Goal: Register for event/course: Sign up to attend an event or enroll in a course

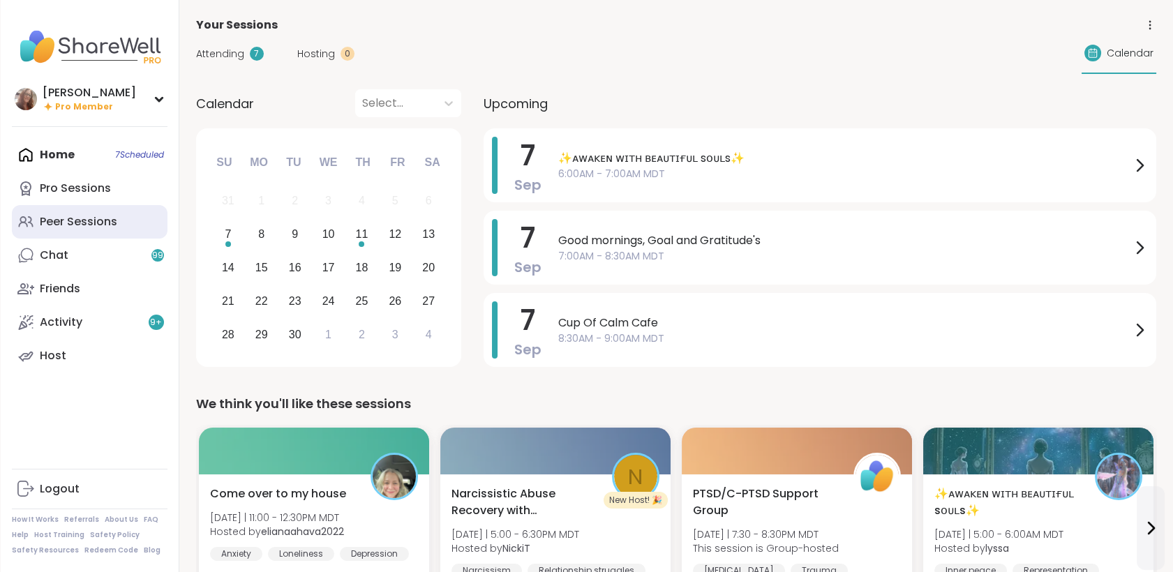
click at [134, 227] on link "Peer Sessions" at bounding box center [90, 221] width 156 height 33
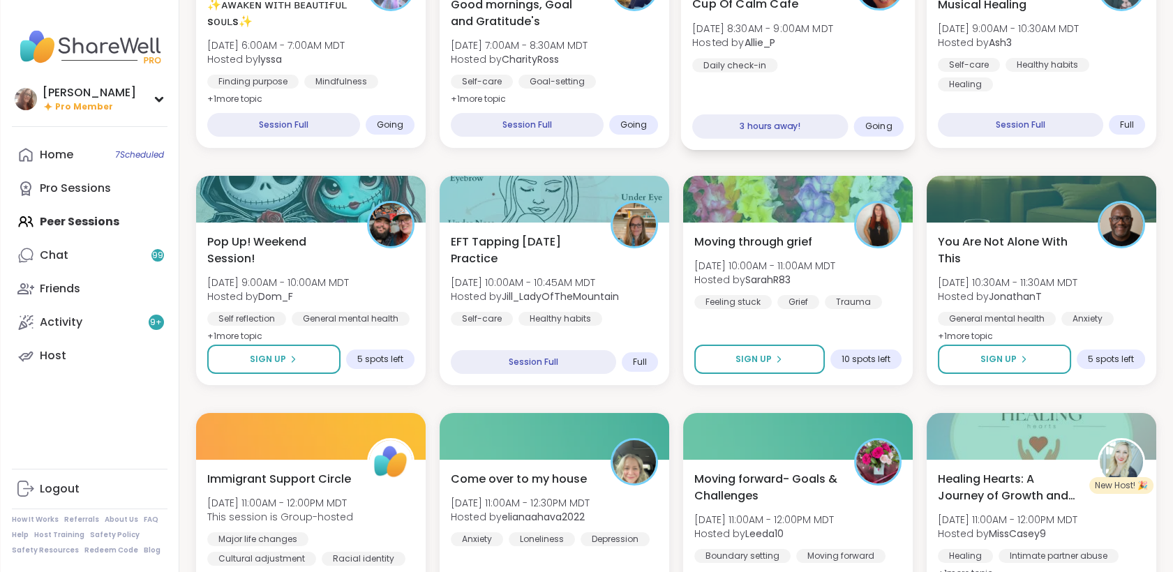
scroll to position [232, 0]
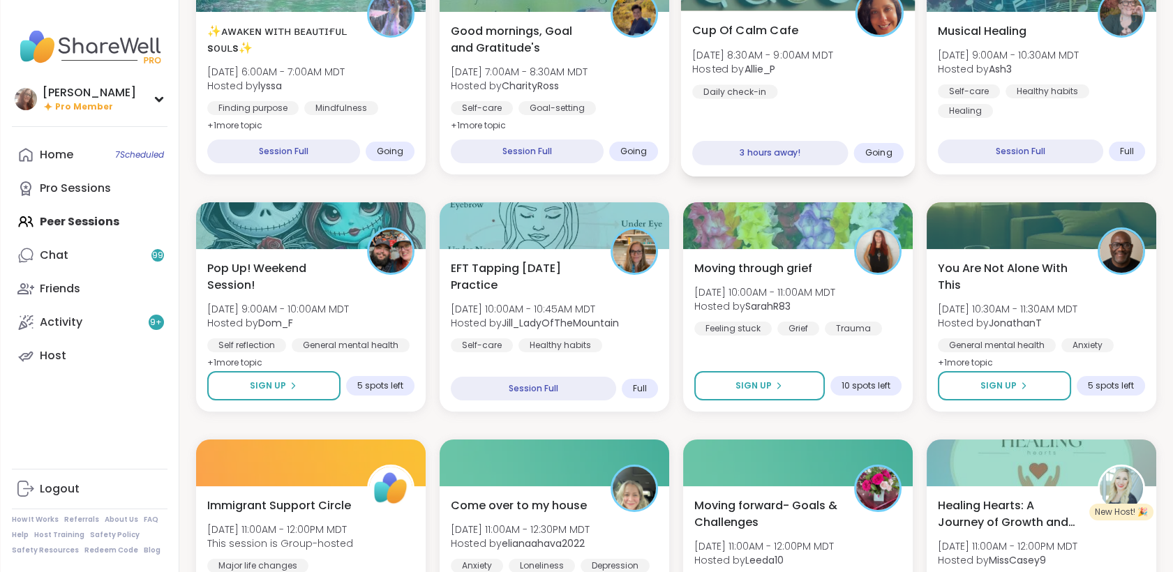
click at [835, 112] on div "Cup Of Calm Cafe Sun, Sep 07 | 8:30AM - 9:00AM MDT Hosted by Allie_P Daily chec…" at bounding box center [797, 93] width 234 height 166
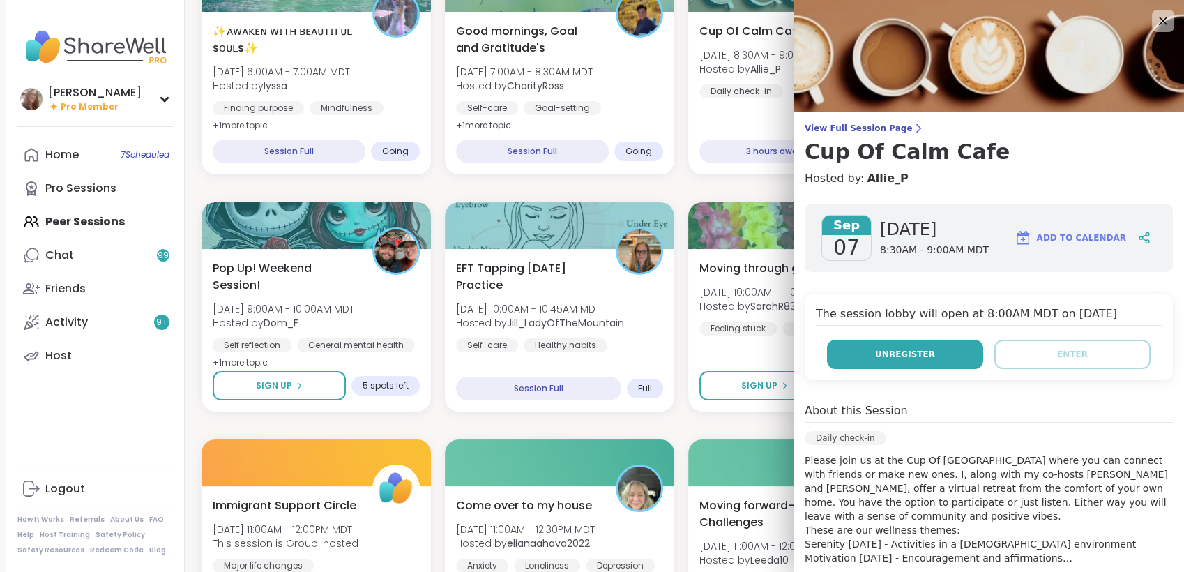
click at [921, 355] on button "Unregister" at bounding box center [905, 354] width 156 height 29
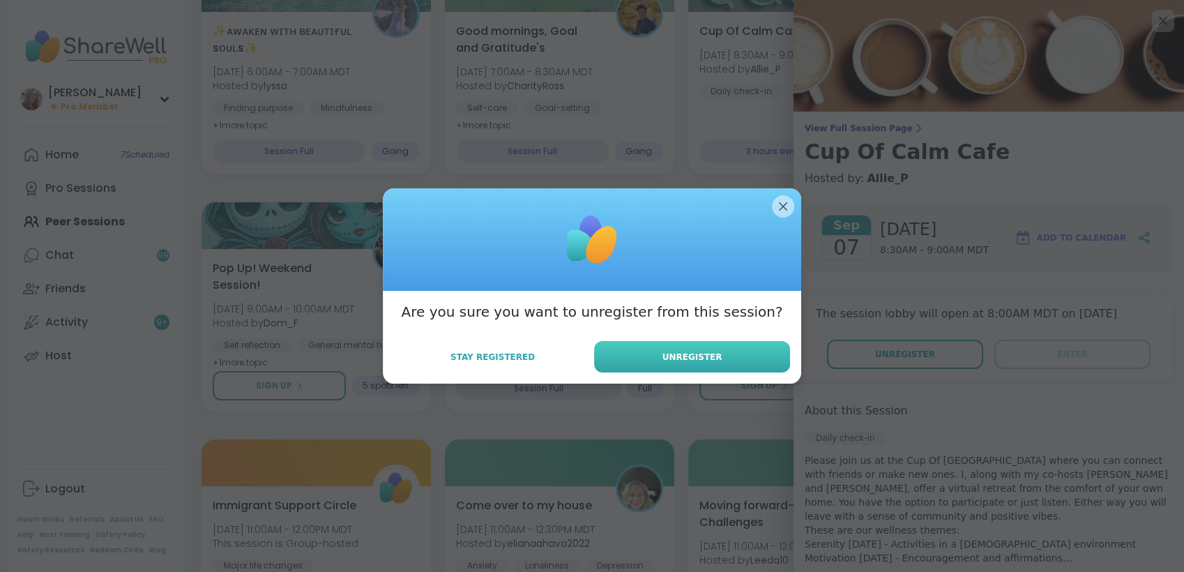
click at [772, 357] on button "Unregister" at bounding box center [692, 356] width 196 height 31
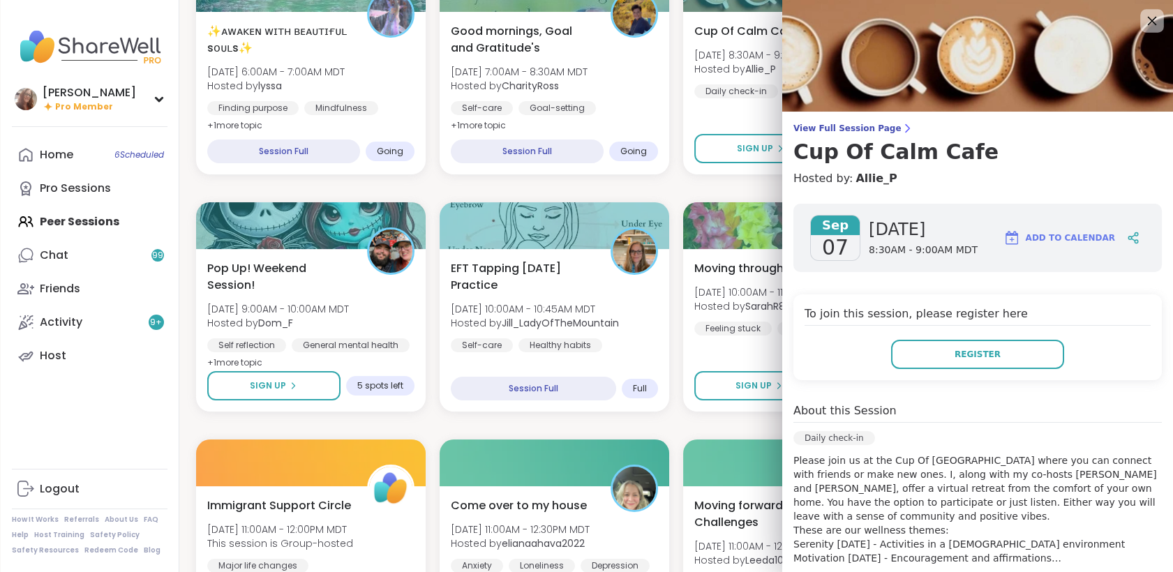
click at [1147, 22] on icon at bounding box center [1151, 21] width 9 height 9
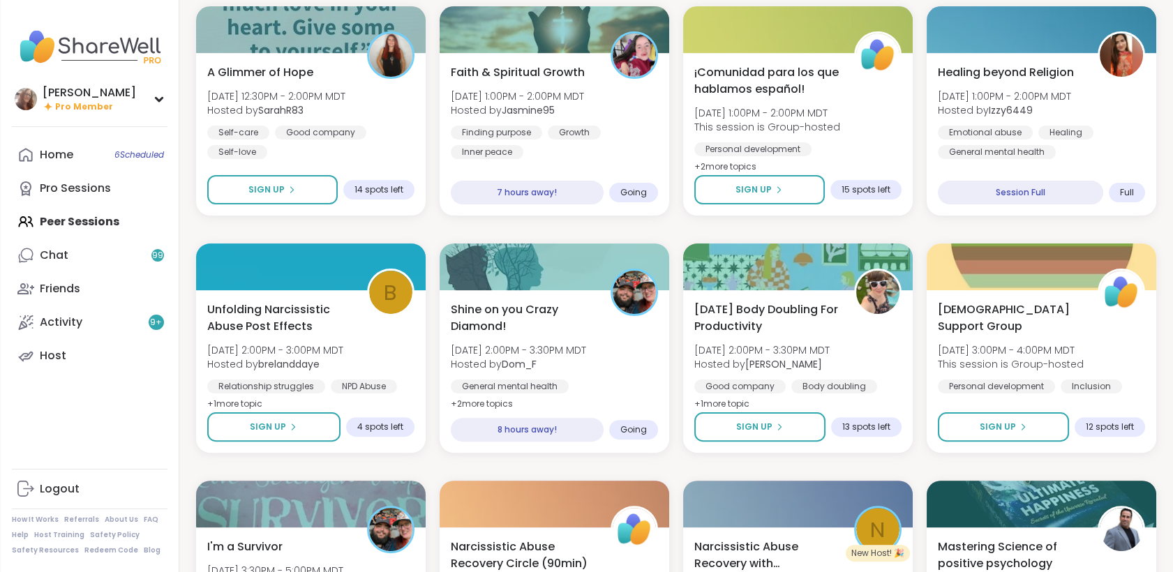
scroll to position [930, 0]
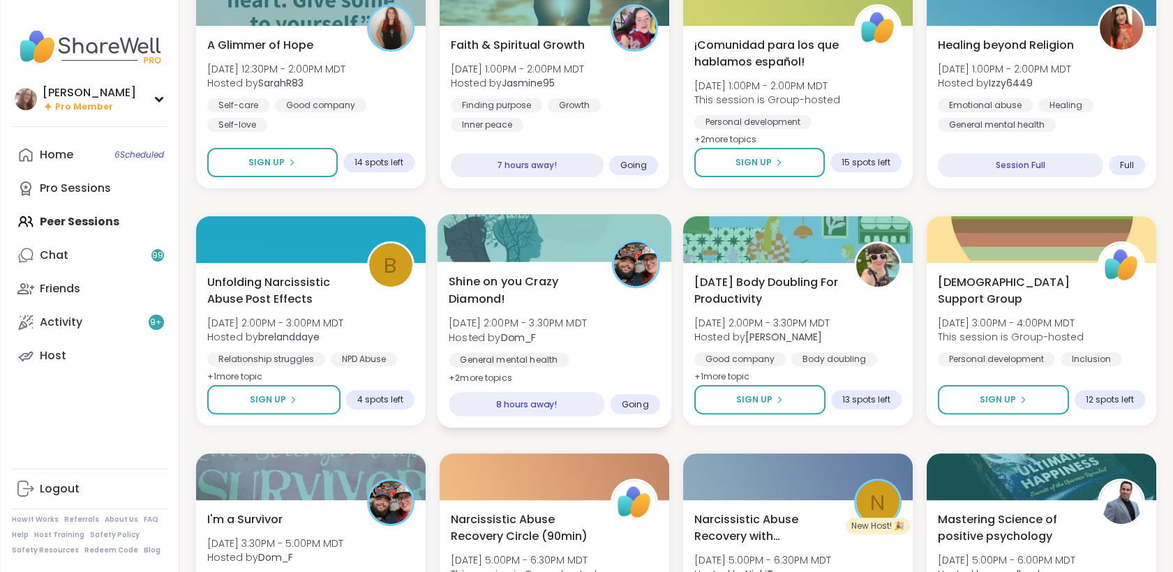
click at [581, 356] on div "General mental health Substance abuse Alcoholism" at bounding box center [554, 370] width 211 height 34
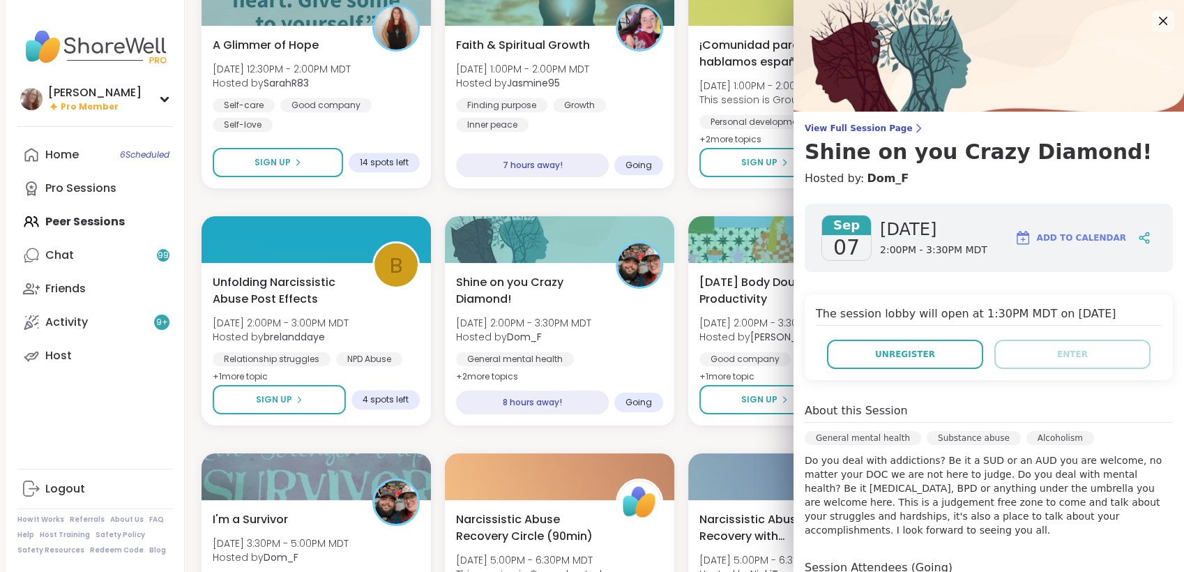
drag, startPoint x: 1147, startPoint y: 20, endPoint x: 1154, endPoint y: 14, distance: 9.4
click at [1154, 15] on div "View Full Session Page Shine on you Crazy Diamond! Hosted by: Dom_F Sep 07 Sund…" at bounding box center [989, 286] width 391 height 572
drag, startPoint x: 1154, startPoint y: 14, endPoint x: 1131, endPoint y: 77, distance: 67.5
click at [1131, 77] on img at bounding box center [989, 56] width 391 height 112
click at [1154, 25] on icon at bounding box center [1162, 20] width 17 height 17
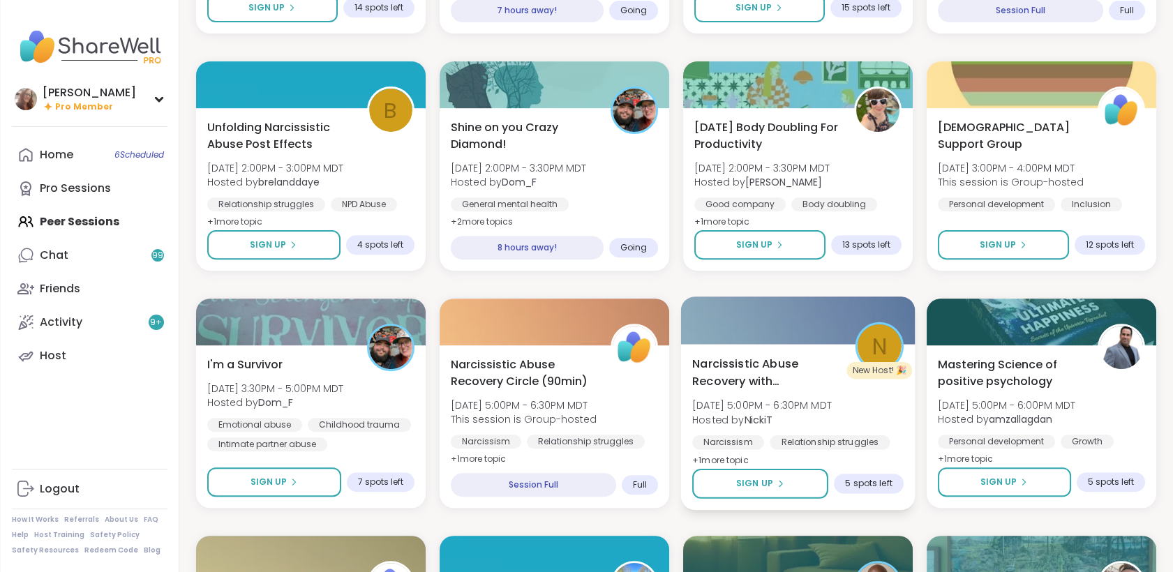
scroll to position [1162, 0]
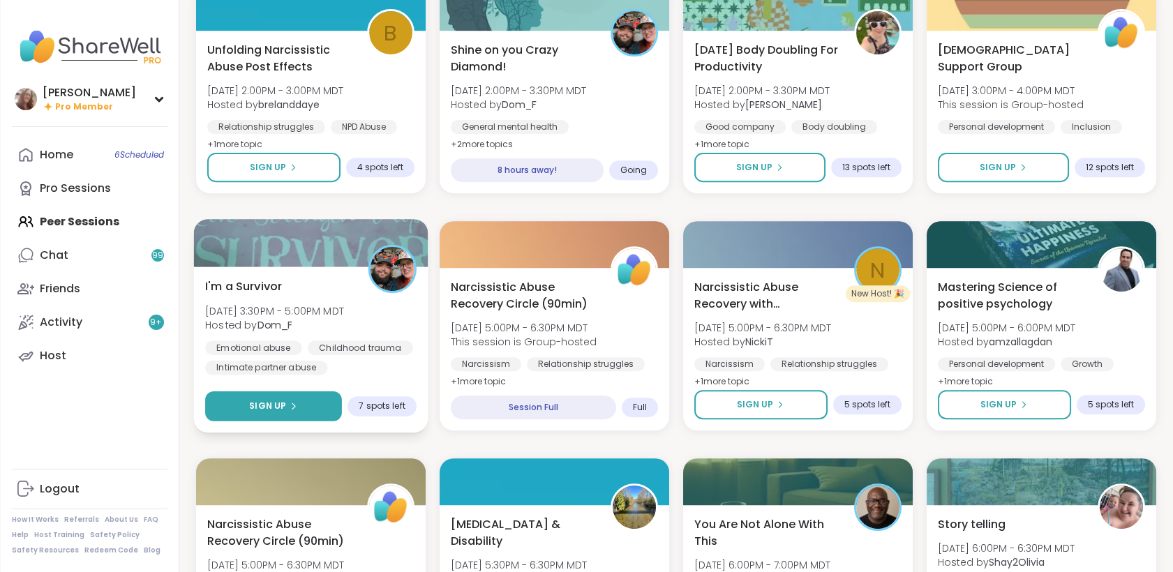
click at [324, 402] on button "Sign Up" at bounding box center [273, 406] width 137 height 30
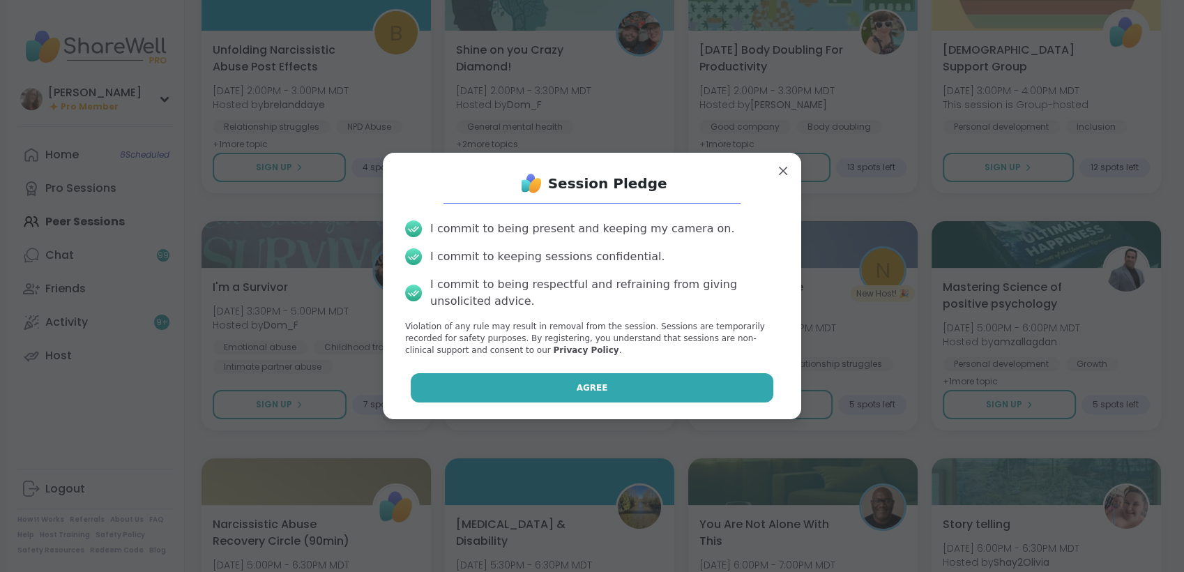
click at [491, 393] on button "Agree" at bounding box center [592, 387] width 363 height 29
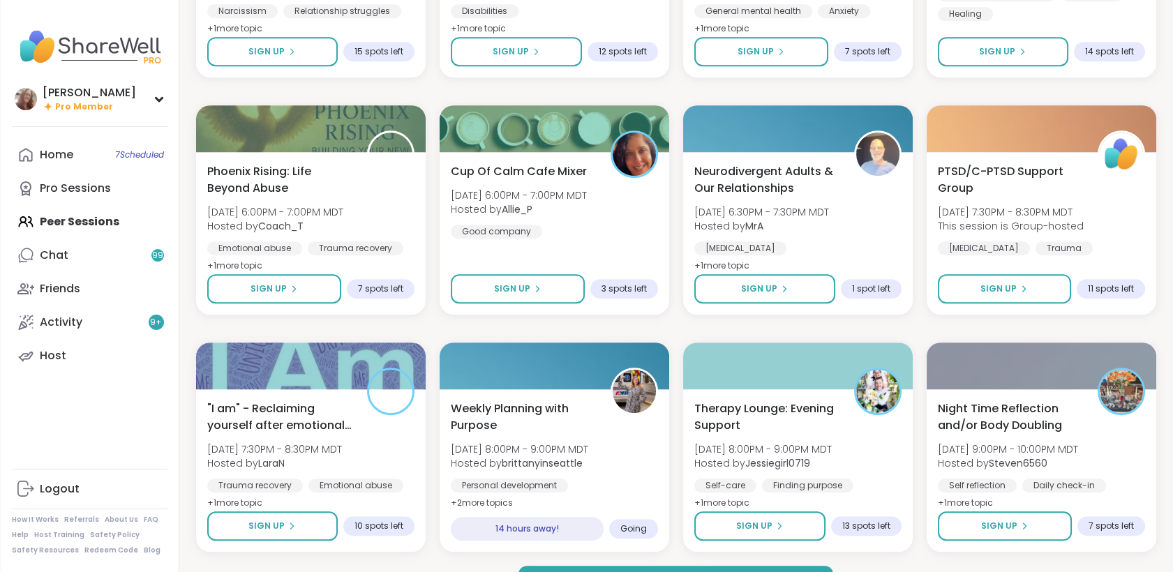
scroll to position [1788, 0]
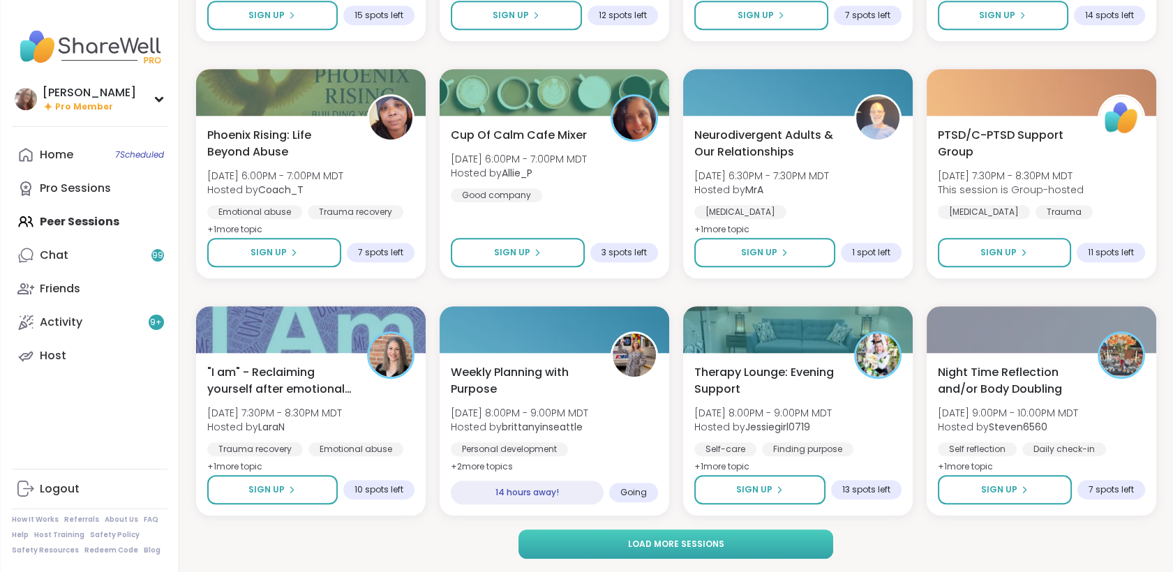
click at [730, 541] on button "Load more sessions" at bounding box center [675, 543] width 315 height 29
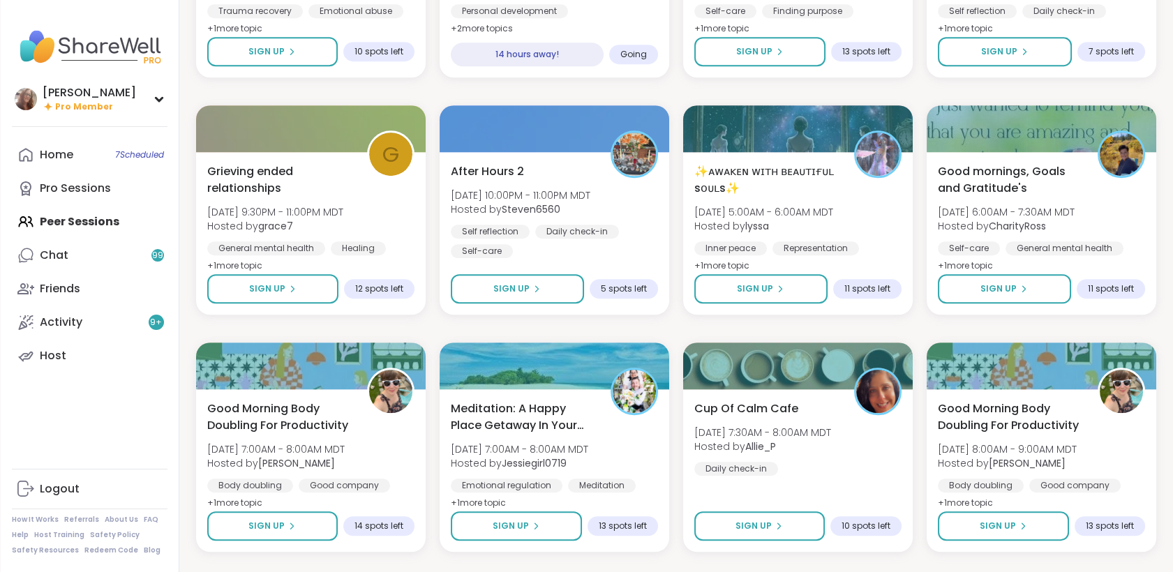
scroll to position [2254, 0]
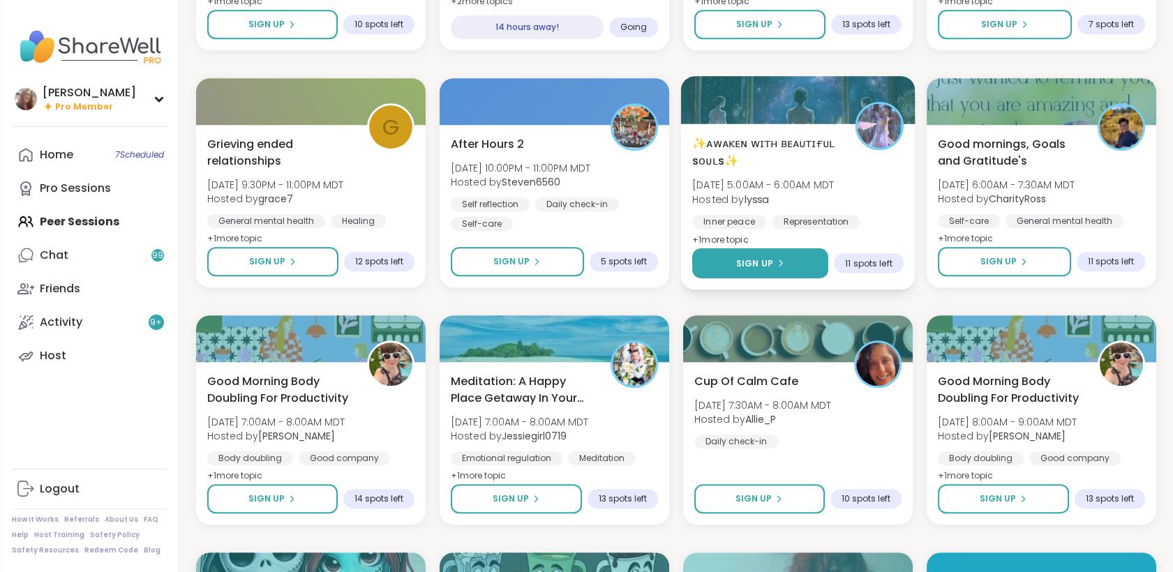
click at [764, 269] on span "Sign Up" at bounding box center [753, 263] width 37 height 13
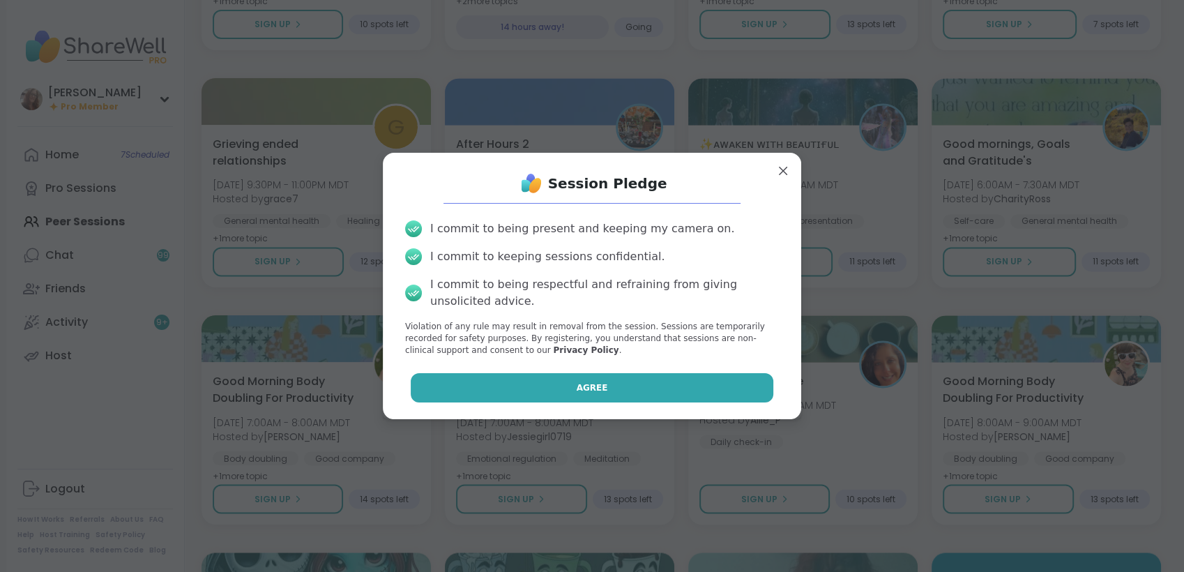
click at [695, 389] on button "Agree" at bounding box center [592, 387] width 363 height 29
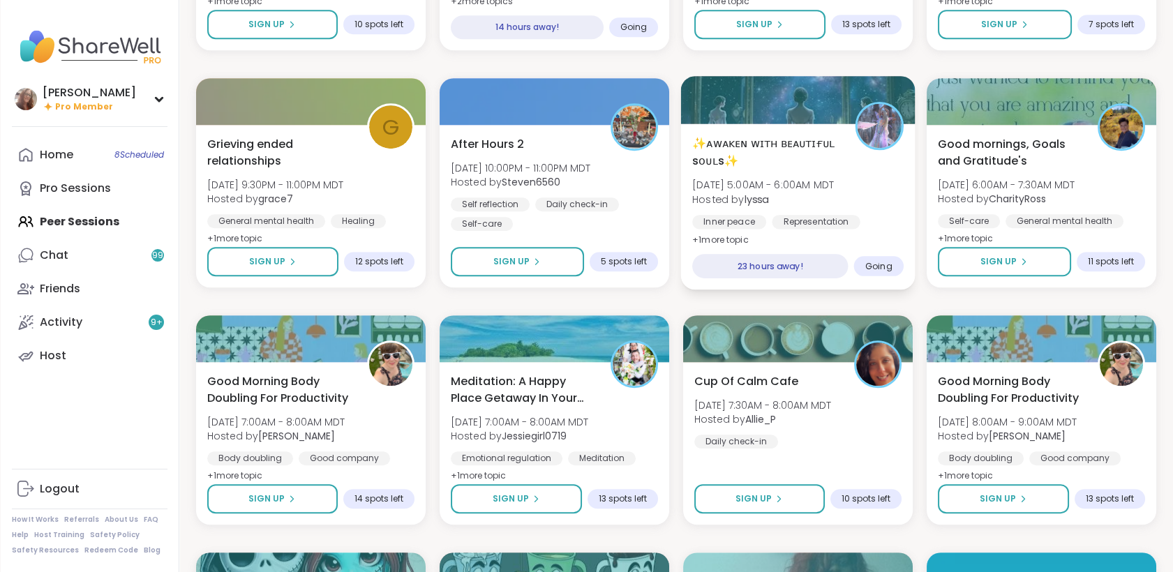
drag, startPoint x: 778, startPoint y: 149, endPoint x: 783, endPoint y: 160, distance: 11.5
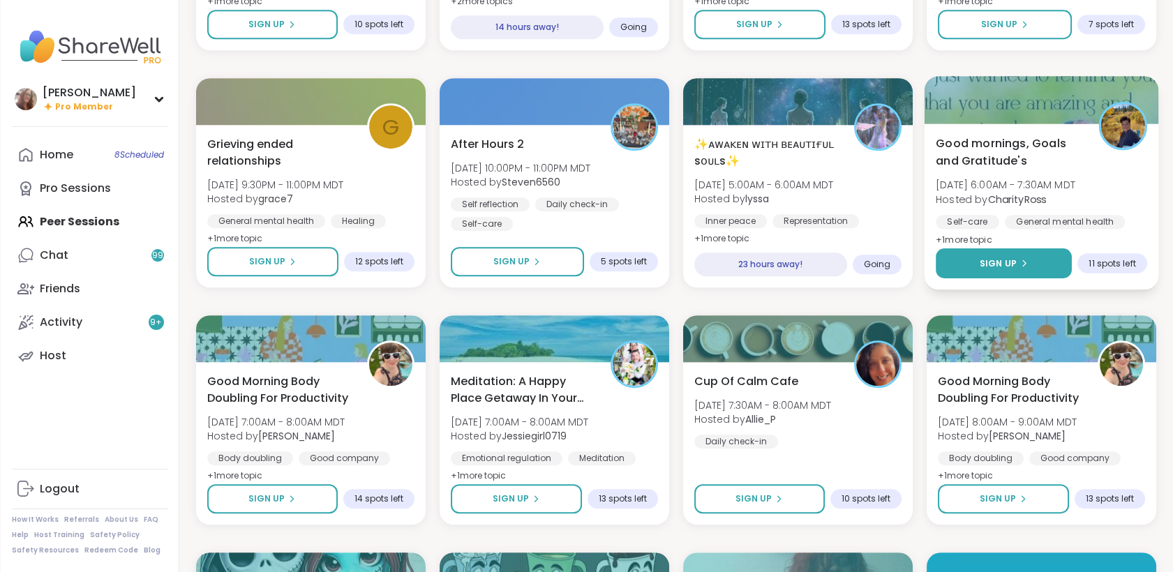
click at [973, 260] on button "Sign Up" at bounding box center [1003, 263] width 136 height 30
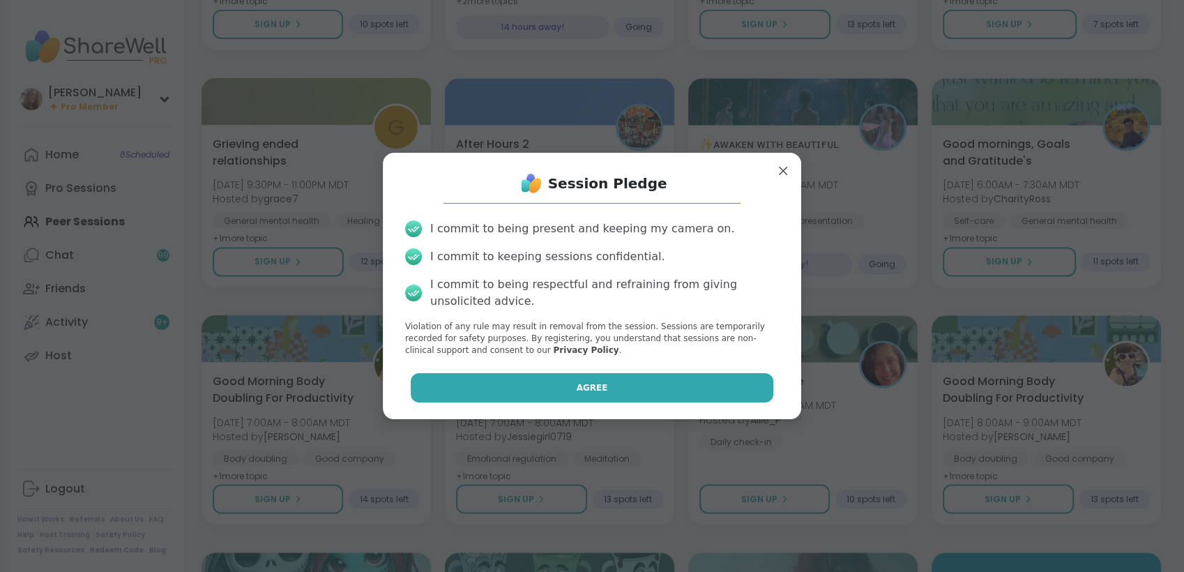
click at [725, 378] on button "Agree" at bounding box center [592, 387] width 363 height 29
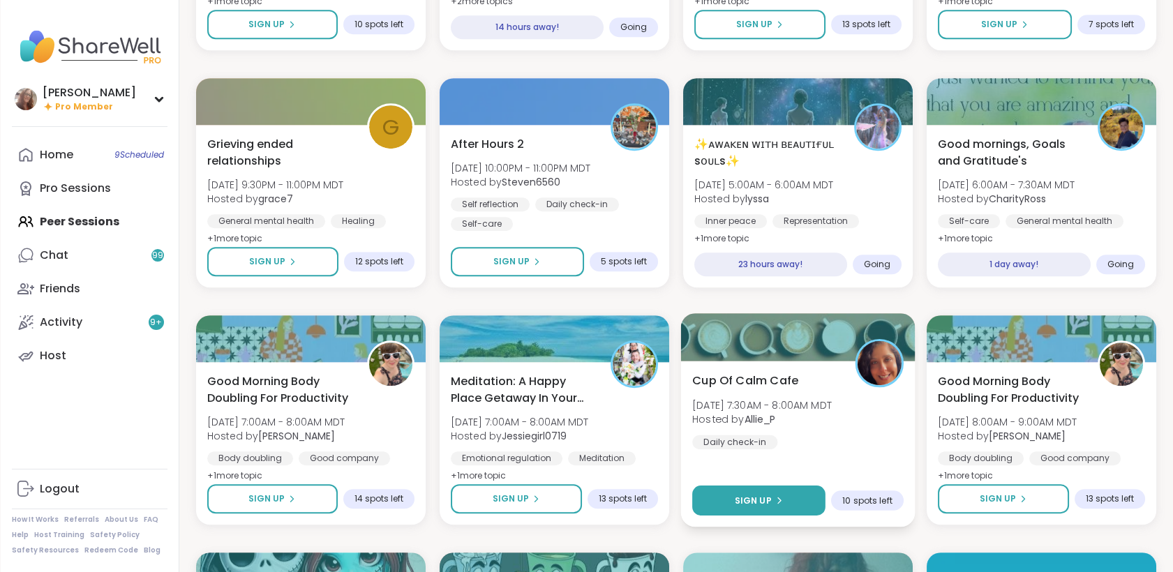
click at [789, 492] on button "Sign Up" at bounding box center [758, 500] width 133 height 30
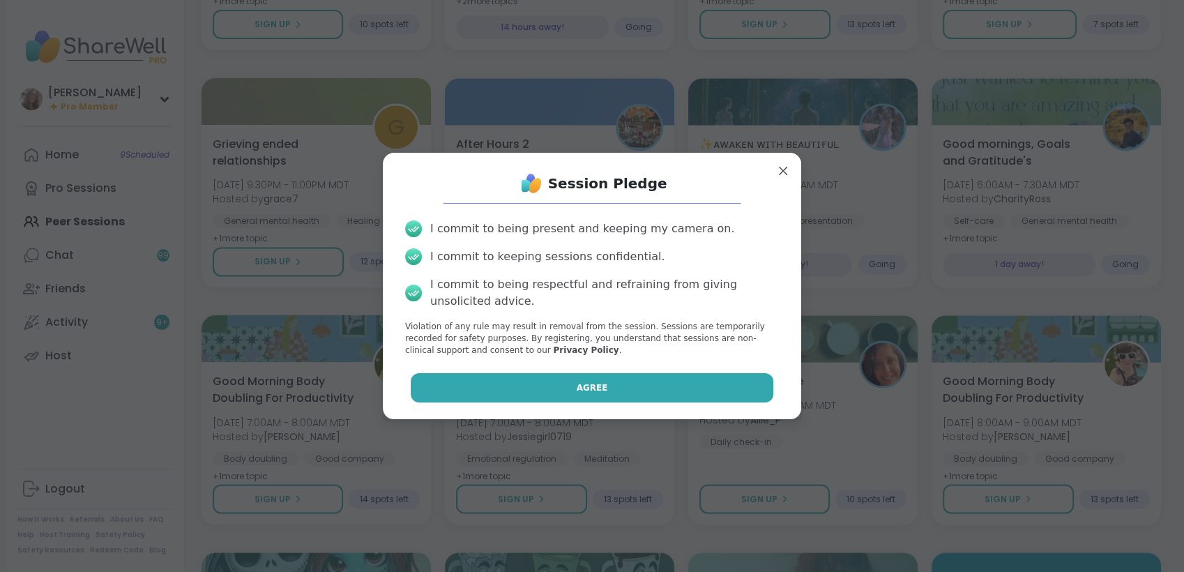
click at [691, 393] on button "Agree" at bounding box center [592, 387] width 363 height 29
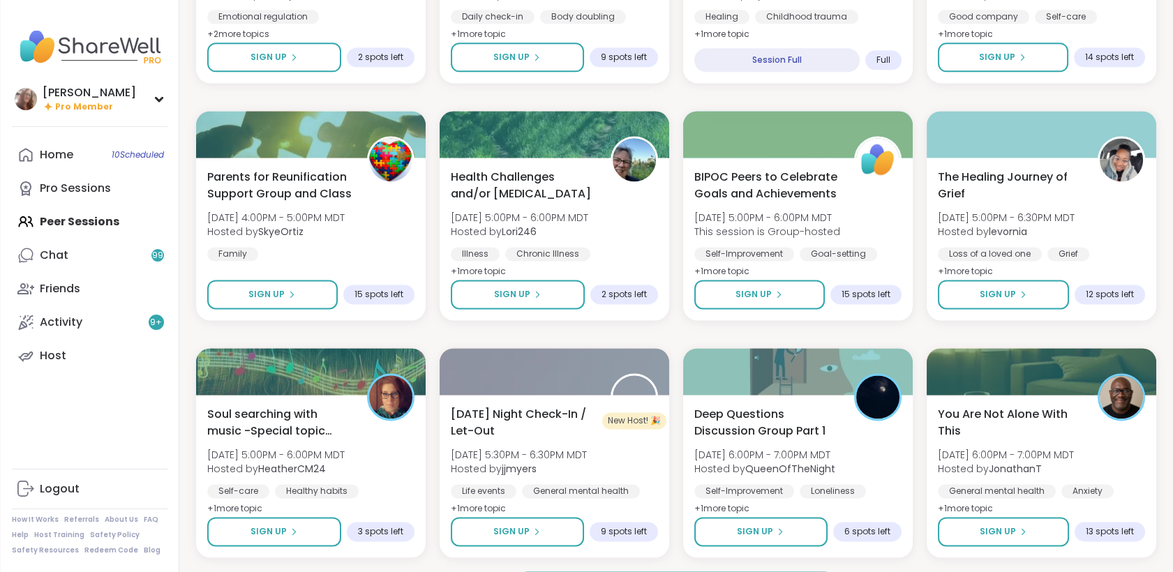
scroll to position [3923, 0]
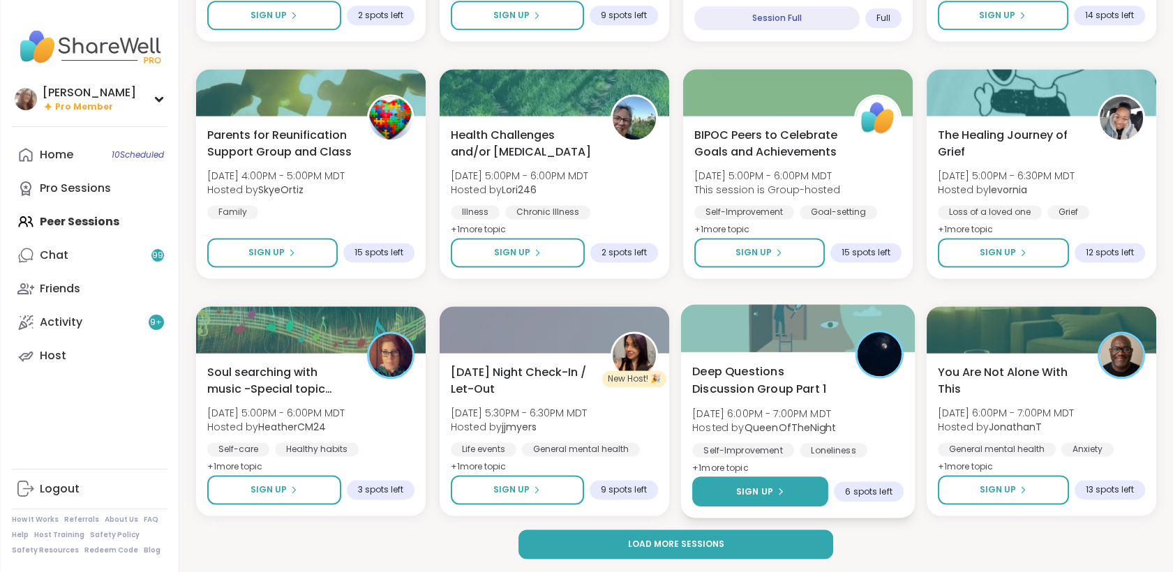
click at [764, 488] on span "Sign Up" at bounding box center [753, 491] width 37 height 13
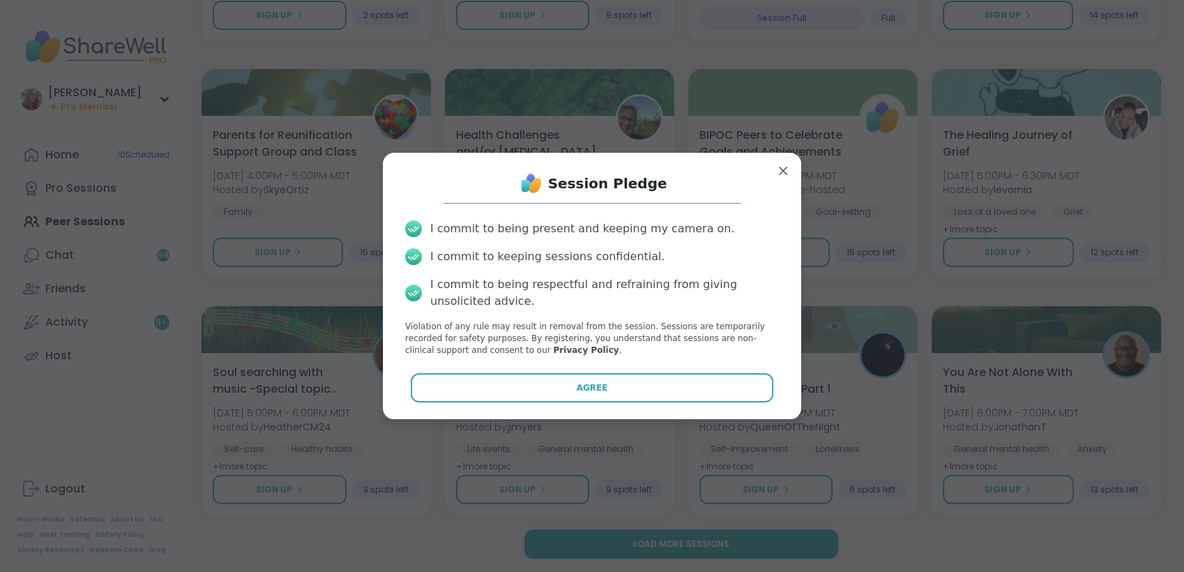
click at [676, 386] on button "Agree" at bounding box center [592, 387] width 363 height 29
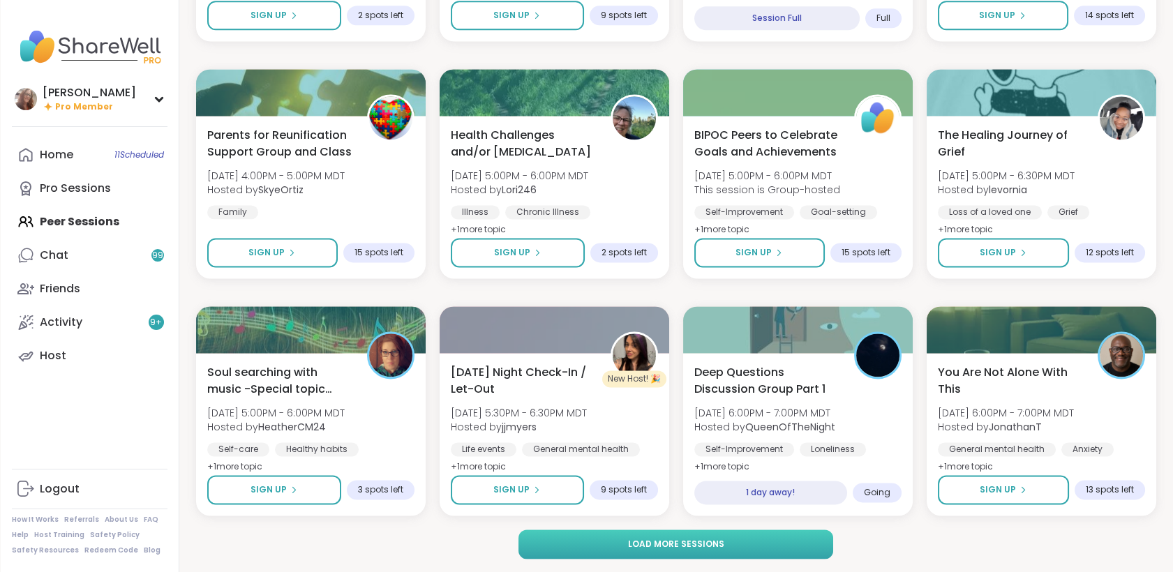
click at [768, 552] on button "Load more sessions" at bounding box center [675, 543] width 315 height 29
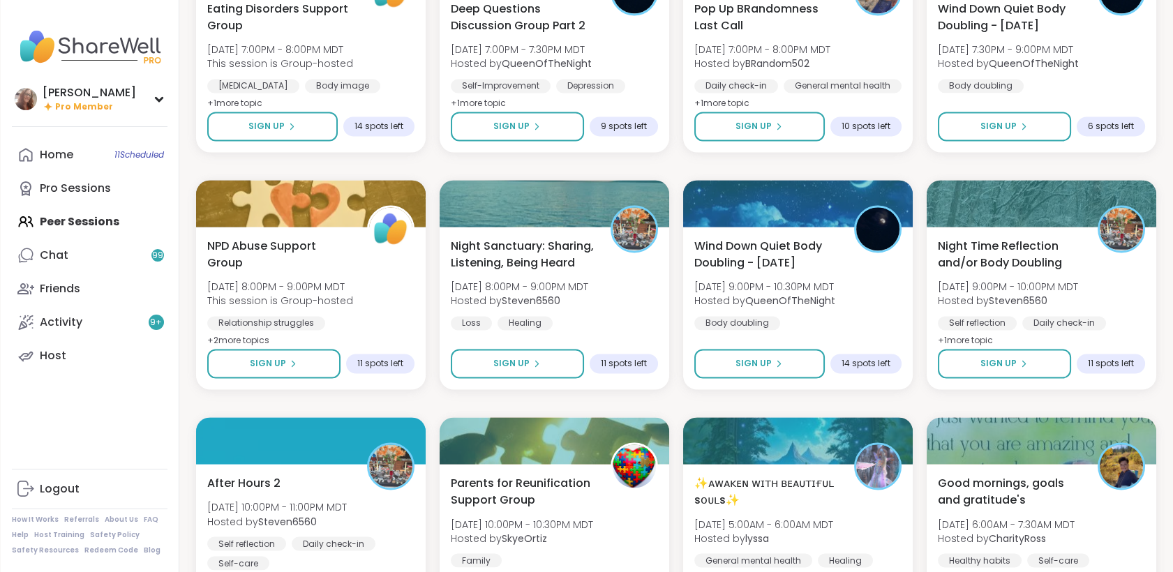
scroll to position [4775, 0]
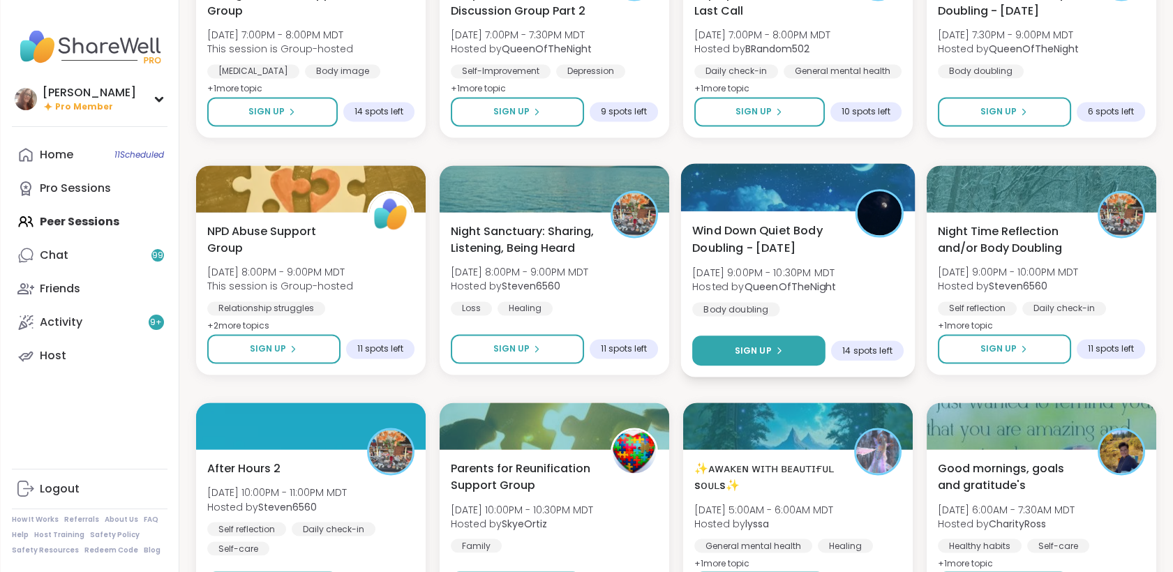
click at [787, 350] on button "Sign Up" at bounding box center [758, 351] width 133 height 30
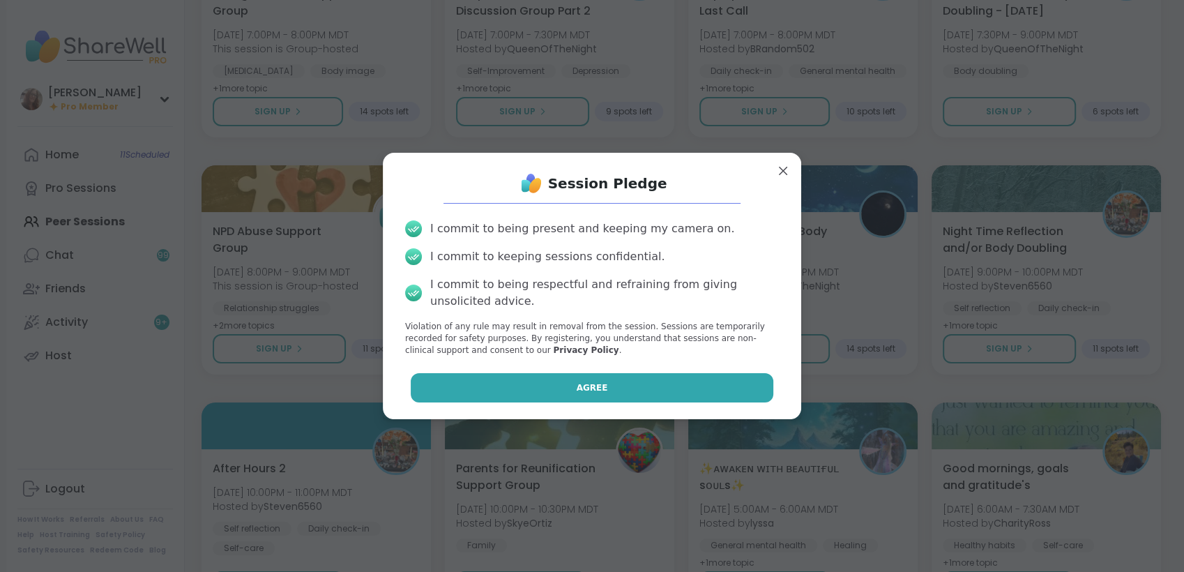
click at [734, 385] on button "Agree" at bounding box center [592, 387] width 363 height 29
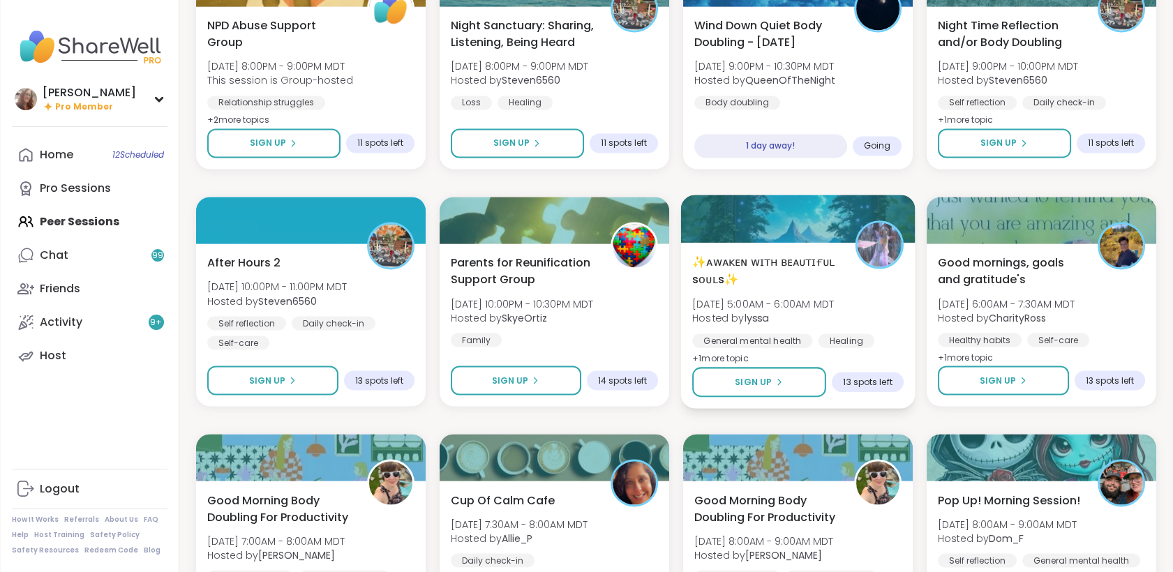
scroll to position [5008, 0]
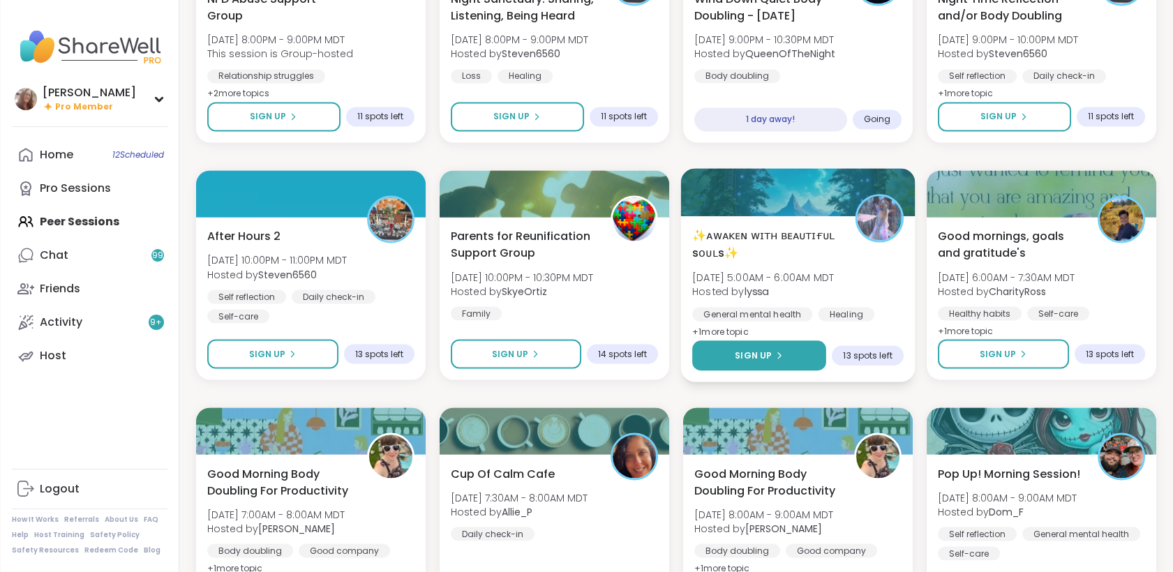
click at [769, 350] on span "Sign Up" at bounding box center [752, 355] width 37 height 13
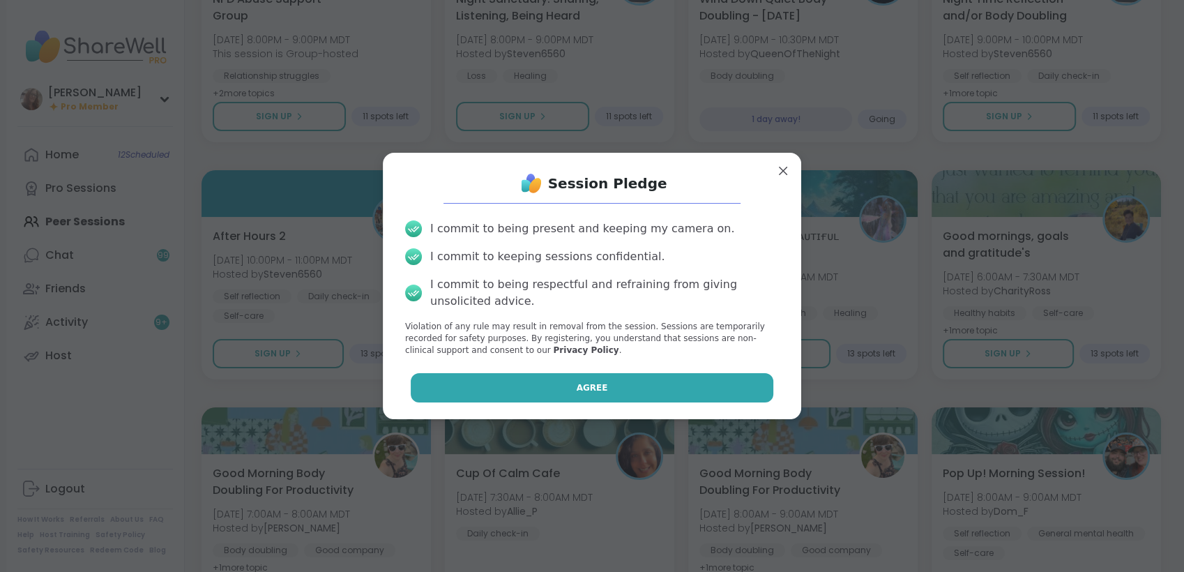
click at [717, 382] on button "Agree" at bounding box center [592, 387] width 363 height 29
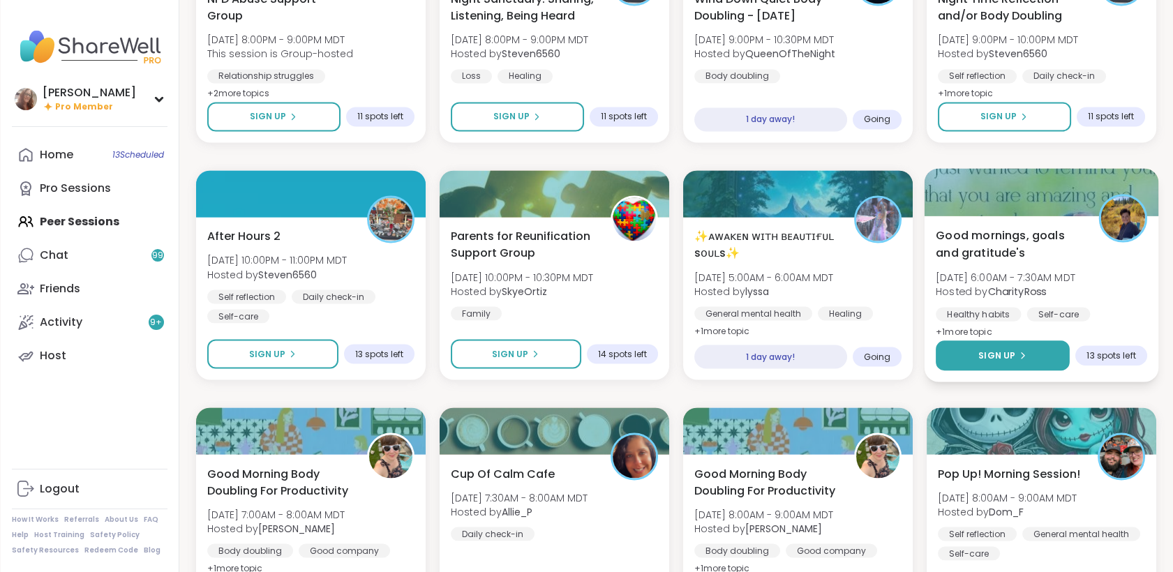
click at [1016, 349] on div "Sign Up" at bounding box center [1002, 355] width 48 height 13
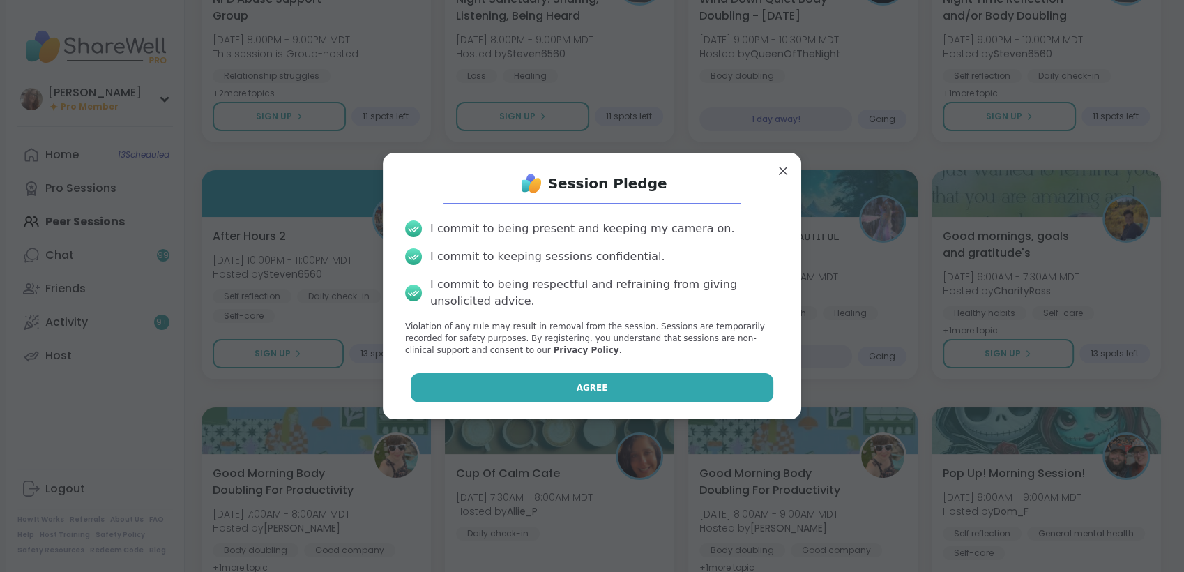
click at [737, 384] on button "Agree" at bounding box center [592, 387] width 363 height 29
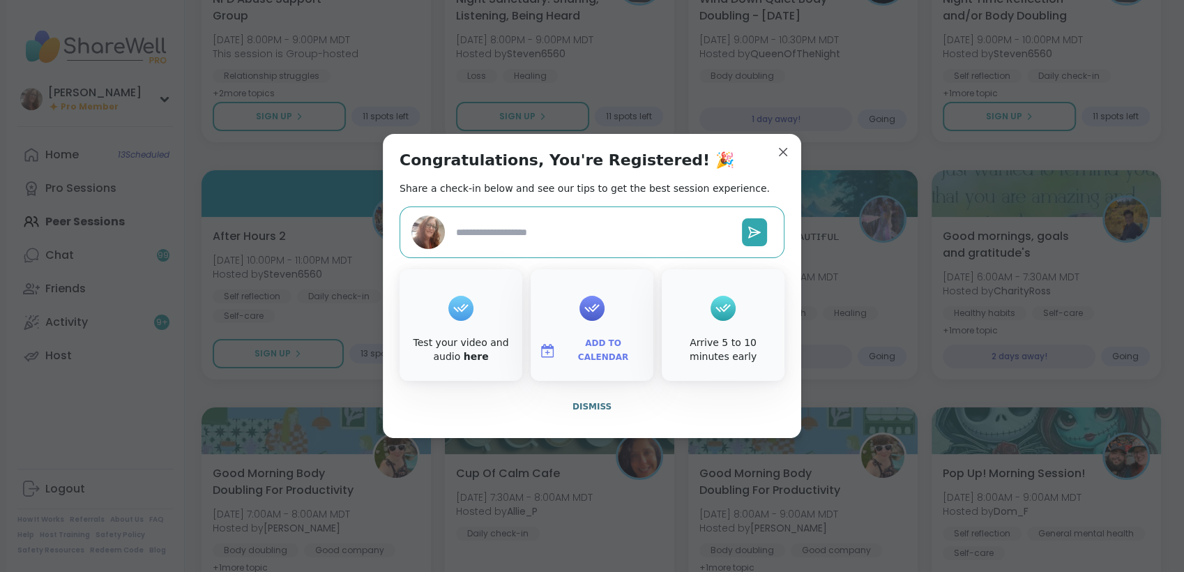
type textarea "*"
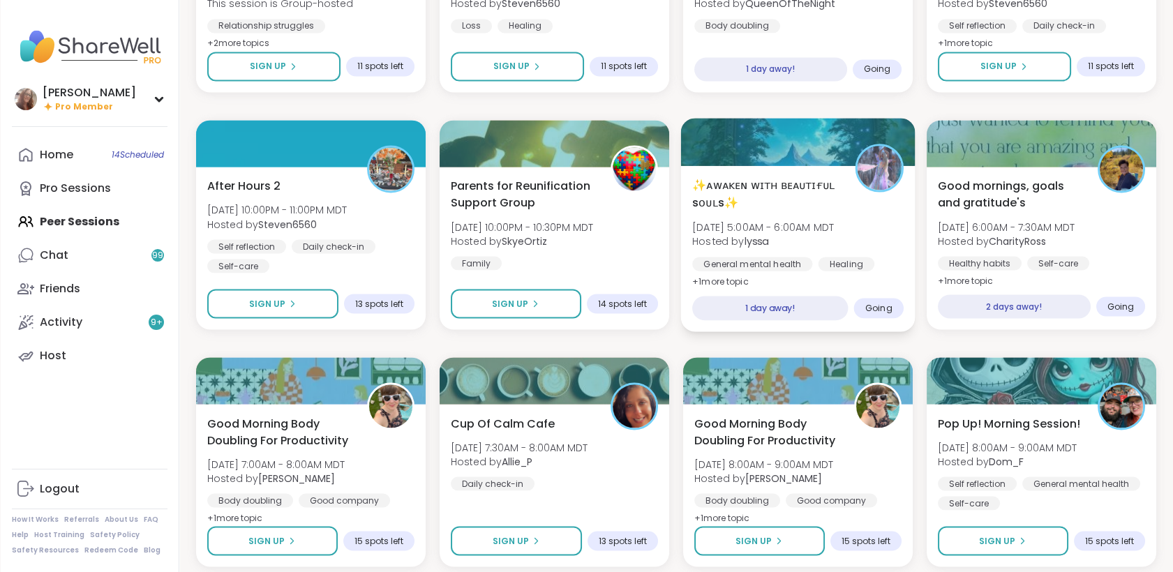
scroll to position [5162, 0]
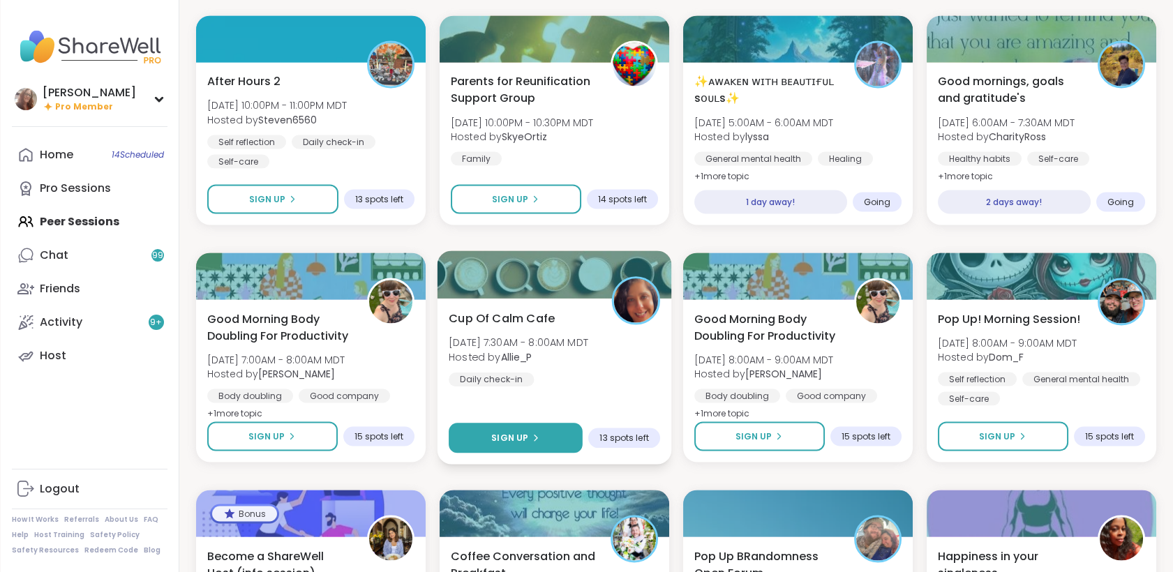
click at [555, 440] on button "Sign Up" at bounding box center [516, 438] width 134 height 30
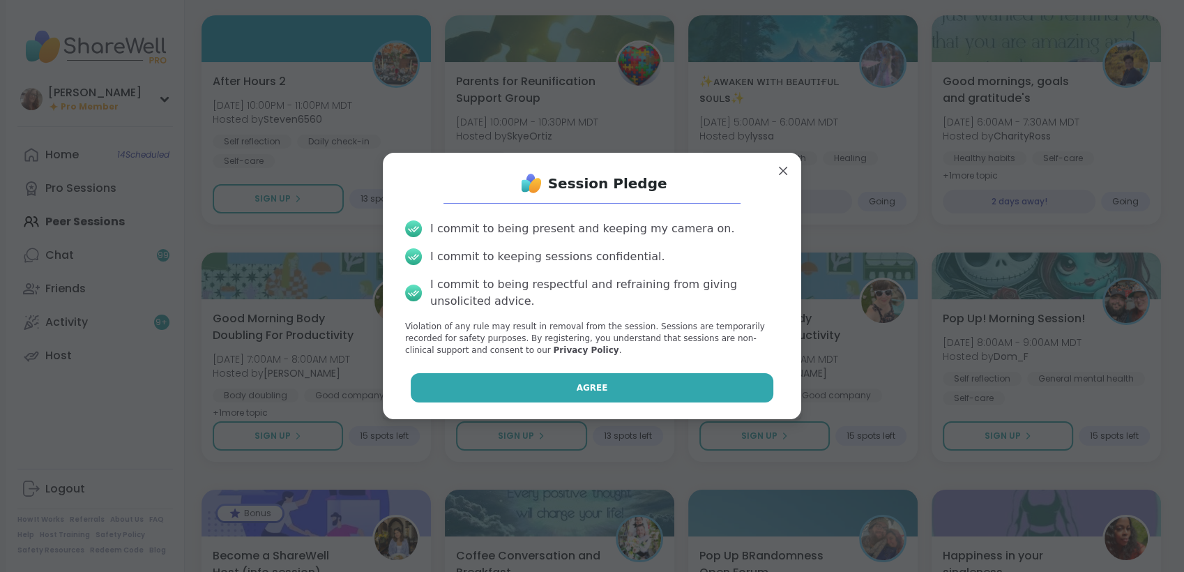
click at [577, 389] on span "Agree" at bounding box center [592, 388] width 31 height 13
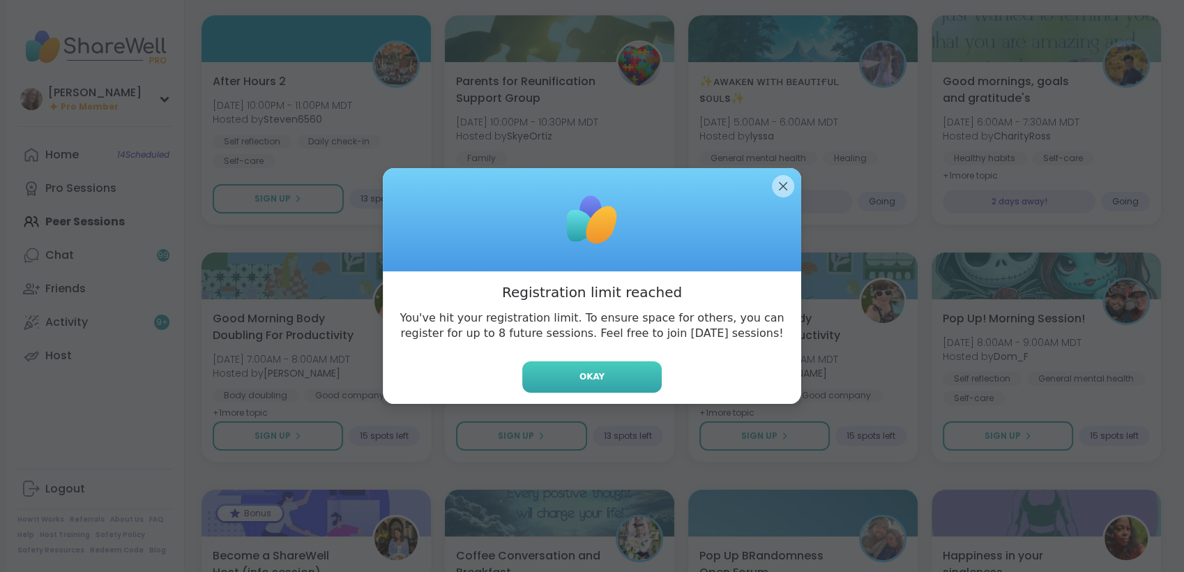
click at [592, 377] on span "Okay" at bounding box center [592, 376] width 25 height 13
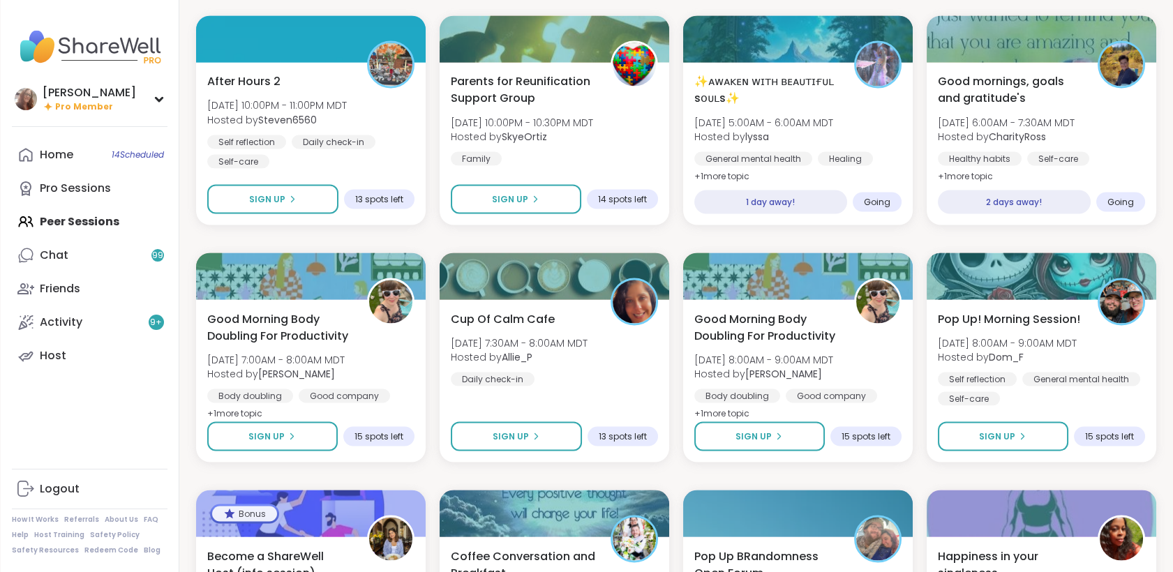
click at [592, 377] on div "Cup Of Calm Cafe Tue, Sep 09 | 7:30AM - 8:00AM MDT Hosted by Allie_P Daily chec…" at bounding box center [554, 347] width 207 height 75
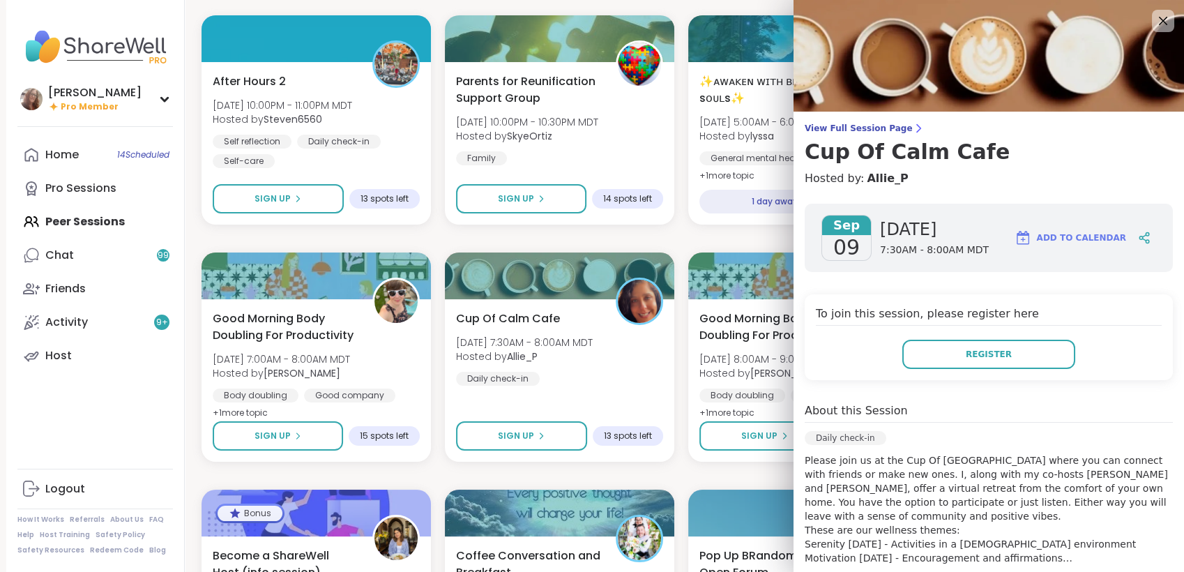
click at [136, 18] on div "dodi Pro Member Profile Membership Settings Help Home 14 Scheduled Pro Sessions…" at bounding box center [95, 286] width 179 height 572
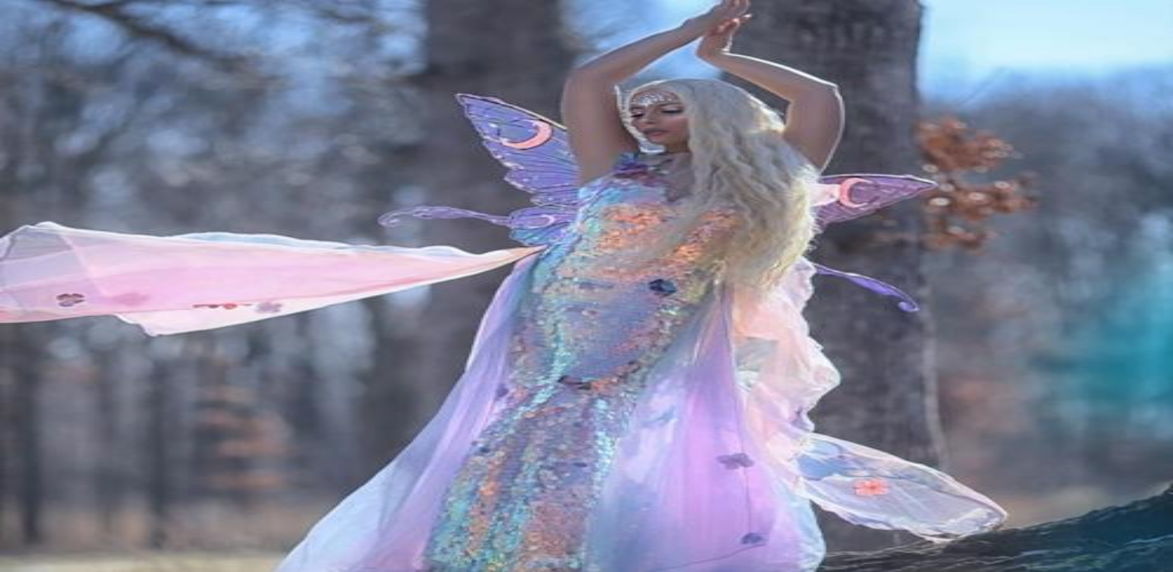
type textarea "*"
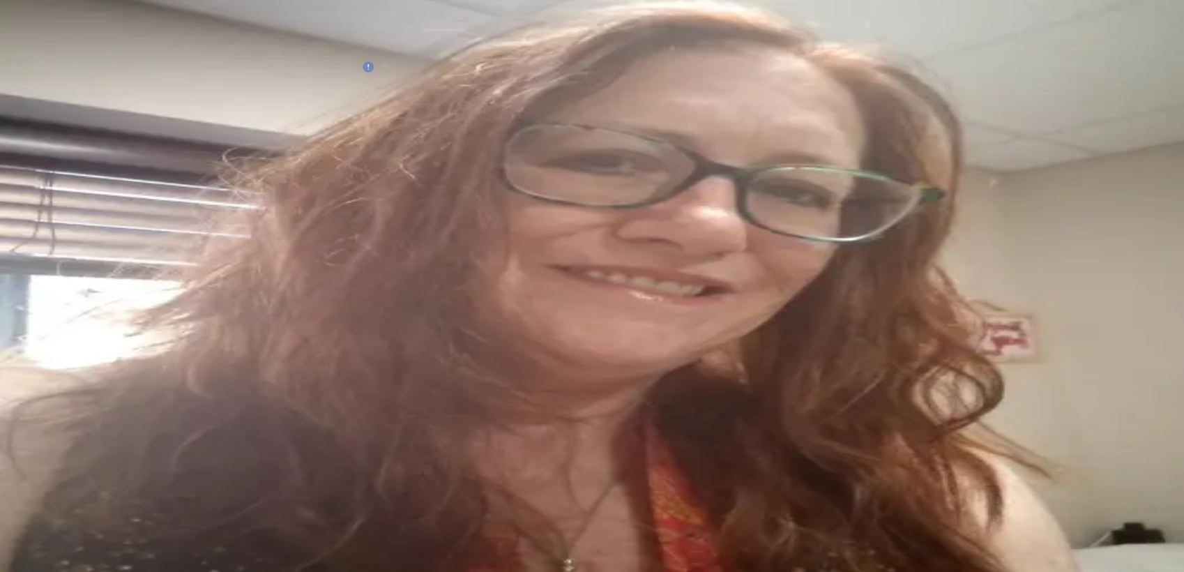
paste textarea "**********"
type textarea "**********"
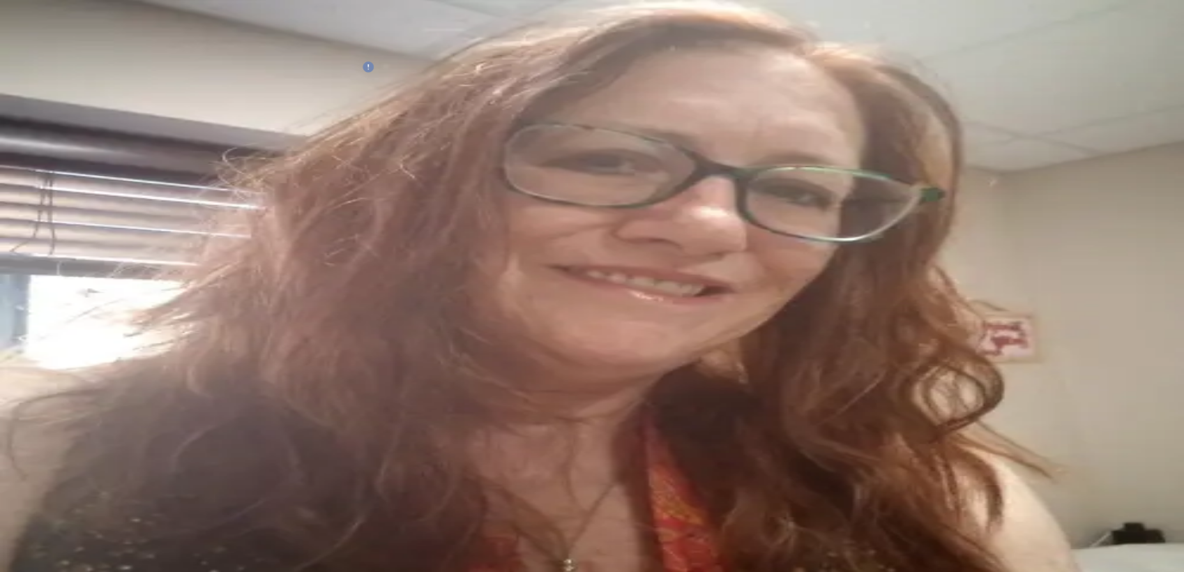
paste textarea "**********"
type textarea "**********"
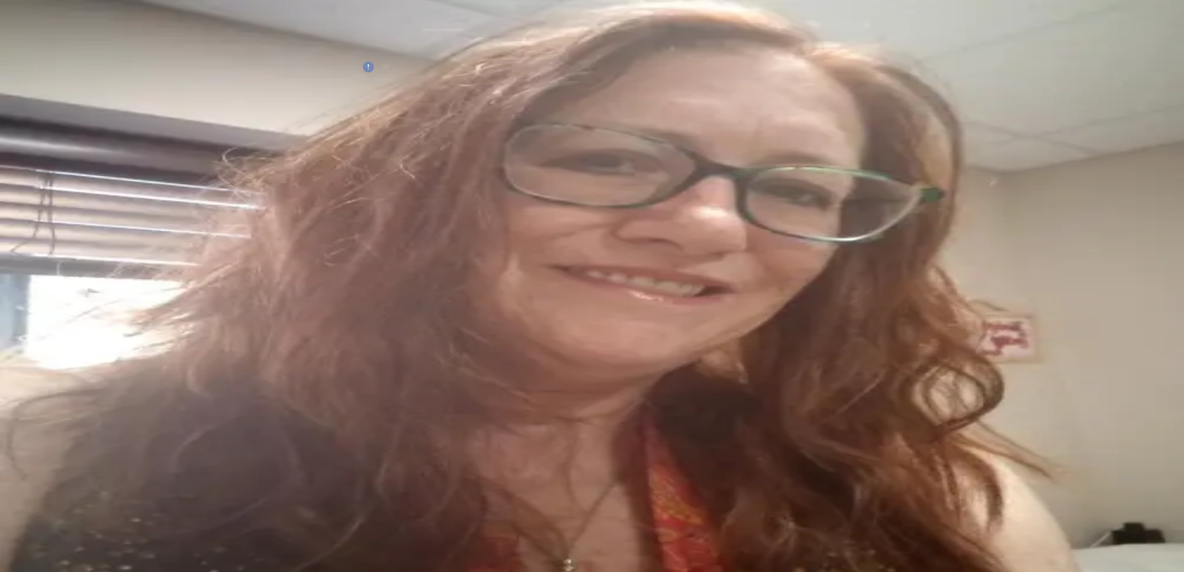
type textarea "**********"
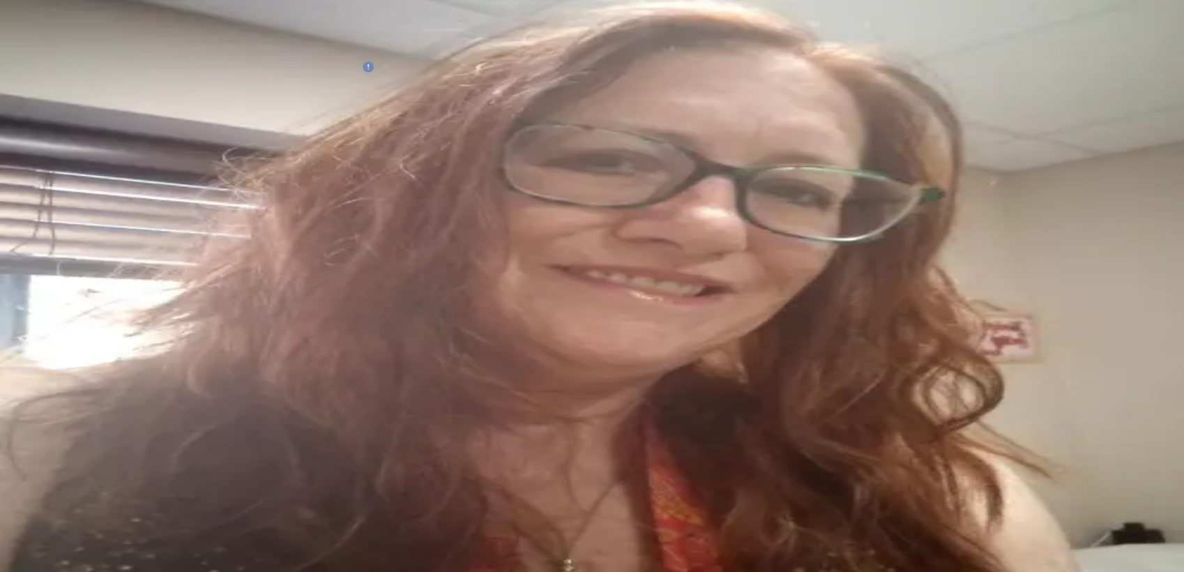
scroll to position [0, 0]
click at [67, 278] on div "Home 14 Scheduled Pro Sessions Peer Sessions Chat 99 Friends Activity 9 + Host" at bounding box center [592, 403] width 1173 height 250
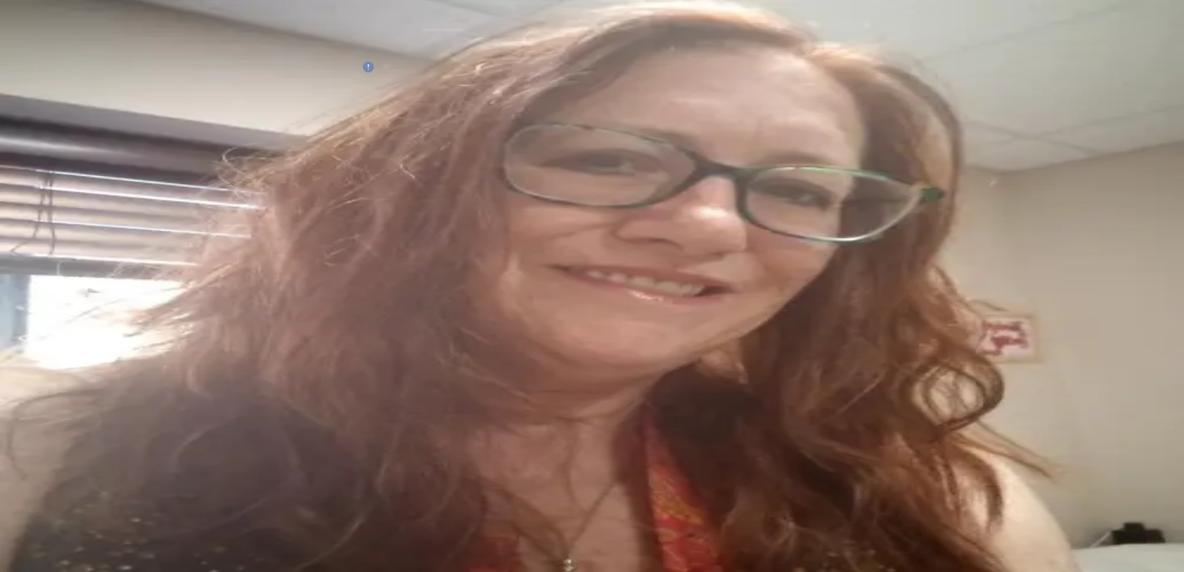
drag, startPoint x: 339, startPoint y: 66, endPoint x: 359, endPoint y: 197, distance: 132.7
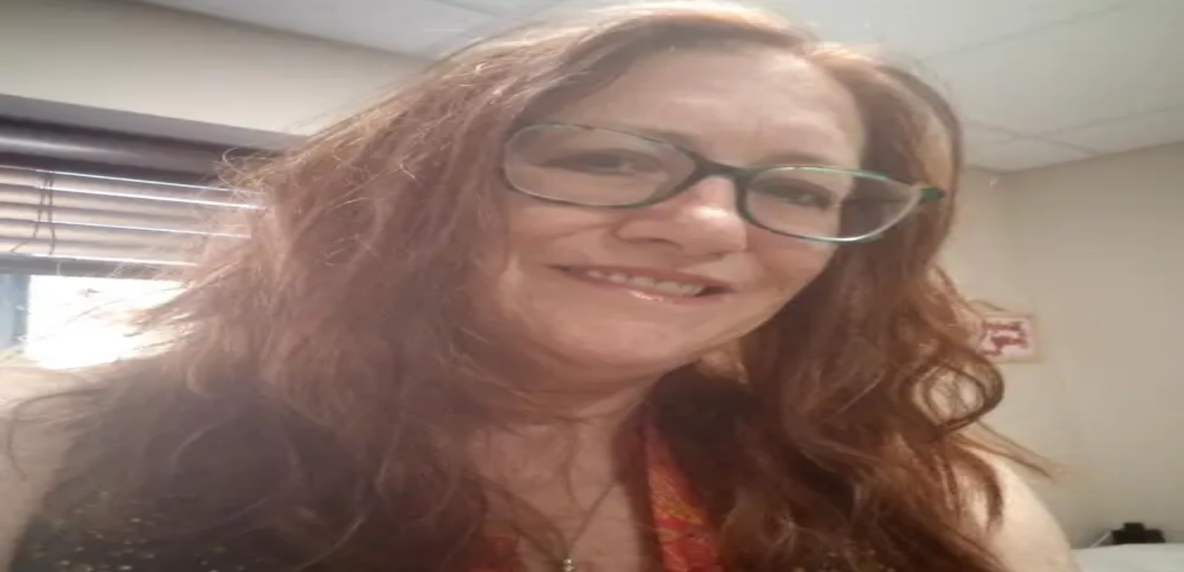
click at [64, 298] on div "Home 14 Scheduled" at bounding box center [592, 304] width 1173 height 13
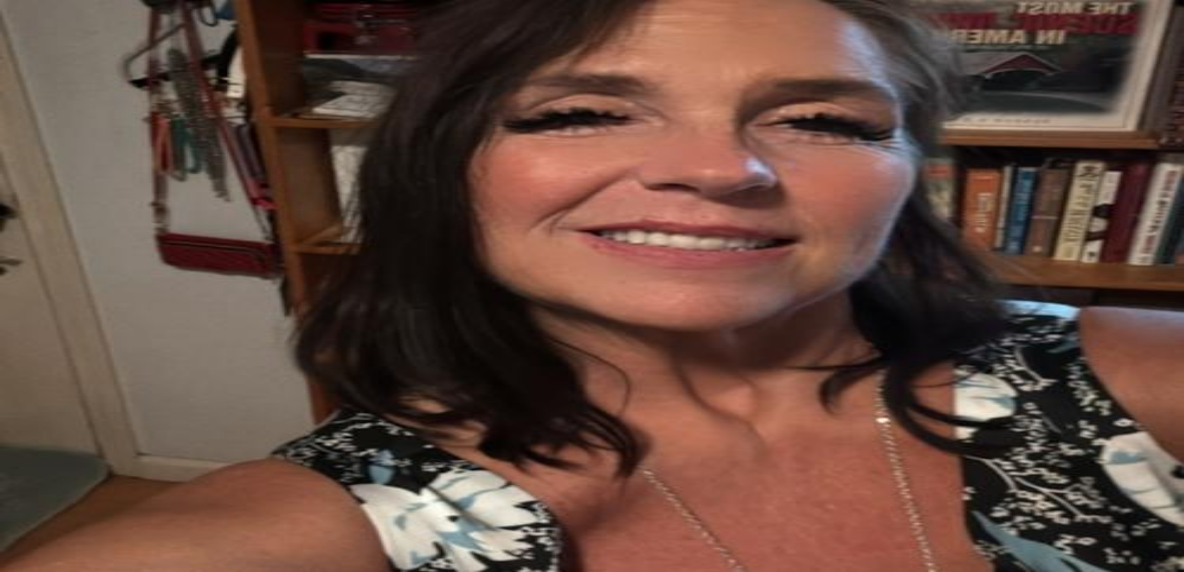
drag, startPoint x: 1083, startPoint y: 542, endPoint x: 1083, endPoint y: 534, distance: 7.7
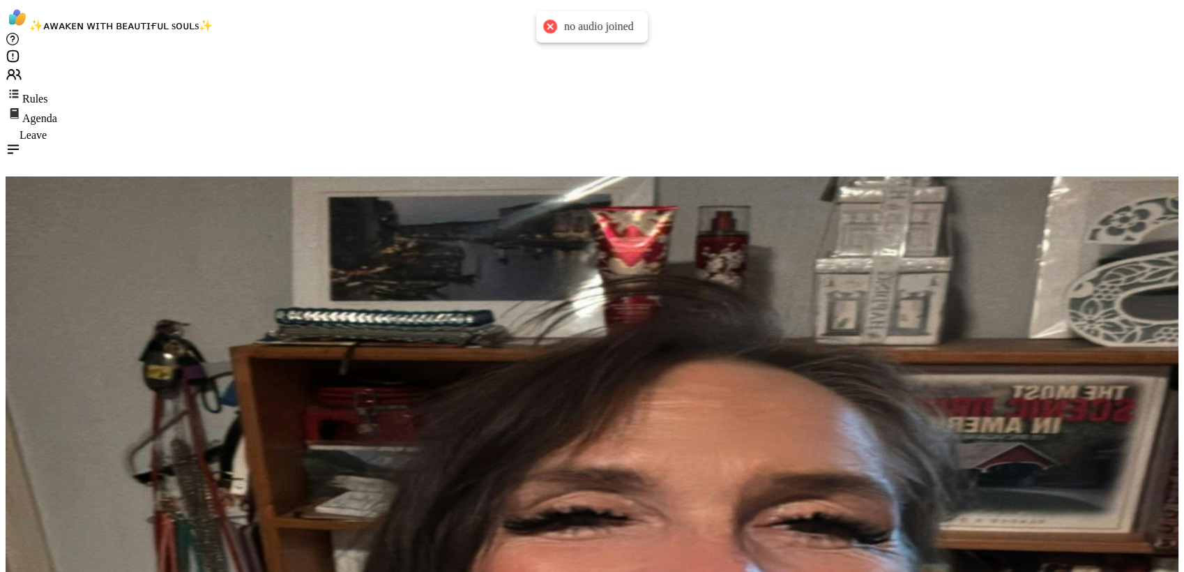
drag, startPoint x: 34, startPoint y: 546, endPoint x: 54, endPoint y: 544, distance: 19.6
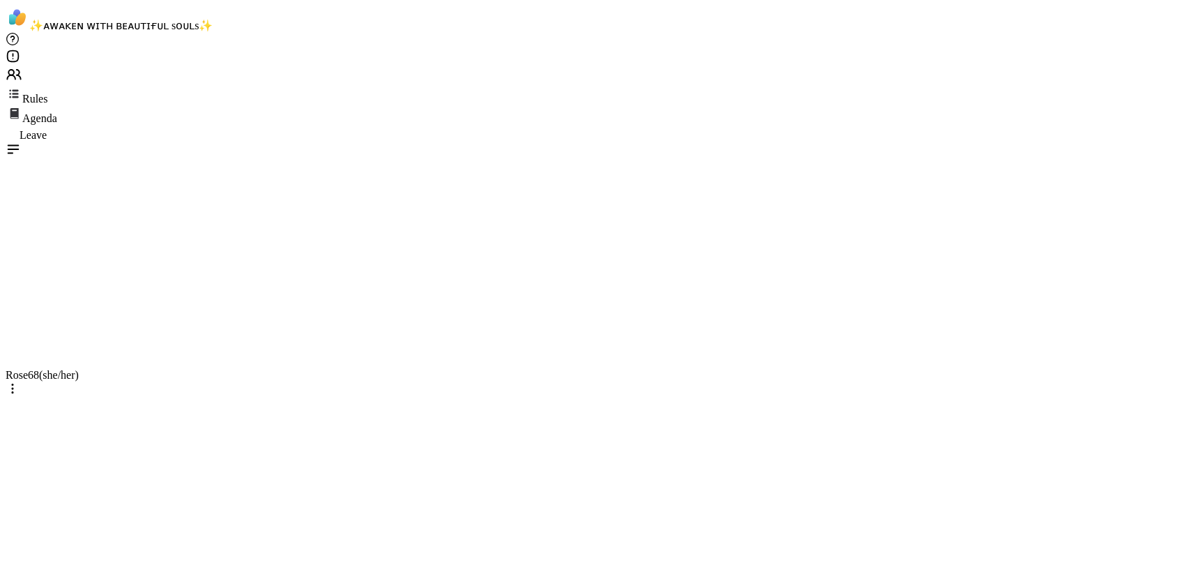
type textarea "***"
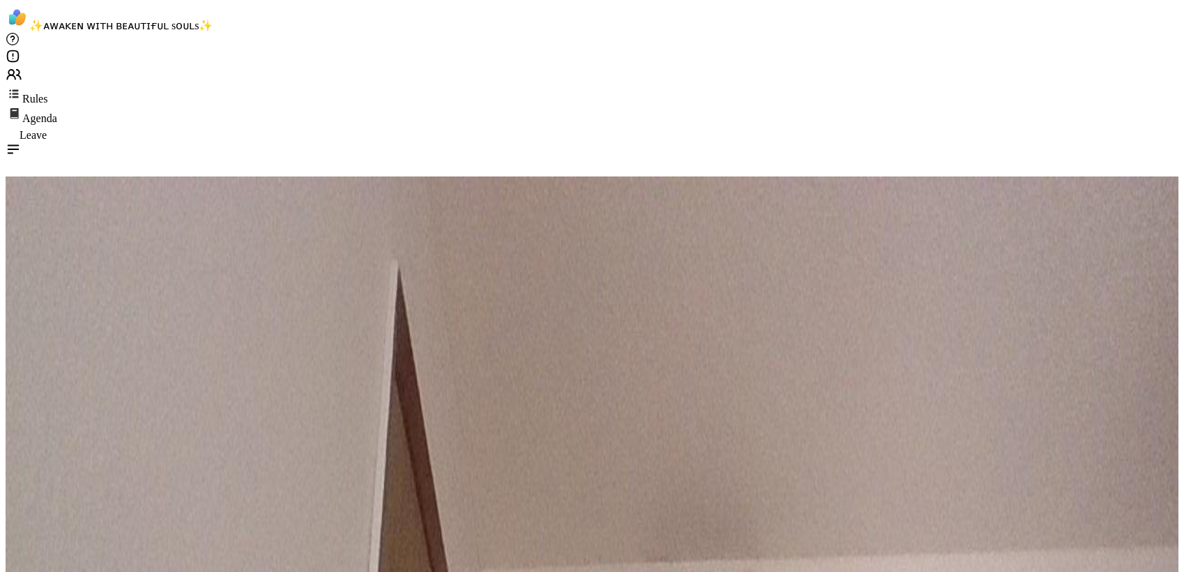
scroll to position [4795, 0]
type textarea "**********"
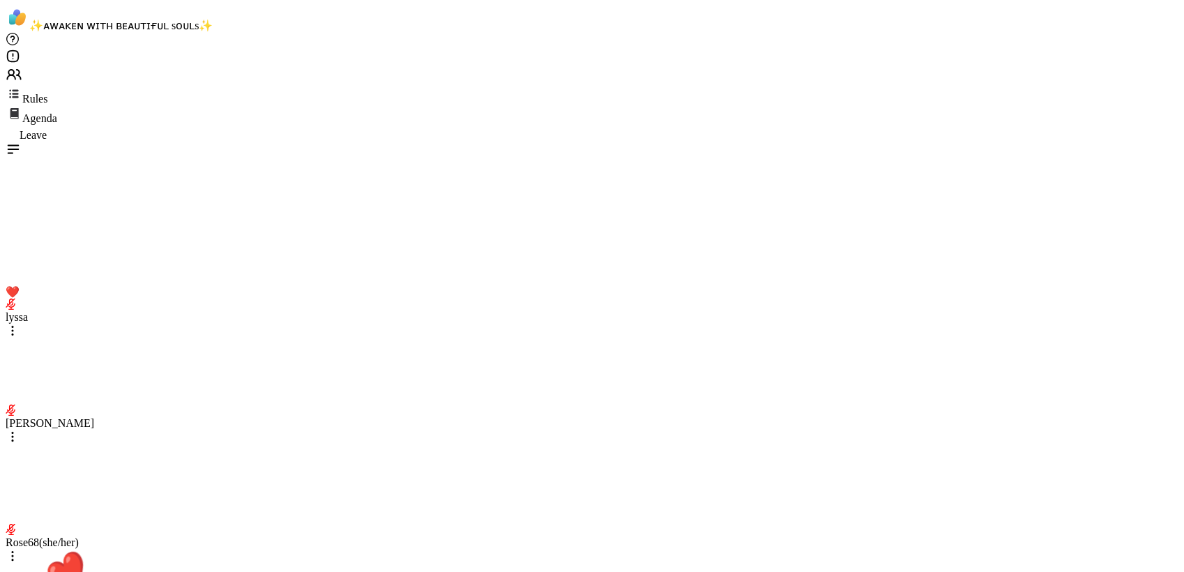
scroll to position [6032, 0]
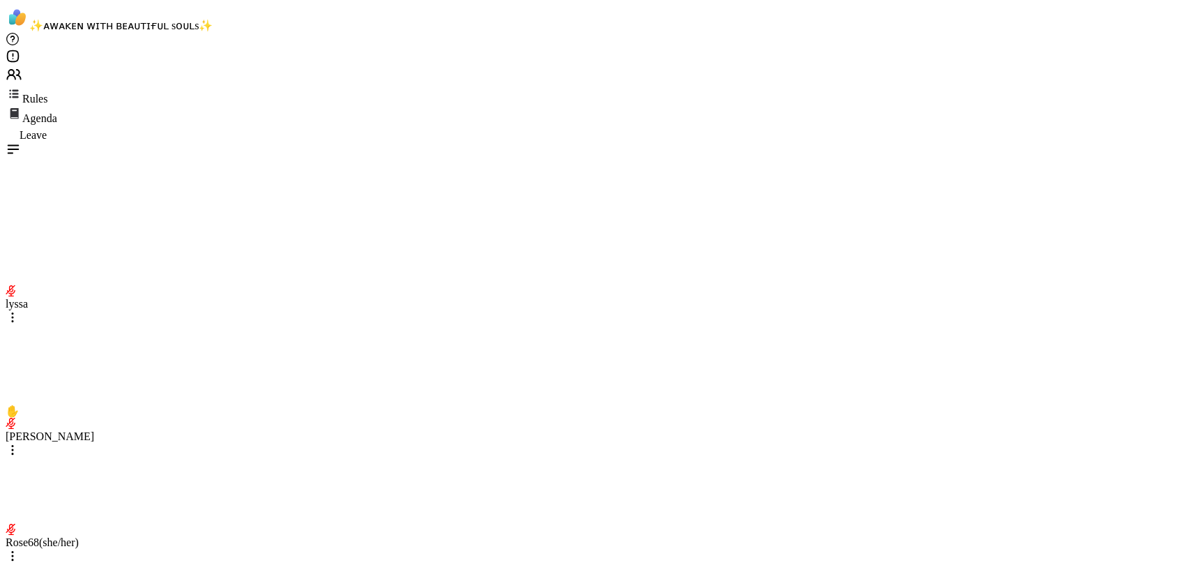
type textarea "*"
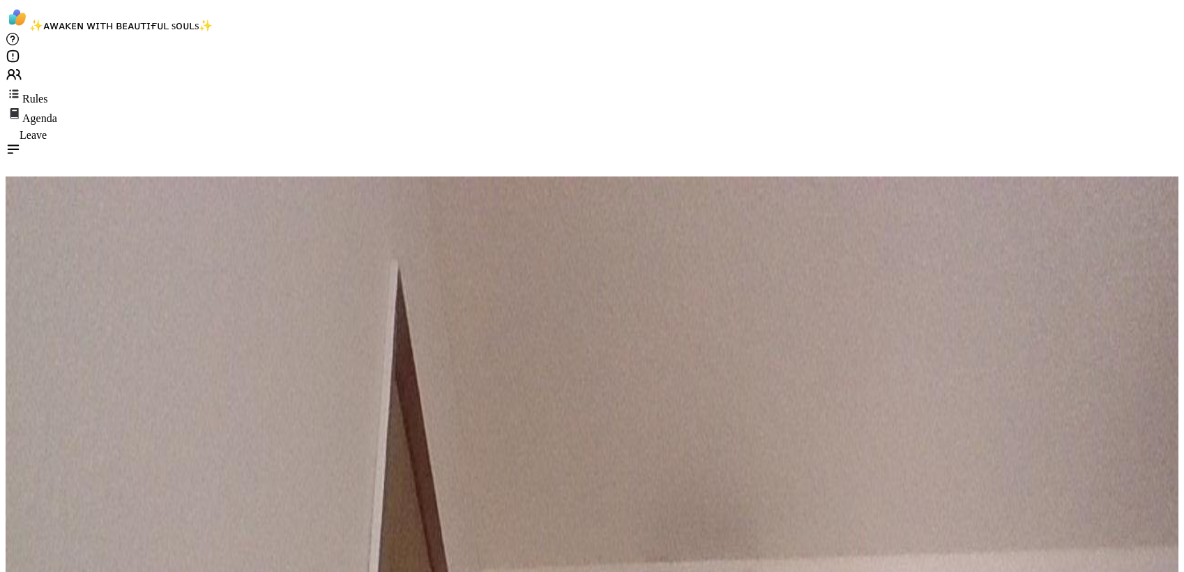
scroll to position [0, 0]
type textarea "**********"
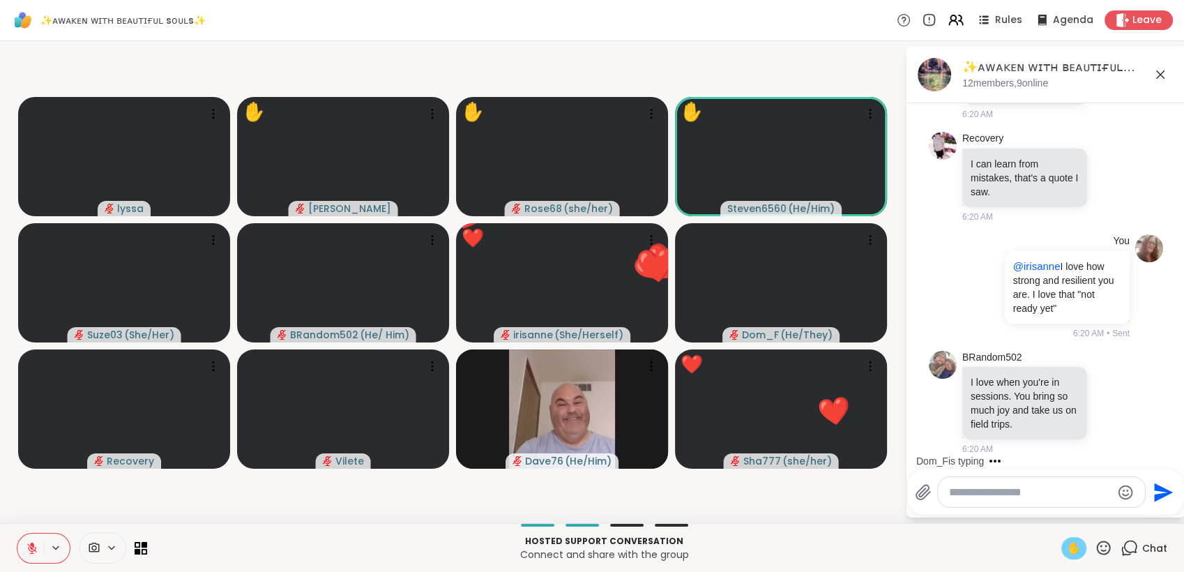
click at [1097, 545] on icon at bounding box center [1103, 547] width 17 height 17
click at [1117, 509] on span "🌟" at bounding box center [1124, 511] width 14 height 17
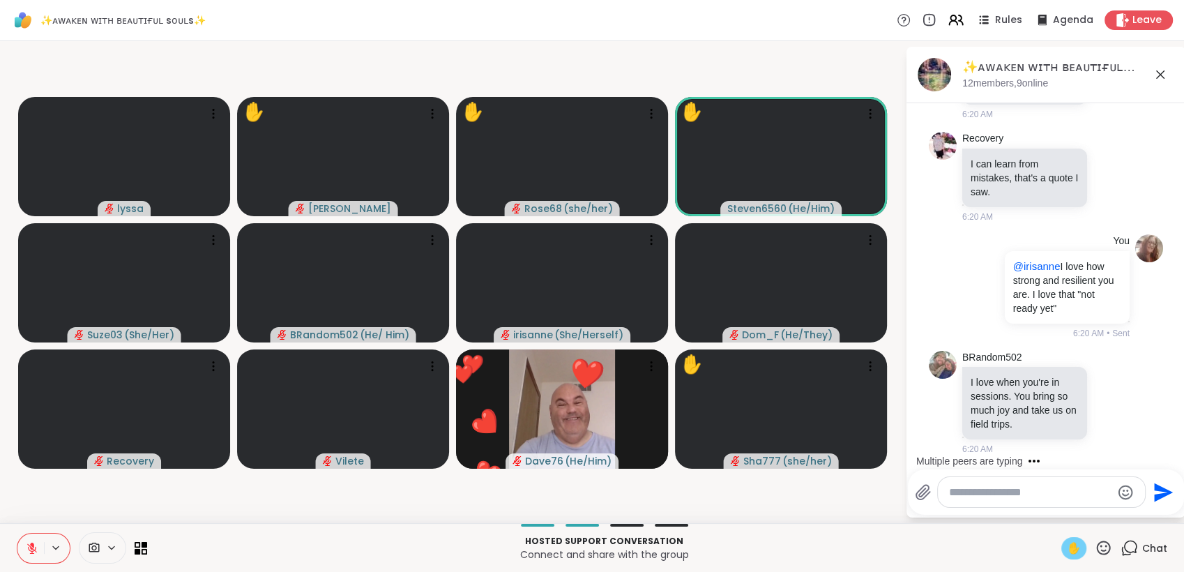
scroll to position [6871, 0]
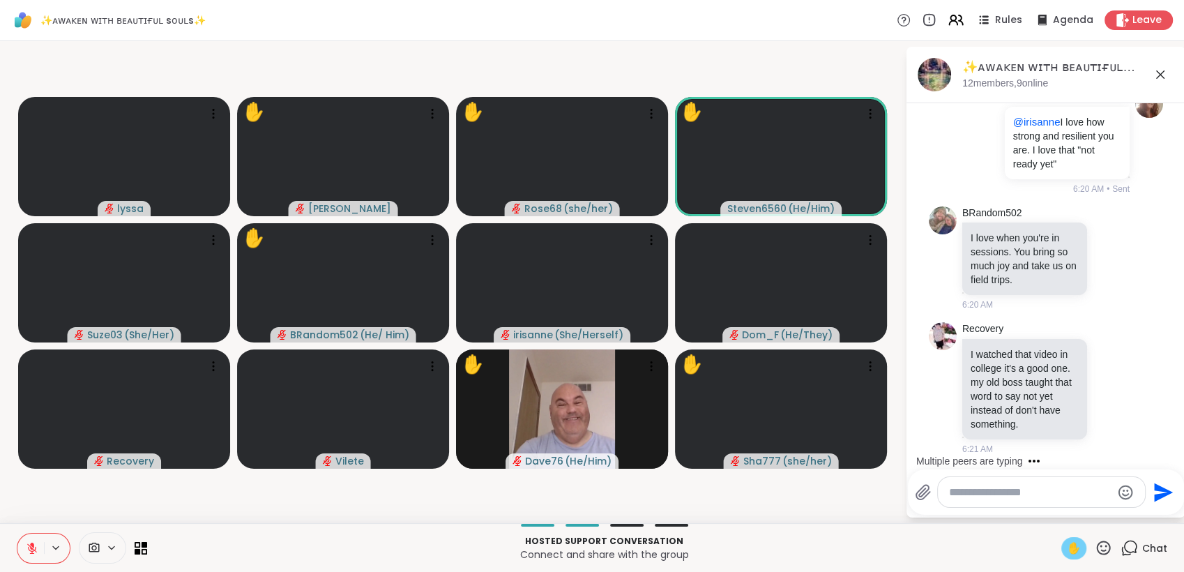
click at [1097, 541] on icon at bounding box center [1104, 548] width 14 height 14
click at [1056, 516] on span "❤️" at bounding box center [1063, 511] width 14 height 17
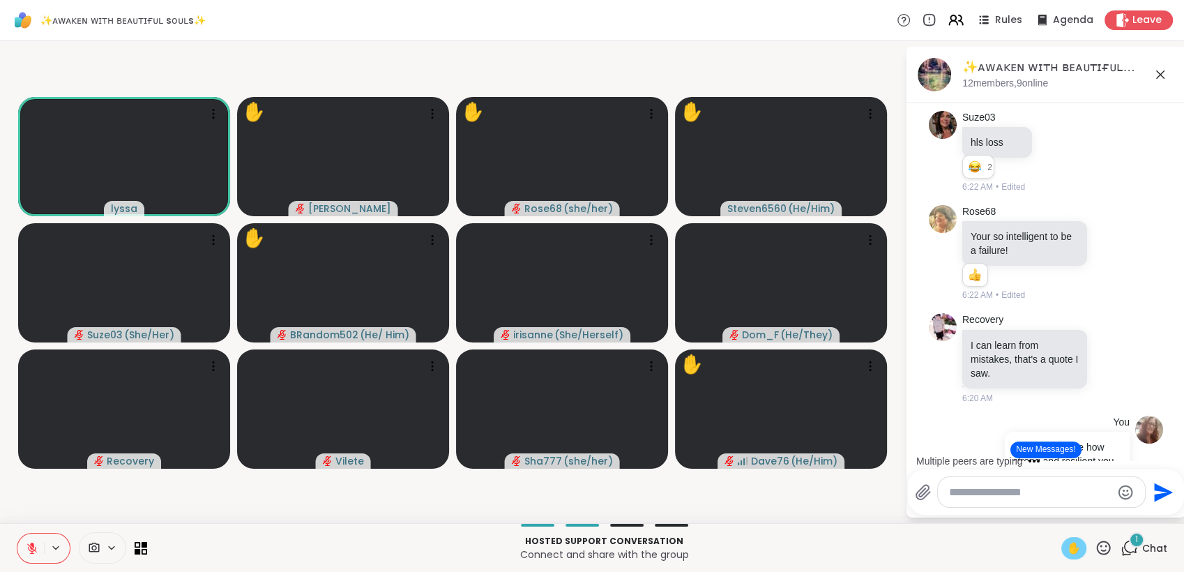
scroll to position [6260, 0]
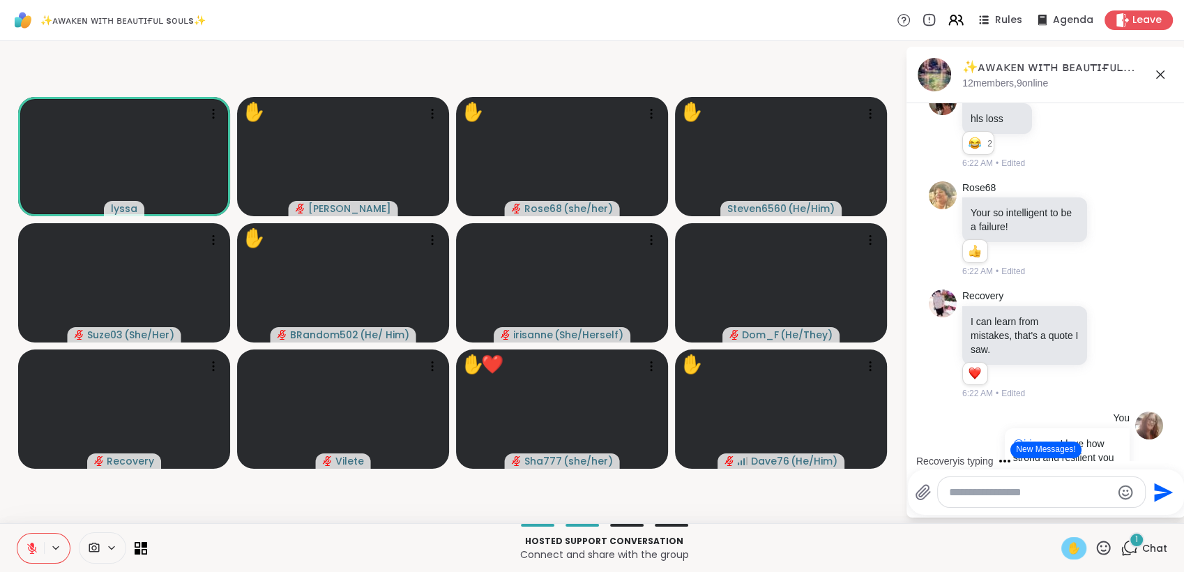
click at [27, 540] on button at bounding box center [30, 548] width 27 height 29
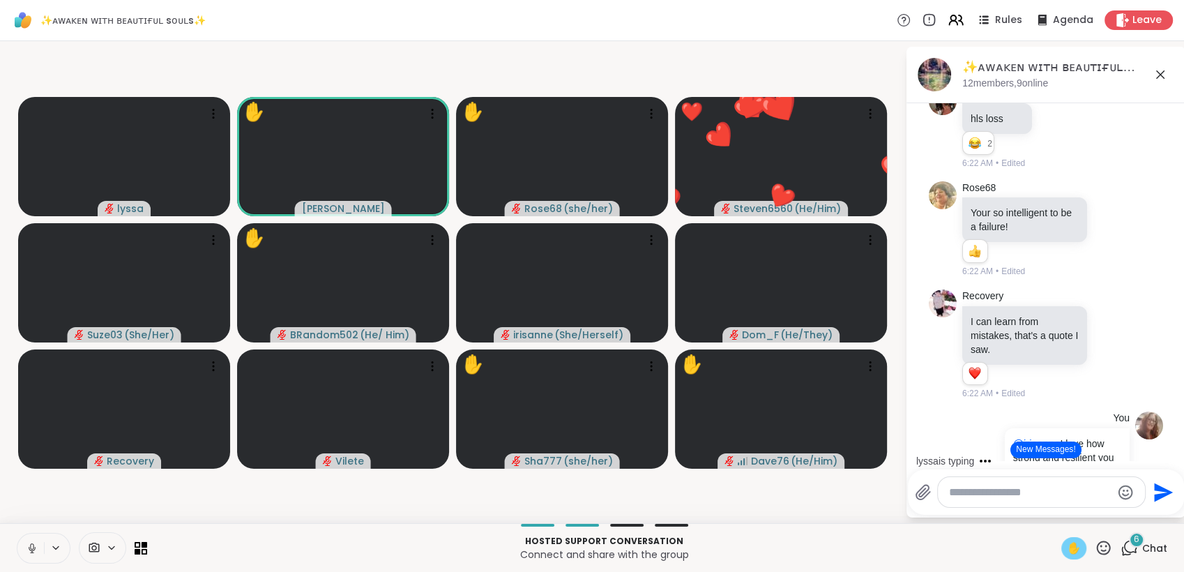
click at [30, 551] on icon at bounding box center [32, 548] width 13 height 13
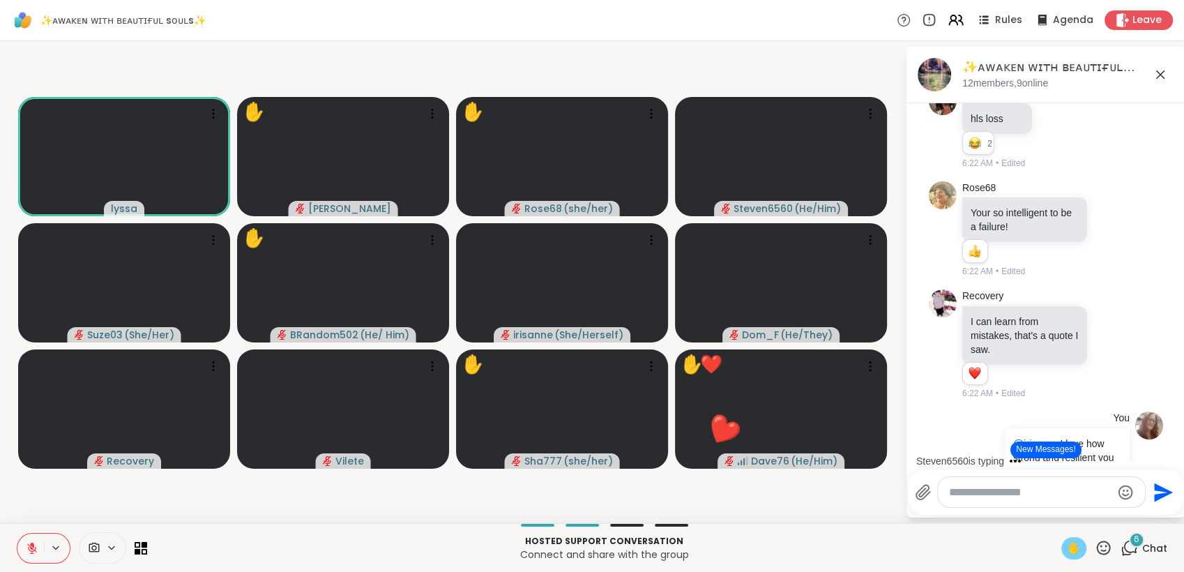
click at [1067, 549] on span "✋" at bounding box center [1074, 548] width 14 height 17
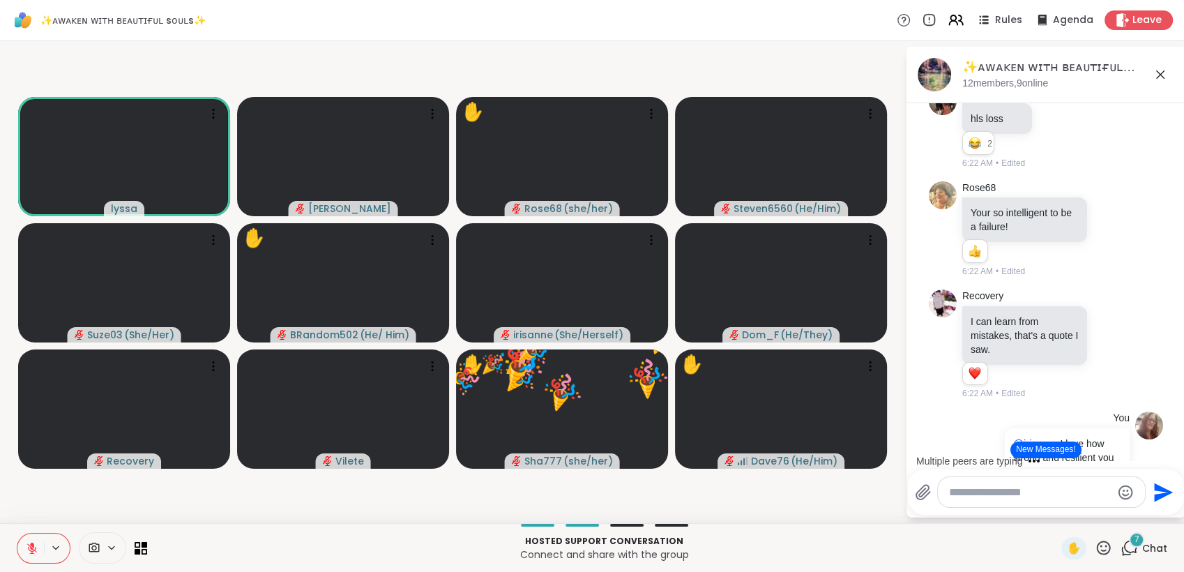
click at [1097, 541] on icon at bounding box center [1104, 548] width 14 height 14
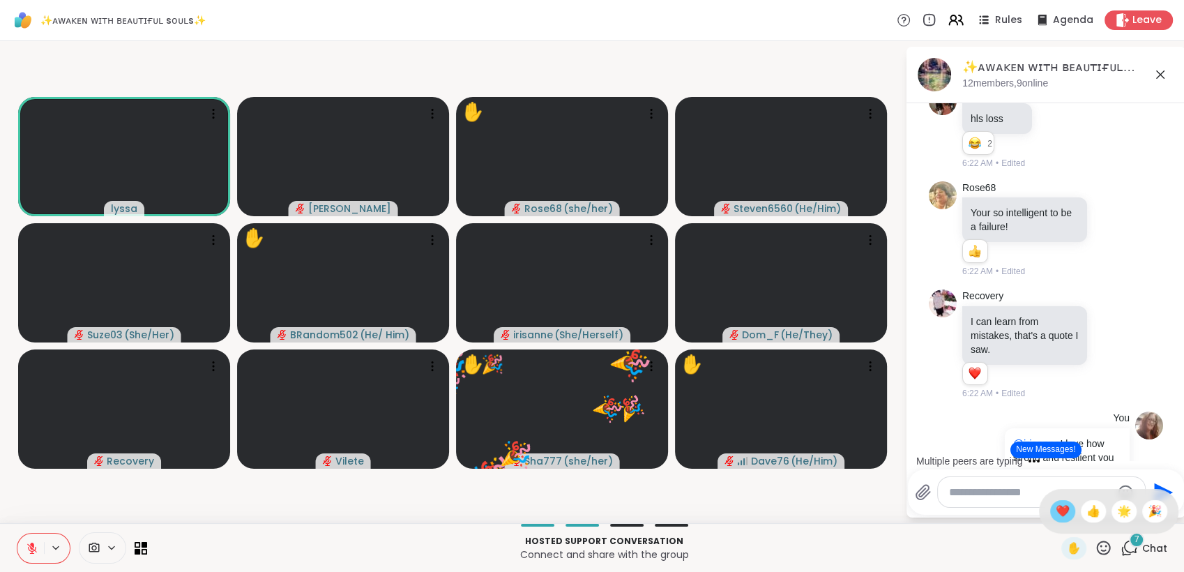
click at [1056, 511] on span "❤️" at bounding box center [1063, 511] width 14 height 17
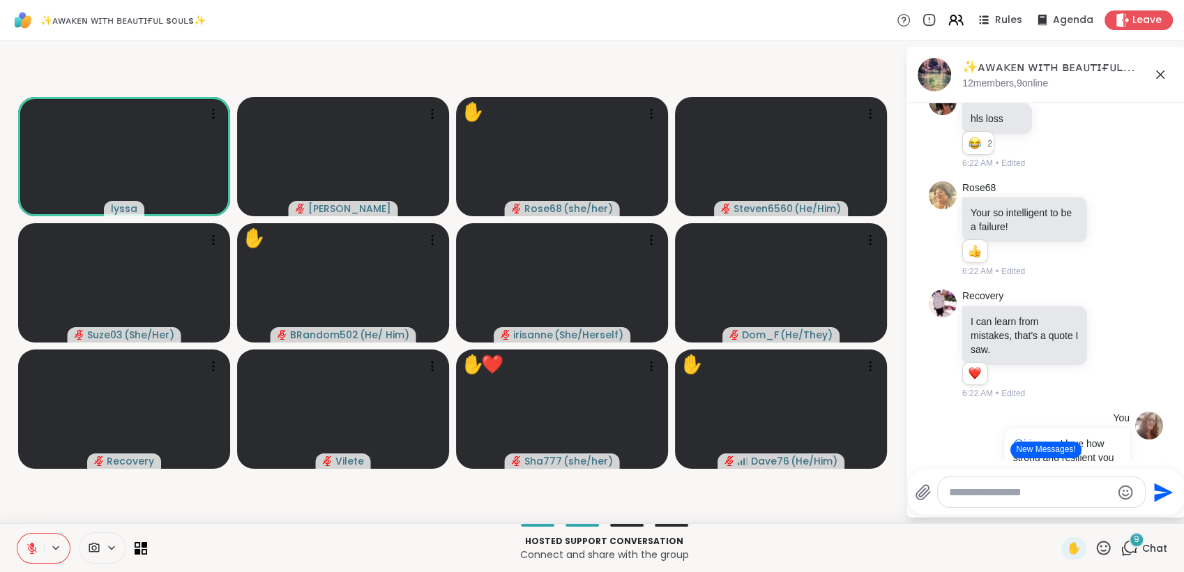
click at [1095, 543] on icon at bounding box center [1103, 547] width 17 height 17
click at [1117, 508] on span "🌟" at bounding box center [1124, 511] width 14 height 17
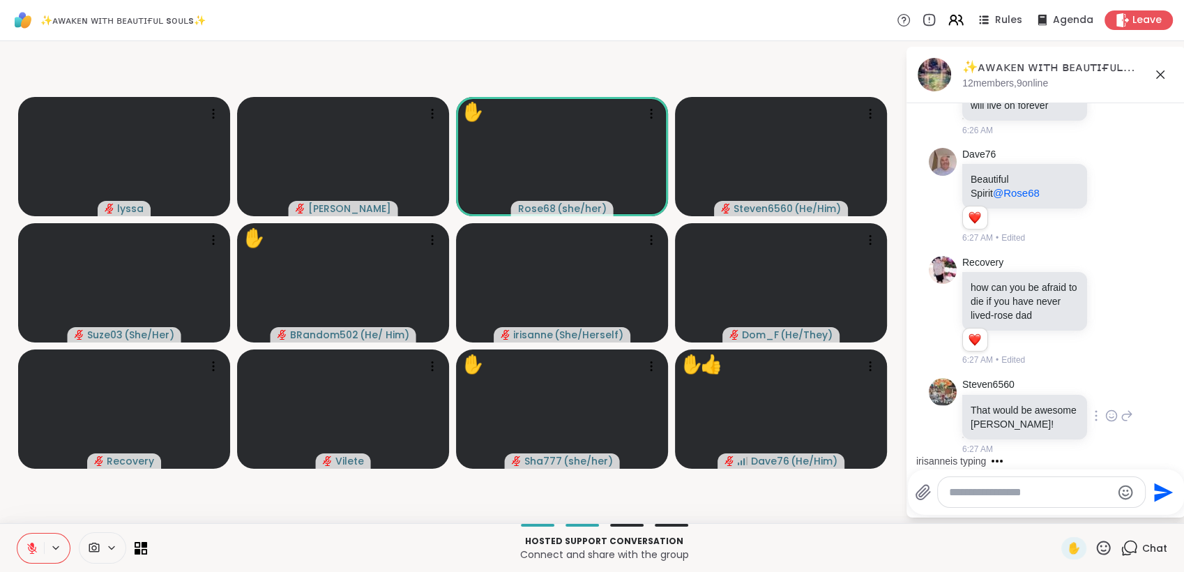
scroll to position [9715, 0]
click at [1095, 545] on icon at bounding box center [1103, 547] width 17 height 17
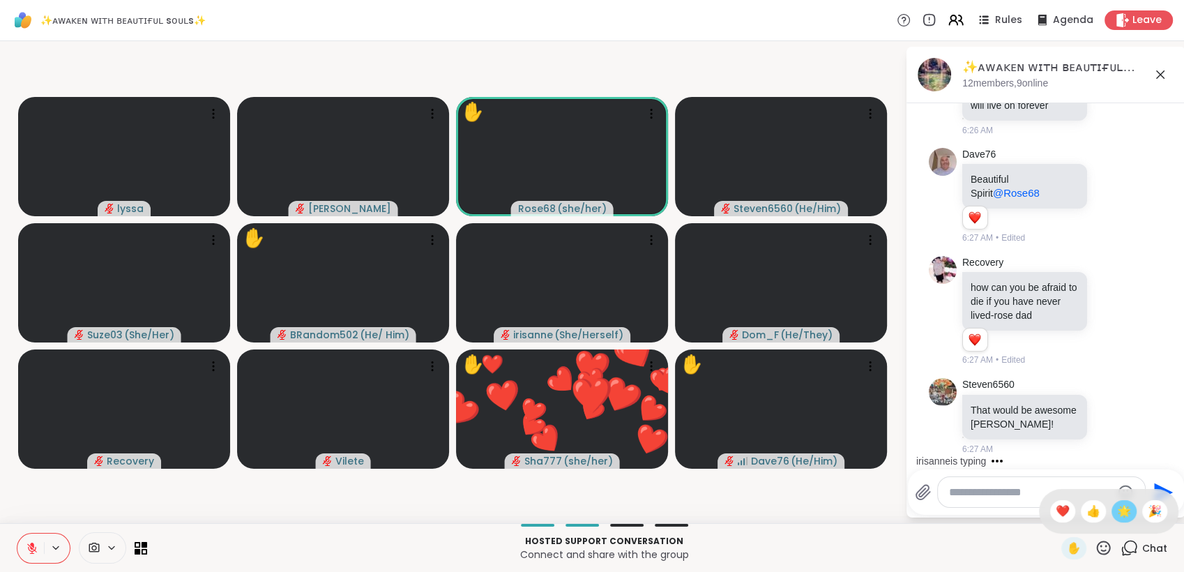
click at [1117, 513] on span "🌟" at bounding box center [1124, 511] width 14 height 17
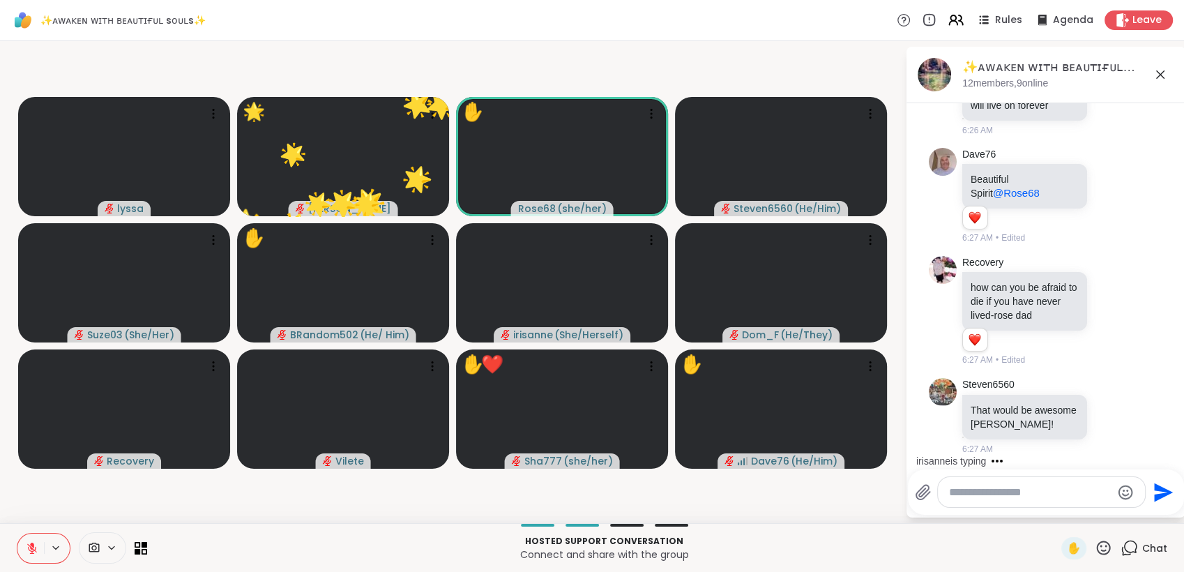
click at [1095, 552] on icon at bounding box center [1103, 547] width 17 height 17
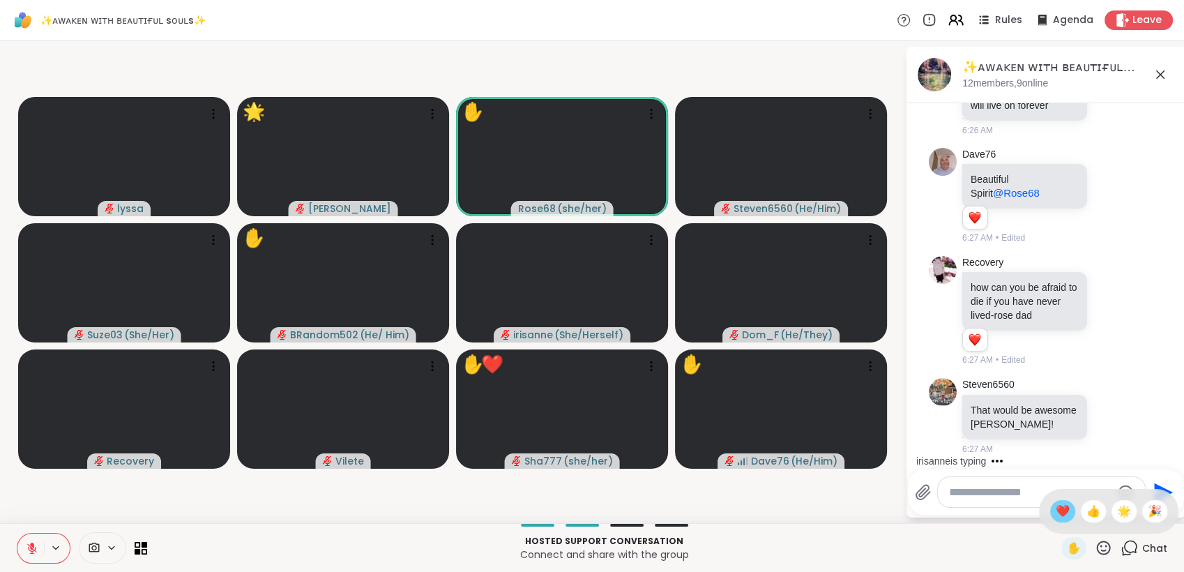
click at [1056, 513] on span "❤️" at bounding box center [1063, 511] width 14 height 17
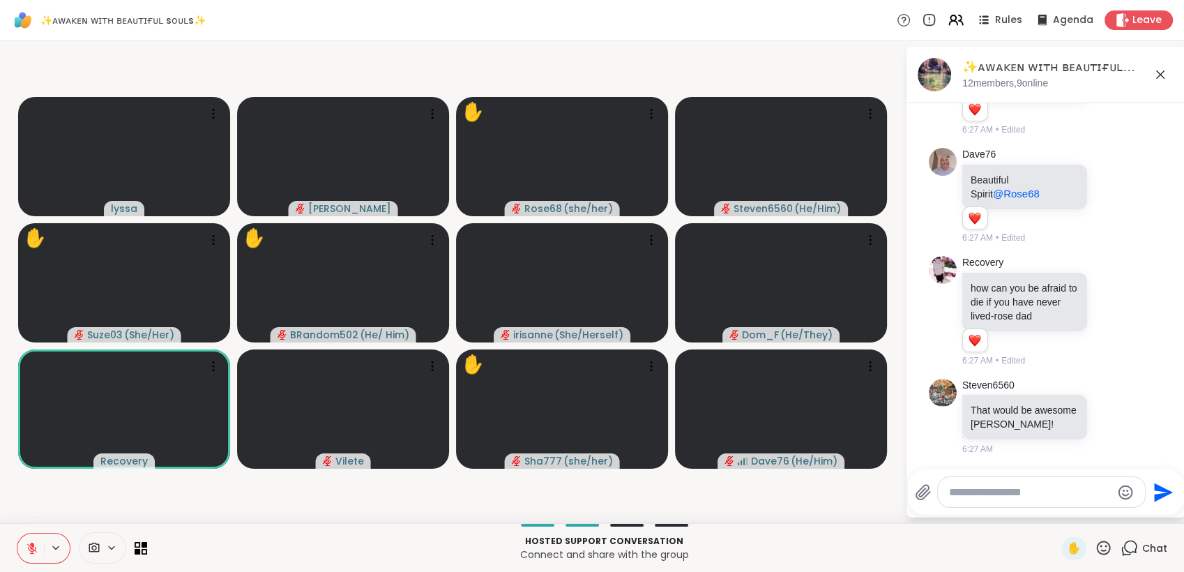
click at [992, 499] on textarea "Type your message" at bounding box center [1030, 492] width 163 height 14
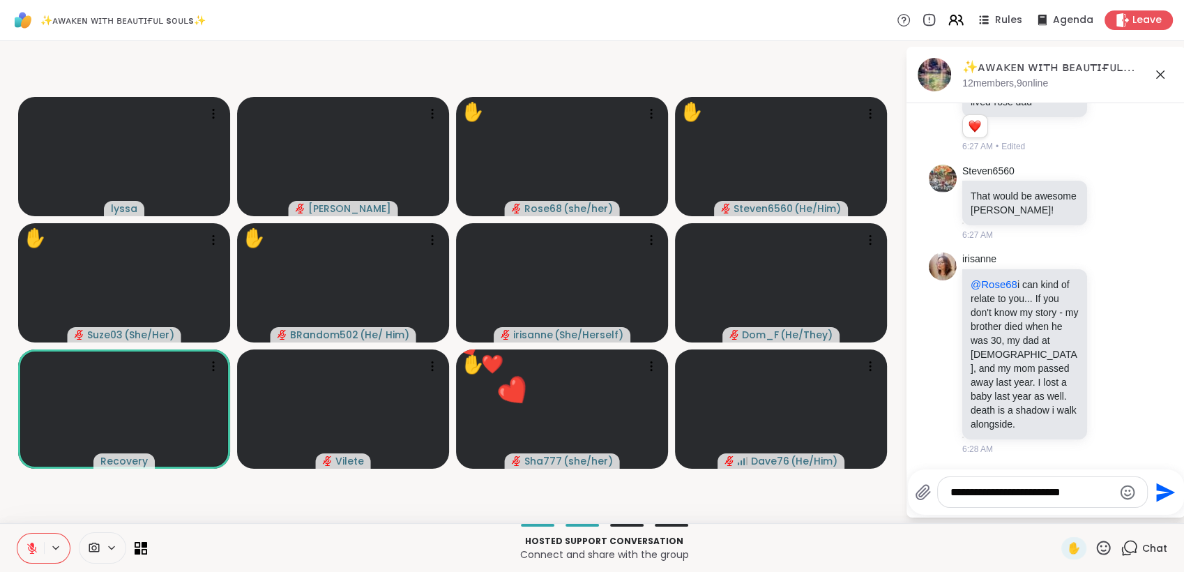
scroll to position [9963, 0]
type textarea "**********"
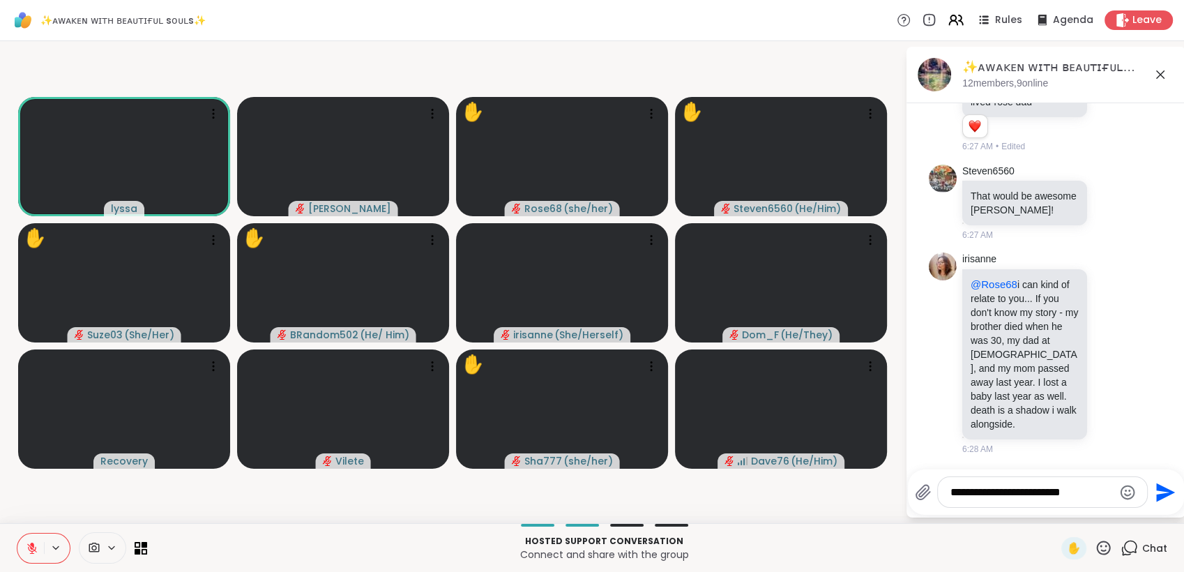
click at [31, 544] on icon at bounding box center [32, 545] width 4 height 6
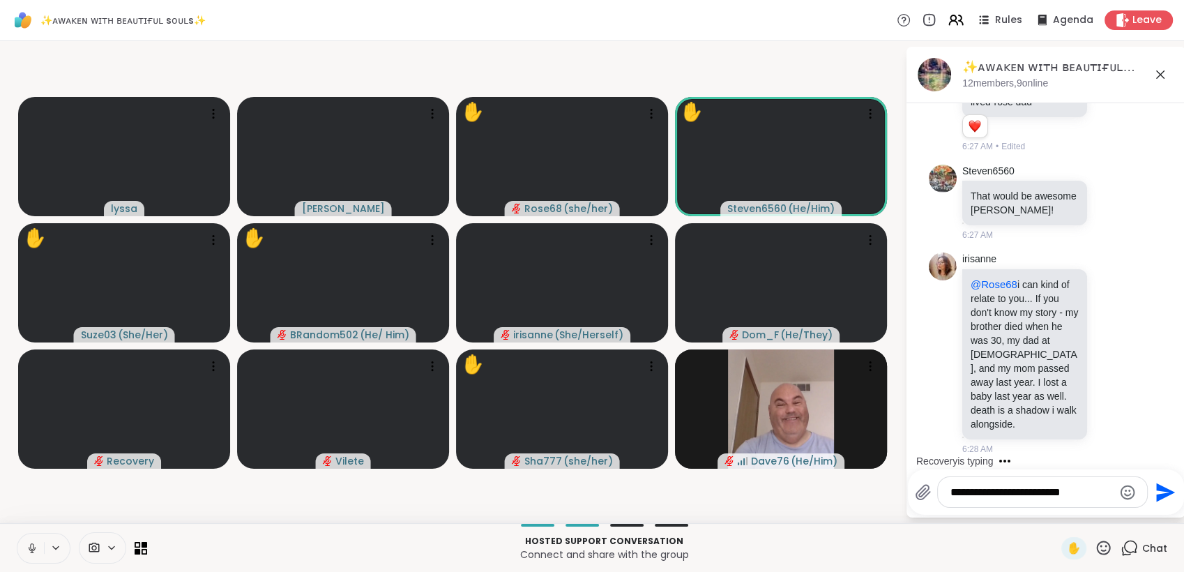
click at [1076, 553] on div "✋" at bounding box center [1074, 548] width 25 height 22
click at [1071, 547] on div "✋" at bounding box center [1074, 548] width 25 height 22
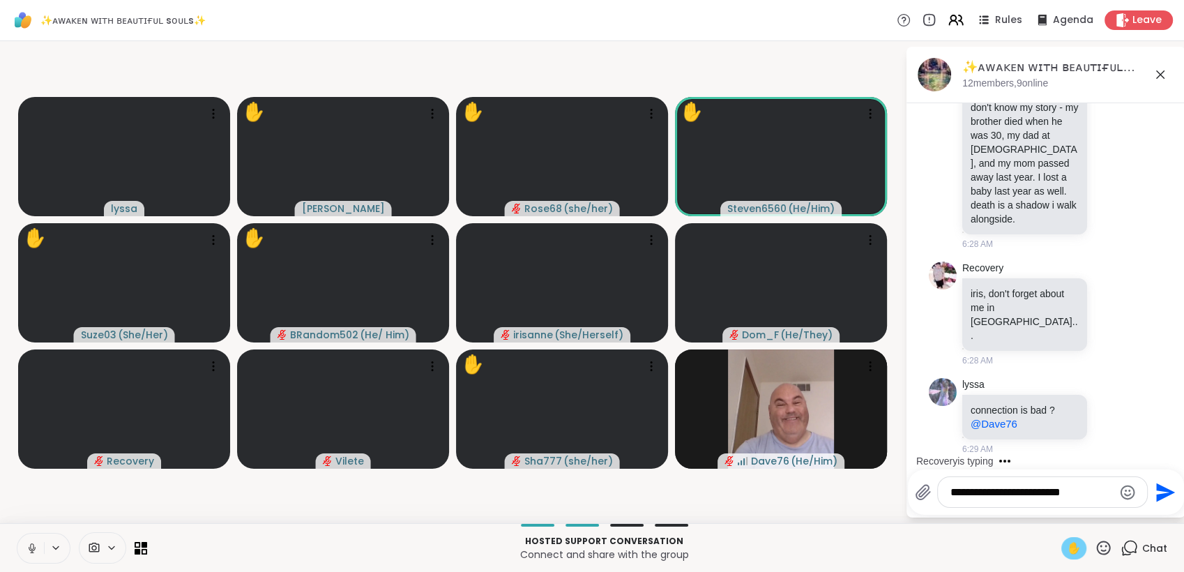
scroll to position [10173, 0]
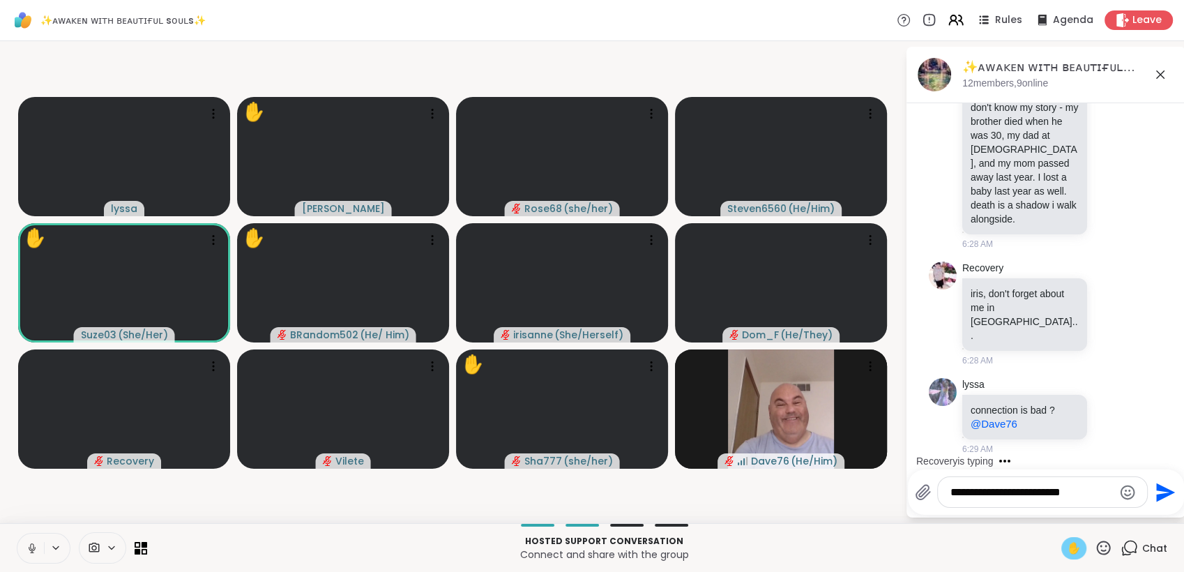
click at [31, 546] on icon at bounding box center [32, 548] width 13 height 13
click at [1069, 542] on span "✋" at bounding box center [1074, 548] width 14 height 17
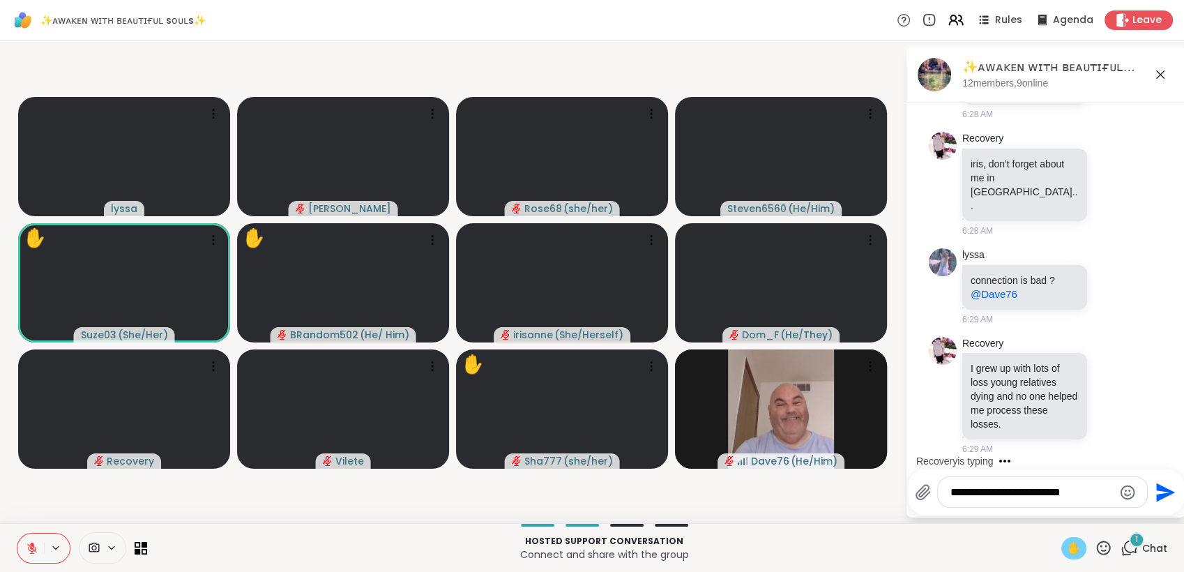
scroll to position [10303, 0]
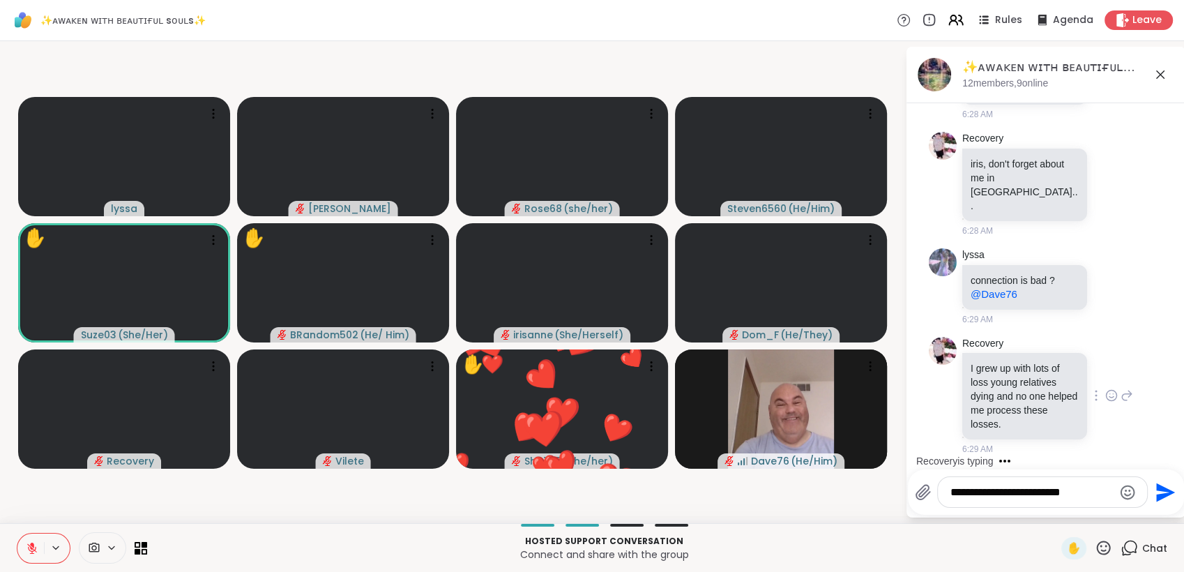
click at [1106, 395] on icon at bounding box center [1112, 396] width 13 height 14
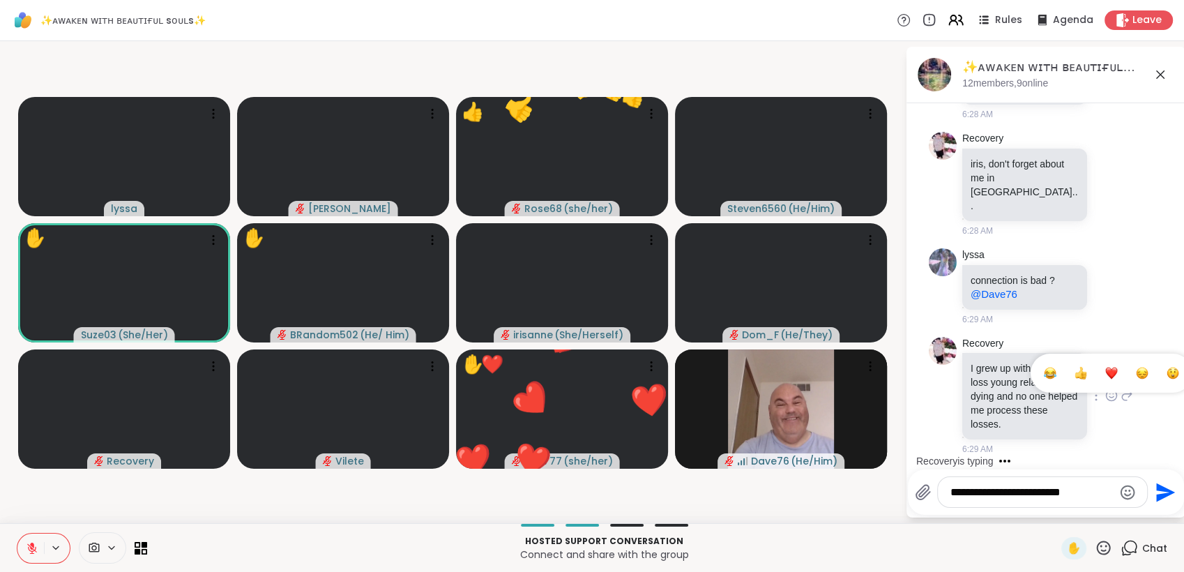
click at [1106, 371] on div "Select Reaction: Heart" at bounding box center [1112, 373] width 13 height 13
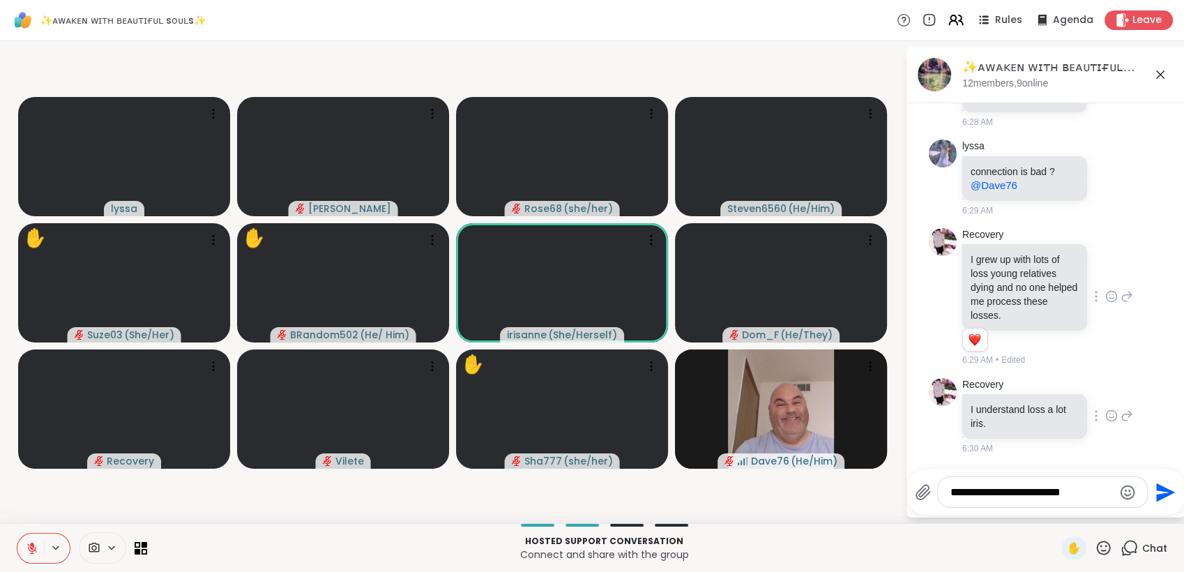
scroll to position [10549, 0]
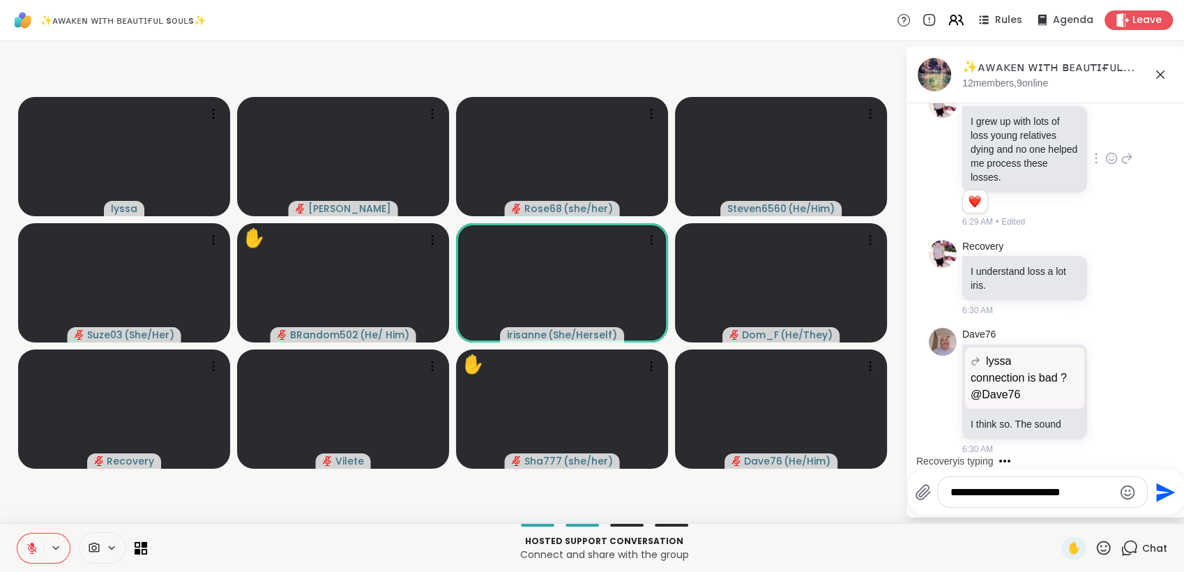
drag, startPoint x: 1087, startPoint y: 486, endPoint x: 900, endPoint y: 499, distance: 187.4
click at [904, 500] on div "[PERSON_NAME] Rose68 ( she/her ) Steven6560 ( He/Him ) Suze03 ( She/Her ) ✋ BRa…" at bounding box center [592, 282] width 1184 height 482
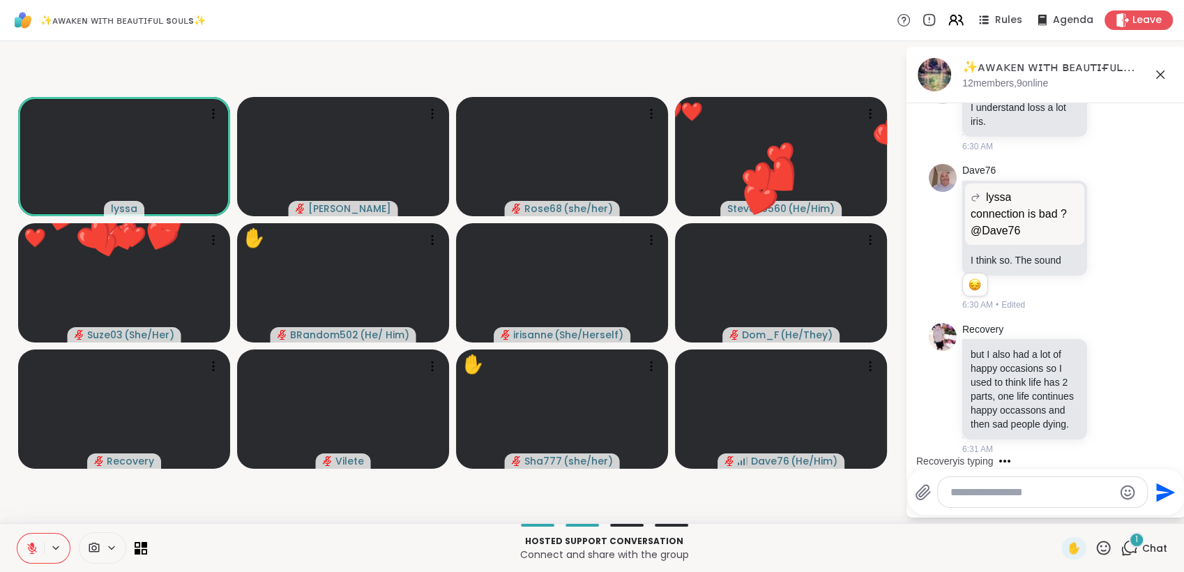
scroll to position [10727, 0]
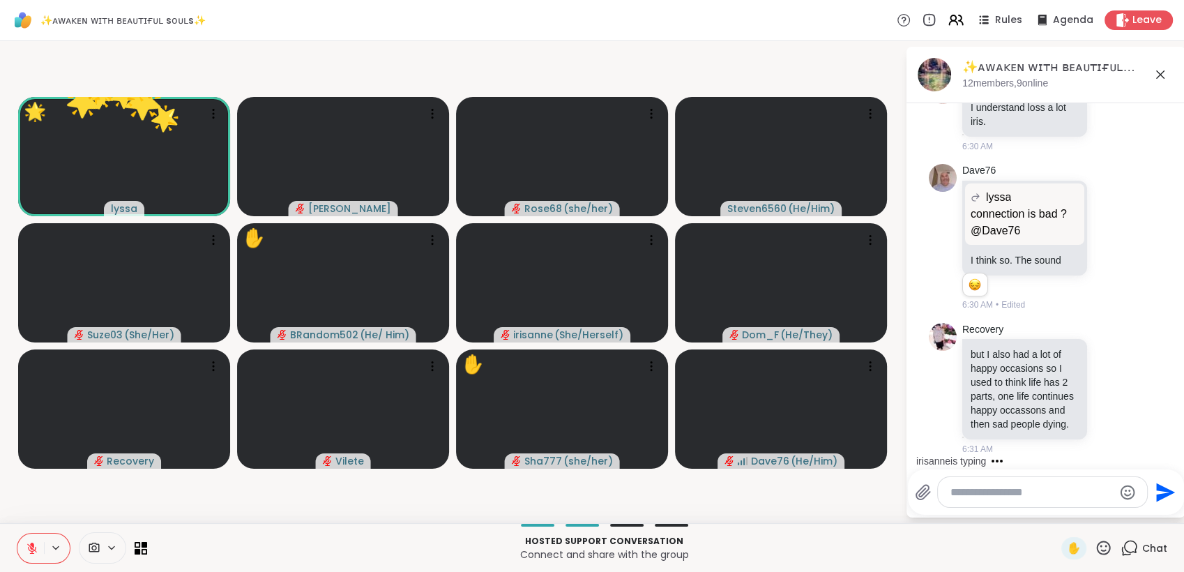
click at [1097, 544] on icon at bounding box center [1104, 548] width 14 height 14
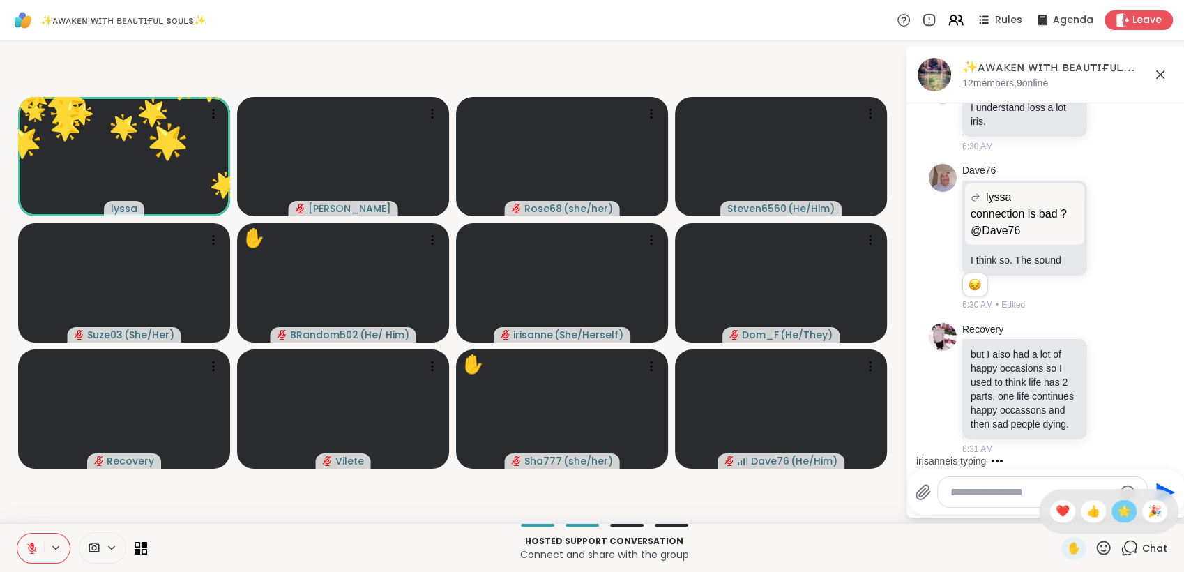
click at [1117, 511] on span "🌟" at bounding box center [1124, 511] width 14 height 17
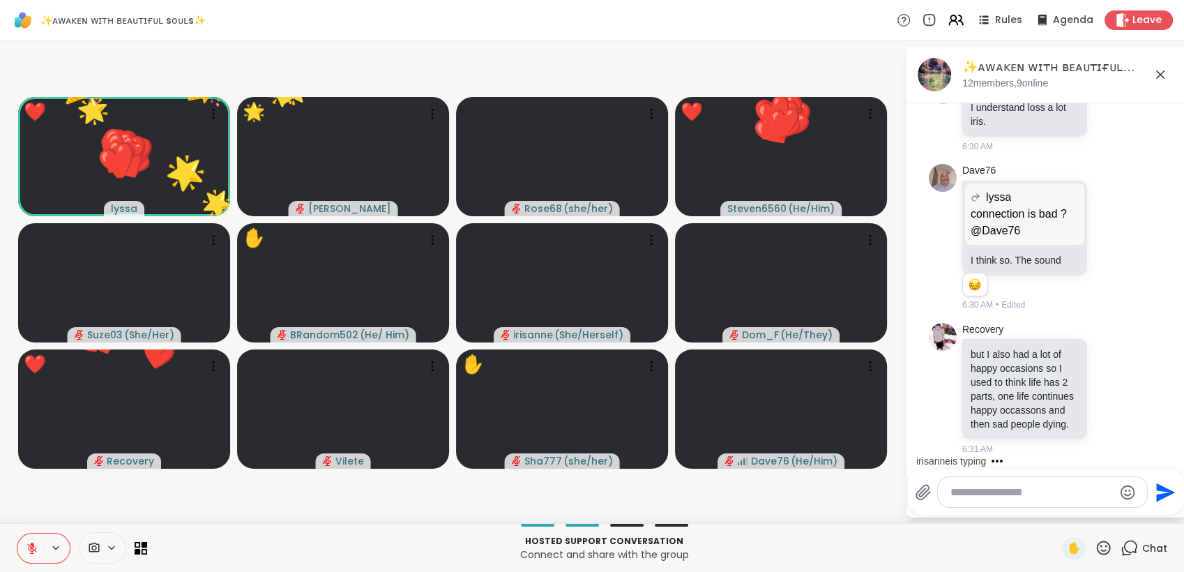
click at [1095, 548] on icon at bounding box center [1103, 547] width 17 height 17
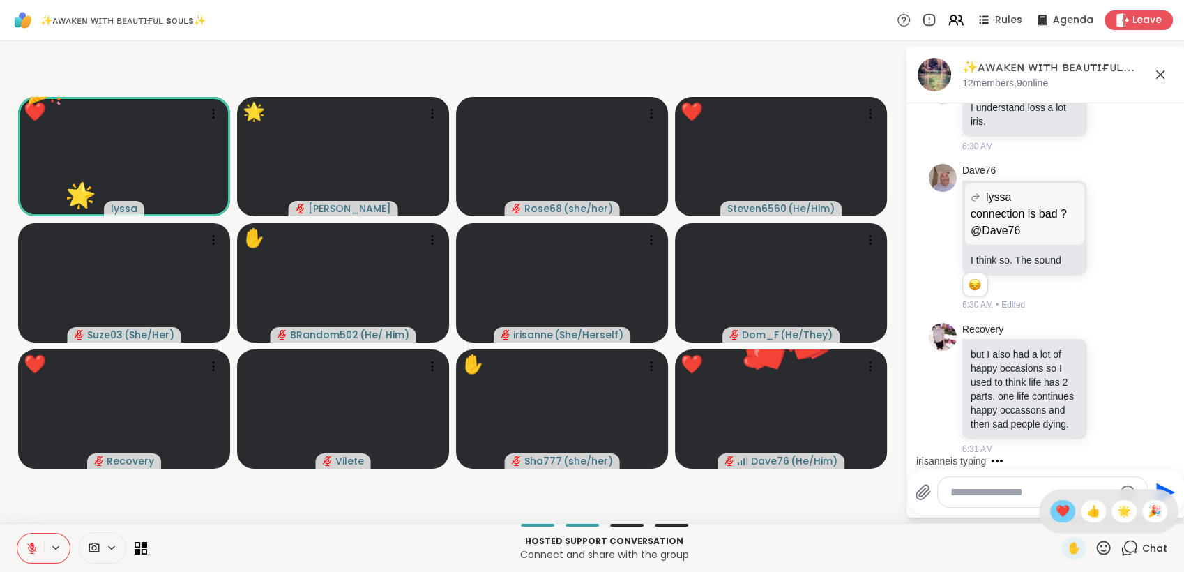
click at [1056, 508] on span "❤️" at bounding box center [1063, 511] width 14 height 17
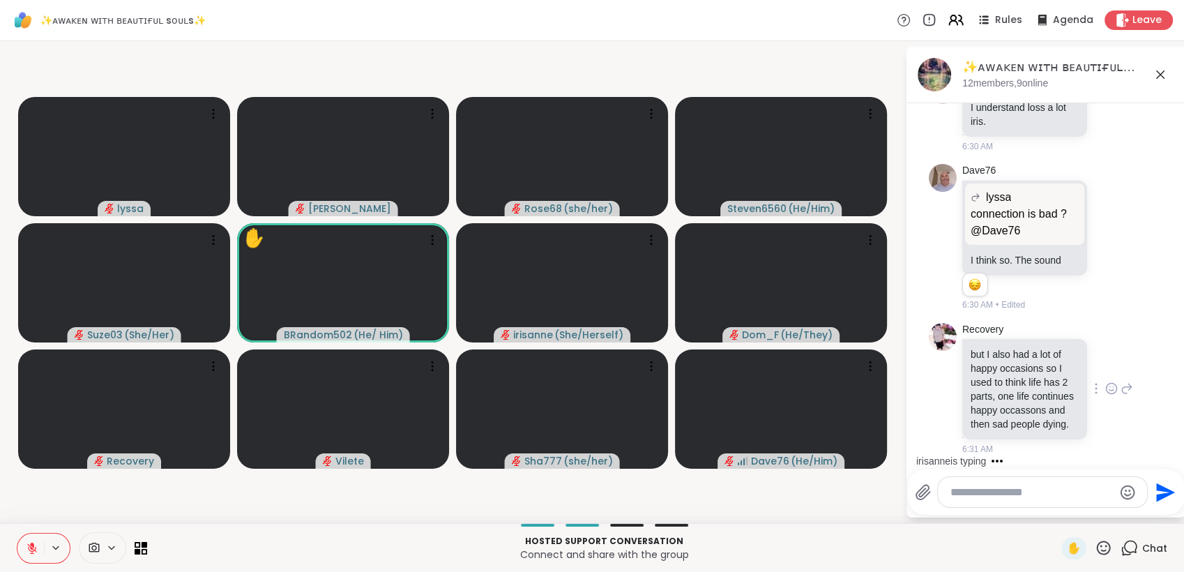
click at [1106, 384] on icon at bounding box center [1112, 389] width 13 height 14
click at [1106, 361] on div "Select Reaction: Heart" at bounding box center [1112, 366] width 13 height 13
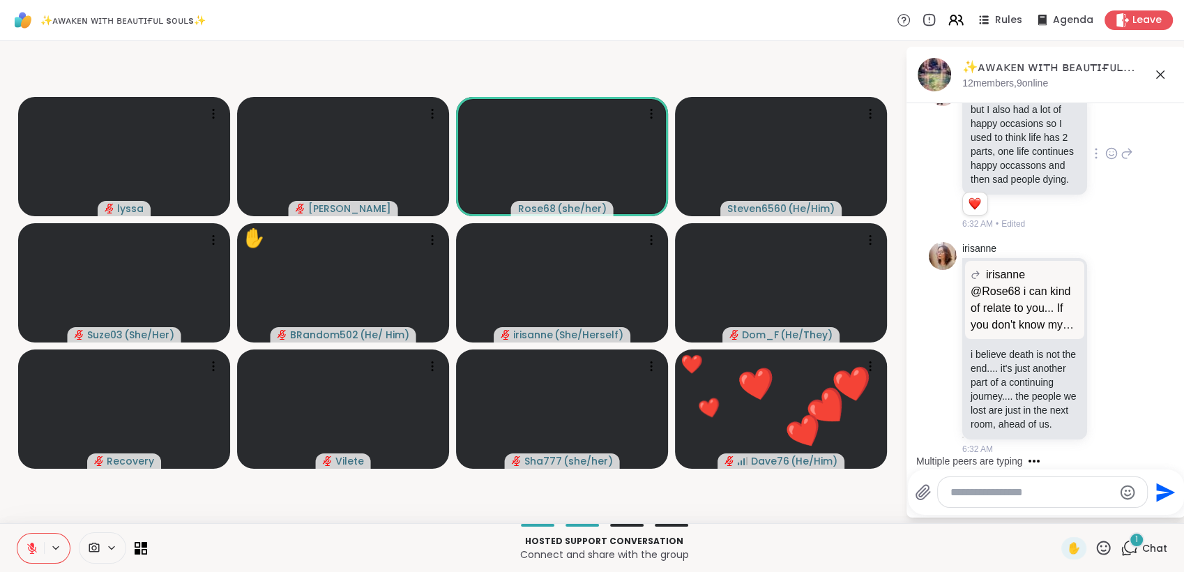
scroll to position [10987, 0]
click at [1097, 545] on icon at bounding box center [1104, 548] width 14 height 14
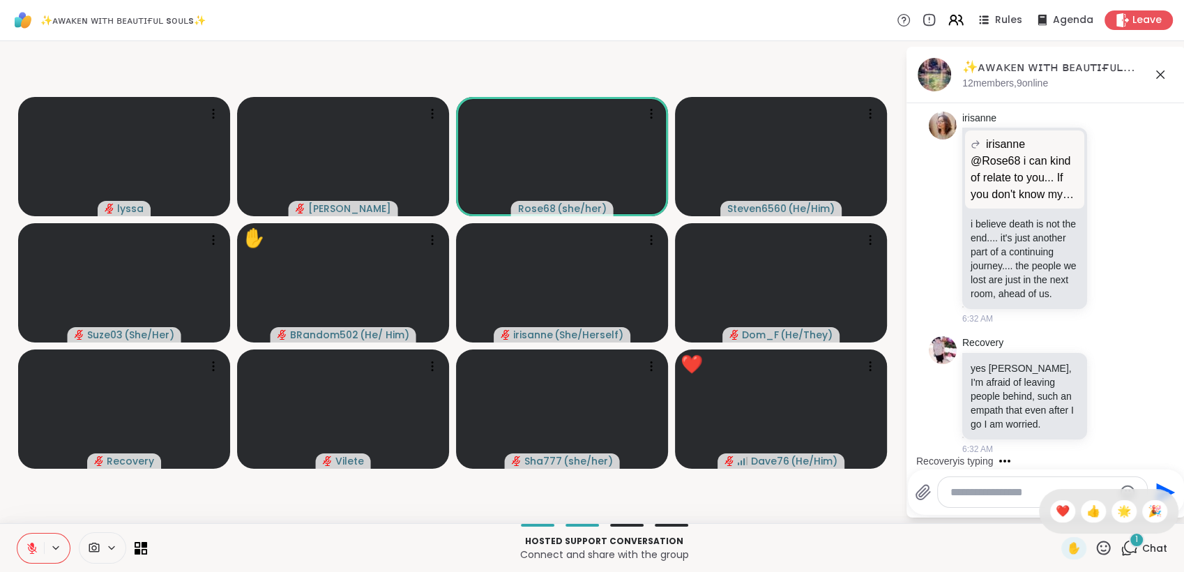
scroll to position [11130, 0]
click at [1056, 513] on span "❤️" at bounding box center [1063, 511] width 14 height 17
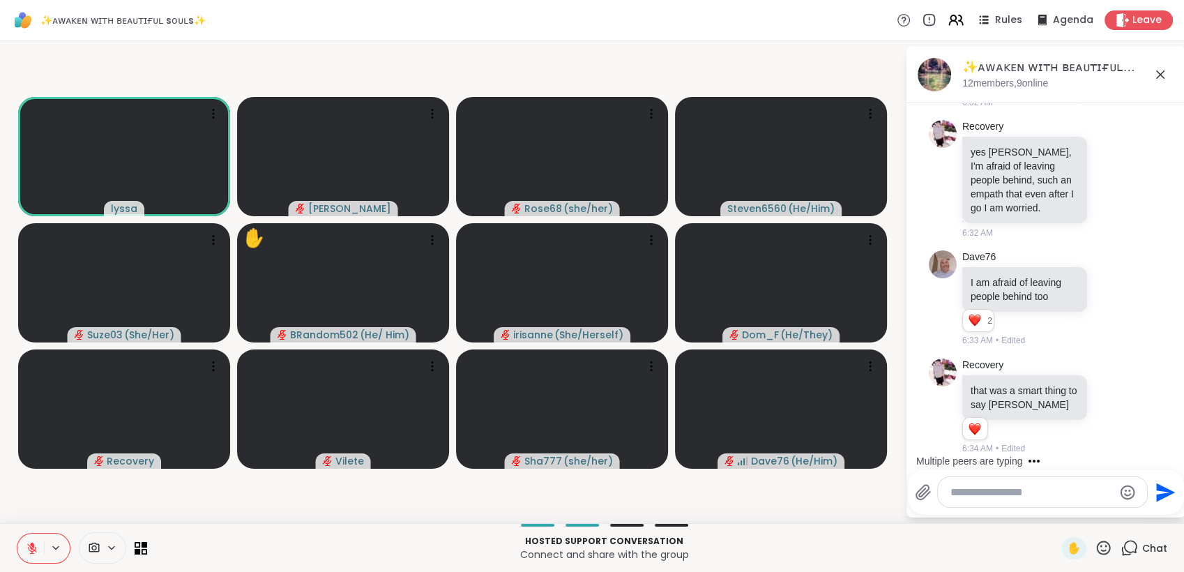
scroll to position [11346, 0]
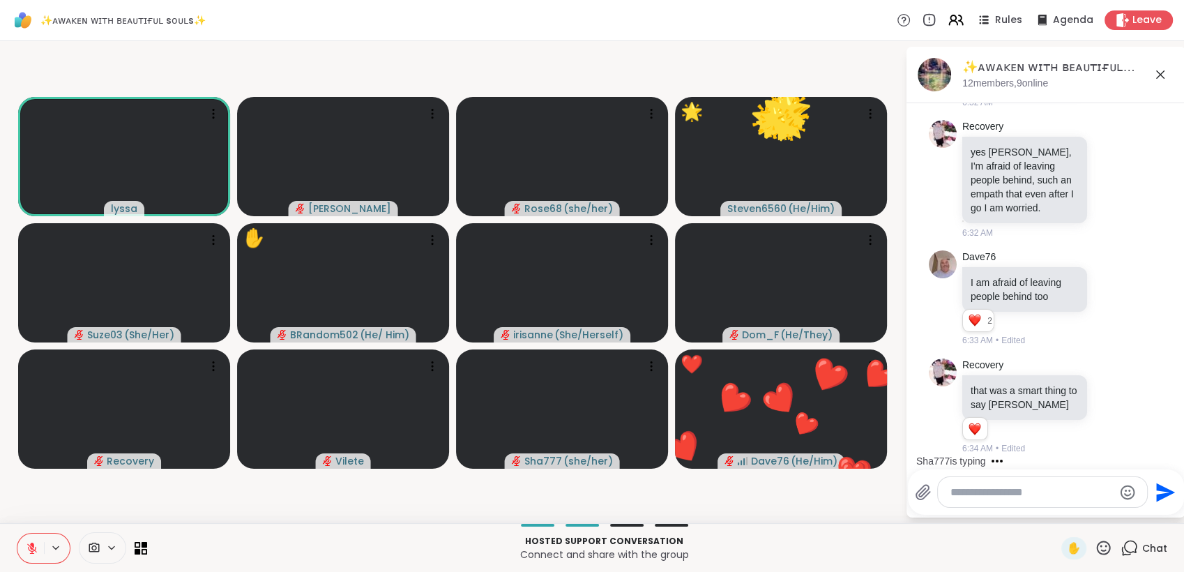
click at [1096, 544] on icon at bounding box center [1103, 547] width 17 height 17
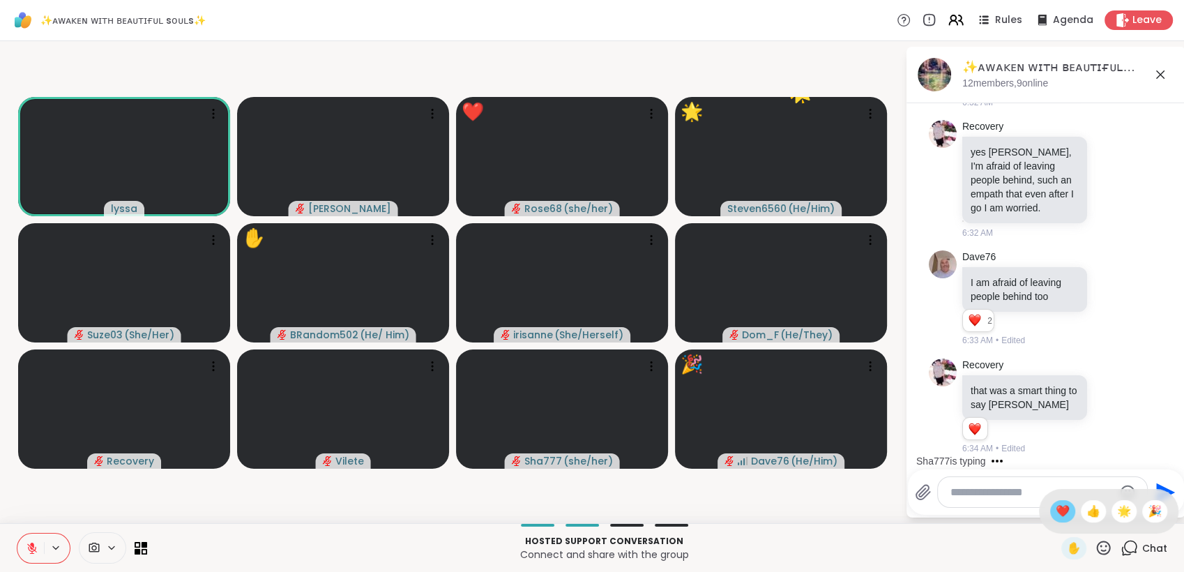
click at [1056, 508] on span "❤️" at bounding box center [1063, 511] width 14 height 17
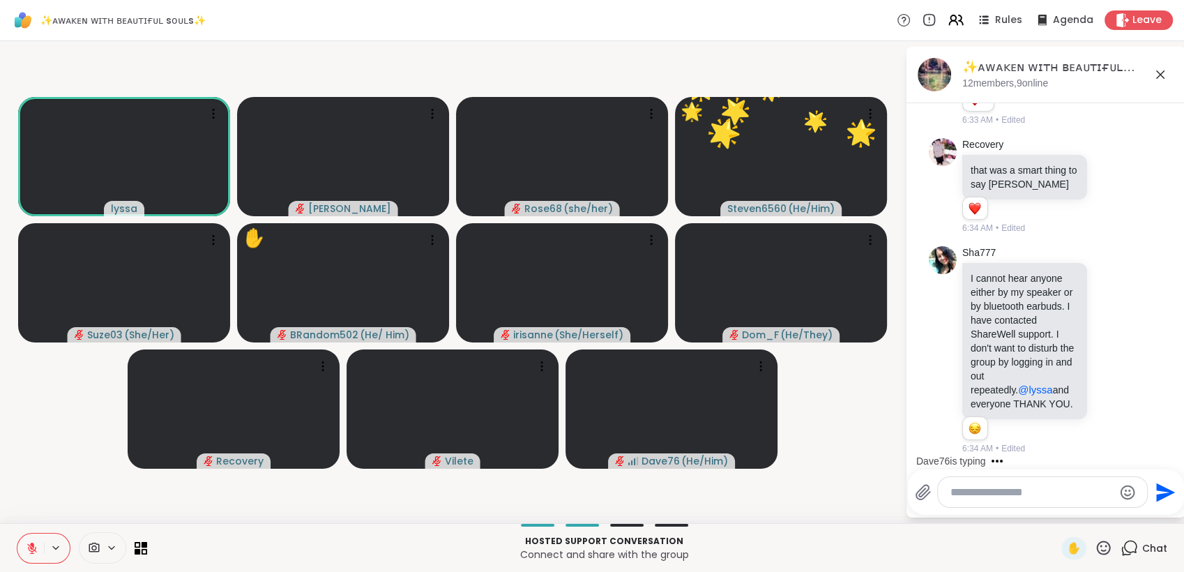
scroll to position [11594, 0]
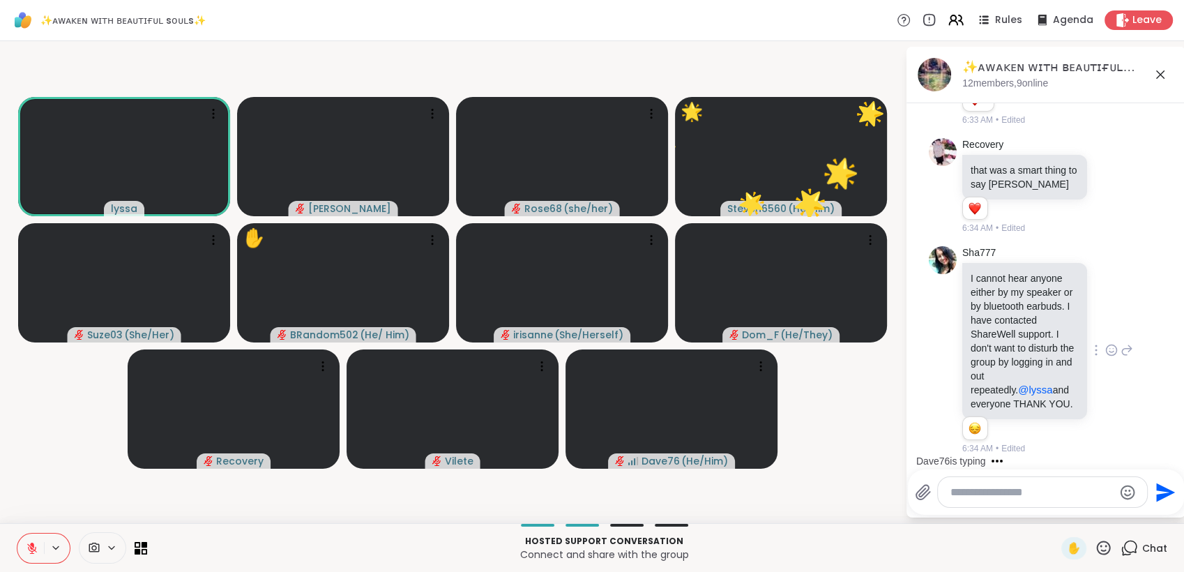
click at [1110, 351] on icon at bounding box center [1112, 351] width 4 height 1
click at [1106, 322] on div "Select Reaction: Heart" at bounding box center [1112, 328] width 13 height 13
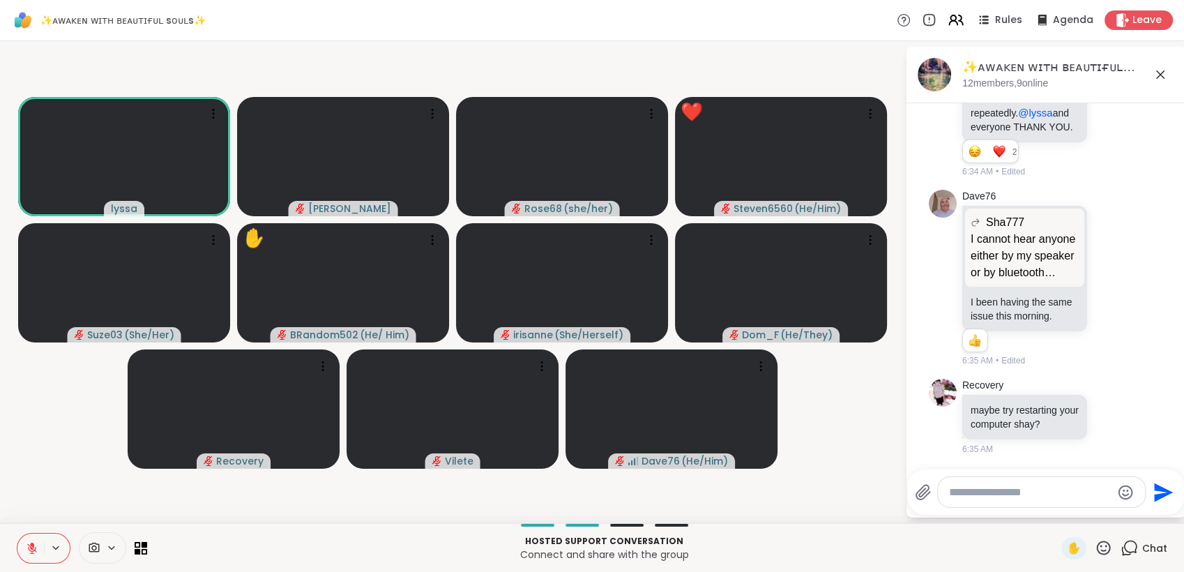
scroll to position [11905, 0]
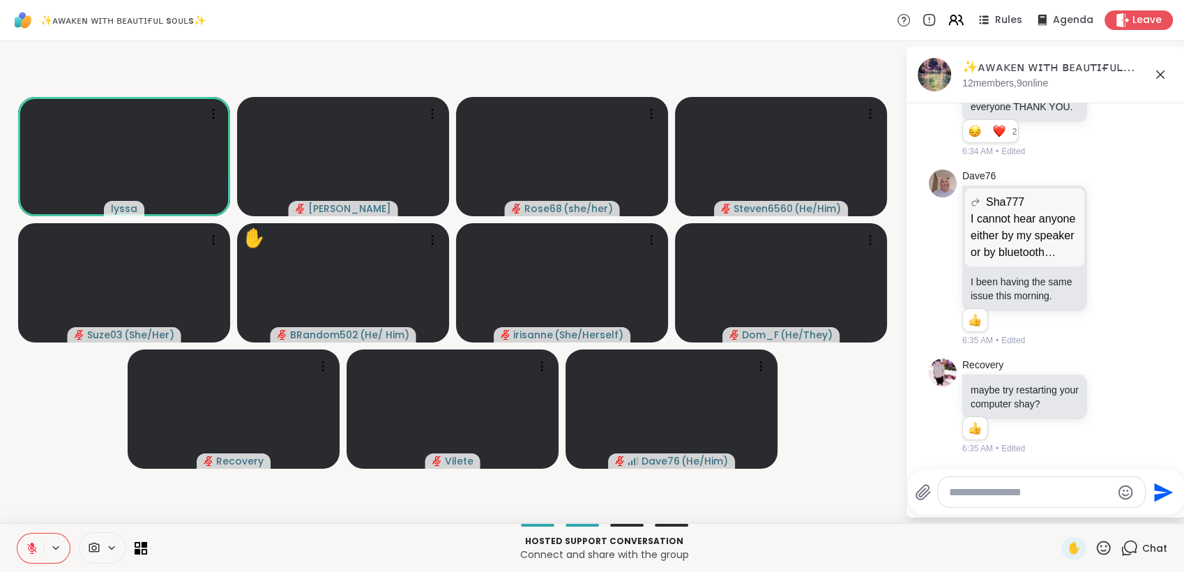
click at [1095, 545] on icon at bounding box center [1103, 547] width 17 height 17
click at [1056, 507] on span "❤️" at bounding box center [1063, 511] width 14 height 17
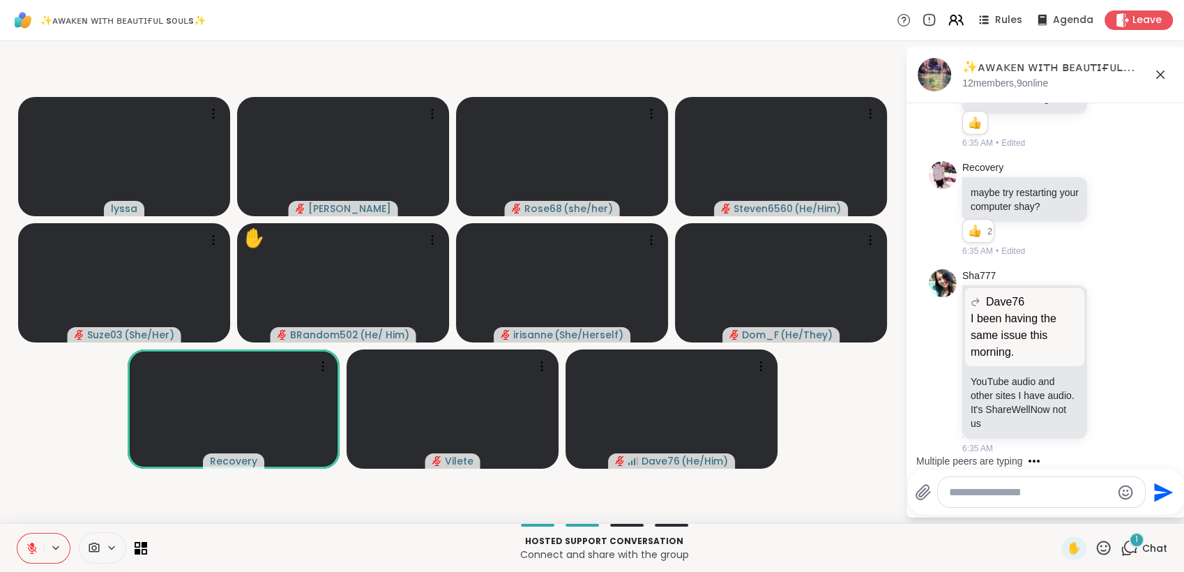
scroll to position [12102, 0]
click at [993, 492] on textarea "Type your message" at bounding box center [1030, 492] width 163 height 14
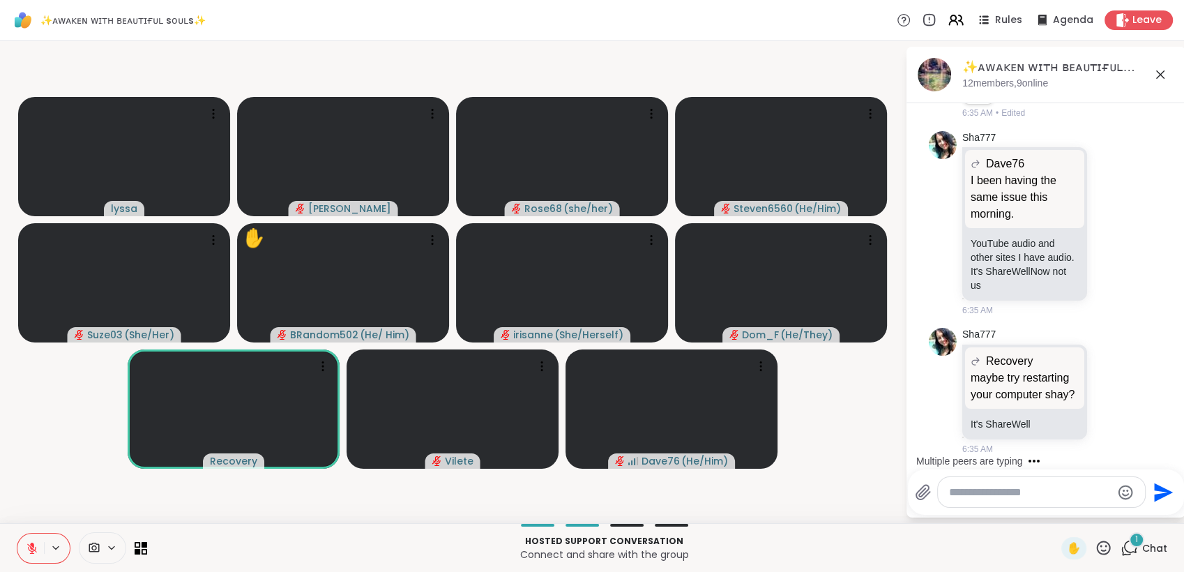
scroll to position [12257, 0]
type textarea "***"
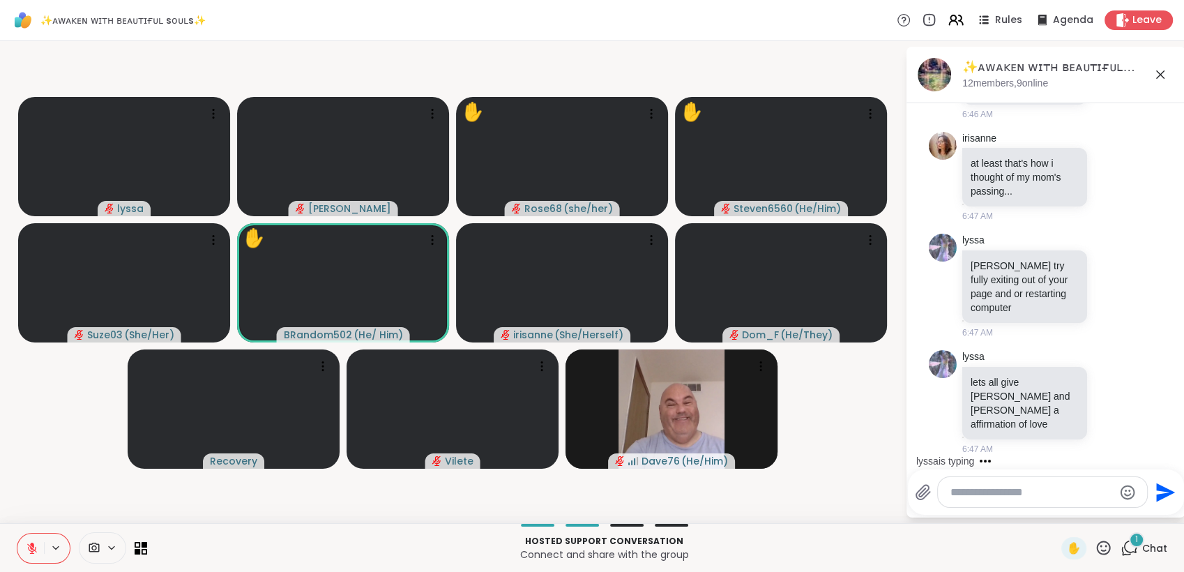
scroll to position [17922, 0]
click at [1097, 543] on icon at bounding box center [1104, 548] width 14 height 14
click at [1056, 511] on span "❤️" at bounding box center [1063, 511] width 14 height 17
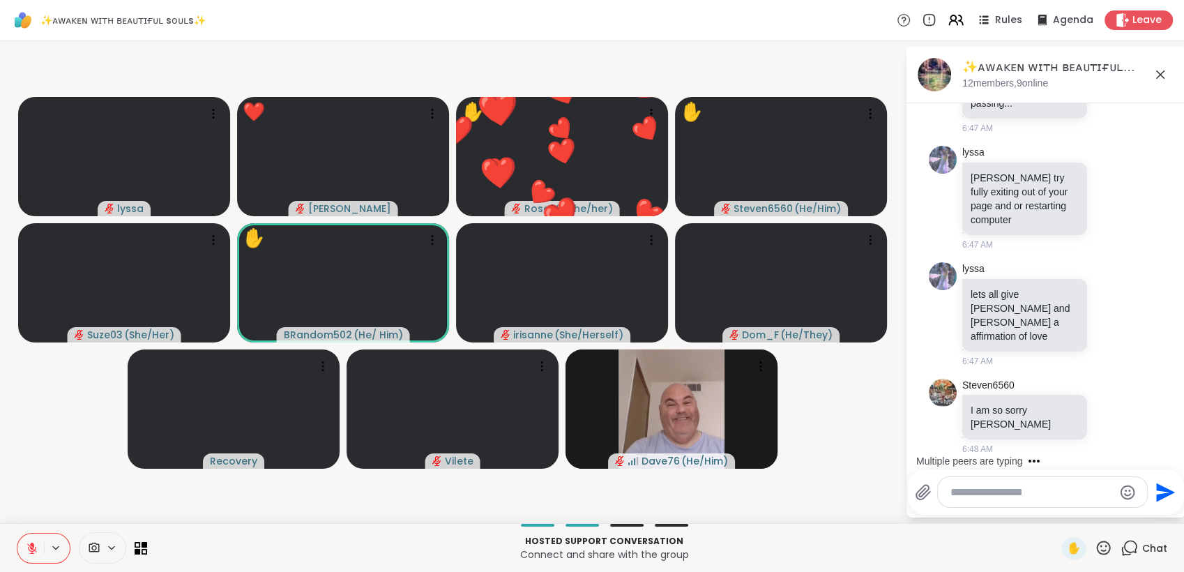
scroll to position [18010, 0]
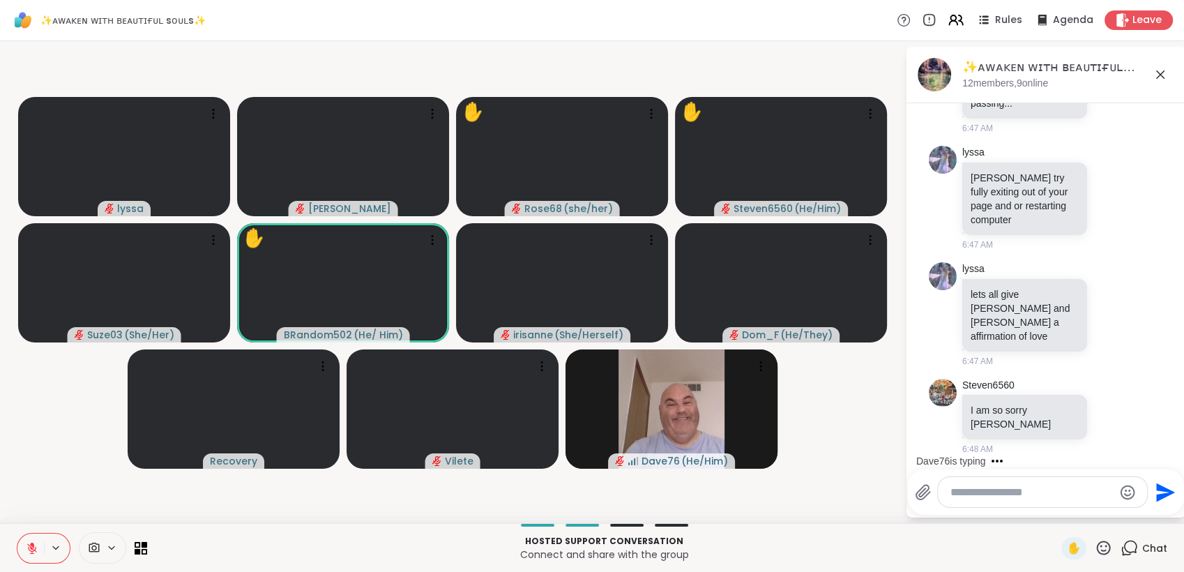
click at [988, 488] on textarea "Type your message" at bounding box center [1032, 492] width 163 height 14
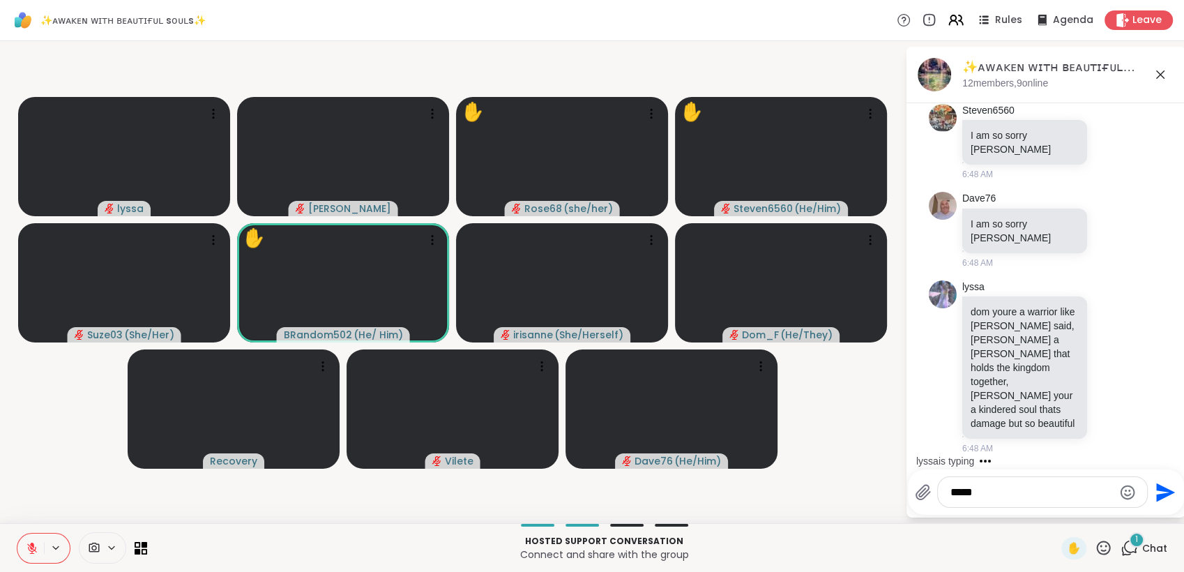
scroll to position [18270, 0]
type textarea "*"
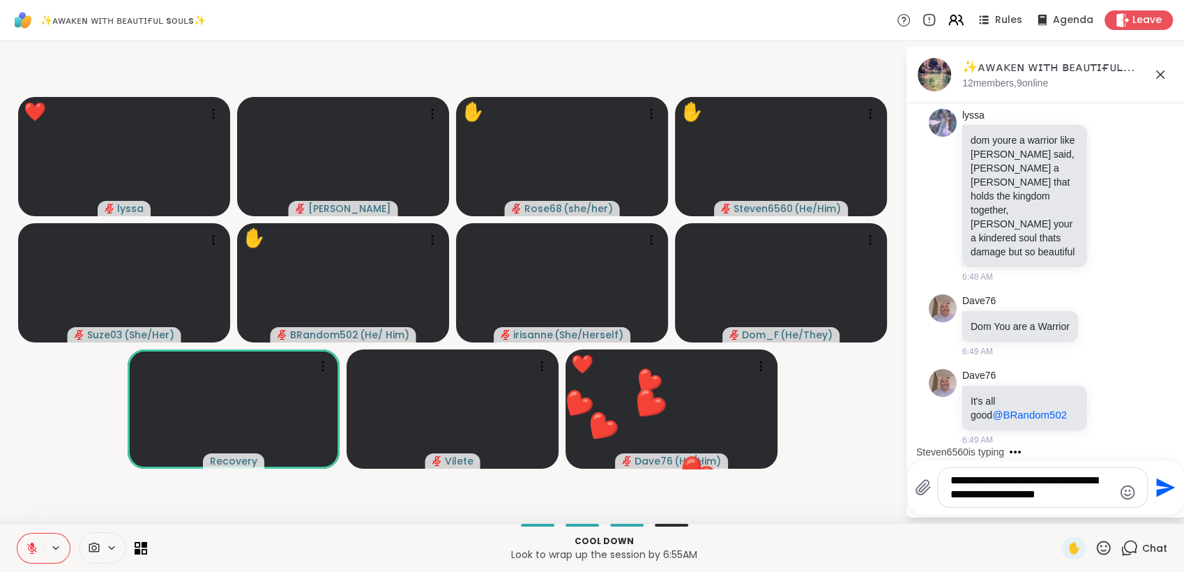
scroll to position [0, 0]
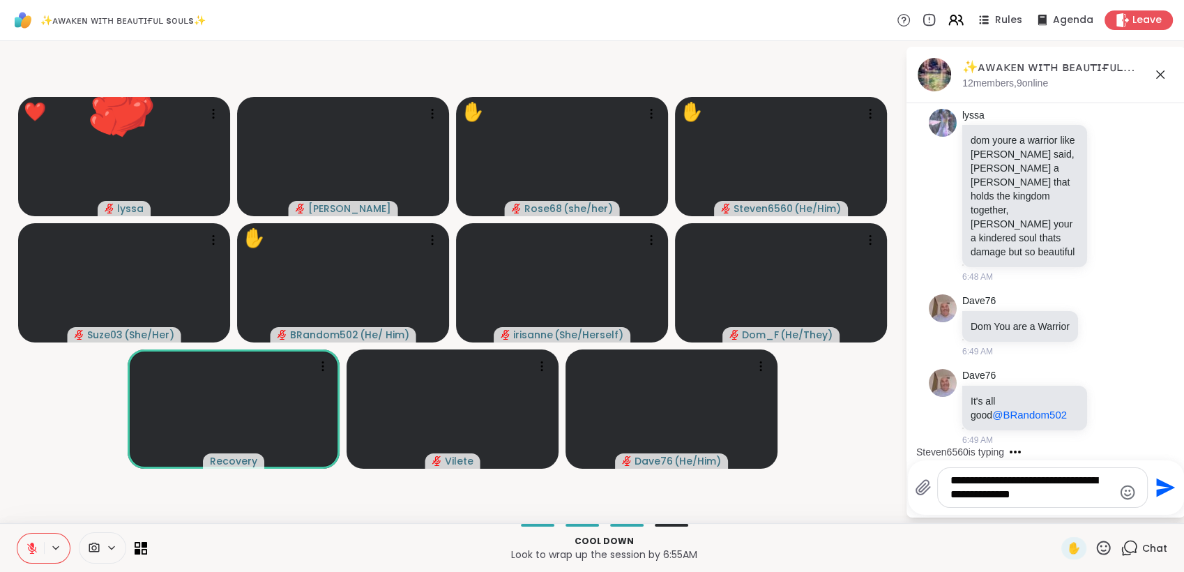
type textarea "**********"
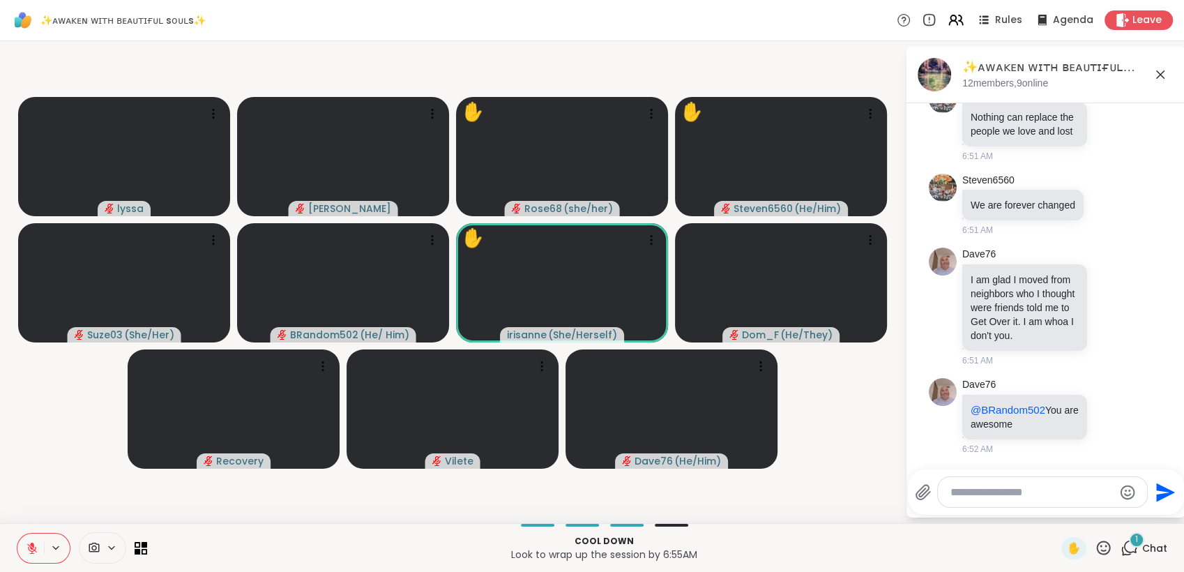
scroll to position [18971, 0]
click at [1062, 541] on div "✋" at bounding box center [1074, 548] width 25 height 22
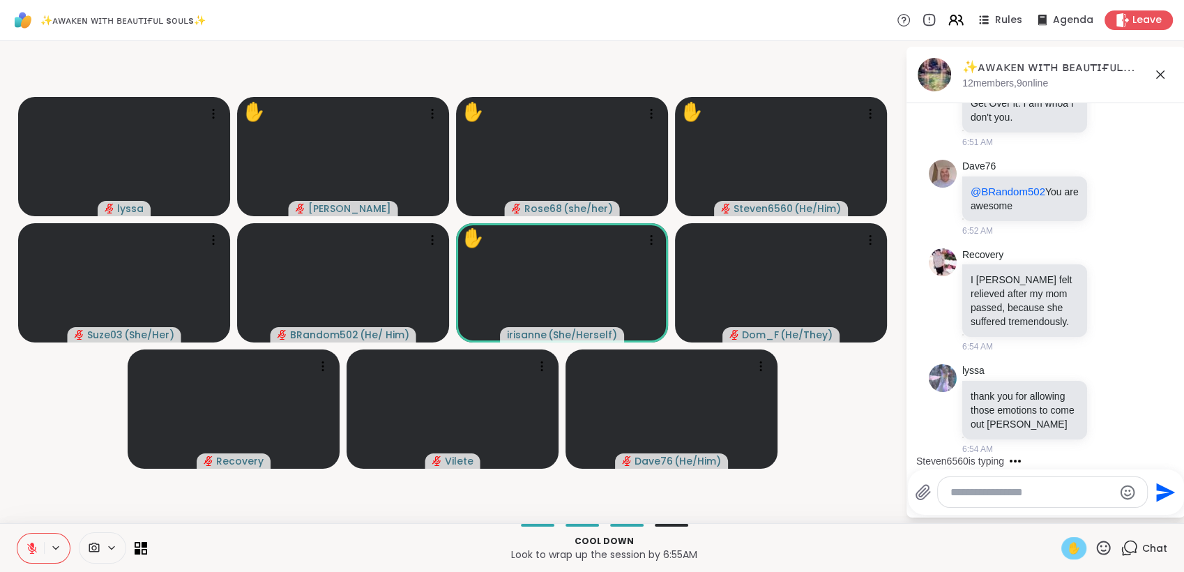
scroll to position [19218, 0]
click at [1106, 402] on icon at bounding box center [1112, 409] width 13 height 14
click at [1106, 381] on div "Select Reaction: Heart" at bounding box center [1112, 386] width 13 height 13
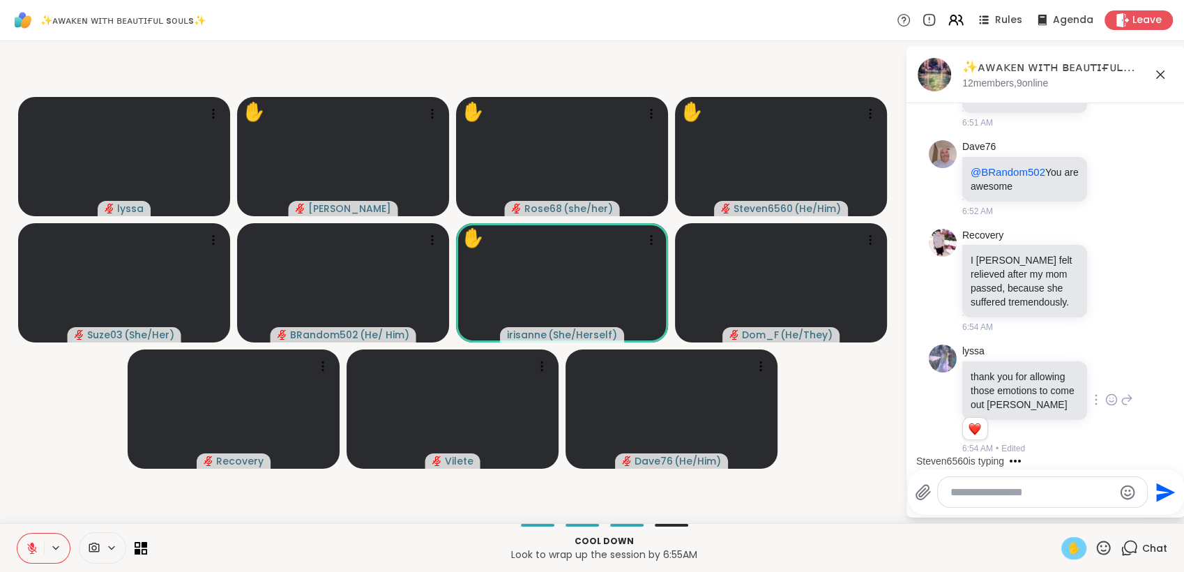
scroll to position [19237, 0]
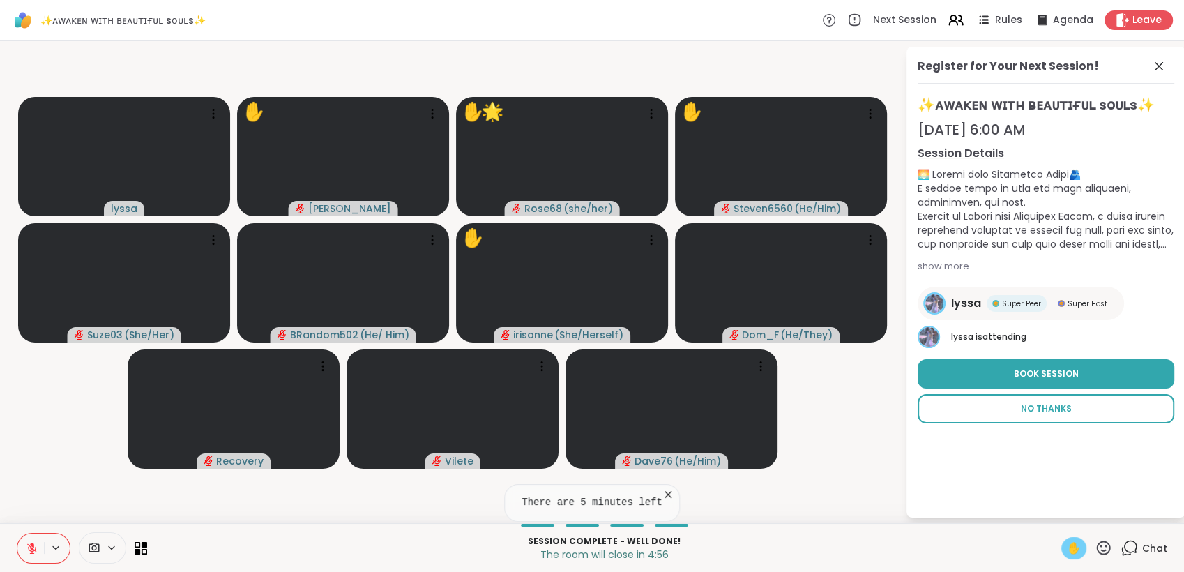
click at [1039, 408] on span "No Thanks" at bounding box center [1046, 408] width 51 height 13
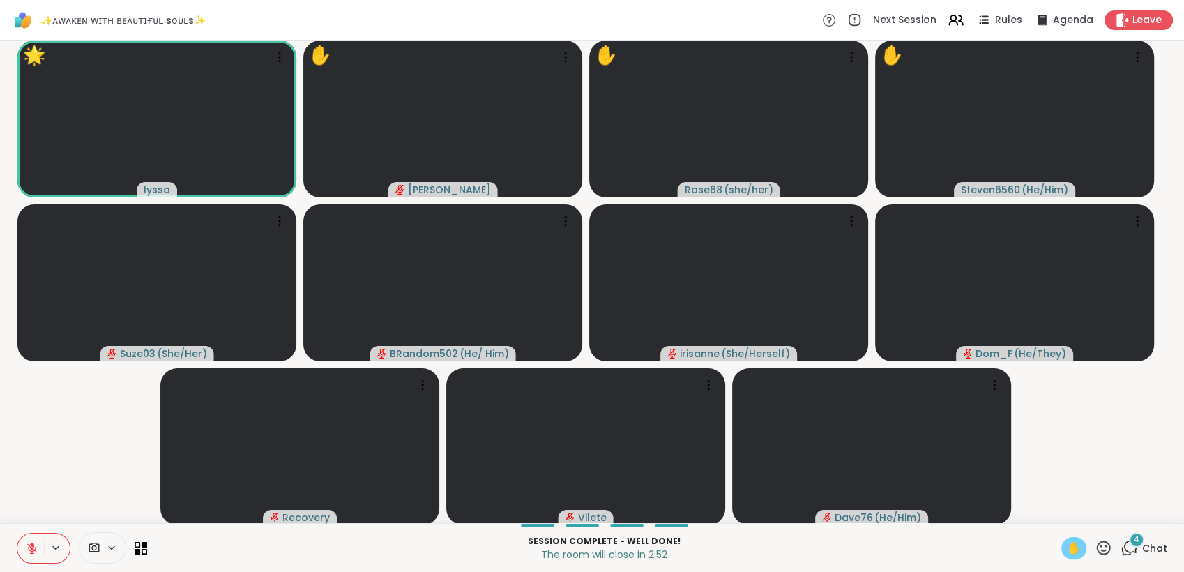
click at [1097, 539] on icon at bounding box center [1103, 547] width 17 height 17
click at [1056, 506] on span "❤️" at bounding box center [1063, 511] width 14 height 17
click at [1131, 540] on div "4" at bounding box center [1136, 539] width 15 height 15
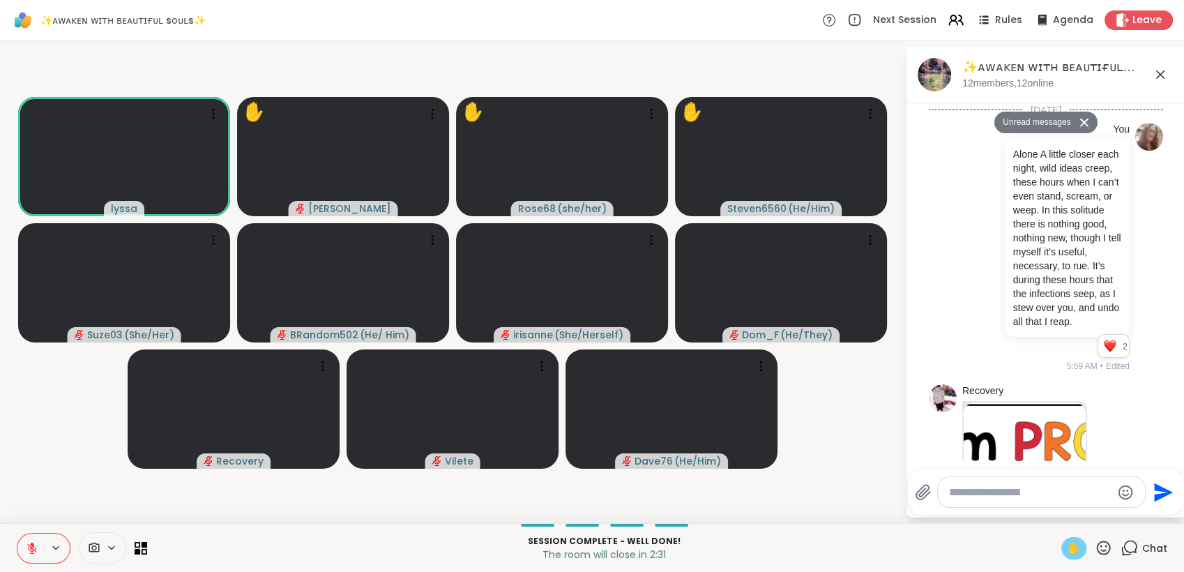
scroll to position [19825, 0]
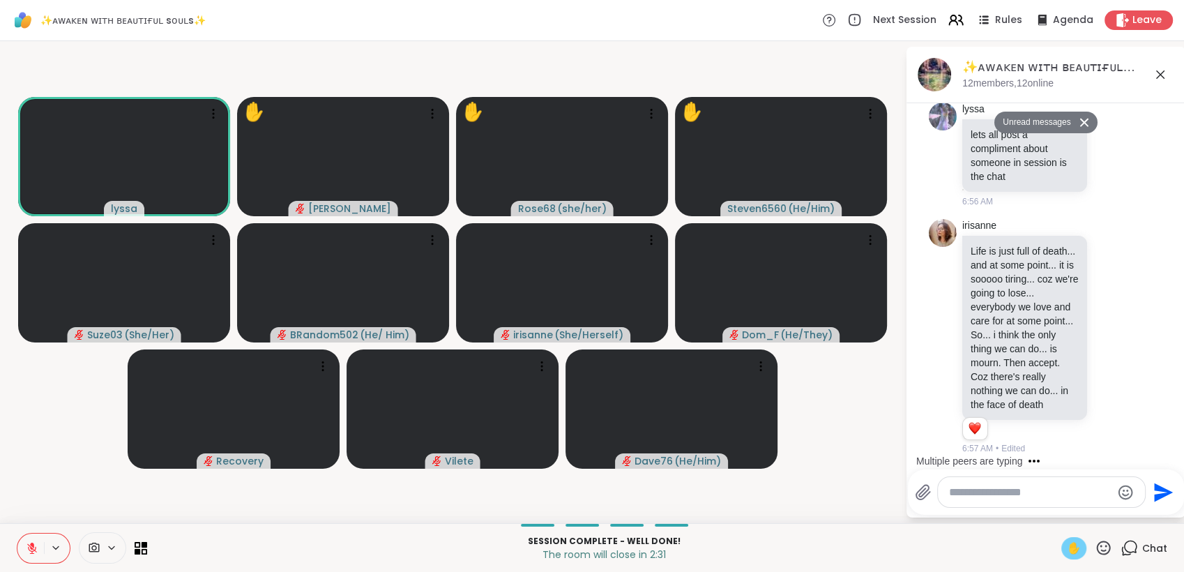
click at [1030, 494] on textarea "Type your message" at bounding box center [1030, 492] width 163 height 14
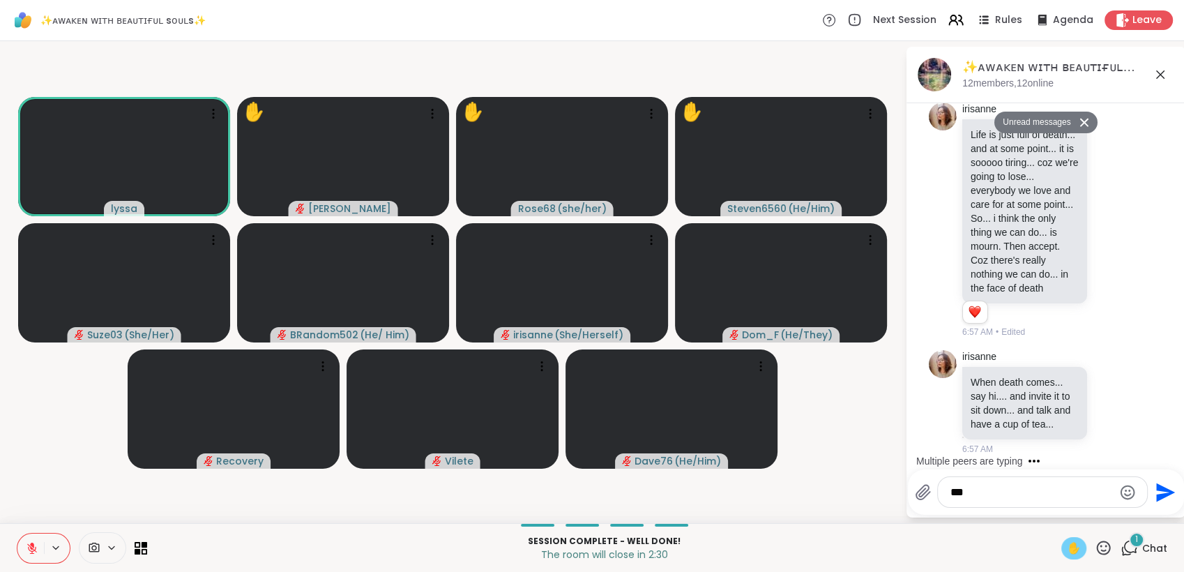
scroll to position [19921, 0]
type textarea "*"
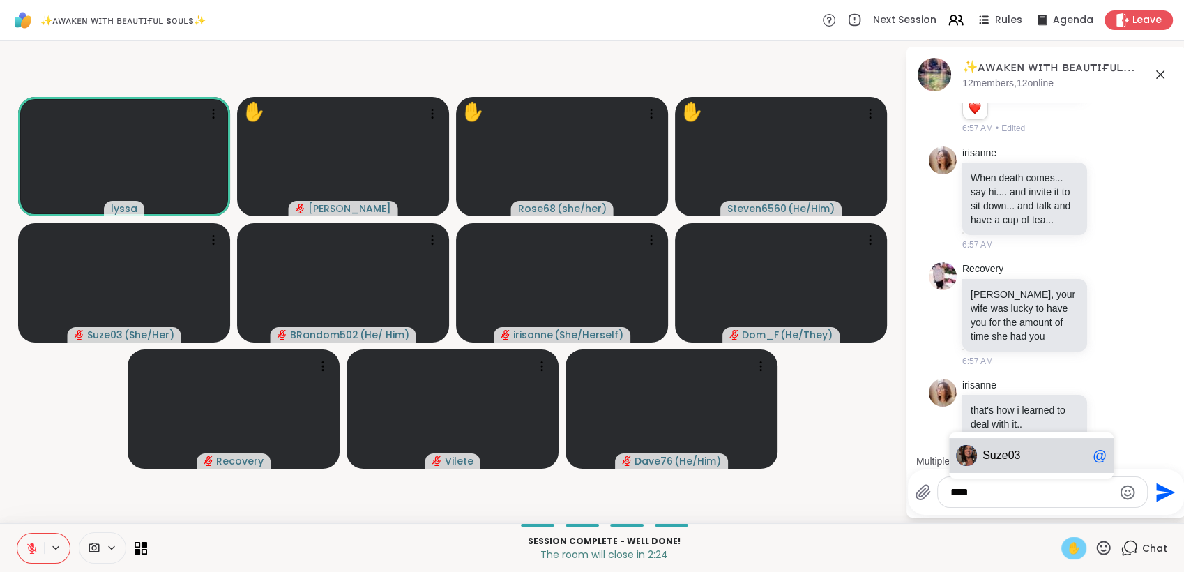
scroll to position [20127, 0]
click at [1030, 451] on span "Suz e03" at bounding box center [1035, 456] width 105 height 14
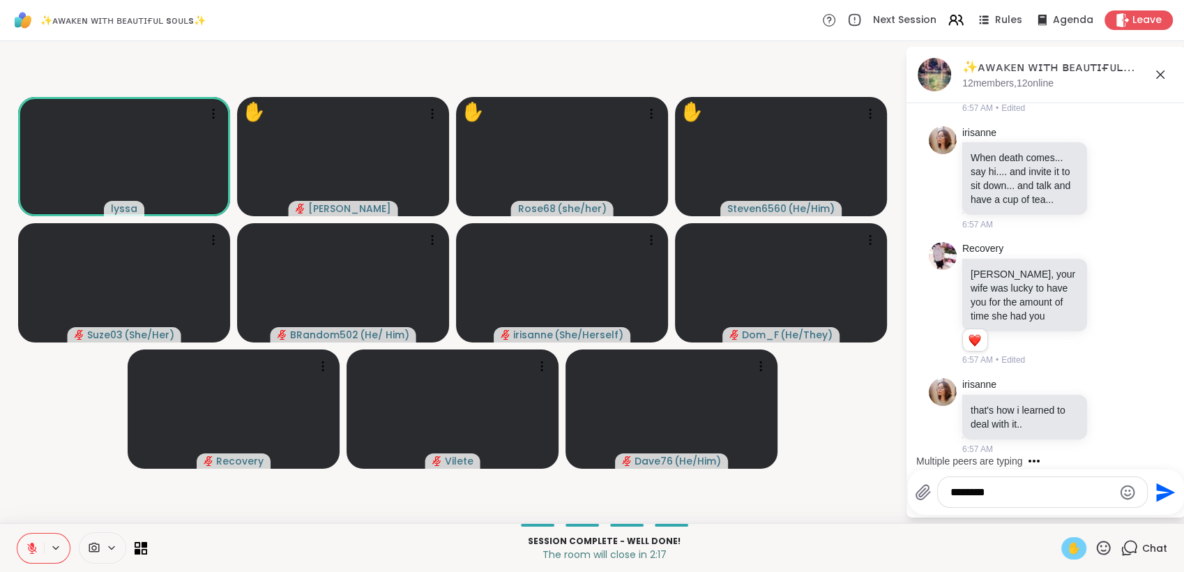
click at [34, 548] on icon at bounding box center [32, 548] width 13 height 13
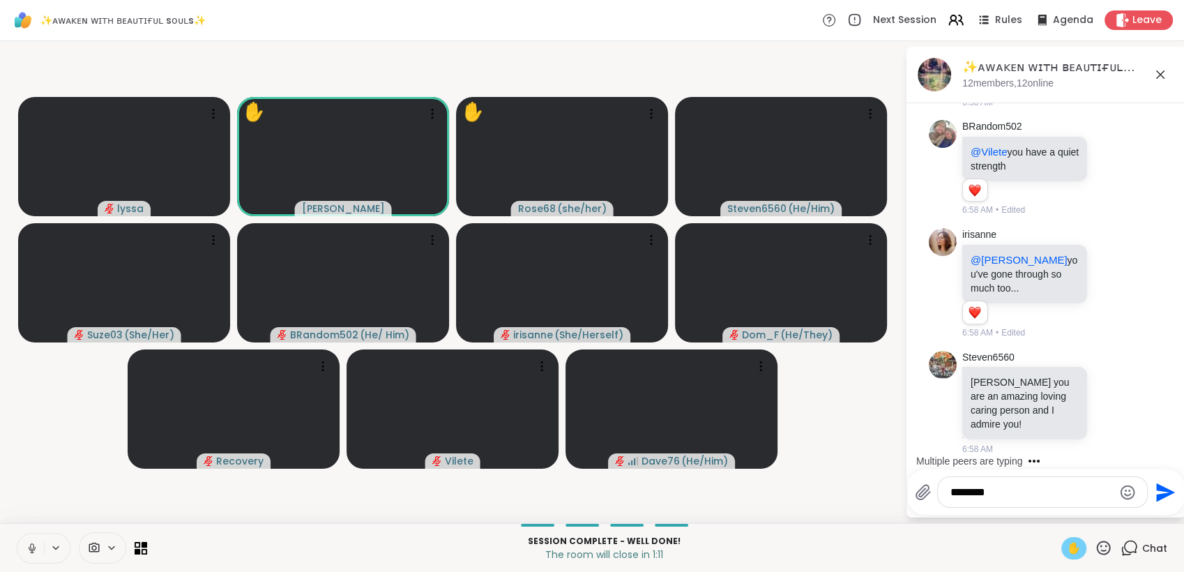
scroll to position [20798, 0]
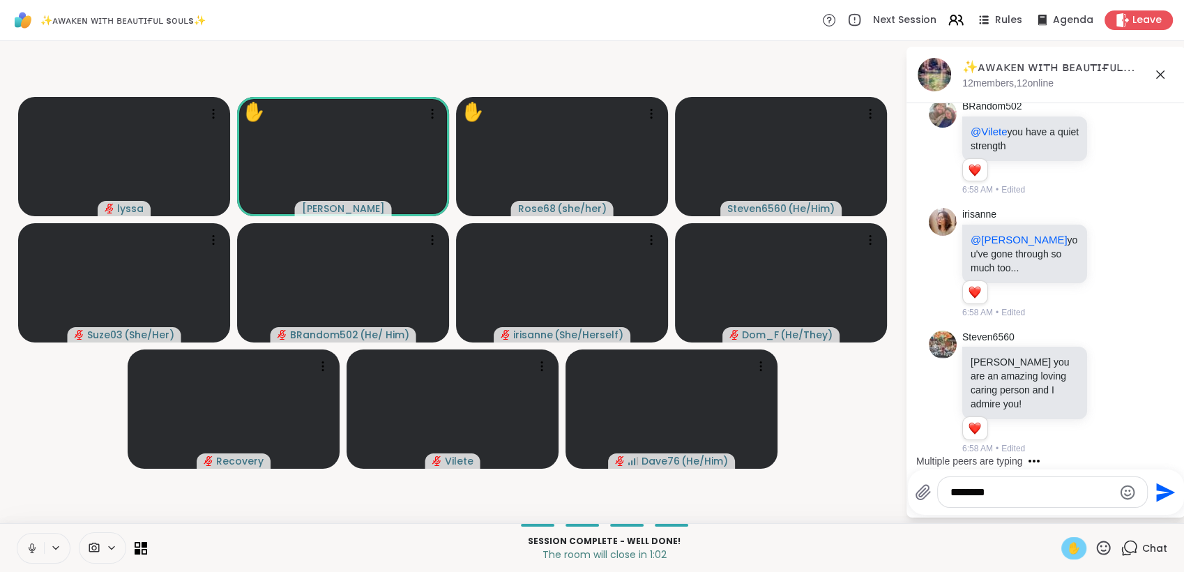
click at [33, 546] on icon at bounding box center [32, 548] width 13 height 13
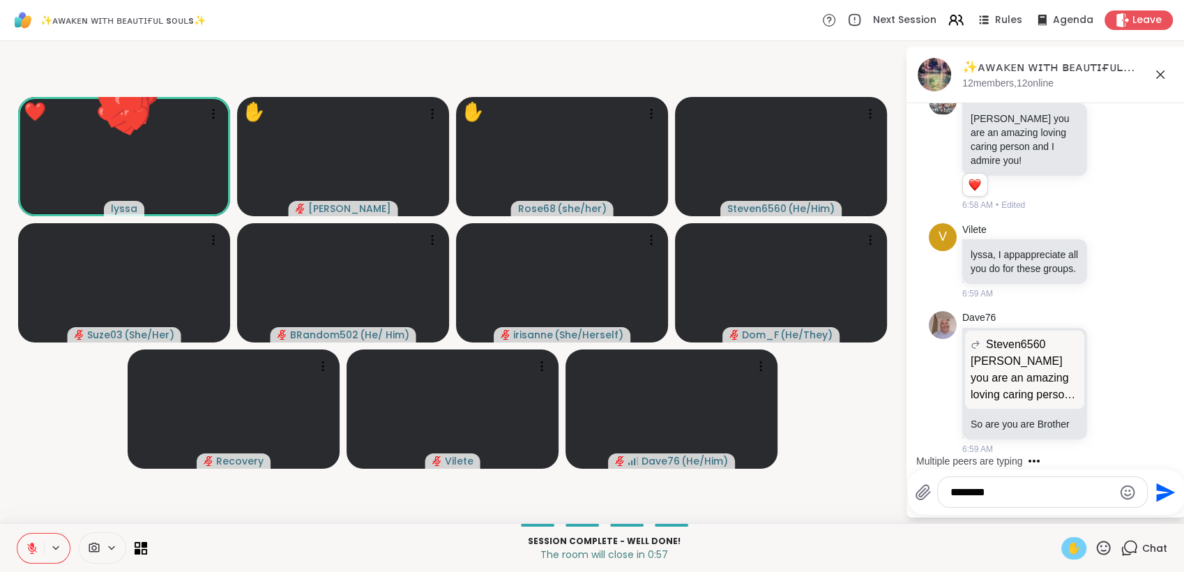
scroll to position [21070, 0]
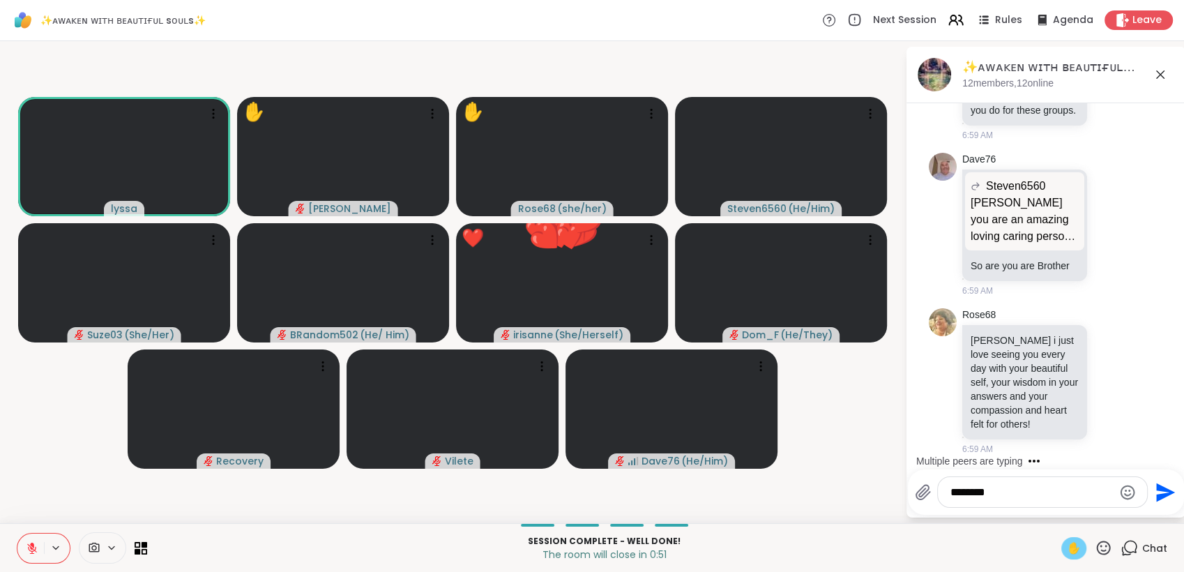
click at [1025, 489] on textarea "*******" at bounding box center [1032, 492] width 163 height 14
click at [1067, 543] on span "✋" at bounding box center [1074, 548] width 14 height 17
click at [1011, 490] on textarea "*******" at bounding box center [1032, 492] width 163 height 14
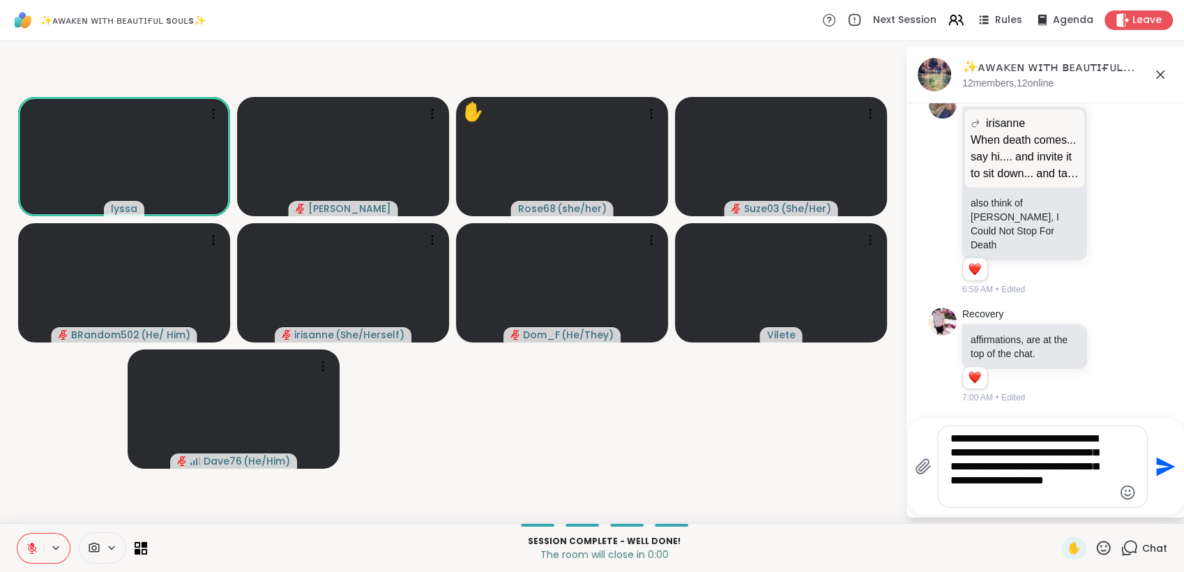
scroll to position [21752, 0]
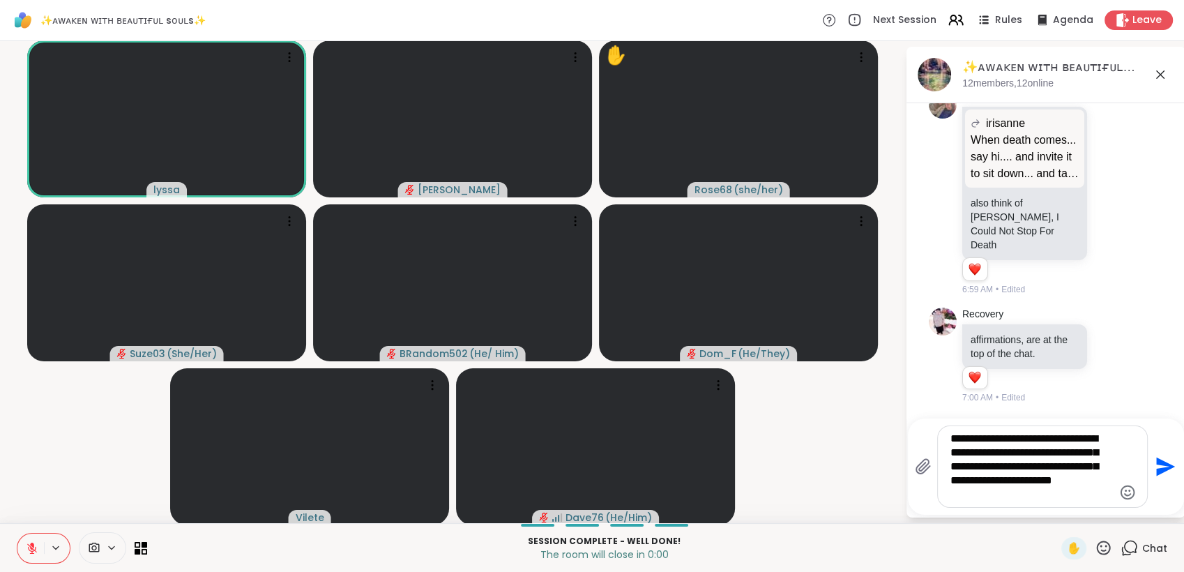
type textarea "**********"
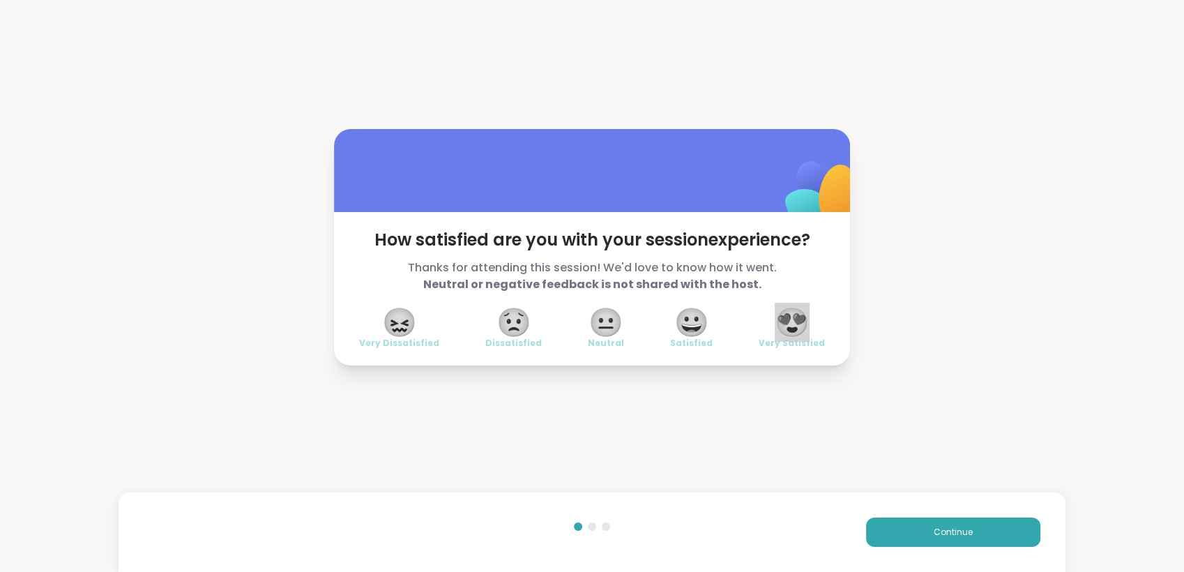
click at [787, 327] on span "😍" at bounding box center [792, 322] width 35 height 25
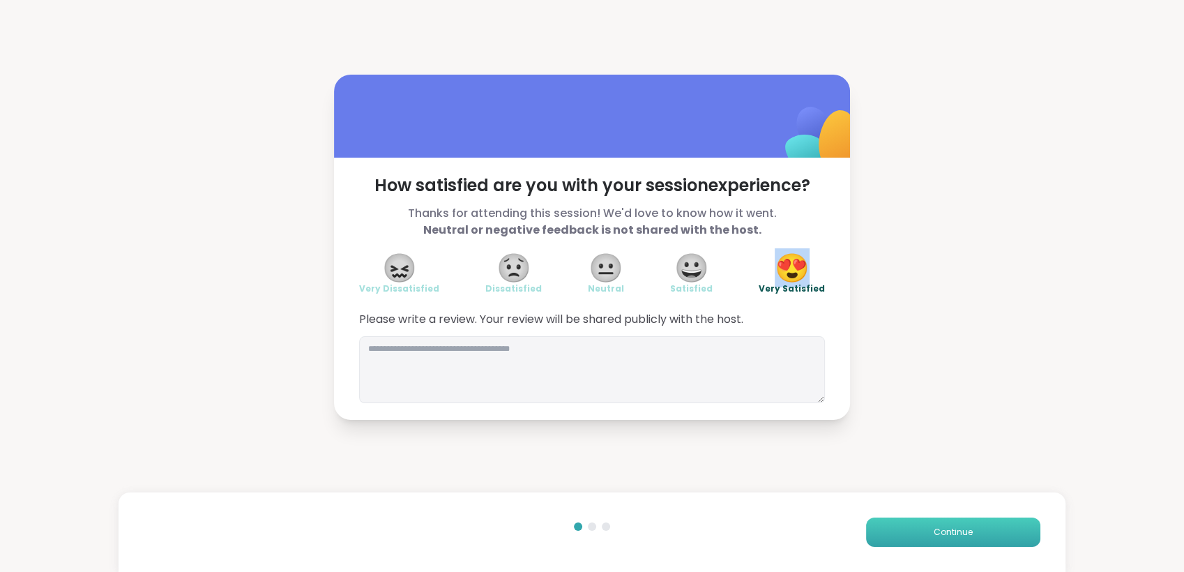
click at [934, 530] on span "Continue" at bounding box center [953, 532] width 39 height 13
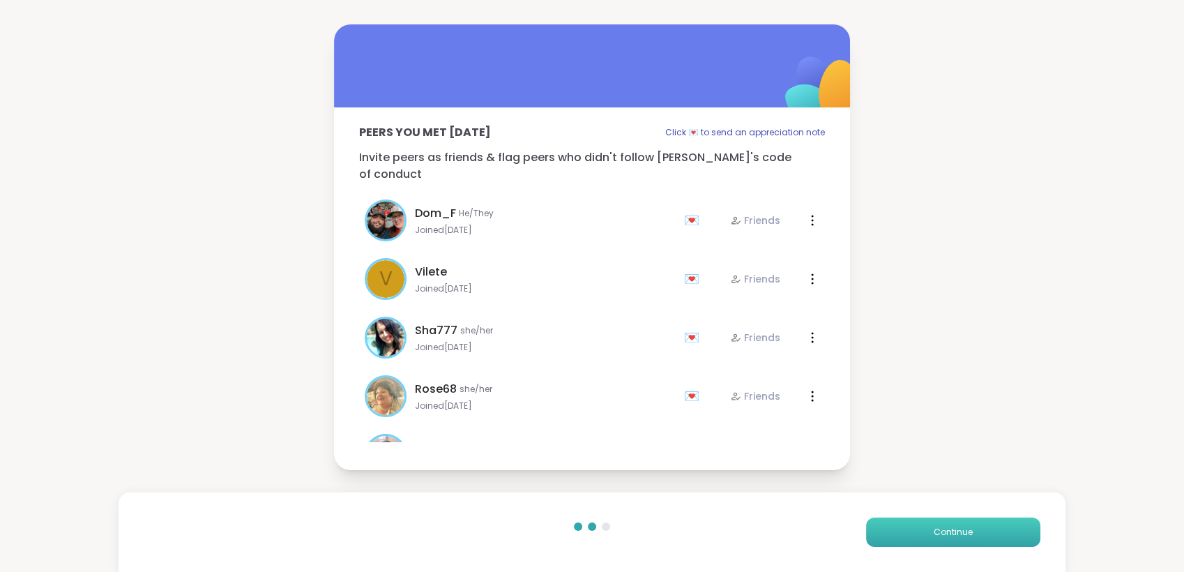
click at [933, 522] on button "Continue" at bounding box center [953, 532] width 174 height 29
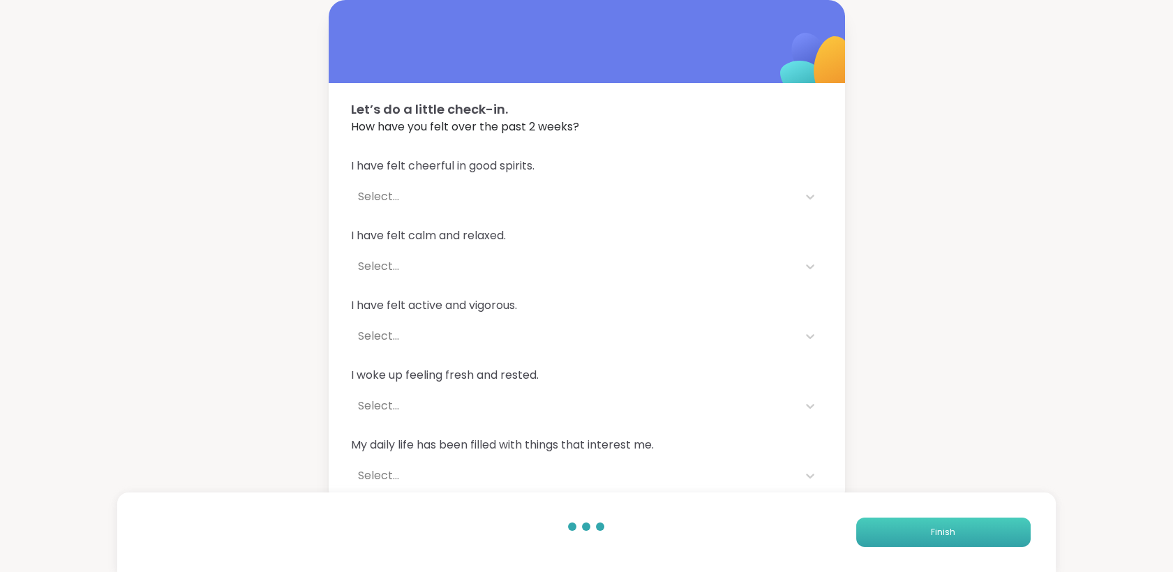
click at [933, 522] on button "Finish" at bounding box center [943, 532] width 174 height 29
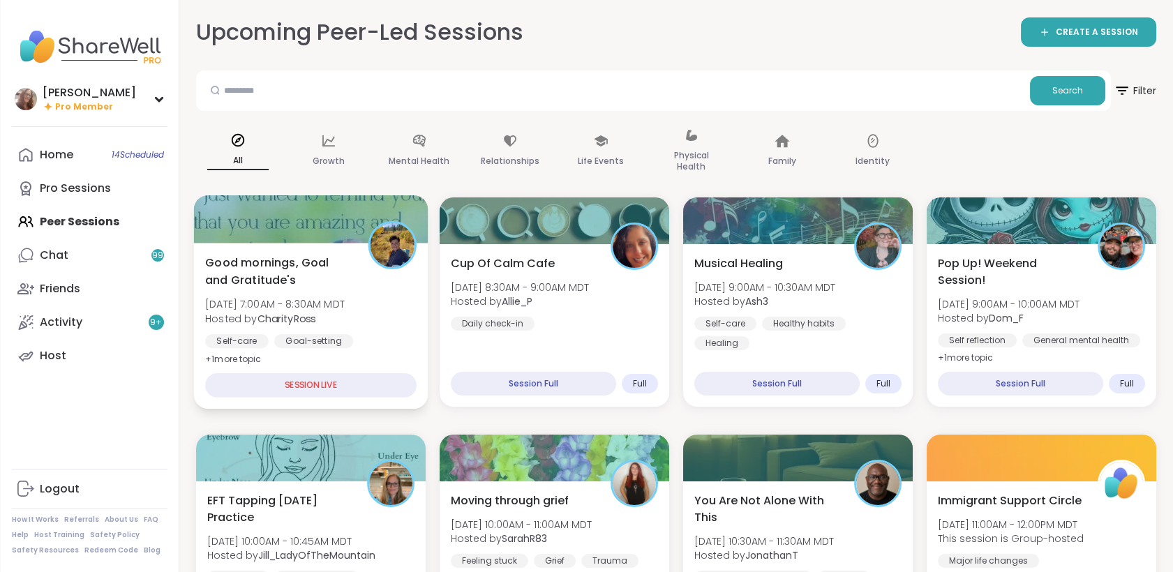
click at [296, 246] on div "Good mornings, Goal and Gratitude's Sun, Sep 07 | 7:00AM - 8:30AM MDT Hosted by…" at bounding box center [310, 326] width 234 height 166
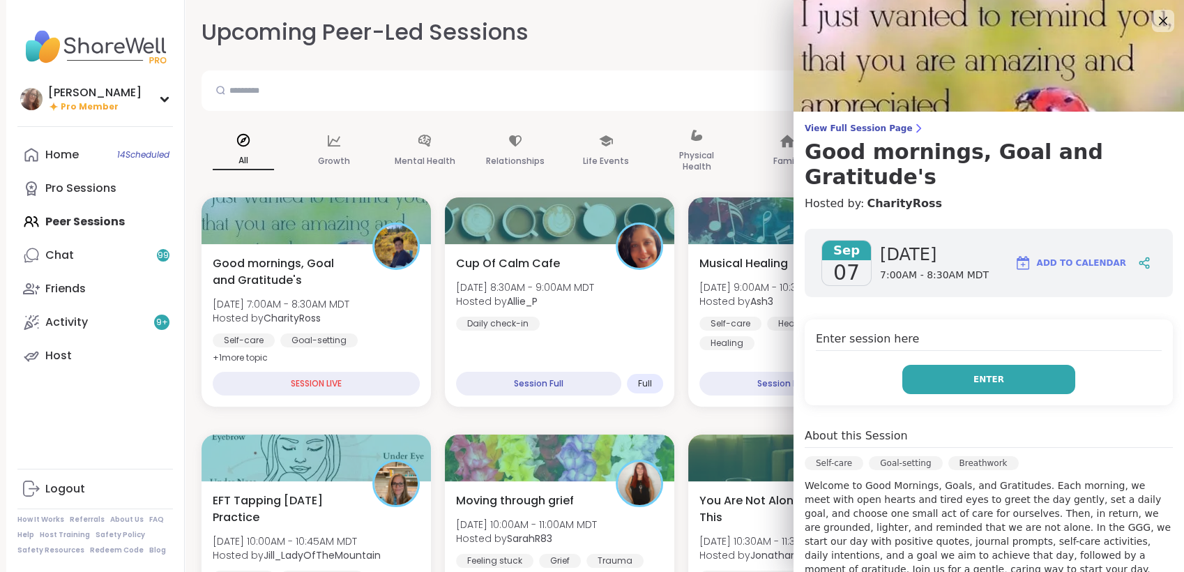
click at [937, 365] on button "Enter" at bounding box center [989, 379] width 173 height 29
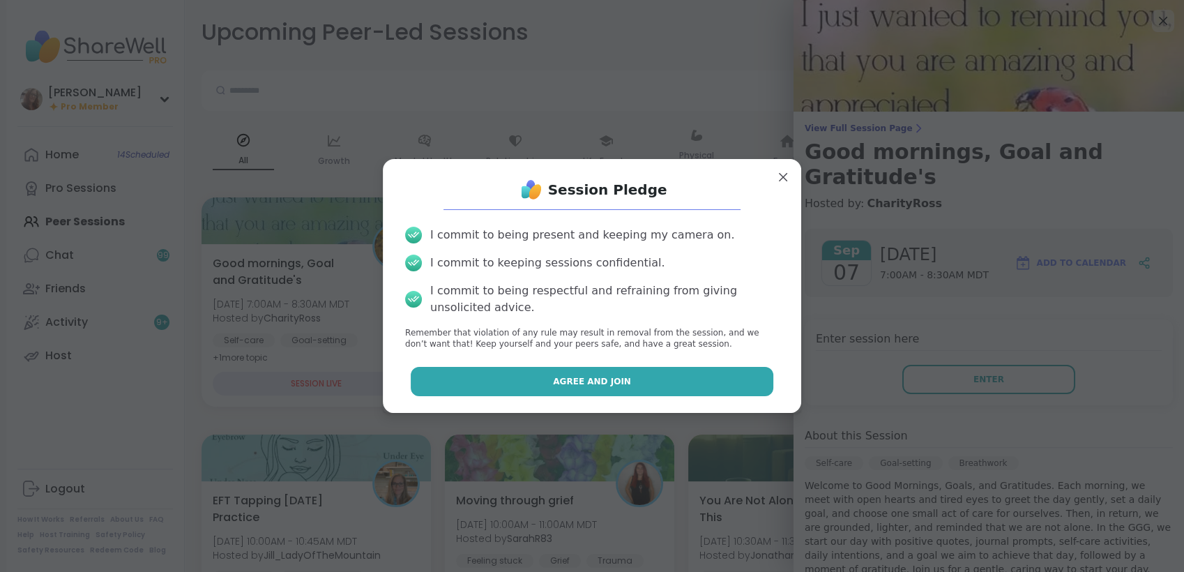
click at [732, 380] on button "Agree and Join" at bounding box center [592, 381] width 363 height 29
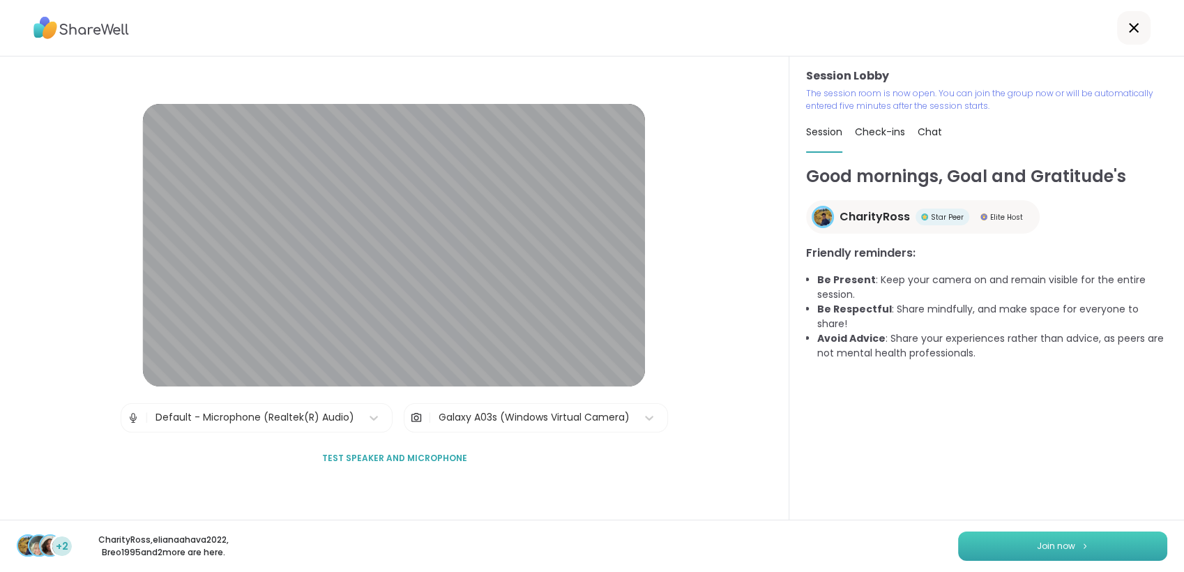
click at [1064, 538] on button "Join now" at bounding box center [1062, 546] width 209 height 29
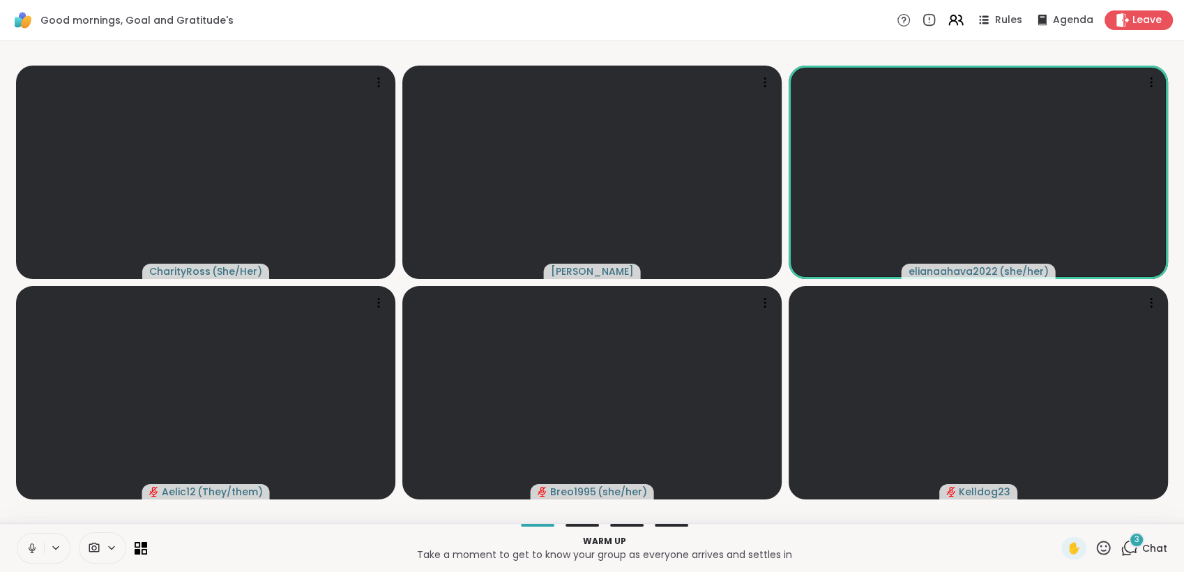
click at [29, 545] on icon at bounding box center [32, 548] width 13 height 13
click at [29, 545] on icon at bounding box center [32, 548] width 10 height 10
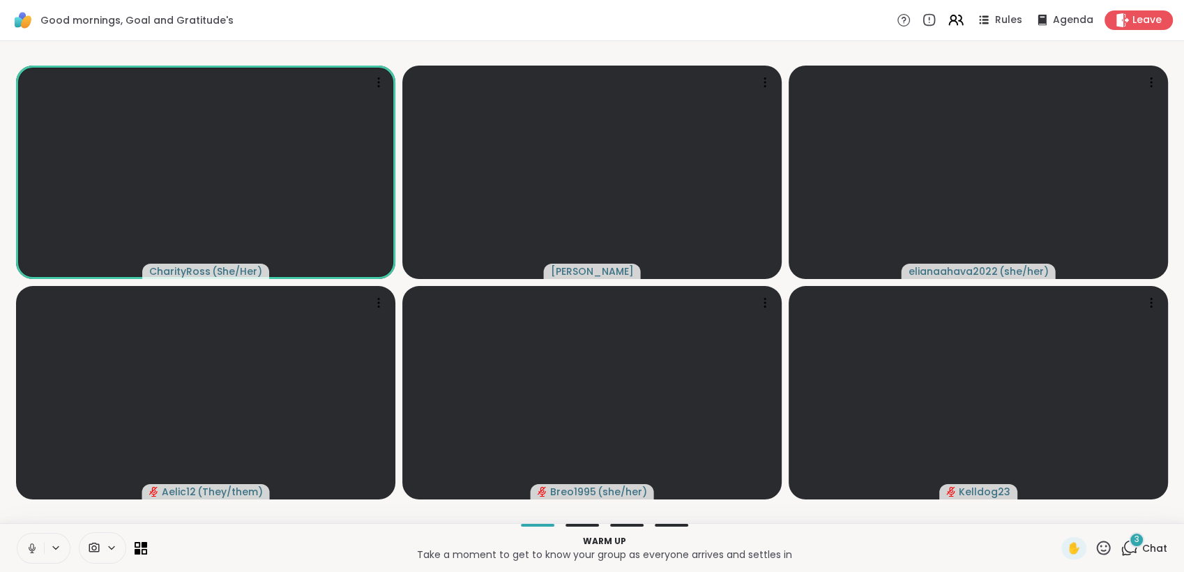
click at [29, 548] on icon at bounding box center [32, 548] width 13 height 13
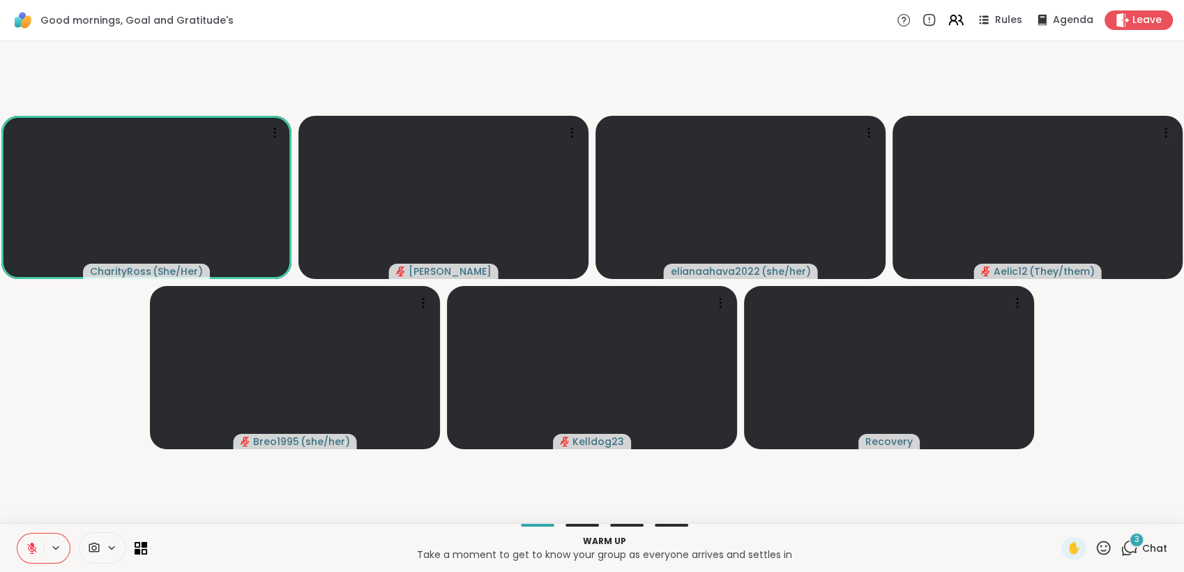
click at [26, 541] on button at bounding box center [30, 548] width 27 height 29
click at [31, 550] on icon at bounding box center [32, 548] width 7 height 4
click at [31, 543] on icon at bounding box center [32, 548] width 13 height 13
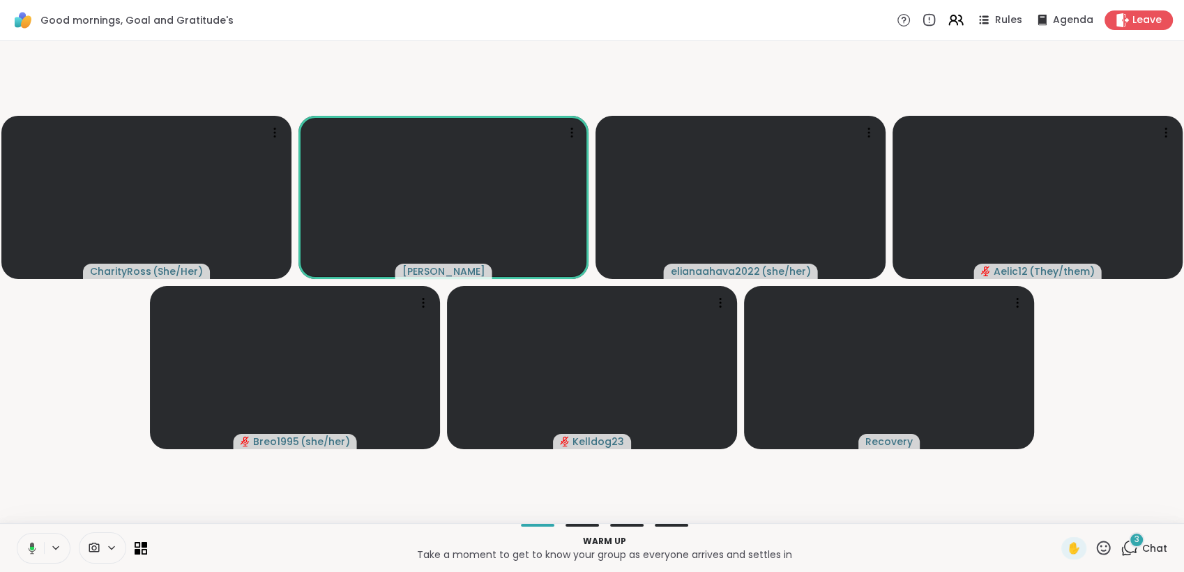
click at [30, 542] on icon at bounding box center [30, 548] width 13 height 13
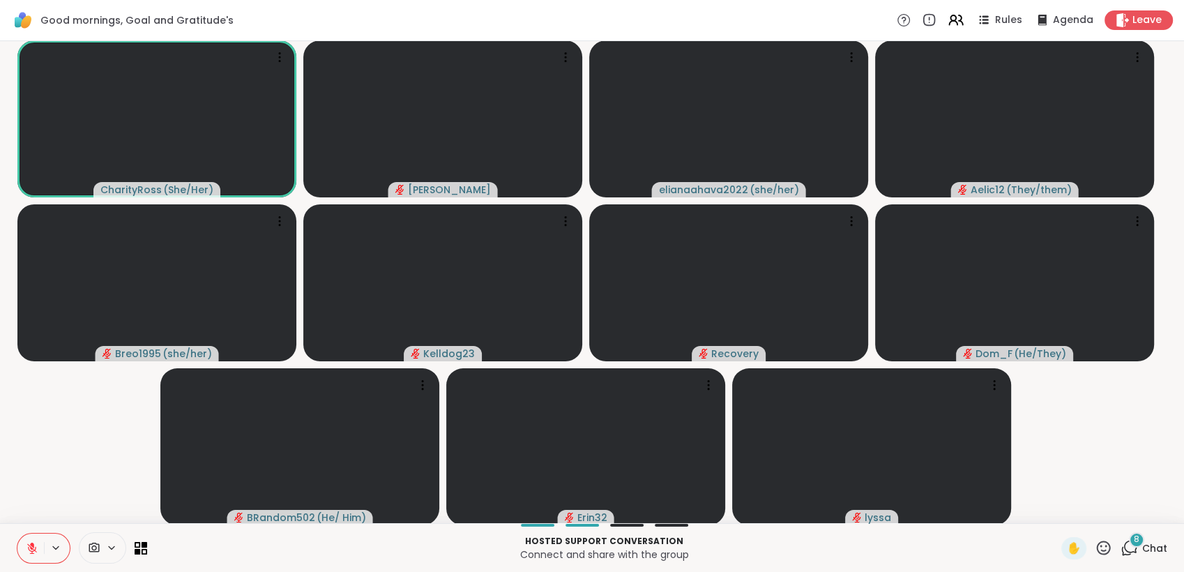
click at [28, 550] on icon at bounding box center [32, 548] width 13 height 13
click at [27, 547] on icon at bounding box center [32, 548] width 13 height 13
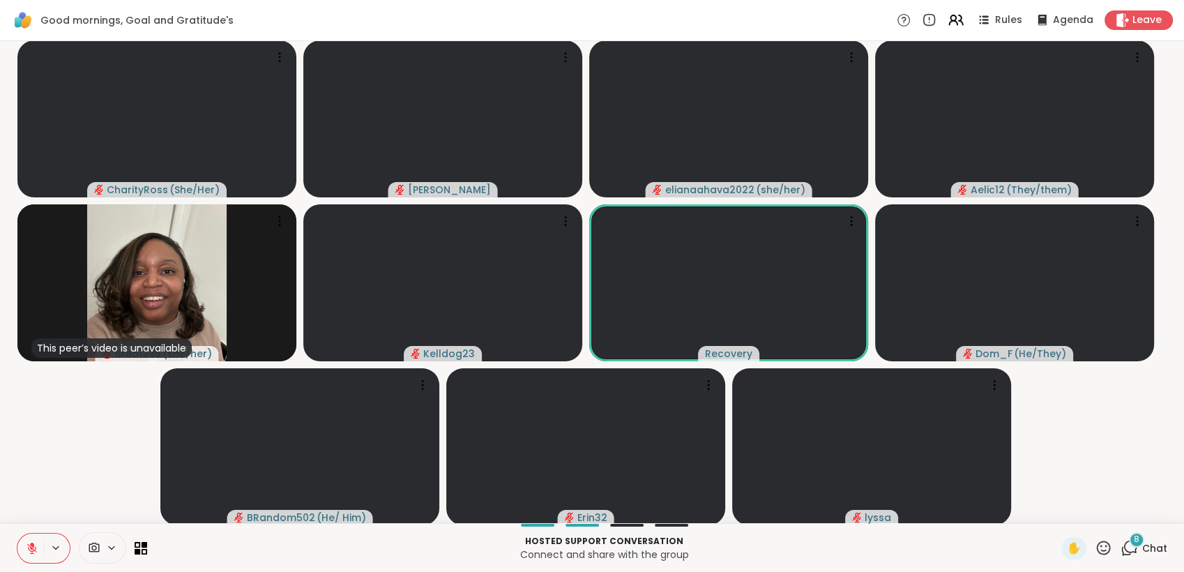
click at [38, 545] on button at bounding box center [30, 548] width 27 height 29
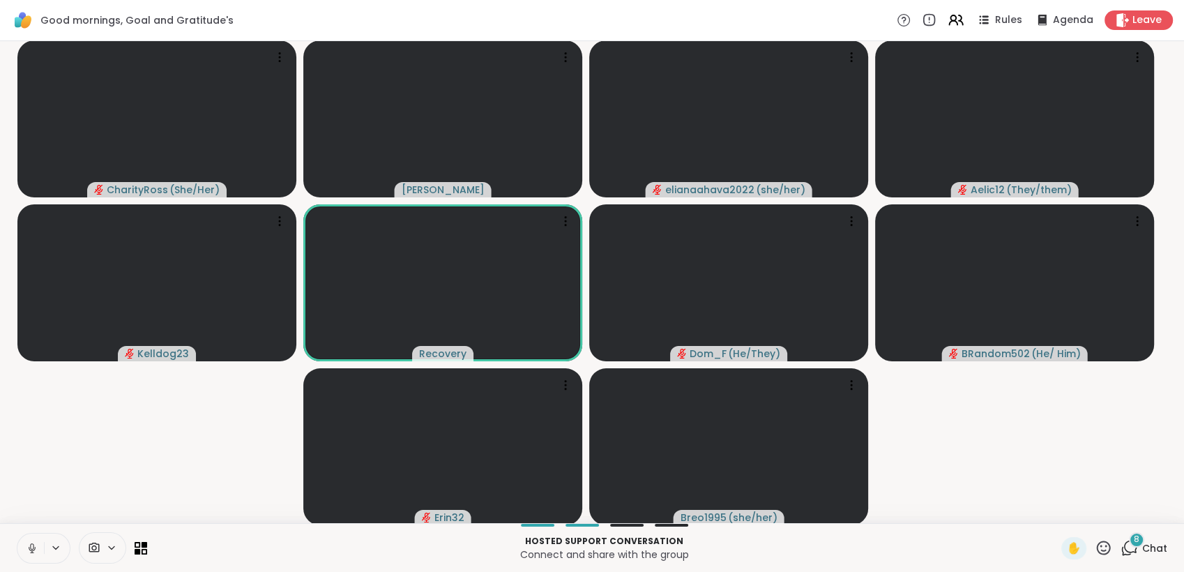
click at [32, 545] on icon at bounding box center [32, 548] width 13 height 13
click at [32, 545] on icon at bounding box center [32, 545] width 4 height 6
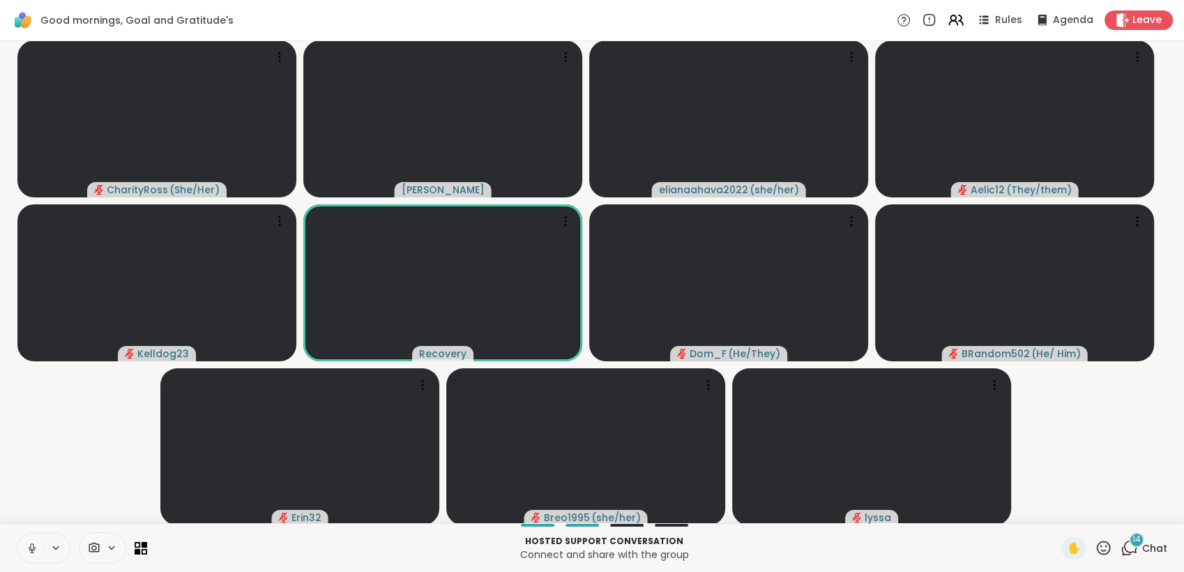
click at [26, 543] on icon at bounding box center [32, 548] width 13 height 13
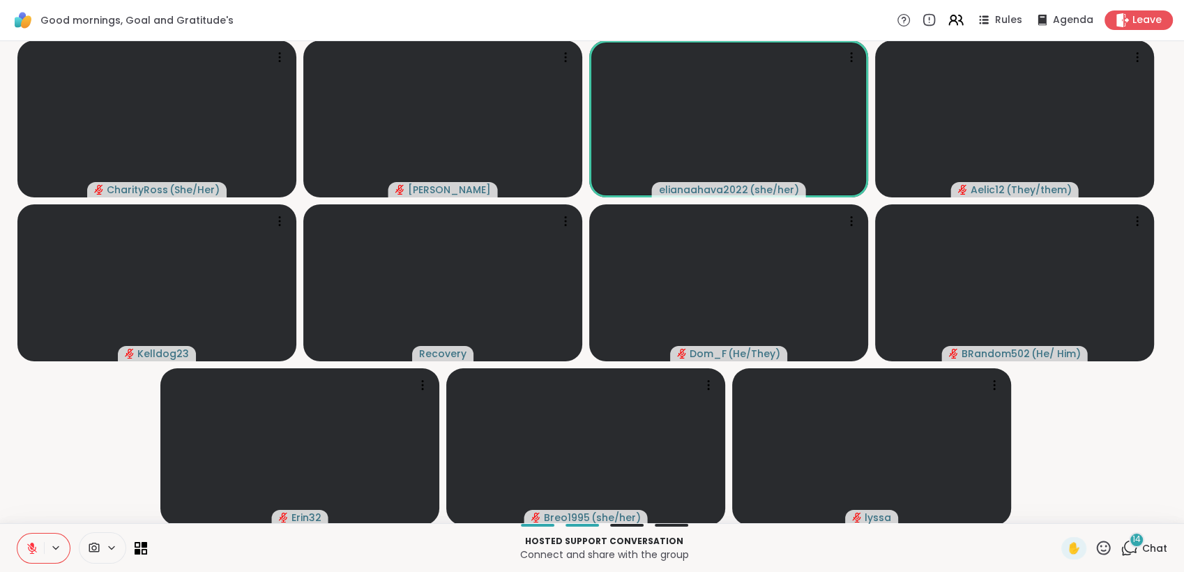
click at [26, 543] on icon at bounding box center [32, 548] width 13 height 13
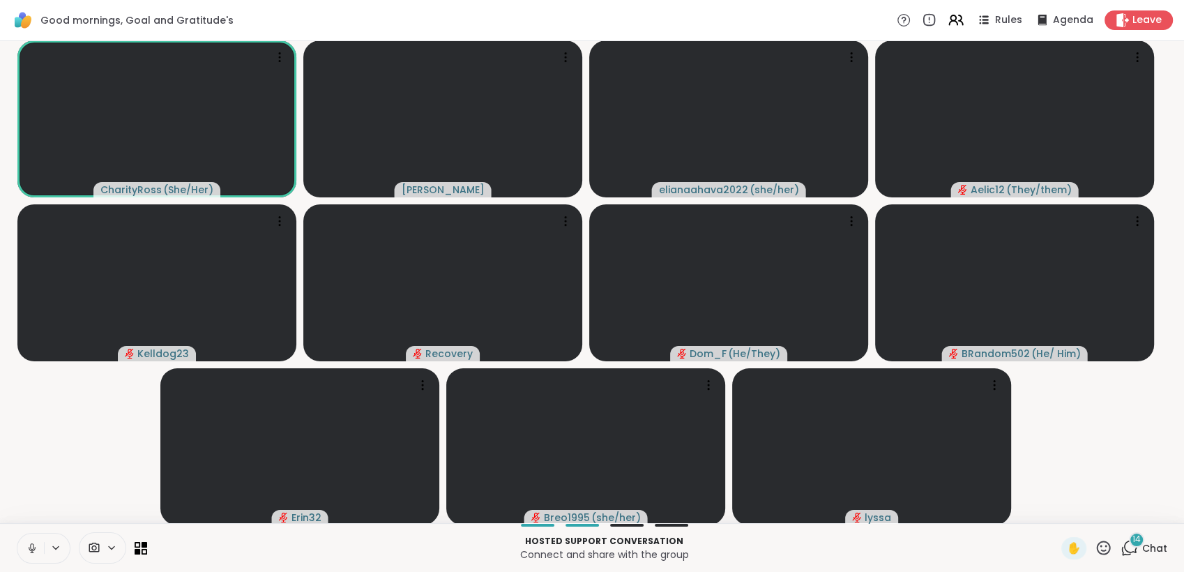
click at [28, 548] on icon at bounding box center [32, 548] width 13 height 13
click at [28, 548] on icon at bounding box center [32, 548] width 10 height 10
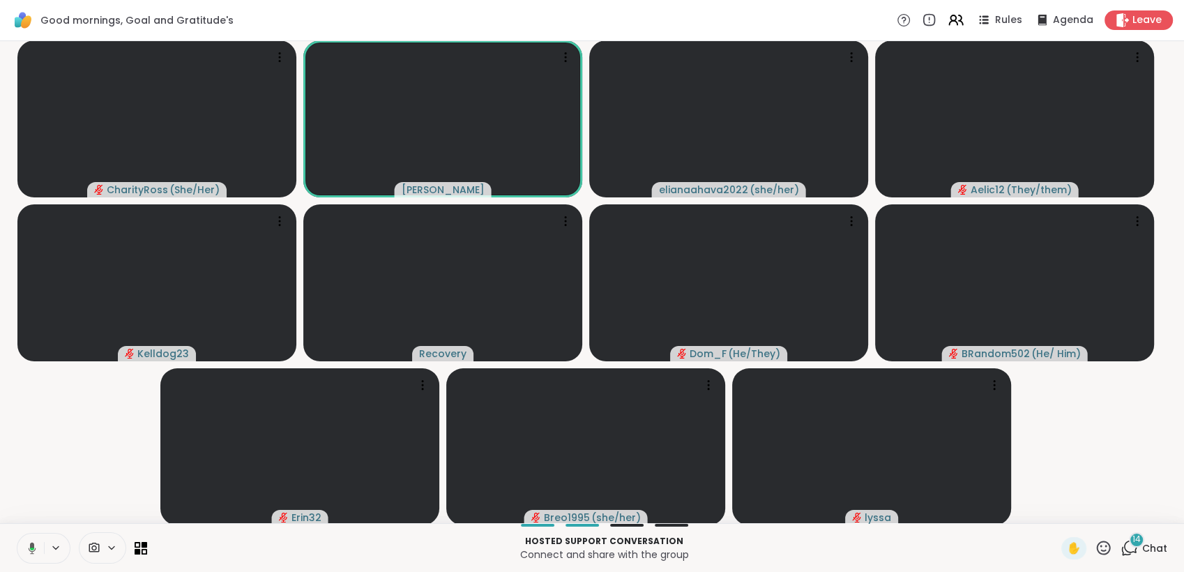
click at [28, 548] on icon at bounding box center [30, 548] width 13 height 13
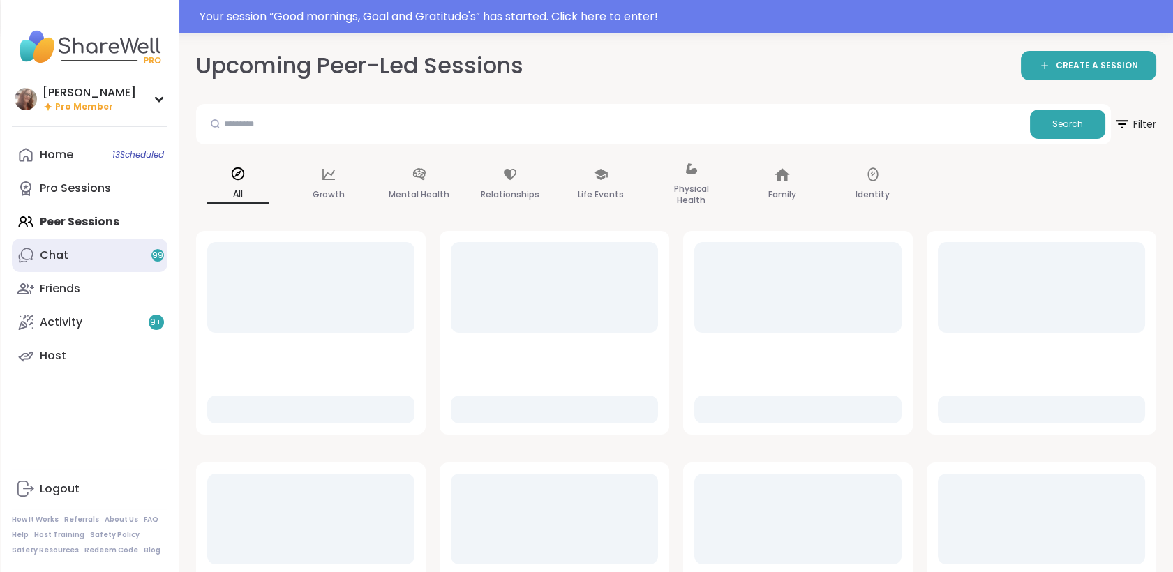
click at [116, 248] on link "Chat 99" at bounding box center [90, 255] width 156 height 33
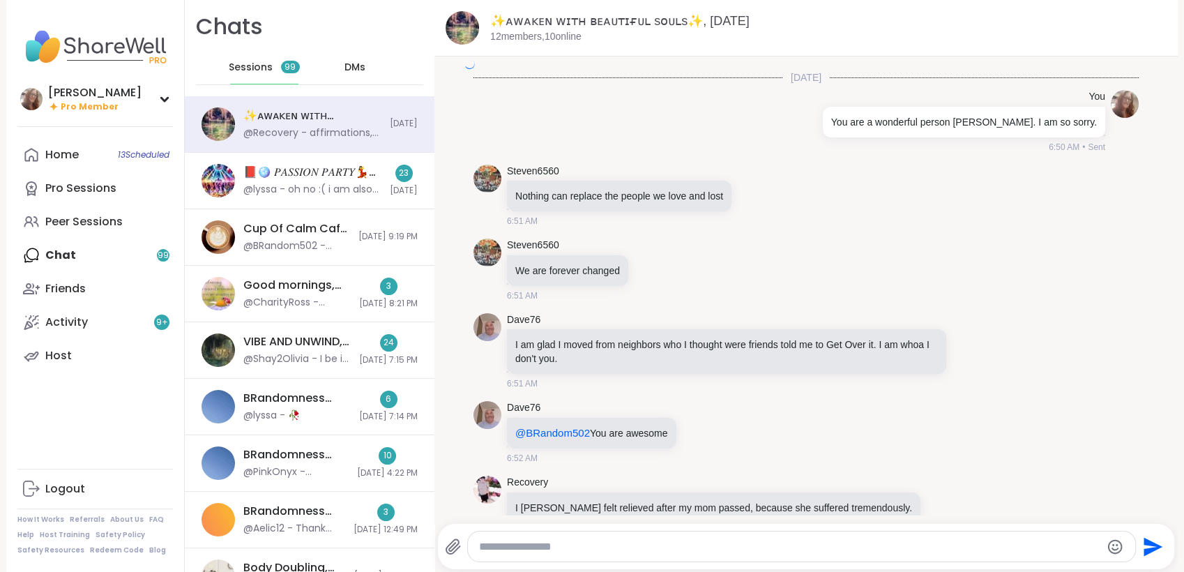
click at [276, 125] on div "✨ᴀᴡᴀᴋᴇɴ ᴡɪᴛʜ ʙᴇᴀᴜᴛɪғᴜʟ sᴏᴜʟs✨, [DATE] @Recovery - affirmations, are at the top …" at bounding box center [312, 124] width 138 height 32
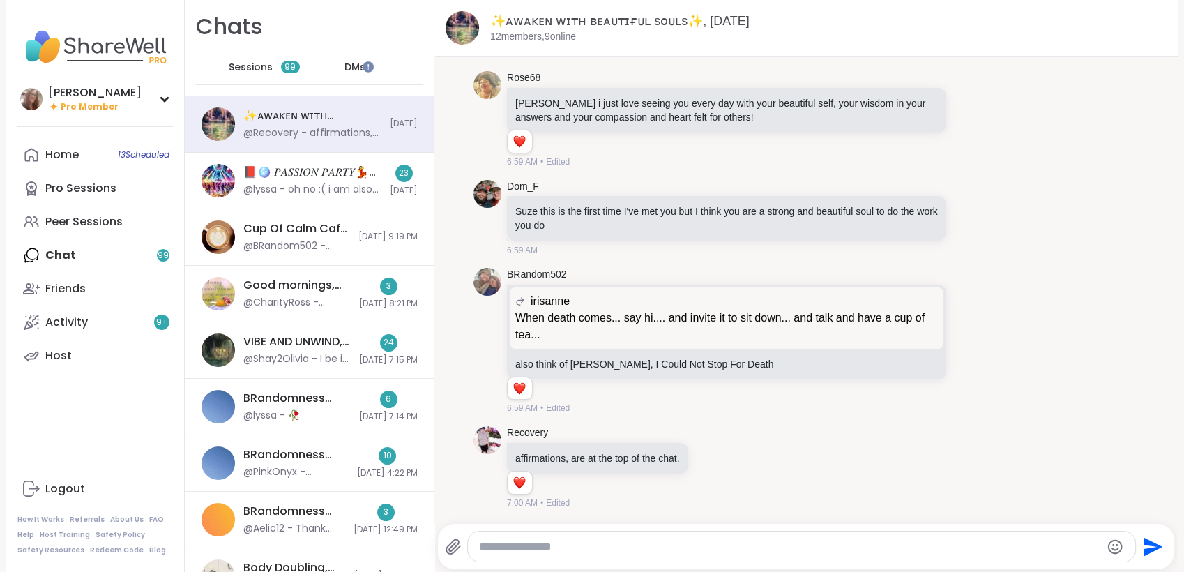
click at [519, 543] on textarea "Type your message" at bounding box center [789, 547] width 621 height 14
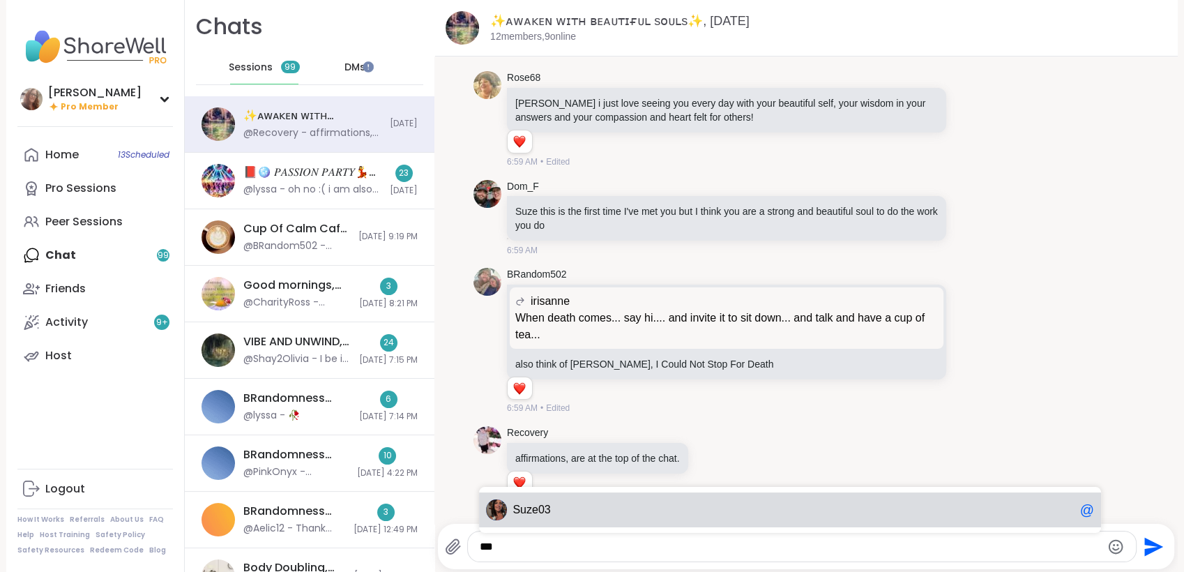
click at [562, 504] on span "Su ze03" at bounding box center [794, 510] width 562 height 14
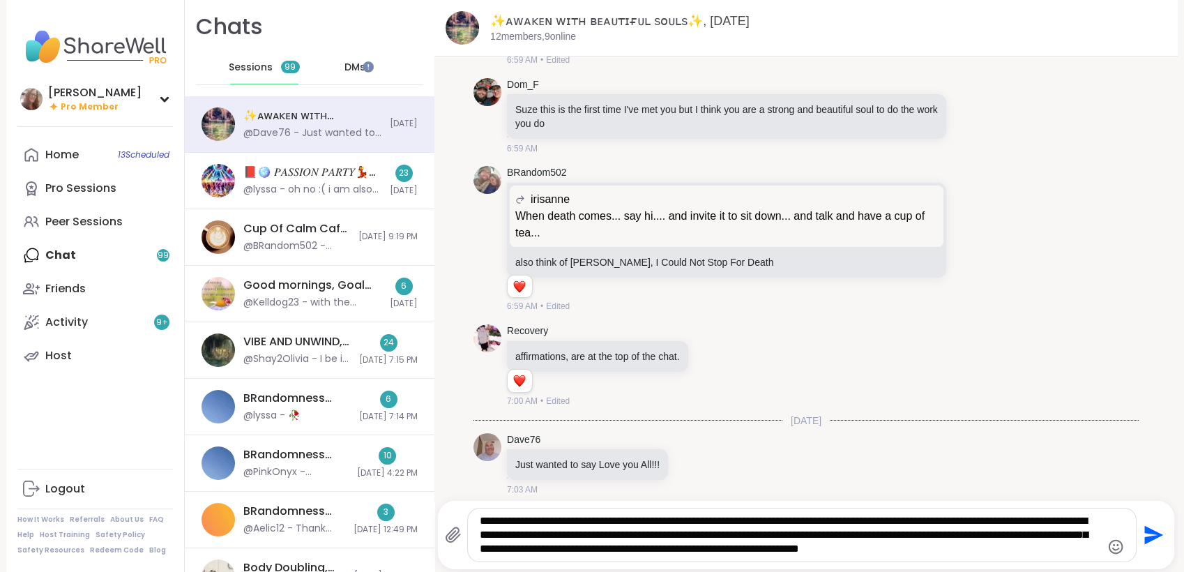
type textarea "**********"
click at [1147, 533] on icon "Send" at bounding box center [1154, 535] width 19 height 19
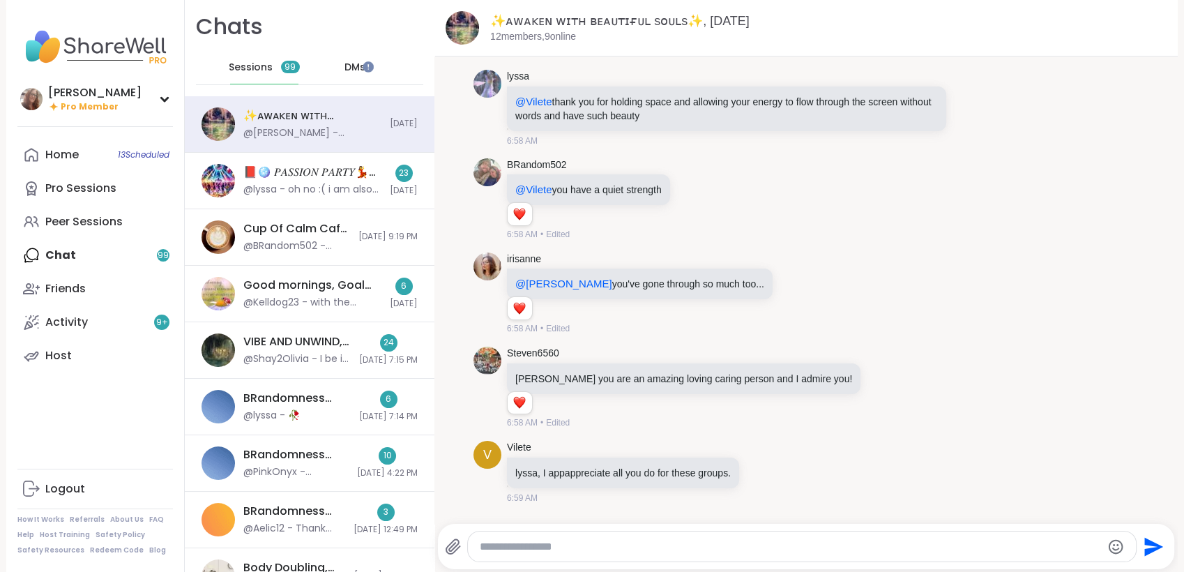
scroll to position [11954, 0]
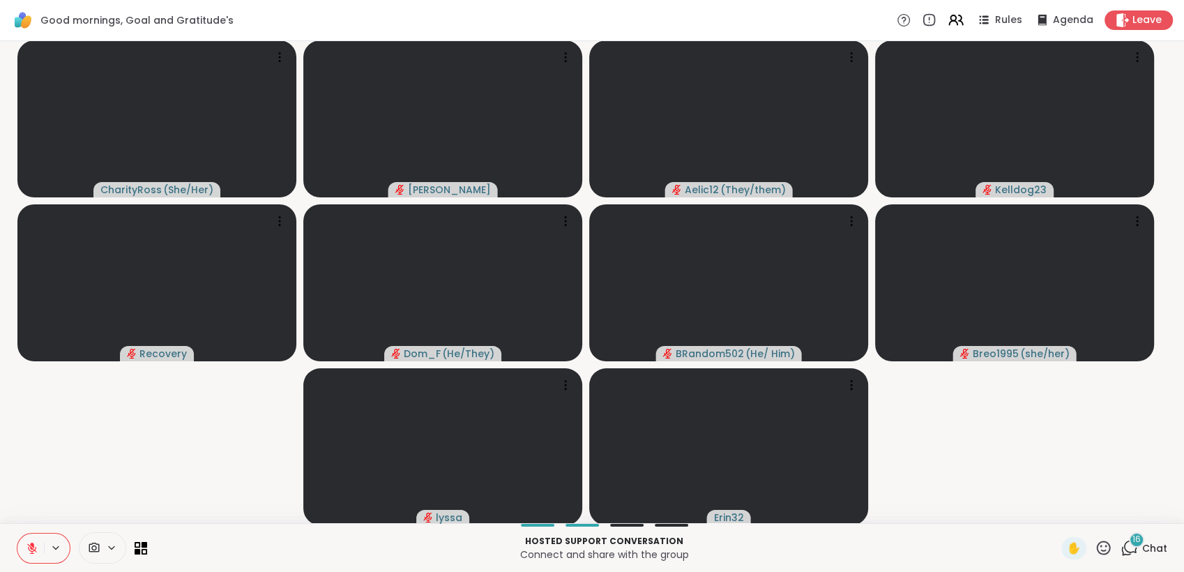
click at [33, 541] on button at bounding box center [30, 548] width 27 height 29
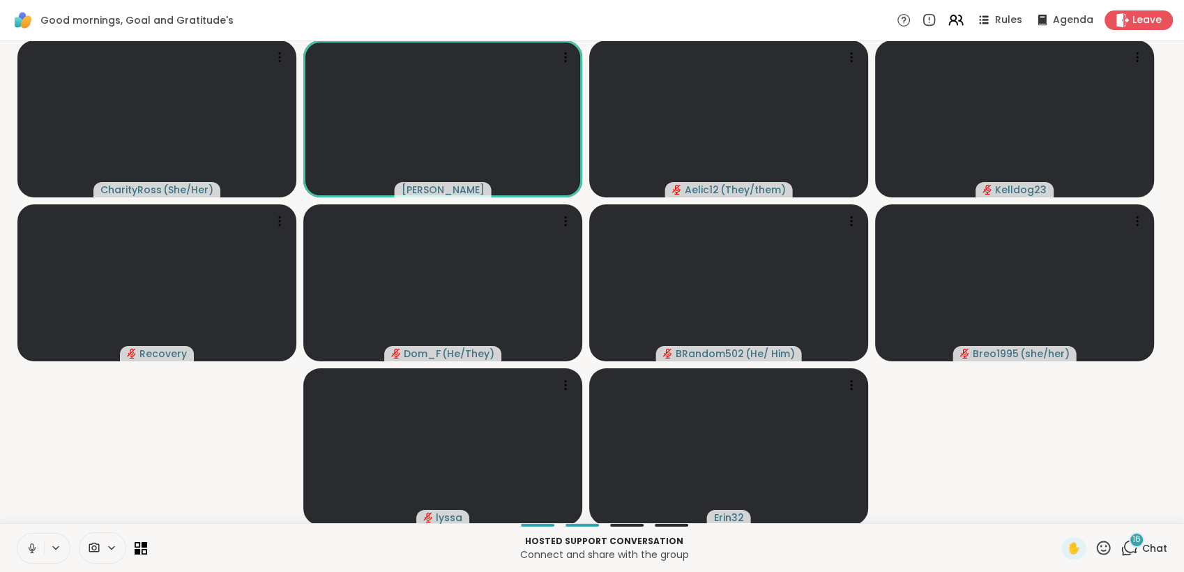
click at [35, 545] on icon at bounding box center [32, 548] width 13 height 13
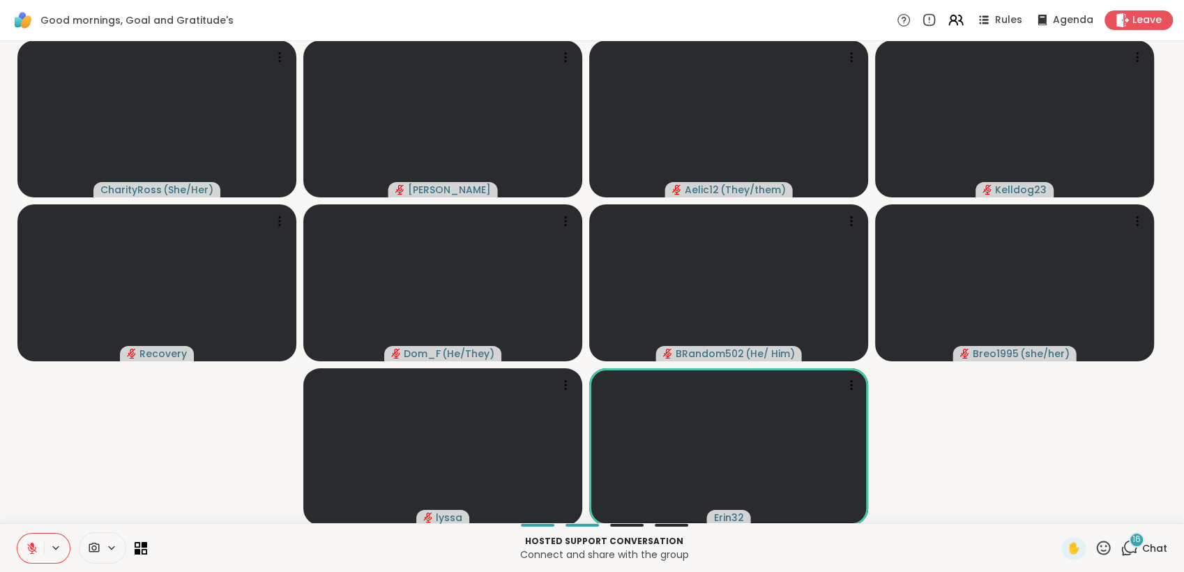
click at [1095, 546] on icon at bounding box center [1103, 547] width 17 height 17
click at [1112, 500] on div "🌟" at bounding box center [1124, 511] width 25 height 22
click at [1097, 543] on icon at bounding box center [1104, 548] width 14 height 14
click at [1056, 518] on span "❤️" at bounding box center [1063, 511] width 14 height 17
click at [1133, 538] on span "16" at bounding box center [1137, 540] width 8 height 12
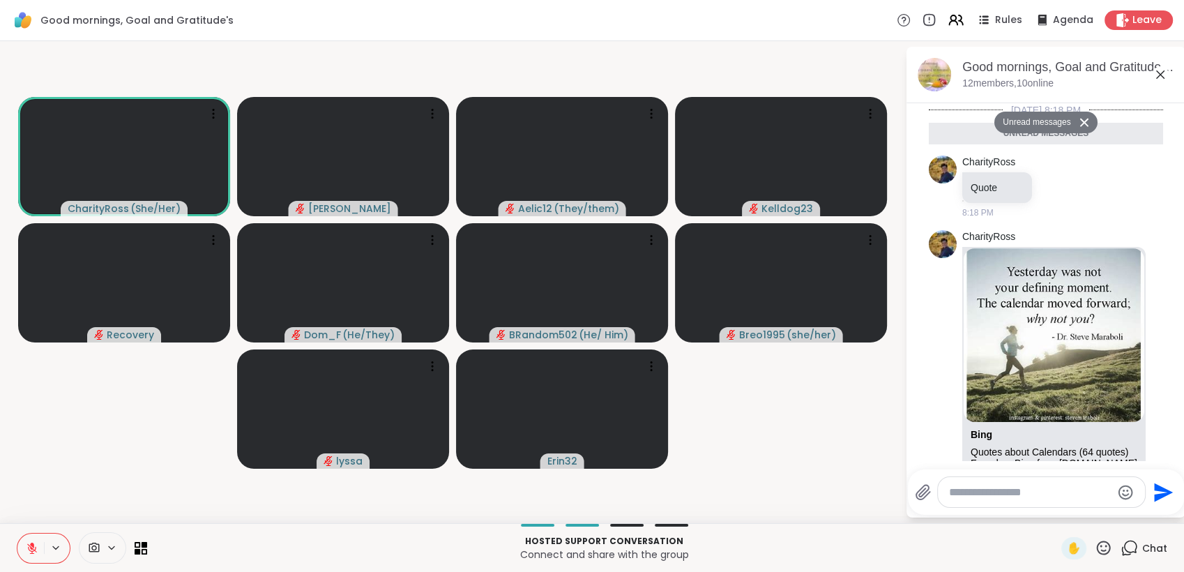
scroll to position [1811, 0]
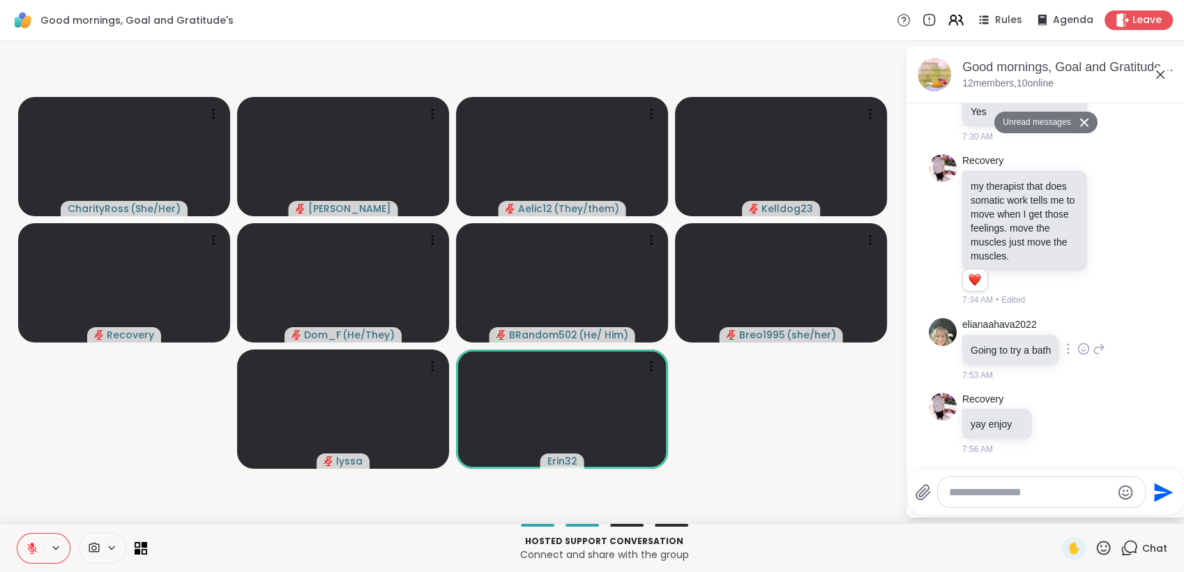
click at [1079, 347] on icon at bounding box center [1084, 349] width 10 height 10
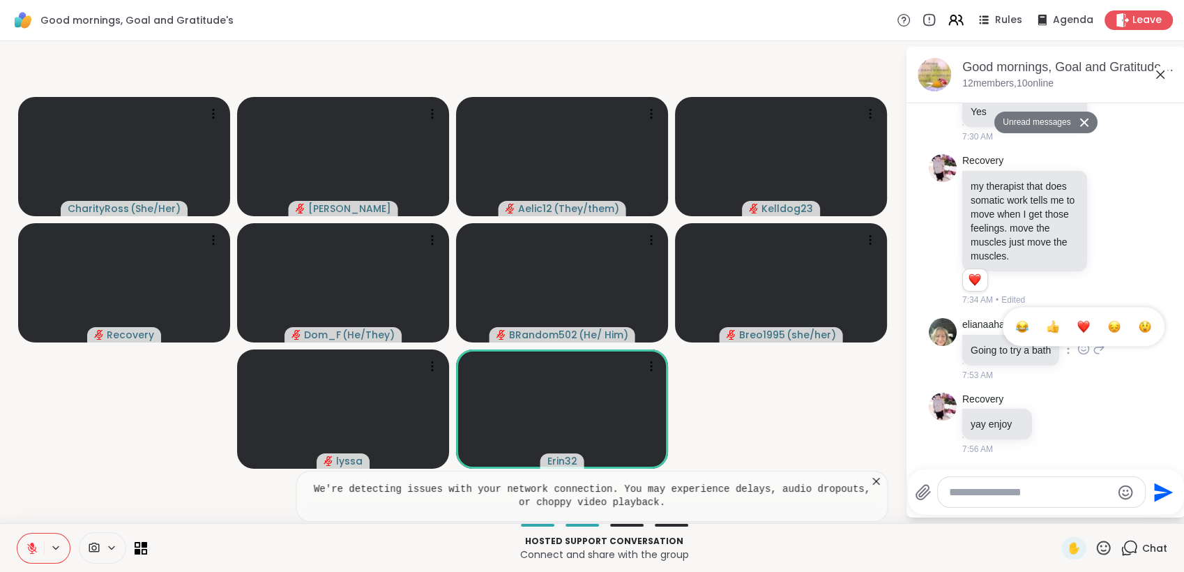
click at [1083, 329] on div "Select Reaction: Heart" at bounding box center [1084, 326] width 13 height 13
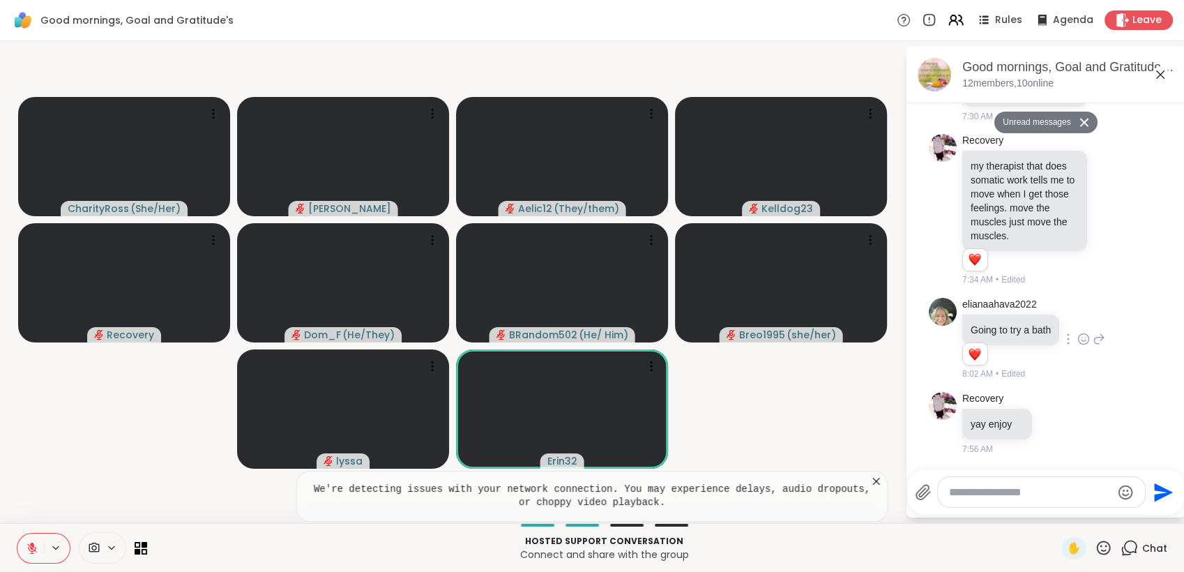
click at [1005, 492] on textarea "Type your message" at bounding box center [1030, 492] width 163 height 14
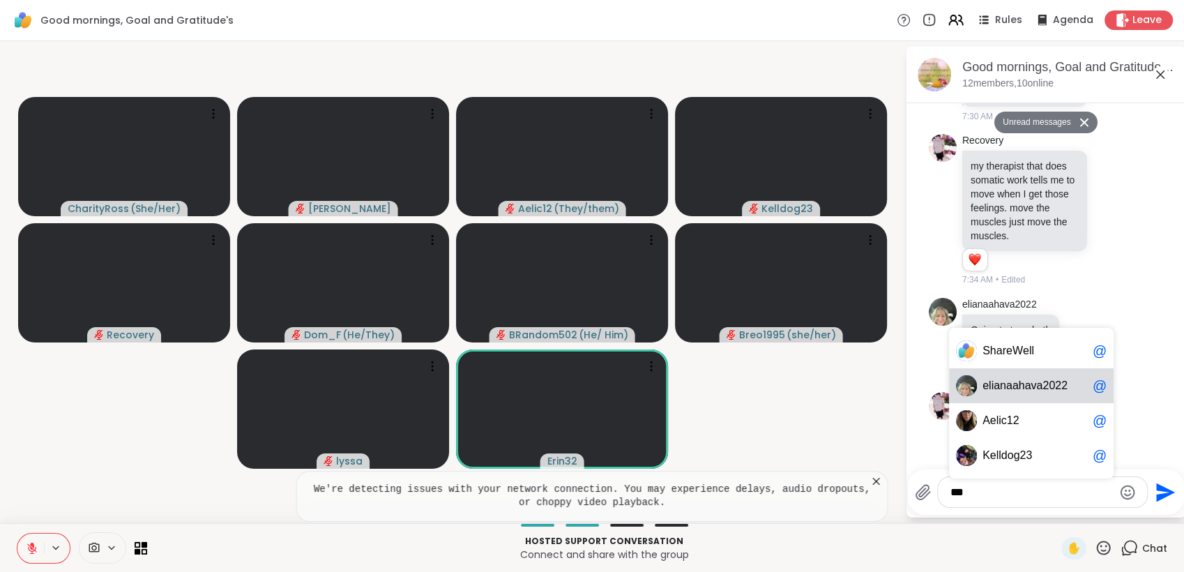
click at [1025, 392] on span "ianaahava2022" at bounding box center [1029, 386] width 76 height 14
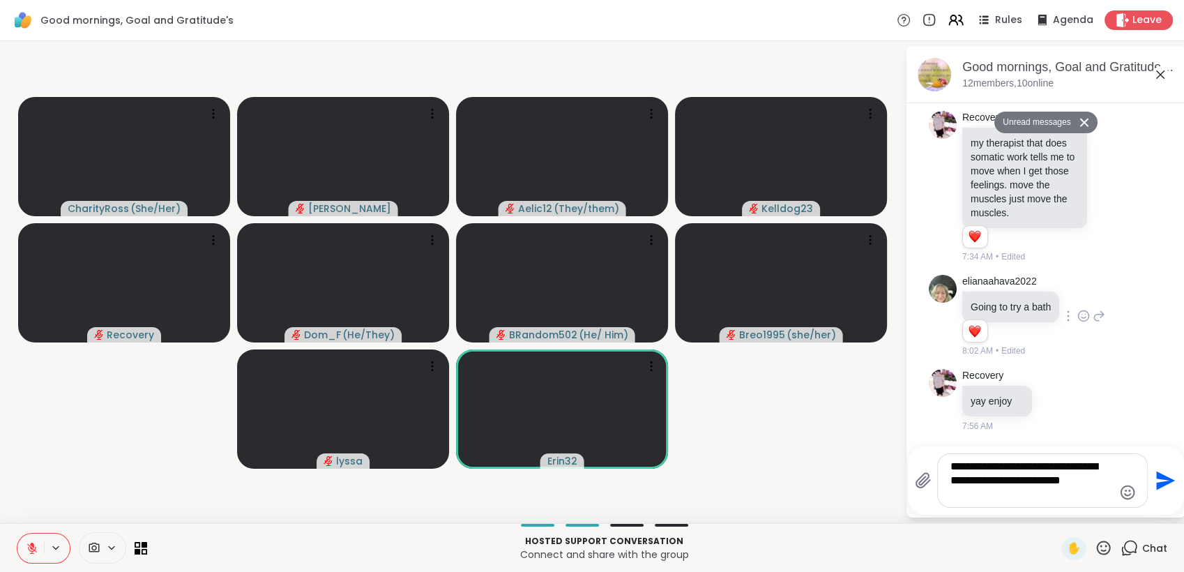
scroll to position [0, 0]
type textarea "**********"
click at [1157, 474] on icon "Send" at bounding box center [1166, 481] width 19 height 19
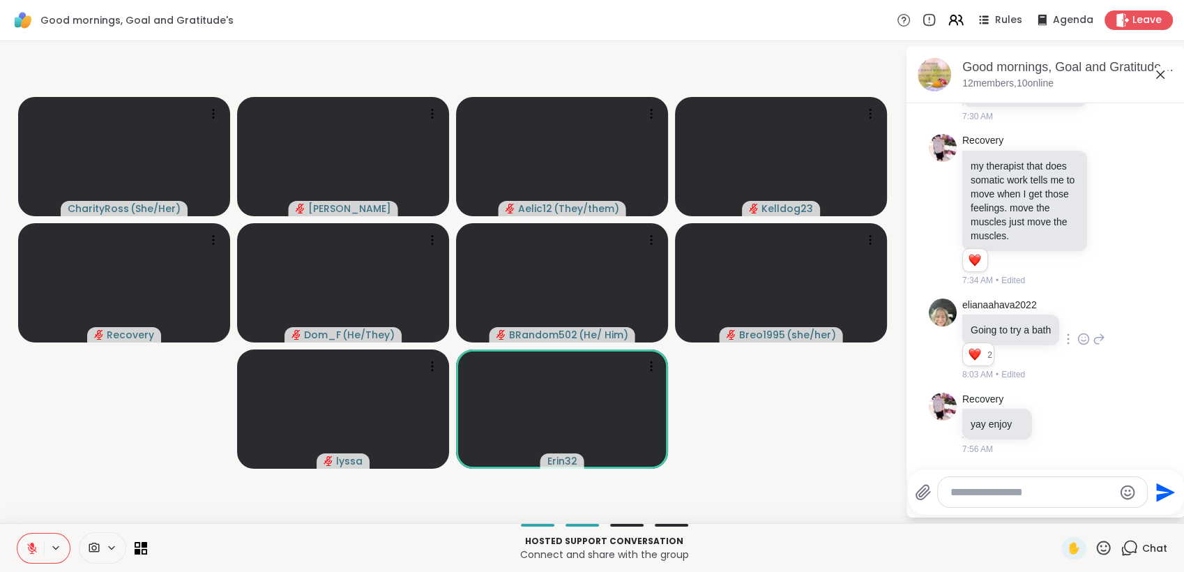
scroll to position [1927, 0]
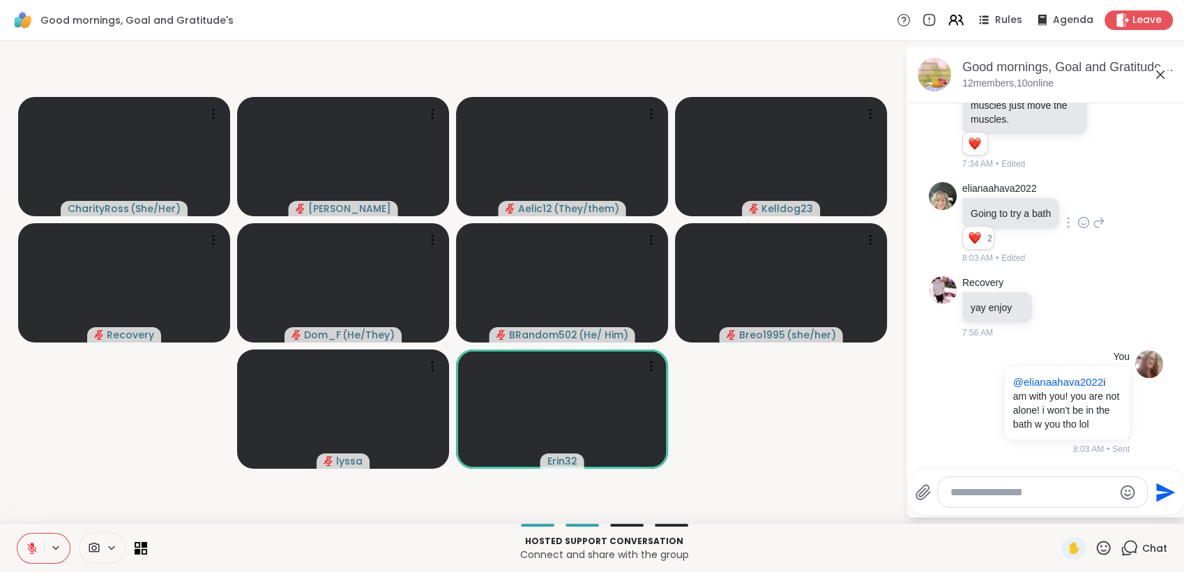
click at [1020, 490] on textarea "Type your message" at bounding box center [1032, 492] width 163 height 14
click at [1023, 462] on span "lyss a" at bounding box center [1035, 456] width 105 height 14
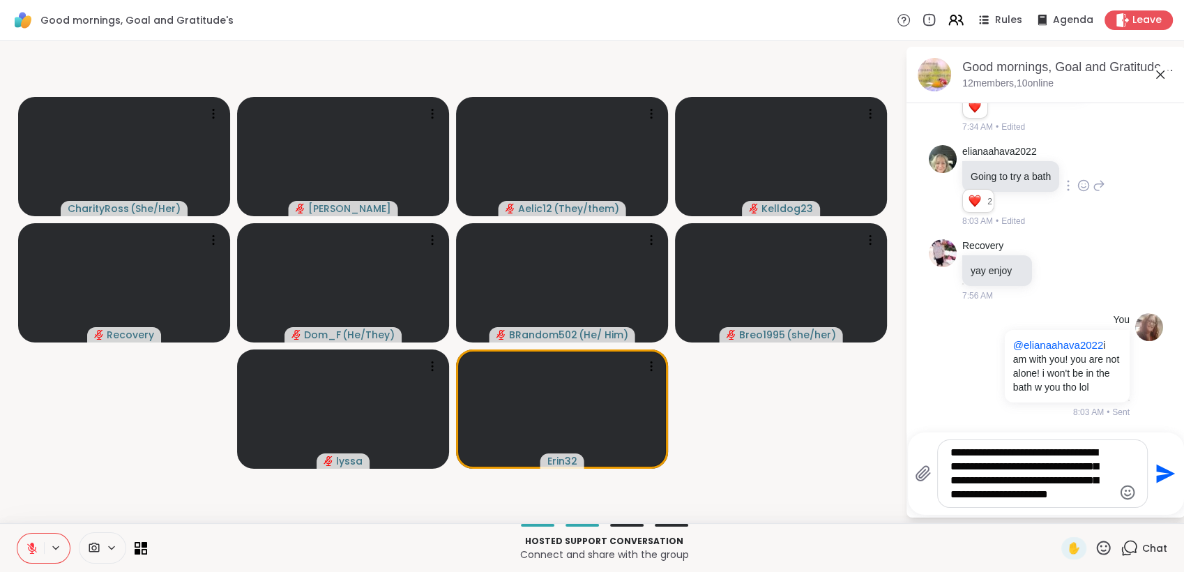
scroll to position [0, 0]
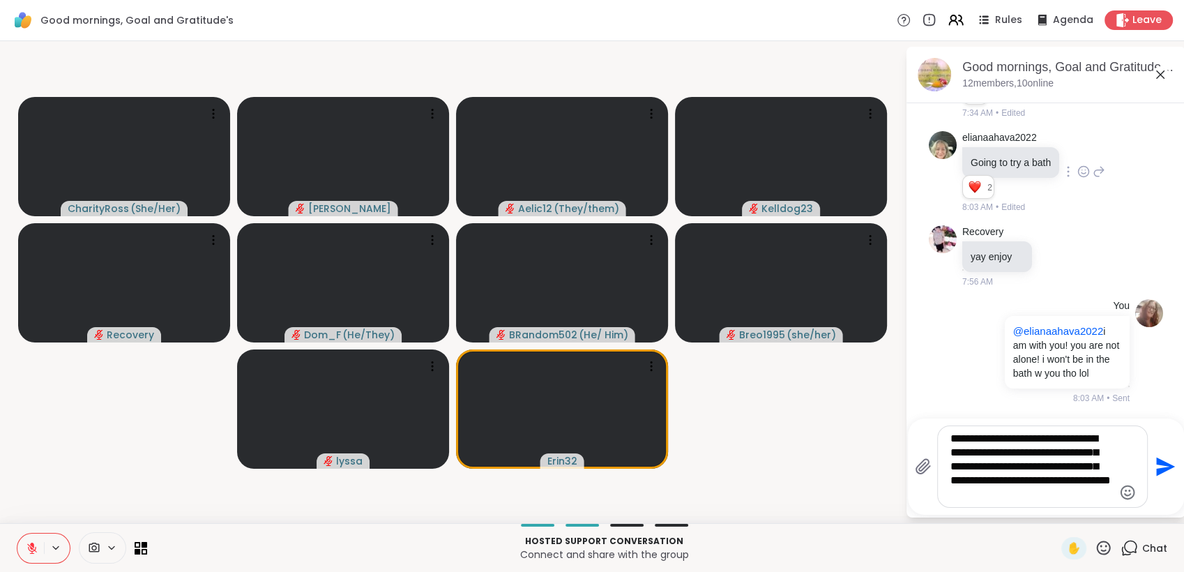
type textarea "**********"
click at [1157, 461] on icon "Send" at bounding box center [1166, 467] width 19 height 19
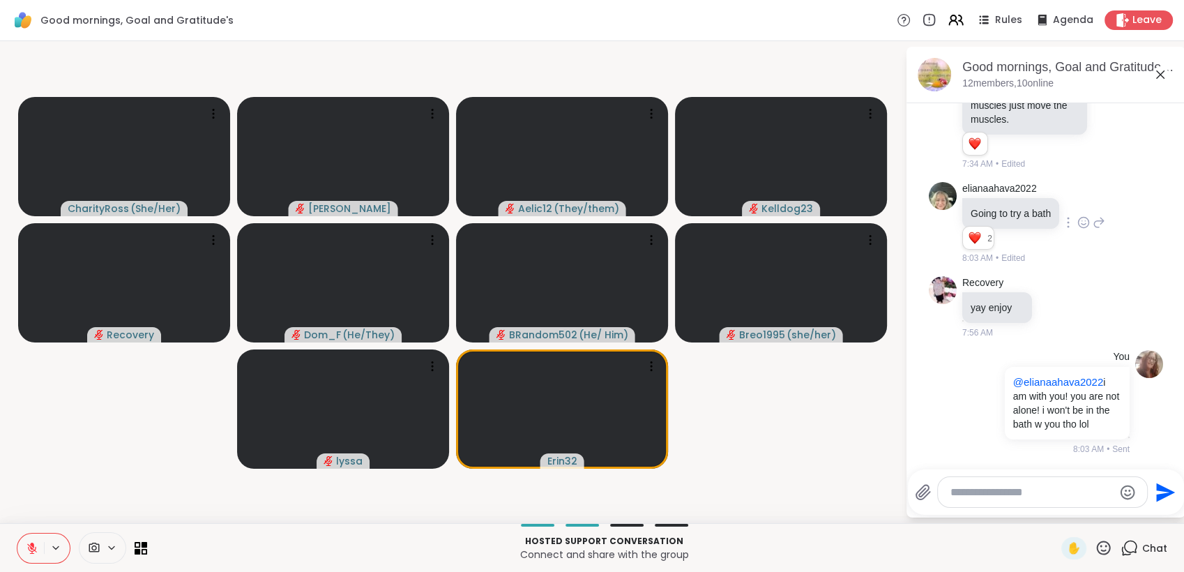
scroll to position [2099, 0]
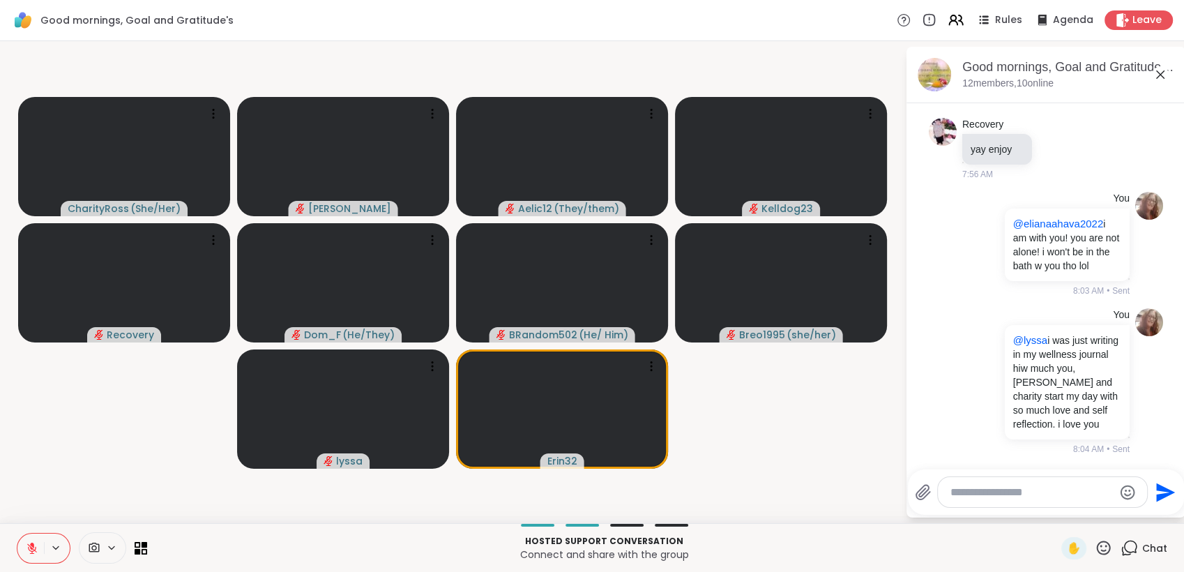
click at [1155, 461] on div "[DATE] 8:18 PM CharityRoss Quote 8:18 PM CharityRoss Bing Quotes about Calendar…" at bounding box center [1046, 286] width 279 height 366
click at [1095, 548] on icon at bounding box center [1103, 547] width 17 height 17
click at [1117, 513] on span "🌟" at bounding box center [1124, 511] width 14 height 17
click at [999, 492] on textarea "Type your message" at bounding box center [1032, 492] width 163 height 14
click at [999, 466] on div "Rec overy @" at bounding box center [1031, 455] width 165 height 35
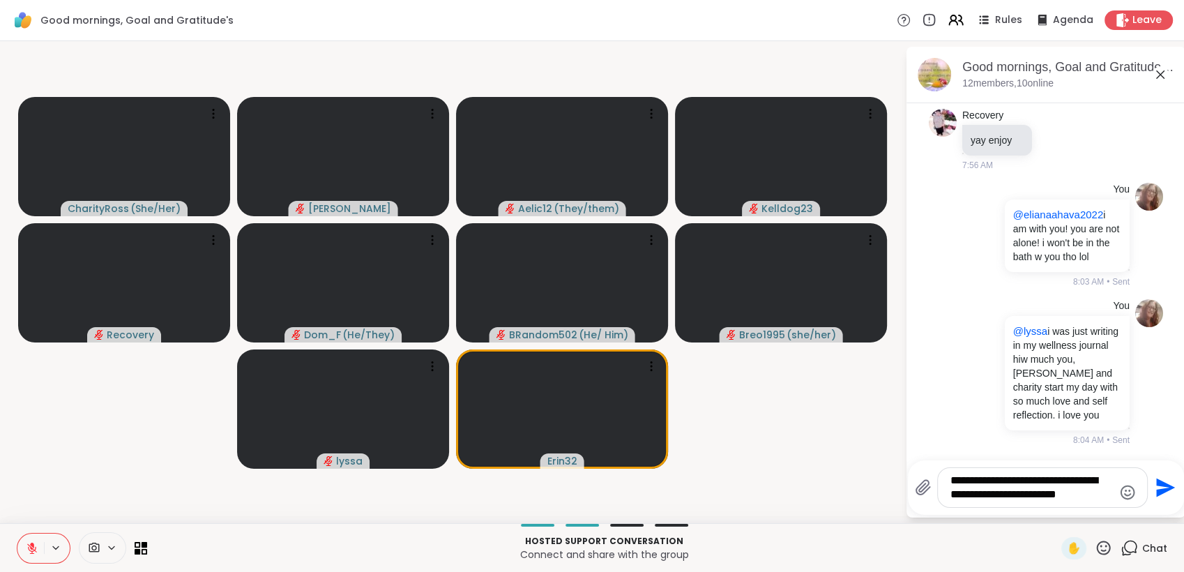
scroll to position [0, 0]
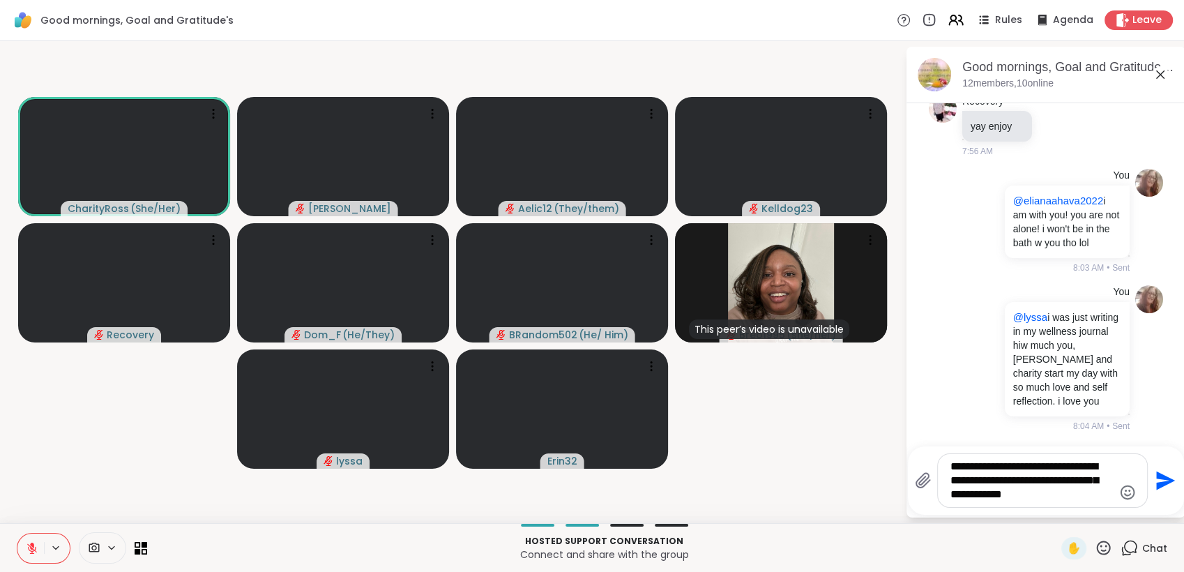
click at [1095, 547] on icon at bounding box center [1103, 547] width 17 height 17
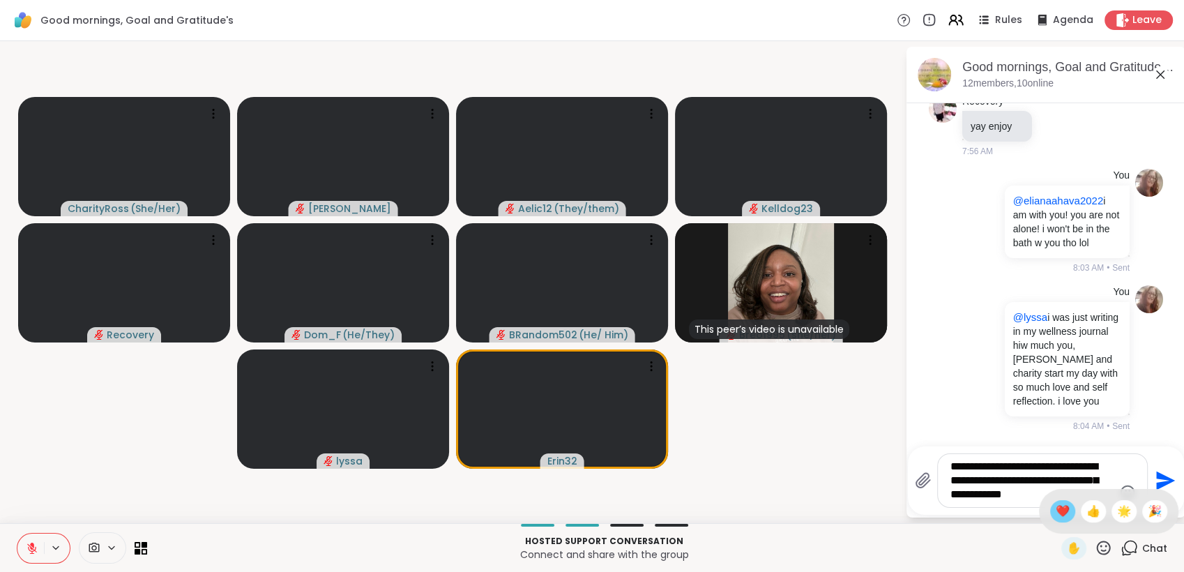
click at [1056, 505] on span "❤️" at bounding box center [1063, 511] width 14 height 17
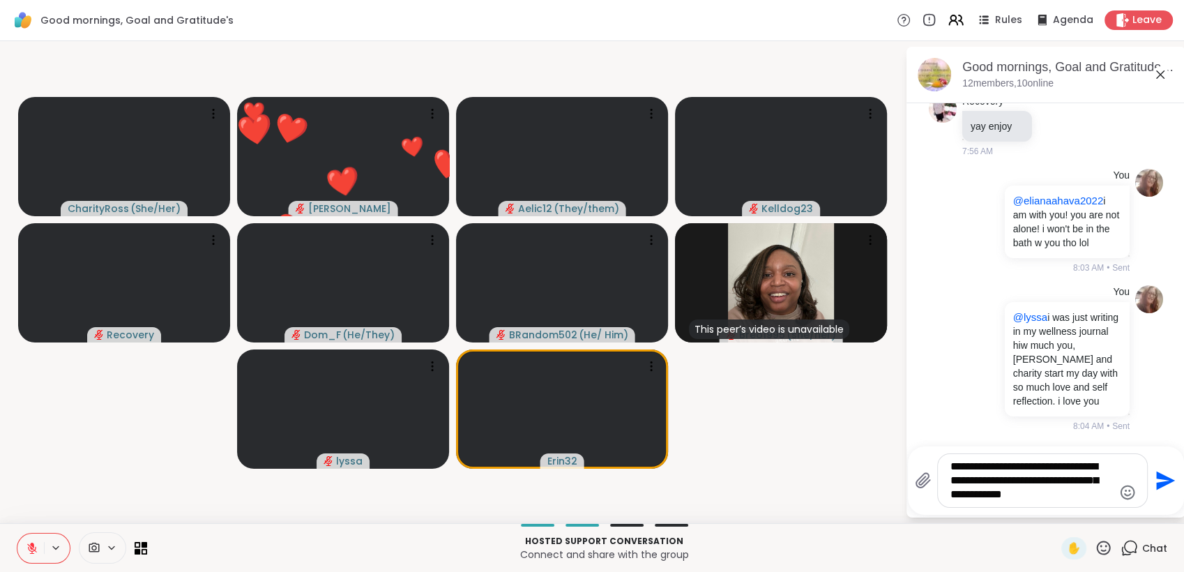
click at [1077, 495] on textarea "**********" at bounding box center [1032, 481] width 163 height 42
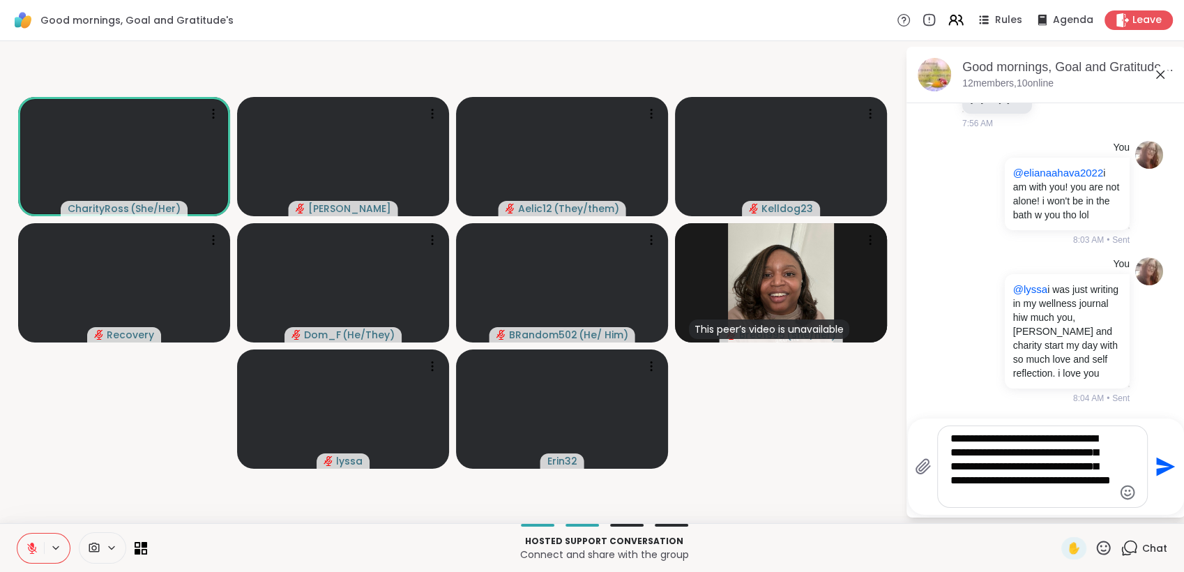
type textarea "**********"
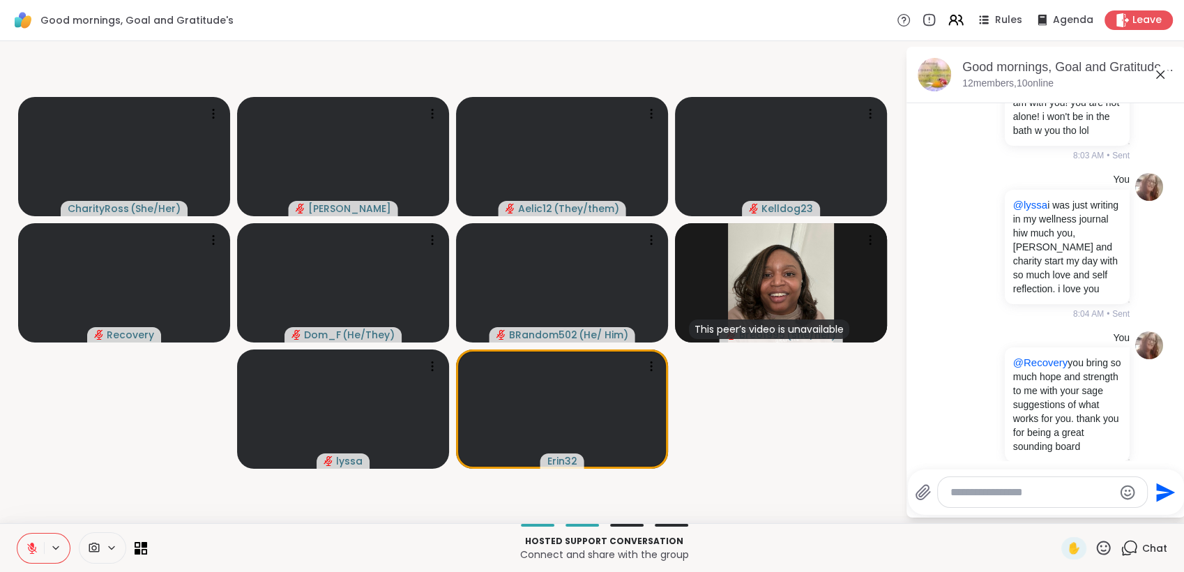
scroll to position [2271, 0]
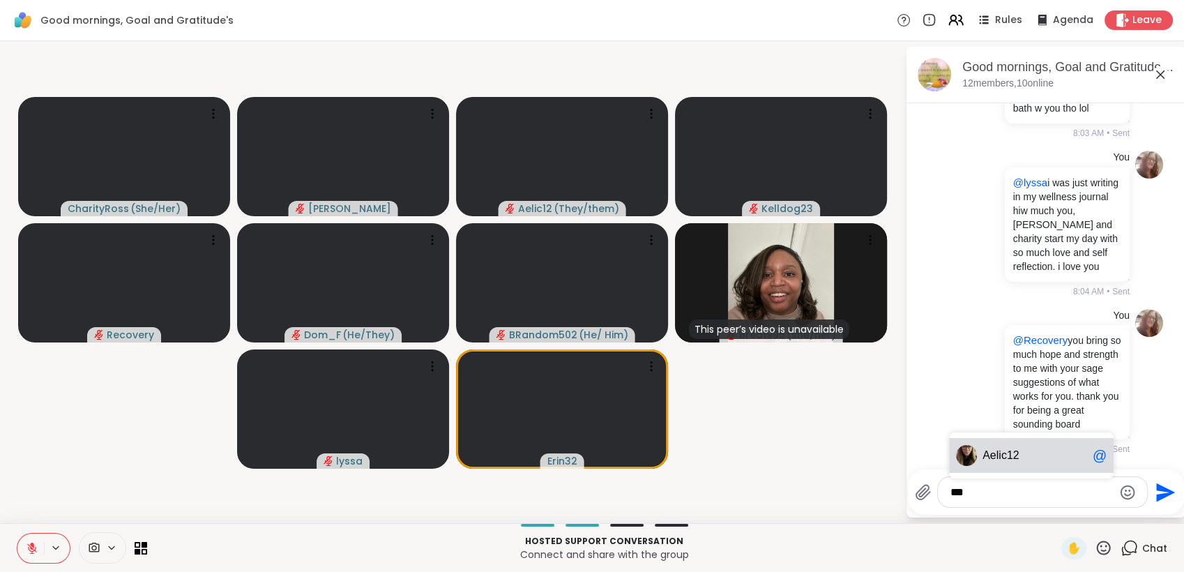
click at [1062, 463] on div "Ae lic12 @" at bounding box center [1031, 455] width 165 height 35
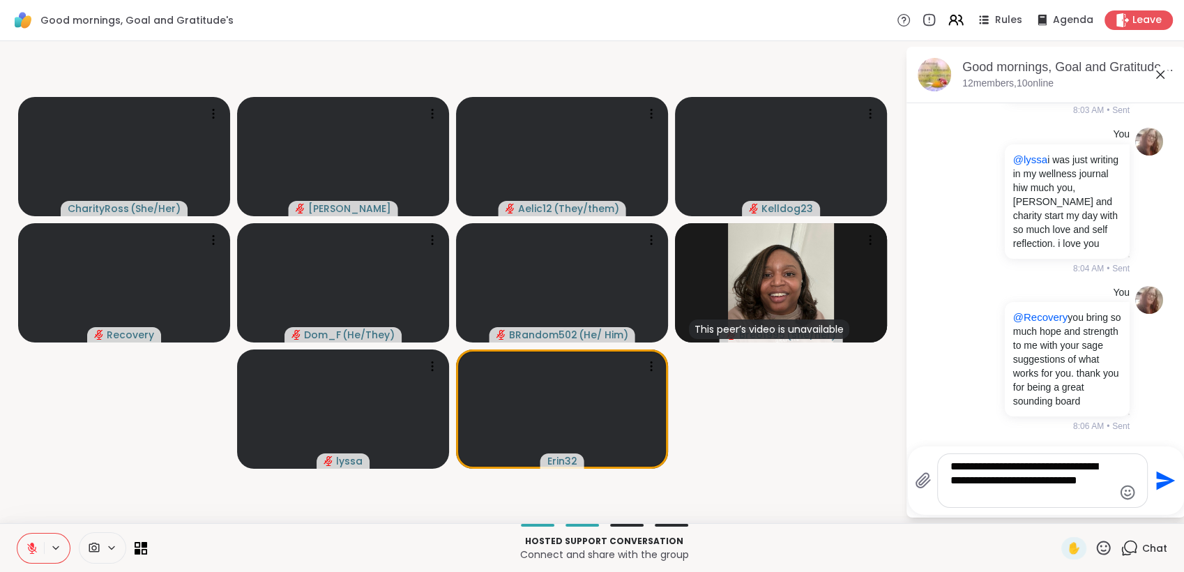
scroll to position [0, 0]
type textarea "**********"
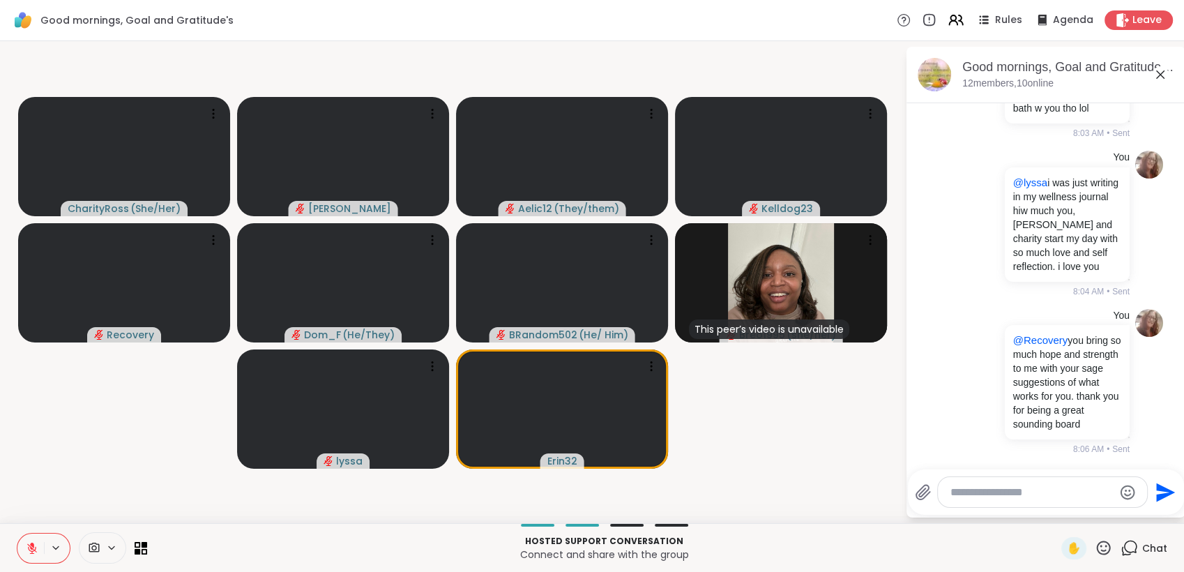
scroll to position [2388, 0]
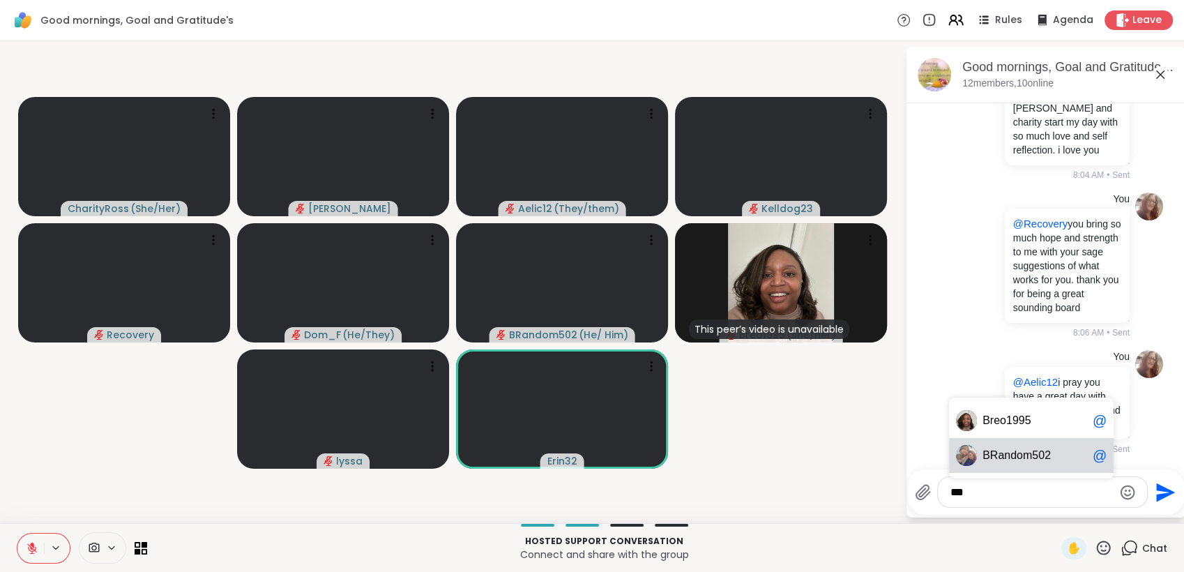
click at [1061, 459] on span "BR andom502" at bounding box center [1035, 456] width 105 height 14
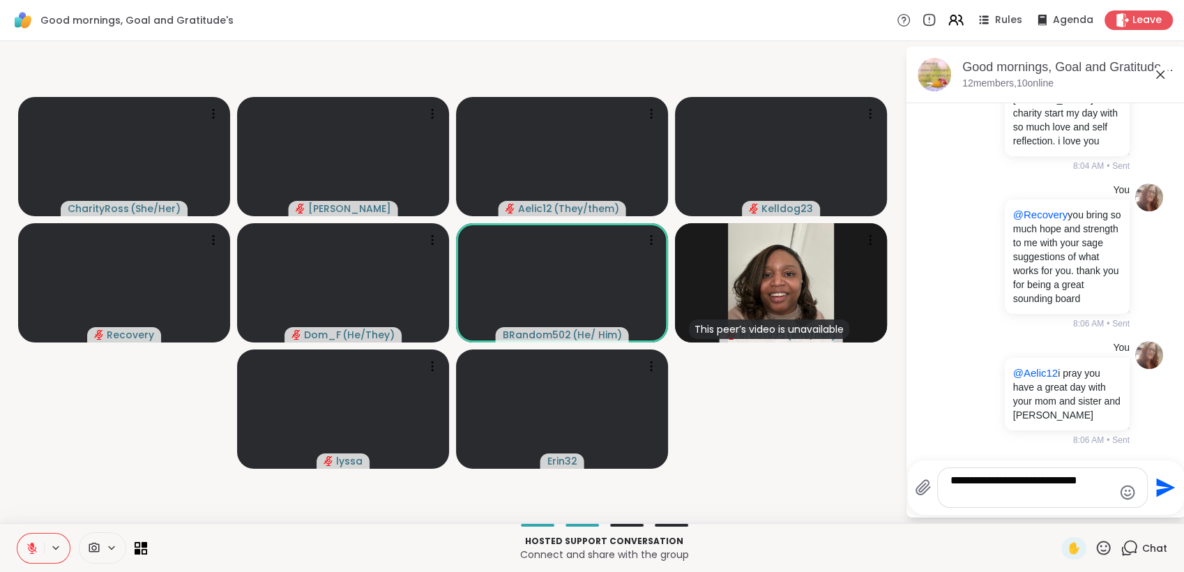
scroll to position [0, 0]
type textarea "**********"
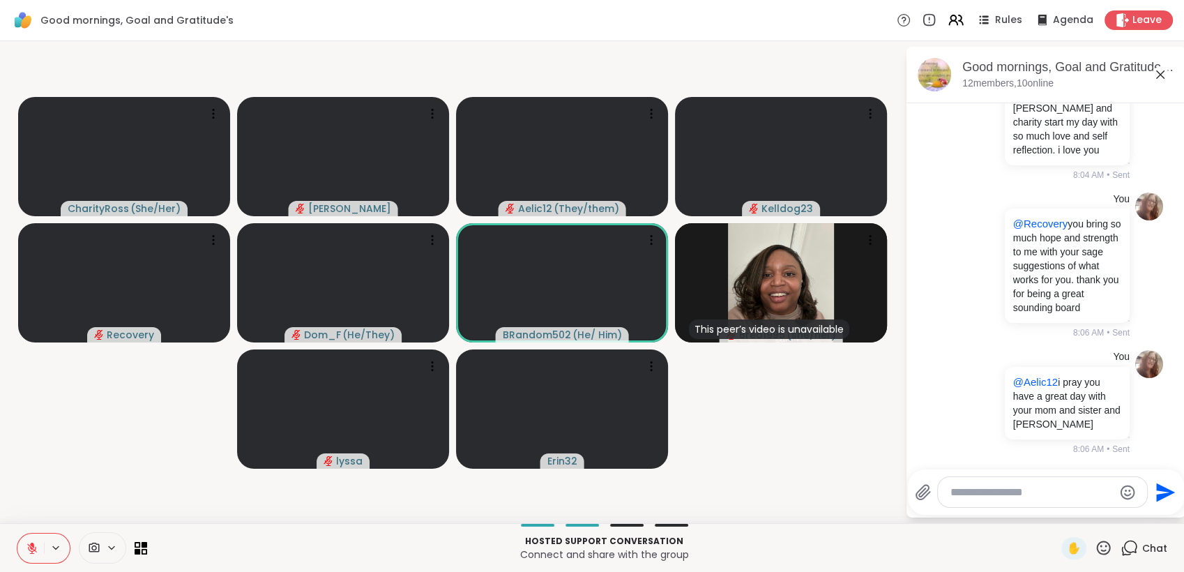
scroll to position [2489, 0]
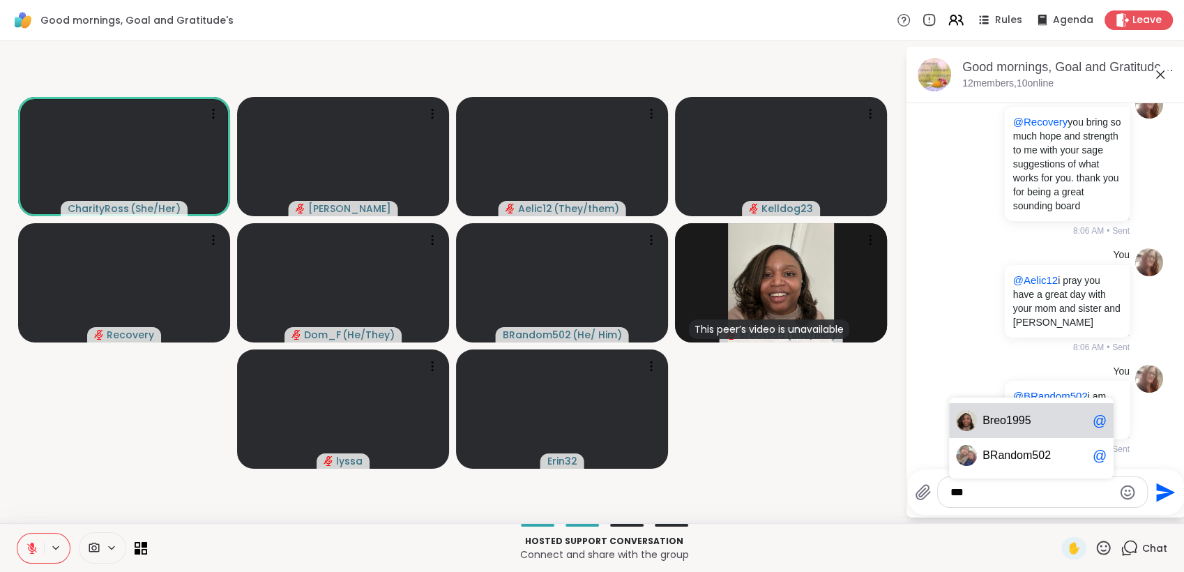
click at [1060, 420] on span "Br eo1995" at bounding box center [1035, 421] width 105 height 14
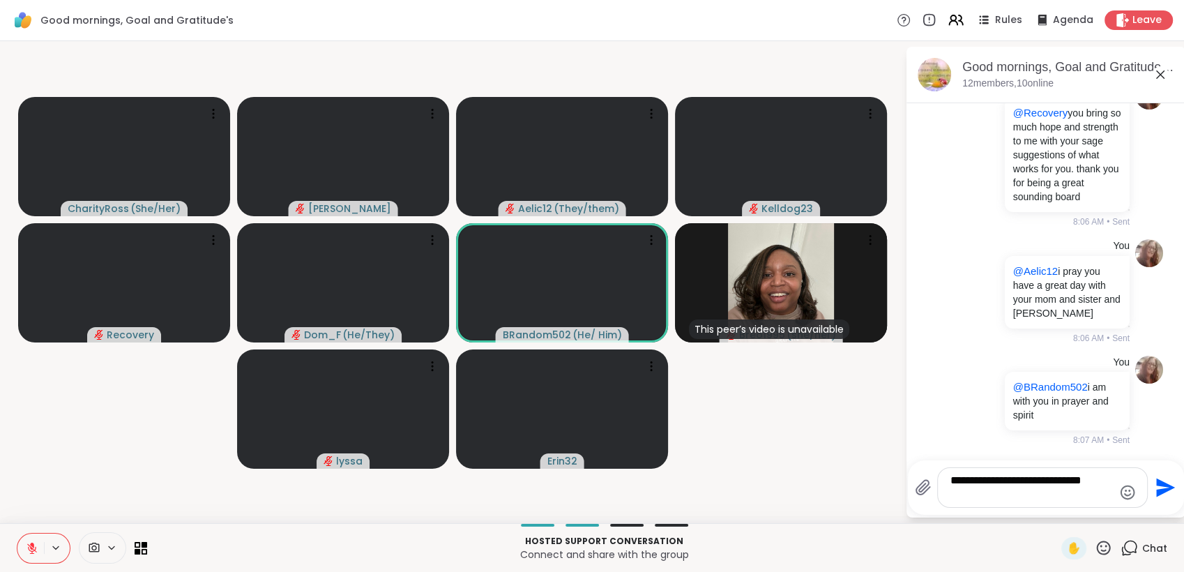
scroll to position [0, 0]
click at [1096, 544] on icon at bounding box center [1103, 547] width 17 height 17
click at [1117, 511] on span "🌟" at bounding box center [1124, 511] width 14 height 17
click at [1014, 495] on textarea "**********" at bounding box center [1032, 488] width 163 height 28
type textarea "**********"
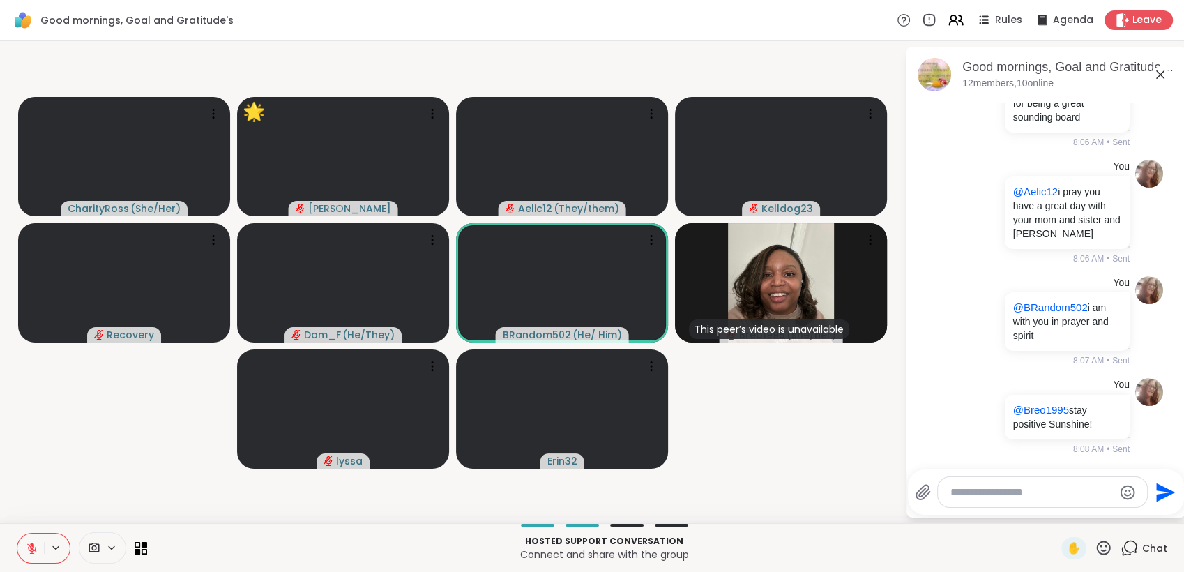
scroll to position [2577, 0]
click at [1075, 461] on span "dog23" at bounding box center [1090, 456] width 31 height 14
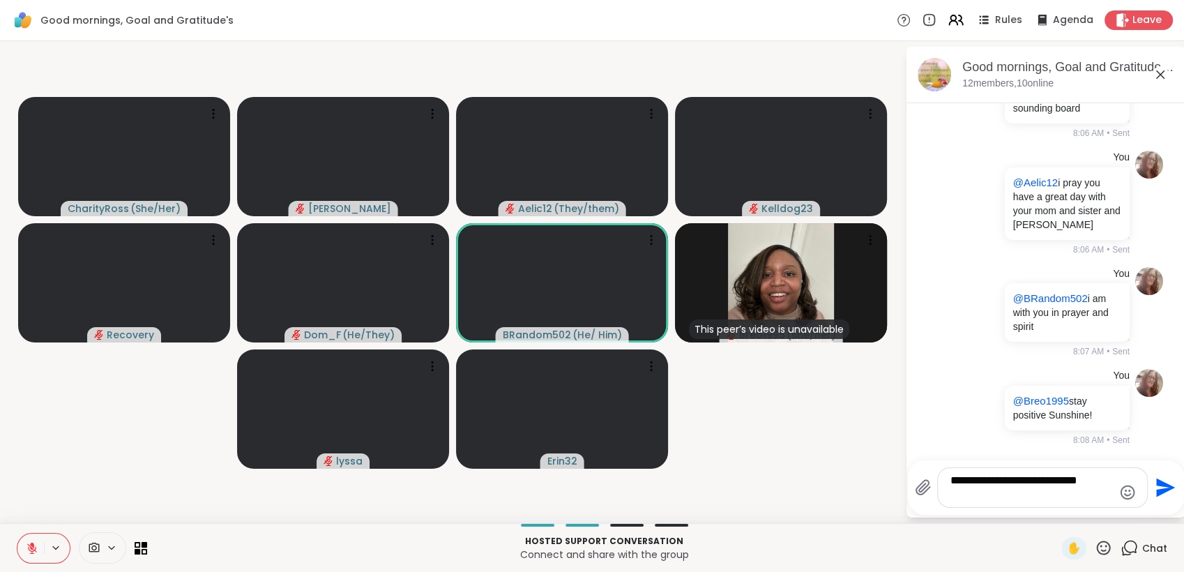
scroll to position [0, 0]
type textarea "**********"
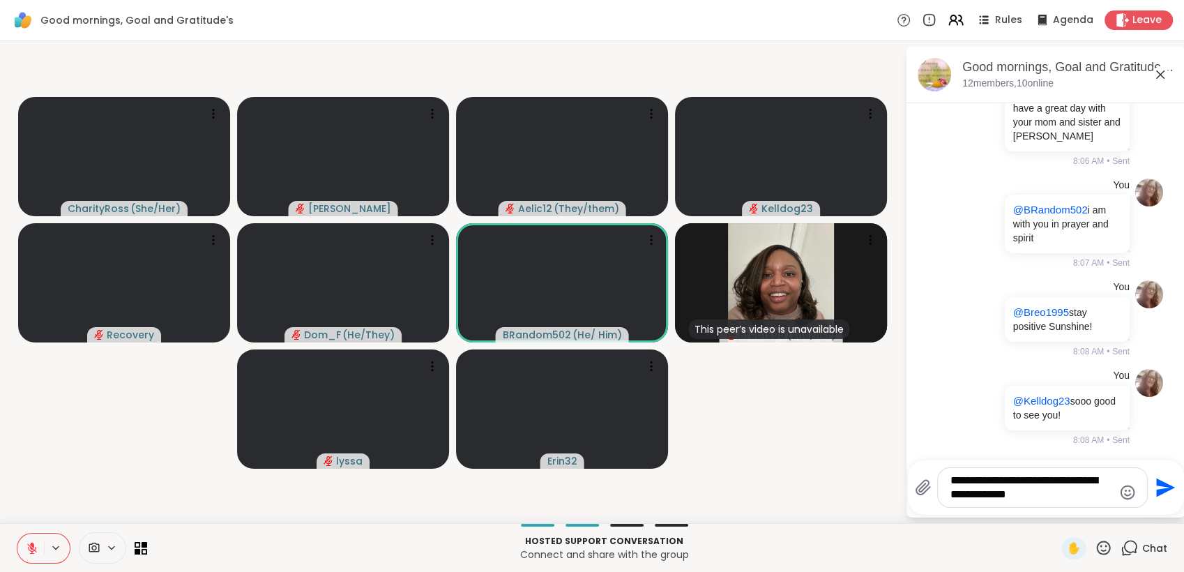
type textarea "**********"
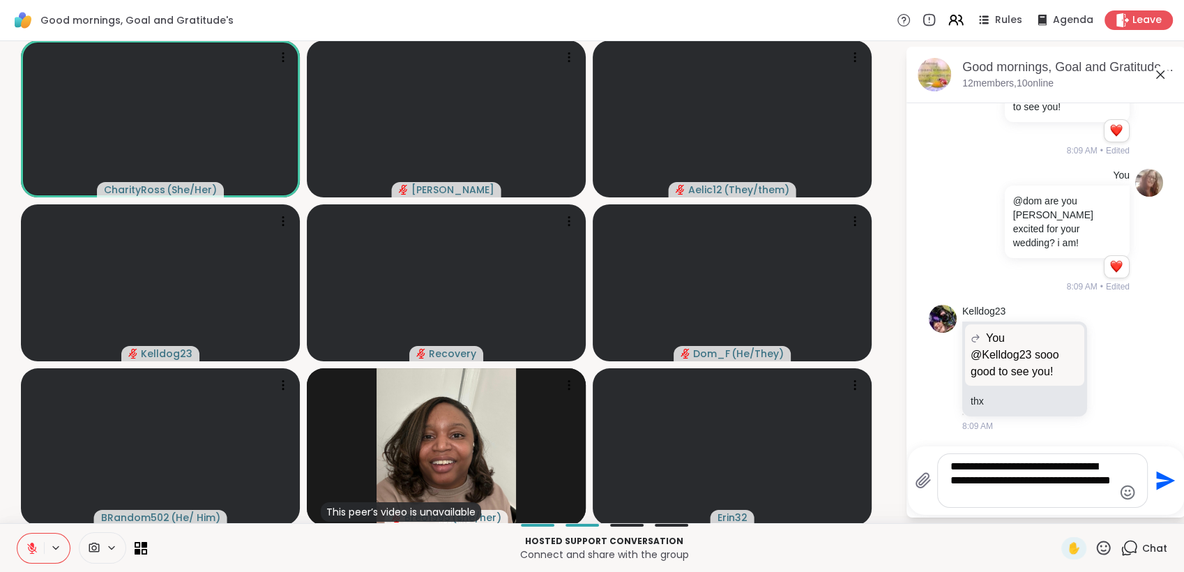
type textarea "**********"
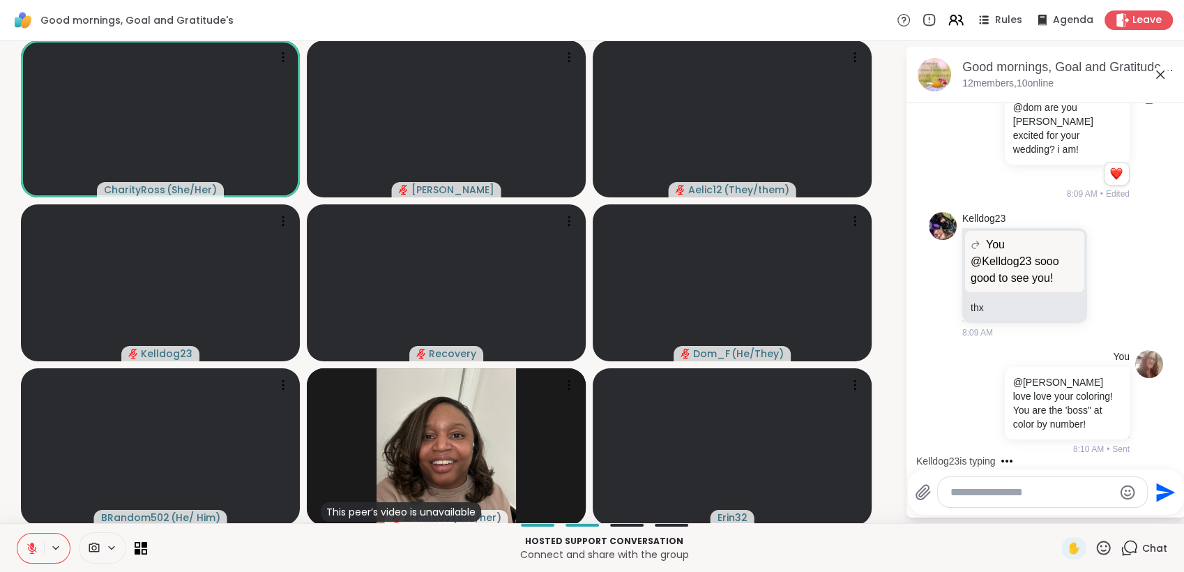
scroll to position [3170, 0]
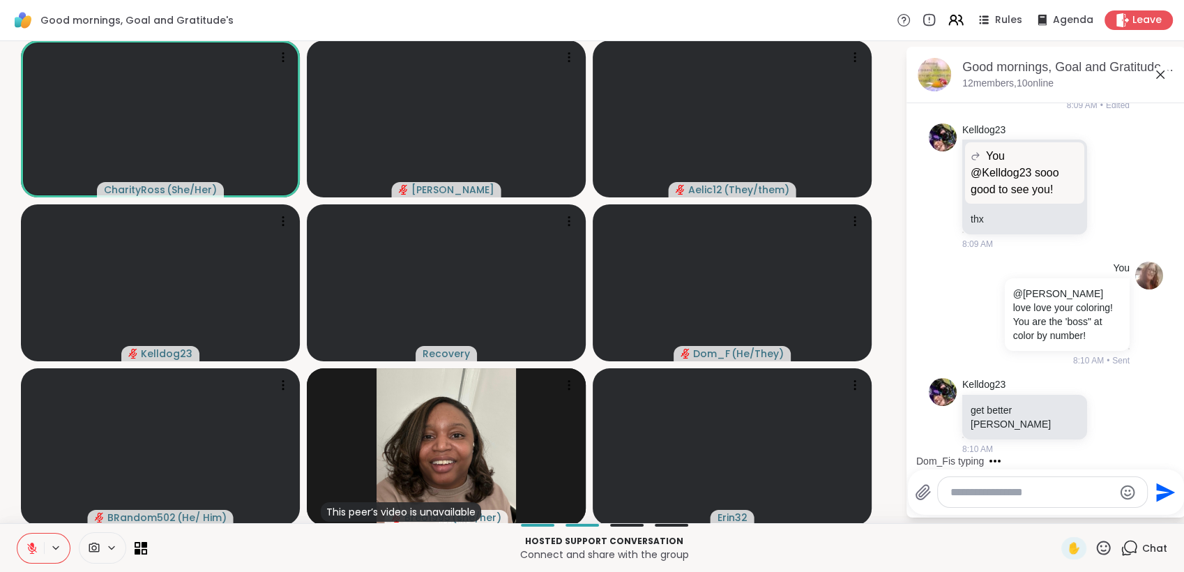
click at [34, 548] on icon at bounding box center [32, 548] width 13 height 13
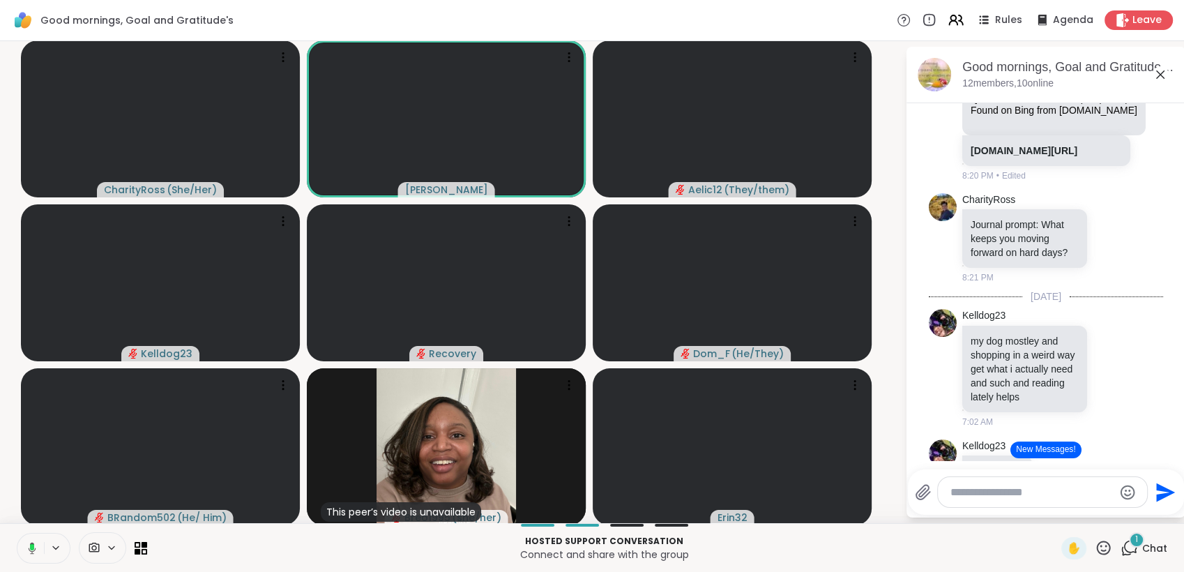
scroll to position [352, 0]
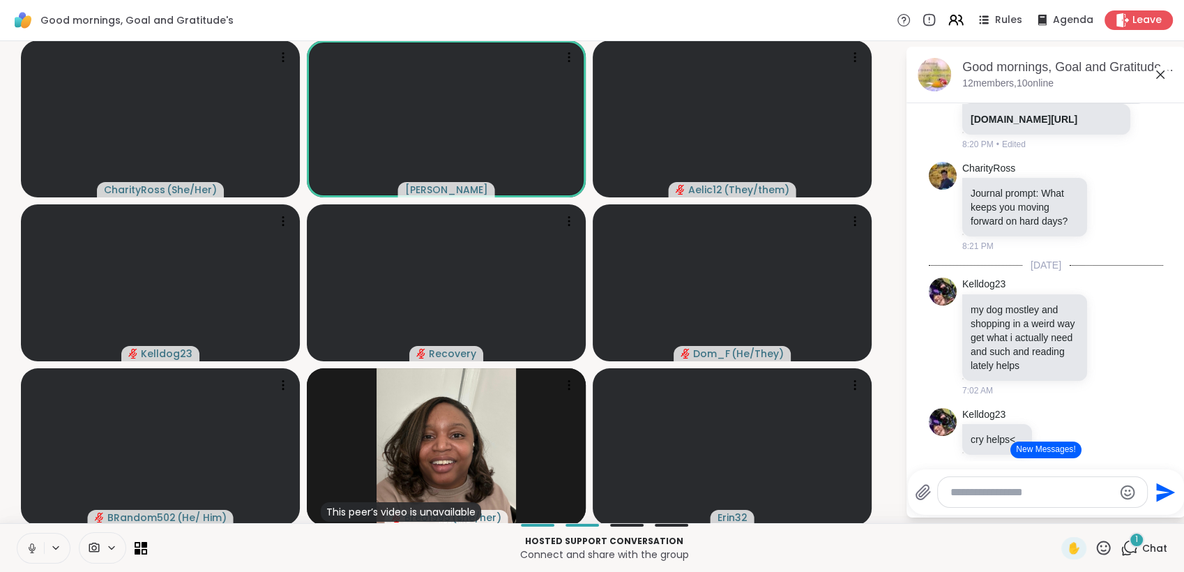
click at [31, 545] on icon at bounding box center [32, 548] width 13 height 13
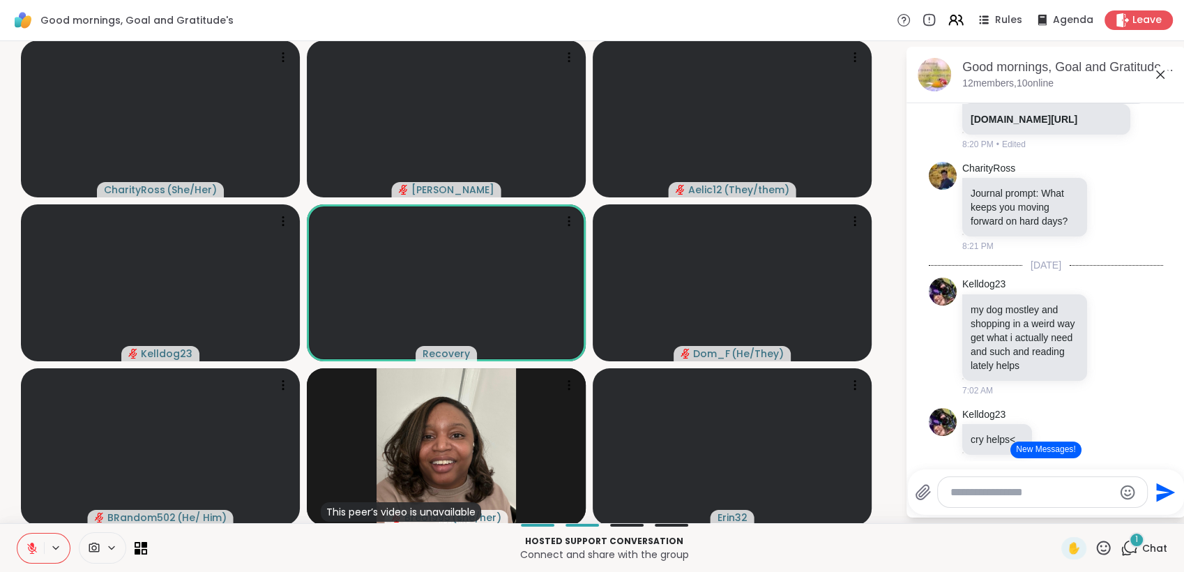
click at [28, 539] on button at bounding box center [30, 548] width 27 height 29
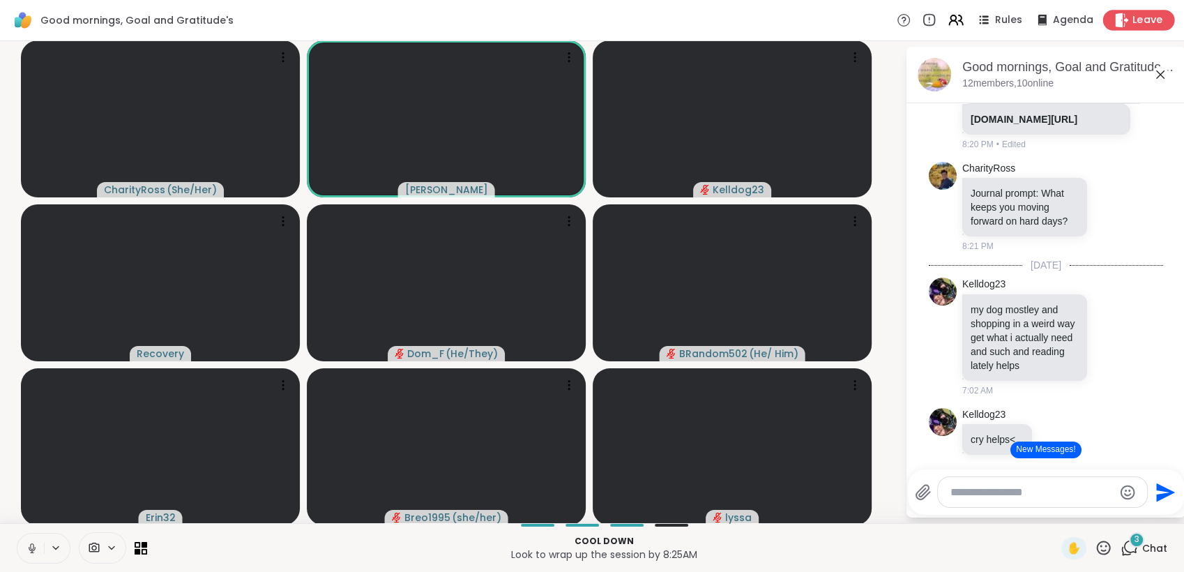
click at [1133, 18] on span "Leave" at bounding box center [1148, 20] width 31 height 15
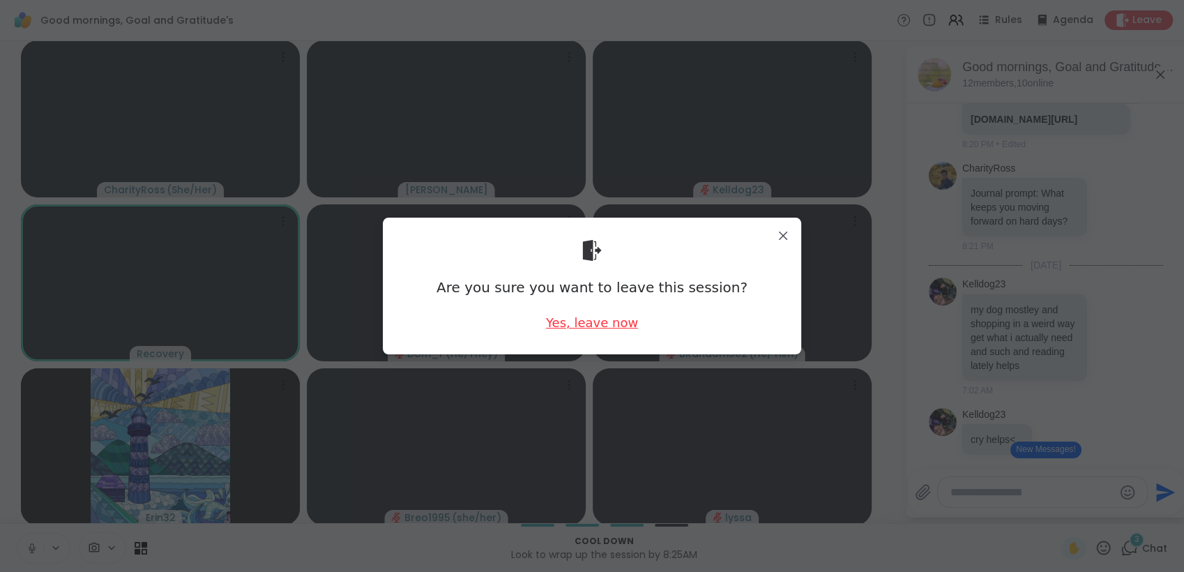
click at [603, 319] on div "Yes, leave now" at bounding box center [592, 322] width 92 height 17
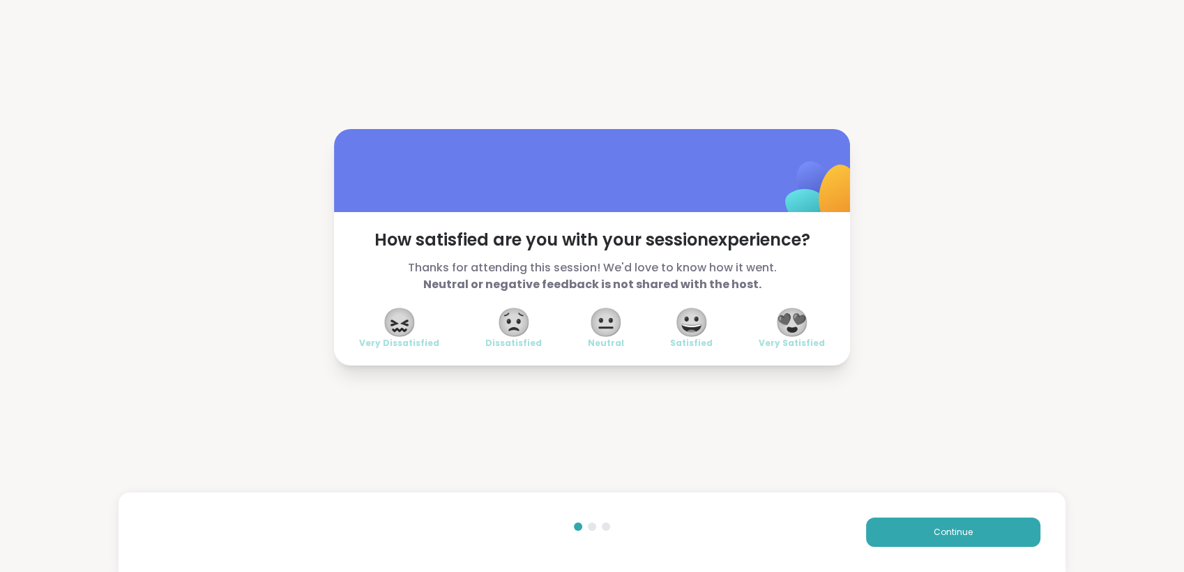
click at [794, 317] on span "😍" at bounding box center [792, 322] width 35 height 25
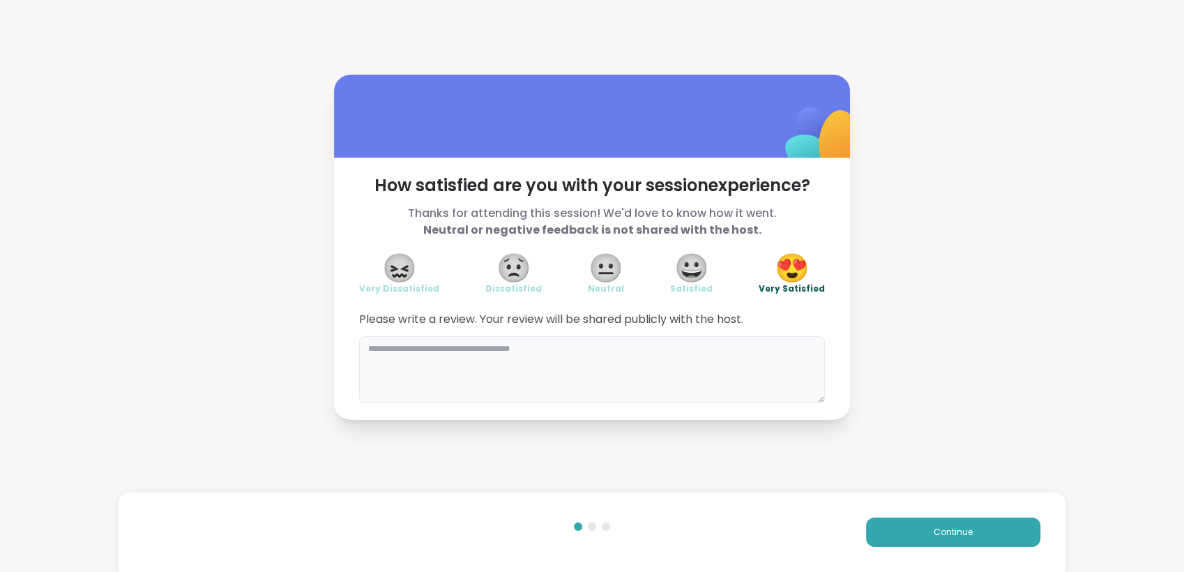
click at [635, 372] on textarea at bounding box center [592, 369] width 466 height 67
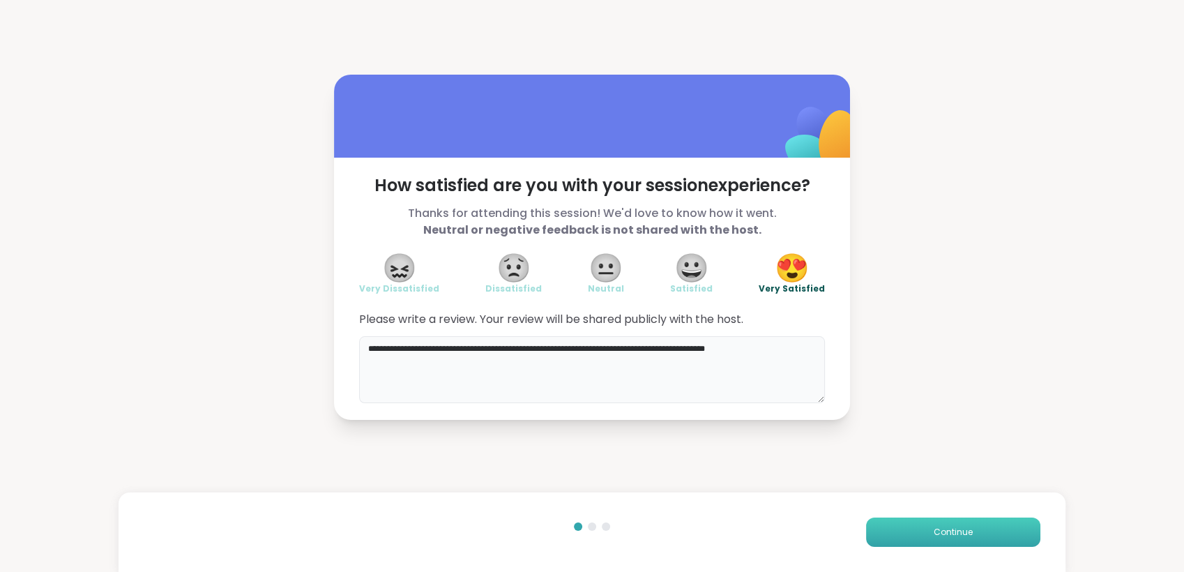
type textarea "**********"
click at [907, 538] on button "Continue" at bounding box center [953, 532] width 174 height 29
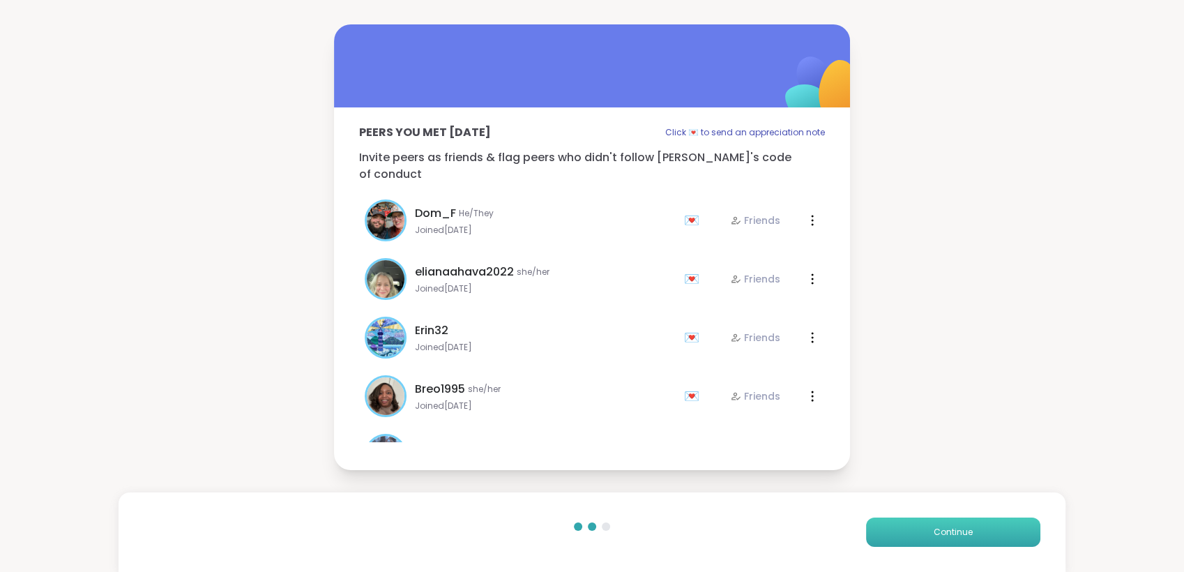
click at [907, 538] on button "Continue" at bounding box center [953, 532] width 174 height 29
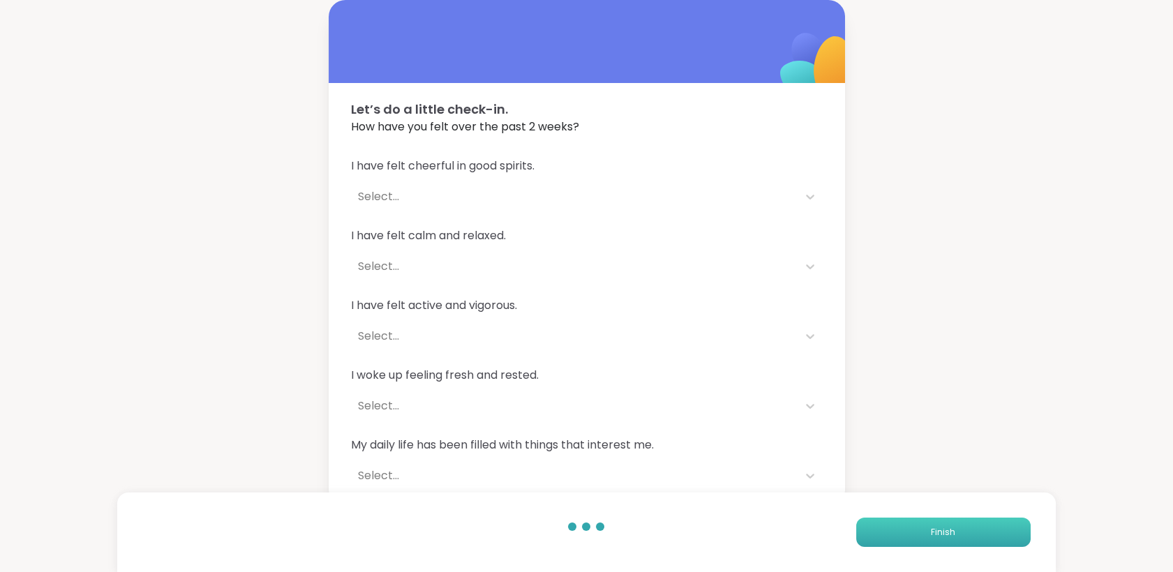
click at [907, 538] on button "Finish" at bounding box center [943, 532] width 174 height 29
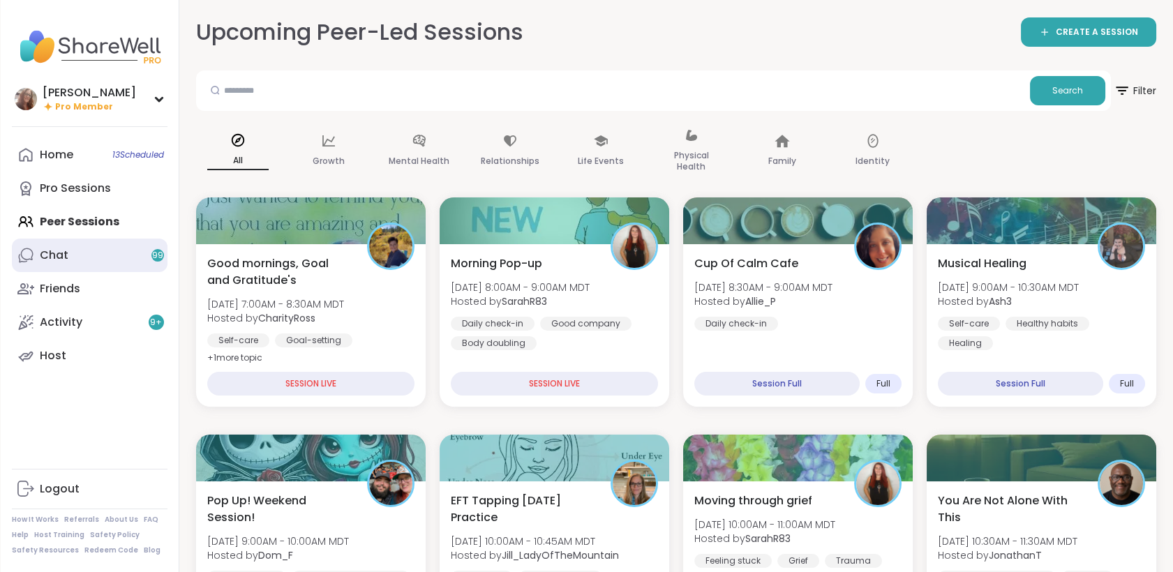
click at [118, 266] on link "Chat 99" at bounding box center [90, 255] width 156 height 33
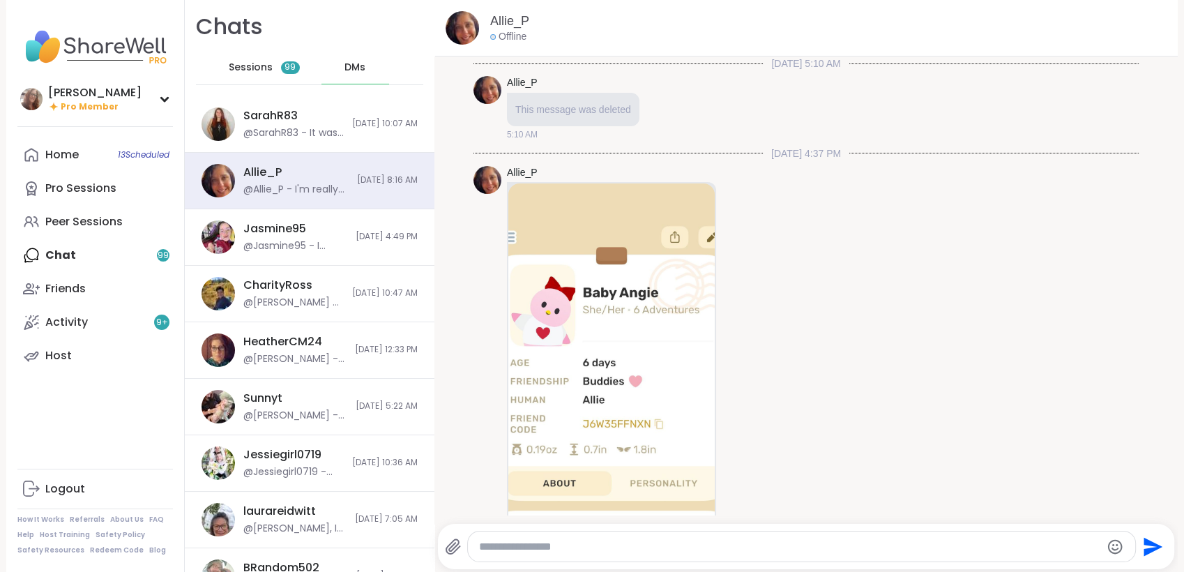
scroll to position [4680, 0]
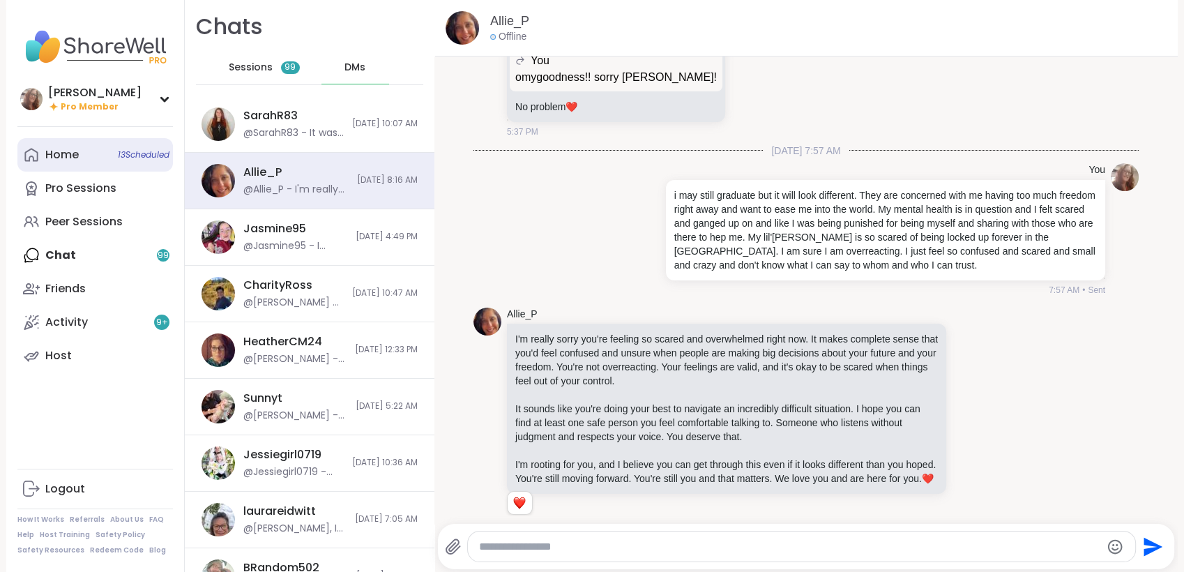
click at [87, 159] on link "Home 13 Scheduled" at bounding box center [95, 154] width 156 height 33
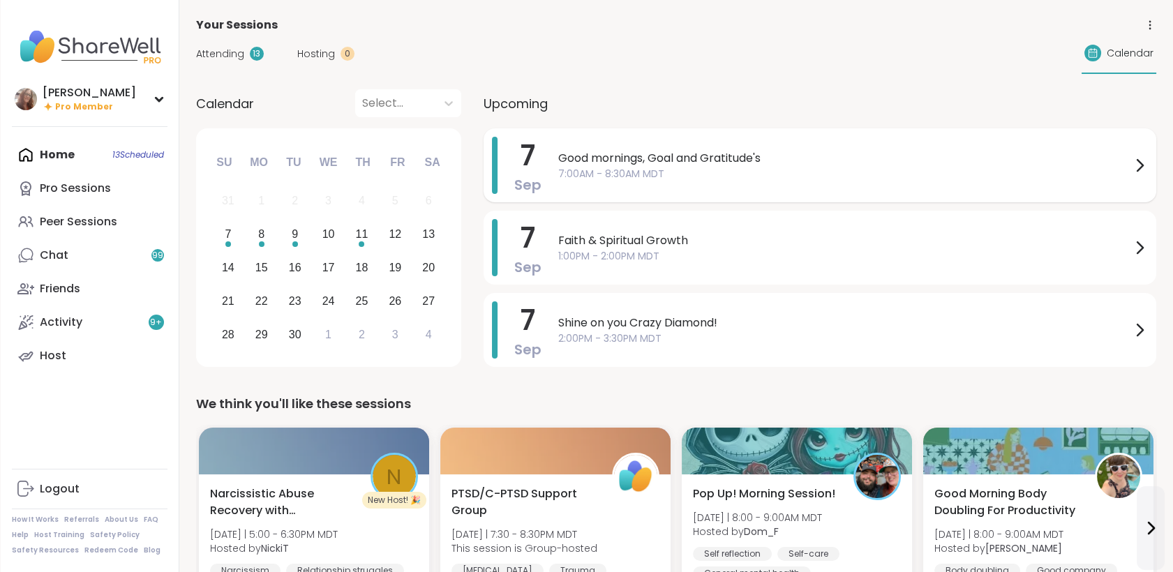
click at [641, 160] on span "Good mornings, Goal and Gratitude's" at bounding box center [844, 158] width 573 height 17
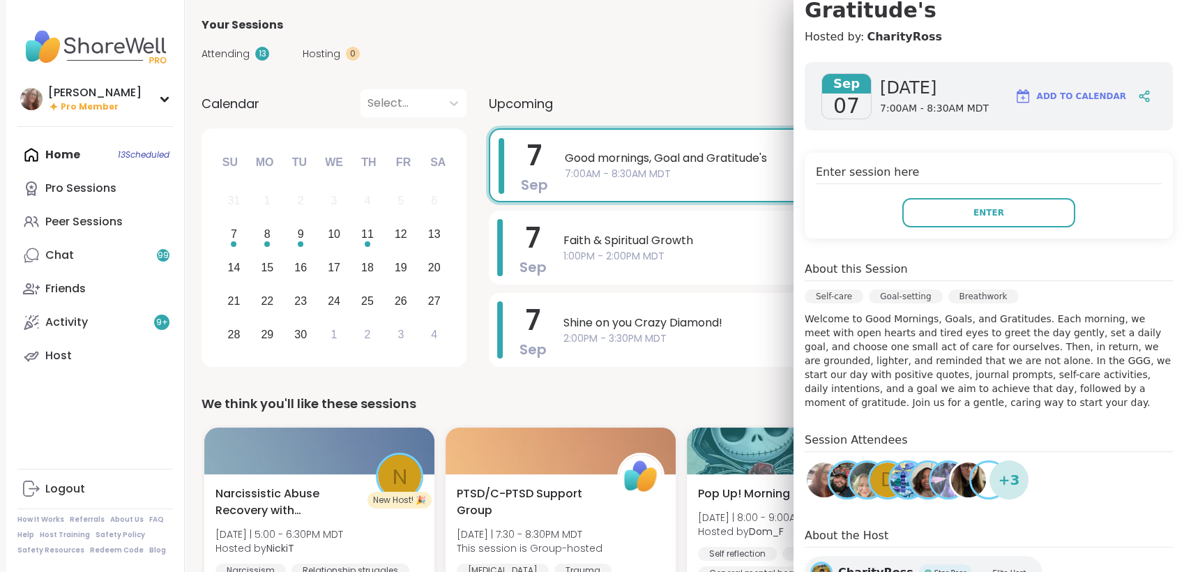
scroll to position [176, 0]
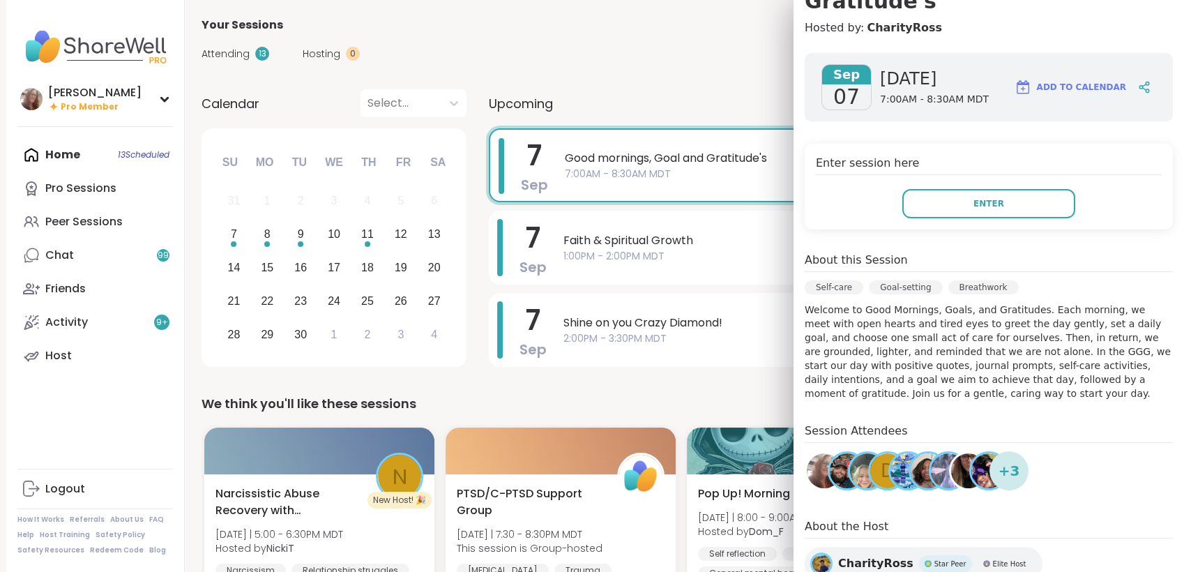
click at [850, 453] on img at bounding box center [867, 470] width 35 height 35
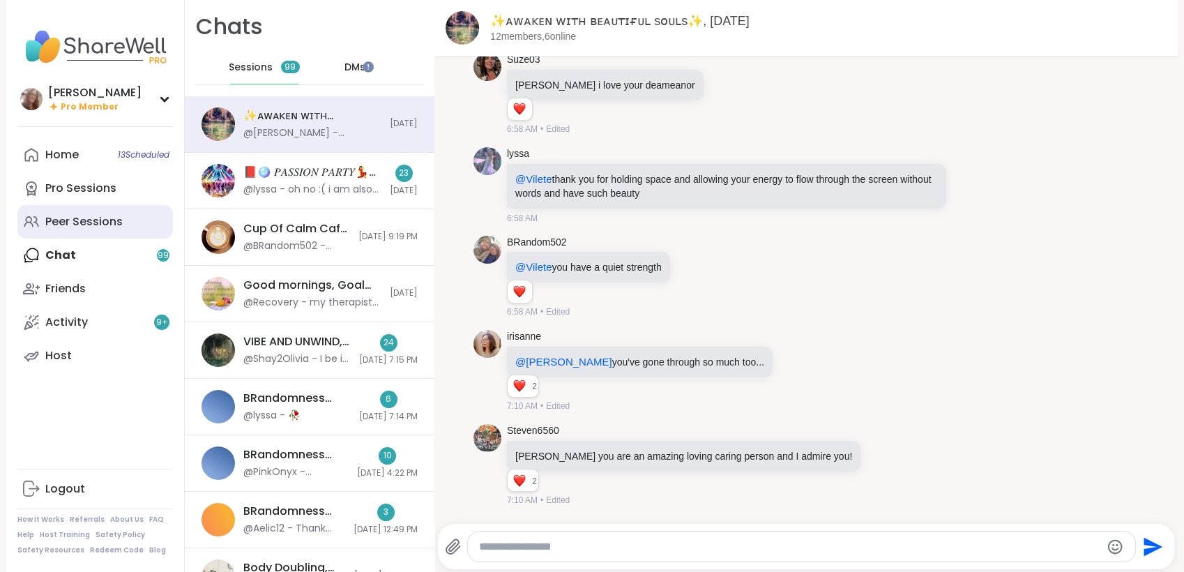
click at [100, 223] on div "Peer Sessions" at bounding box center [83, 221] width 77 height 15
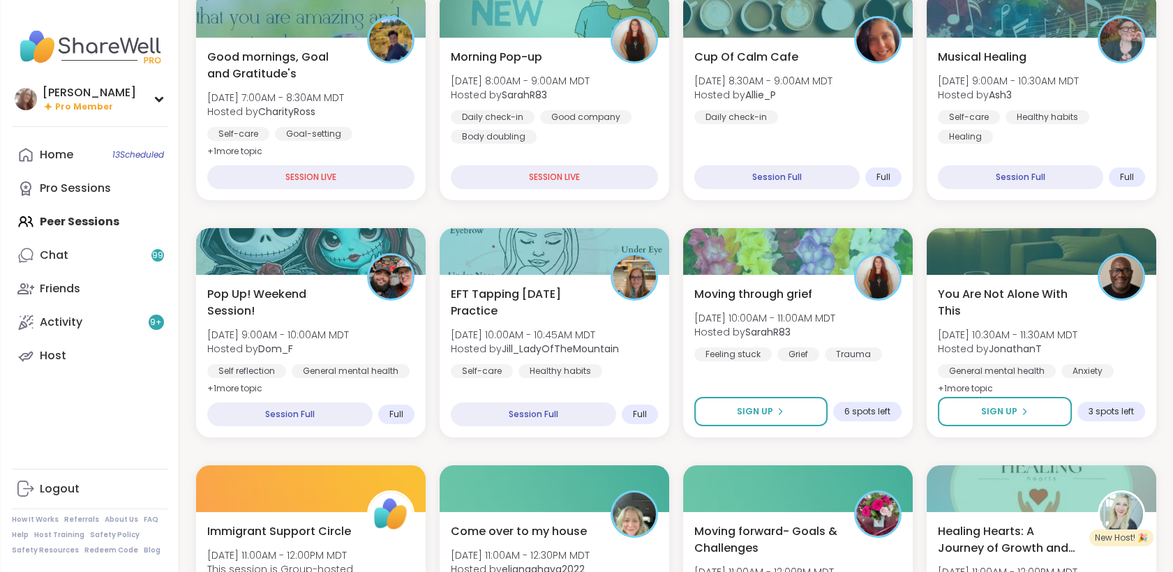
scroll to position [211, 0]
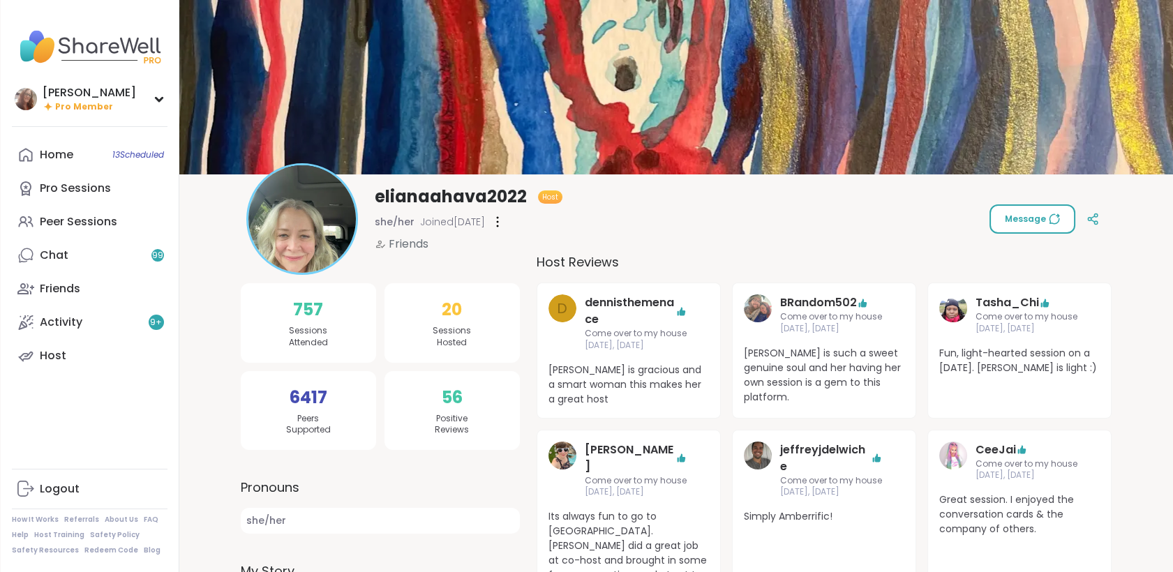
click at [1032, 218] on span "Message" at bounding box center [1031, 219] width 55 height 13
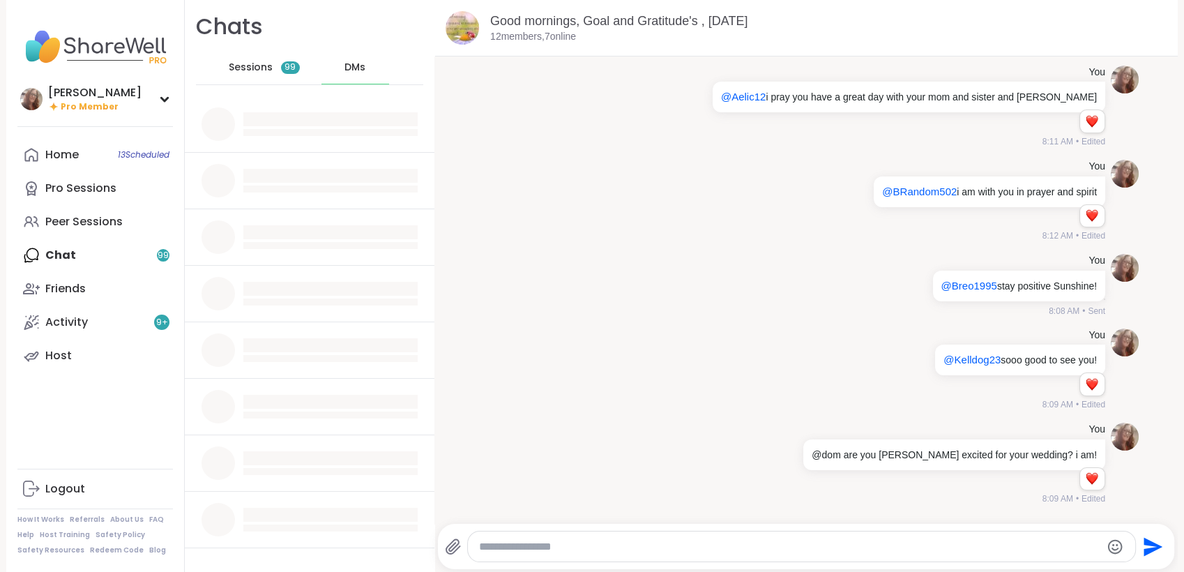
scroll to position [2617, 0]
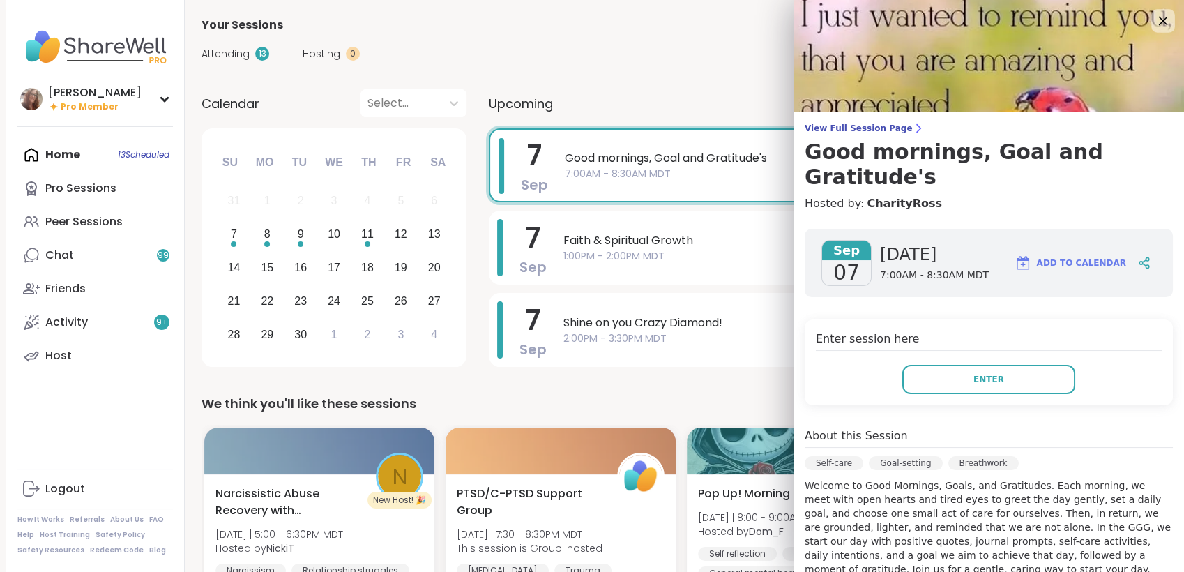
click at [1154, 15] on icon at bounding box center [1162, 20] width 17 height 17
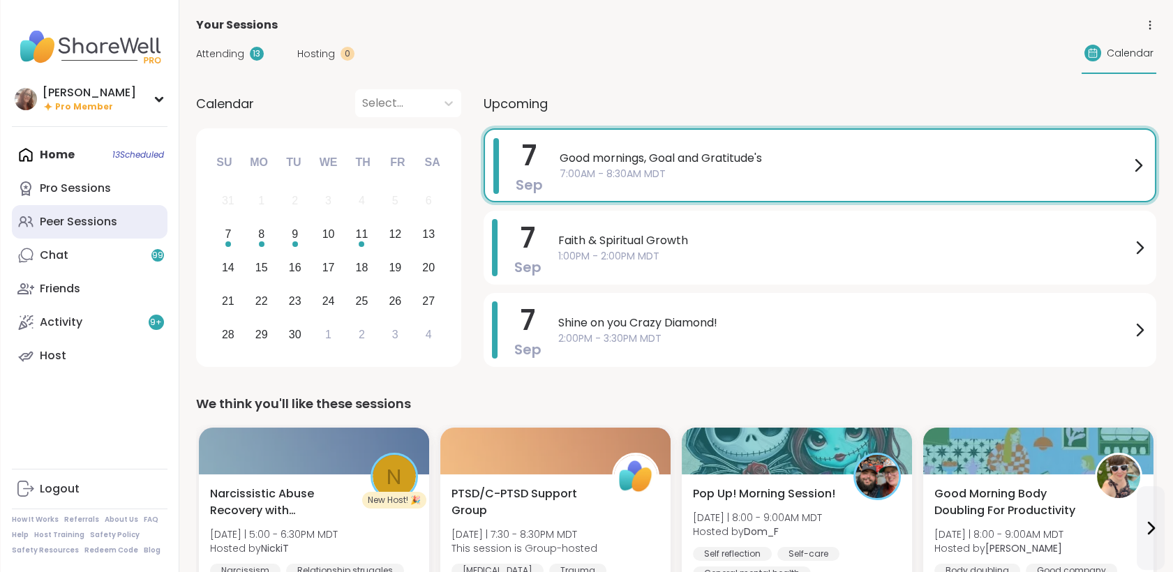
click at [54, 211] on link "Peer Sessions" at bounding box center [90, 221] width 156 height 33
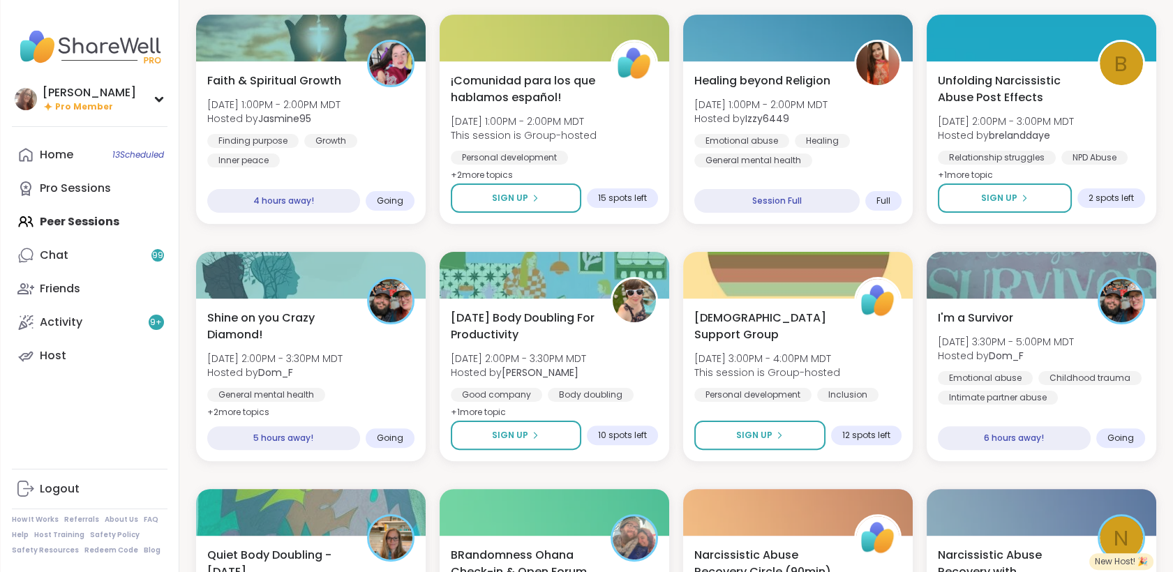
scroll to position [908, 0]
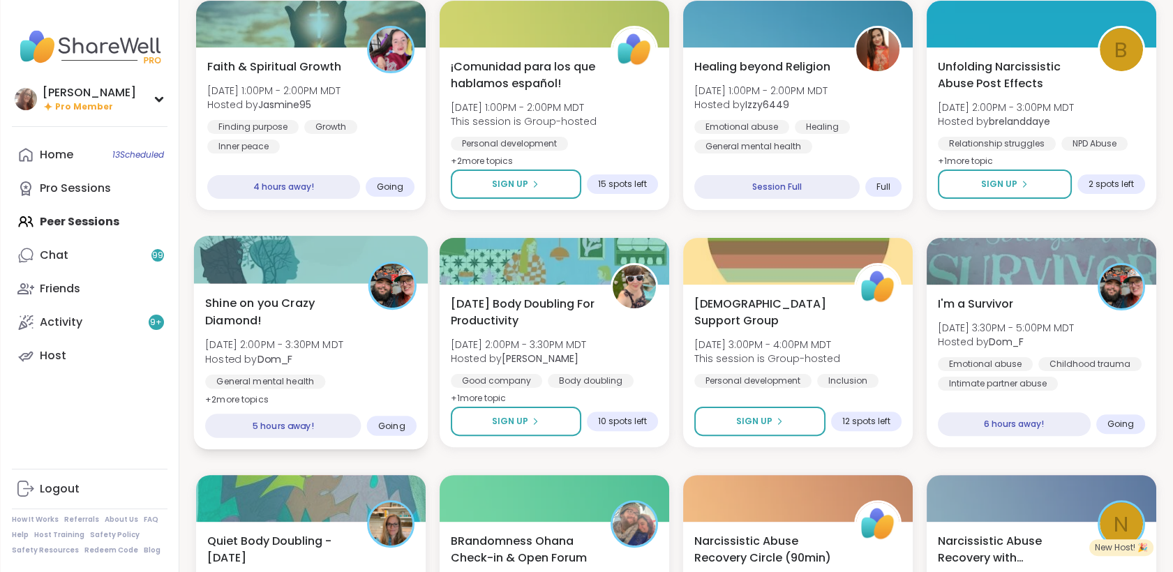
click at [387, 351] on div "Shine on you Crazy Diamond! [DATE] 2:00PM - 3:30PM MDT Hosted by Dom_F General …" at bounding box center [310, 351] width 211 height 114
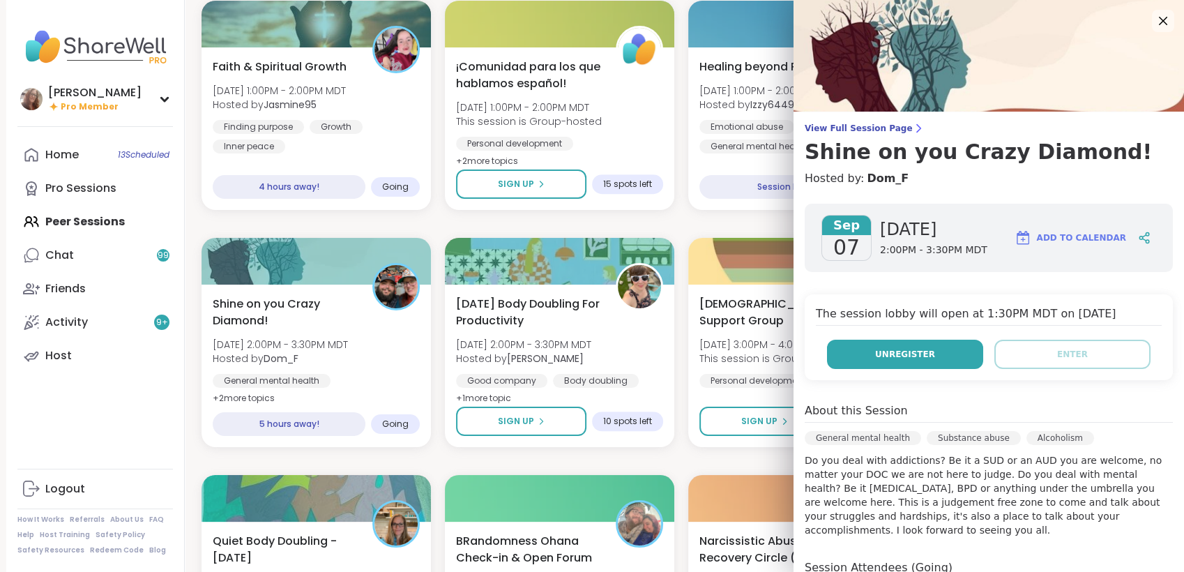
click at [848, 354] on button "Unregister" at bounding box center [905, 354] width 156 height 29
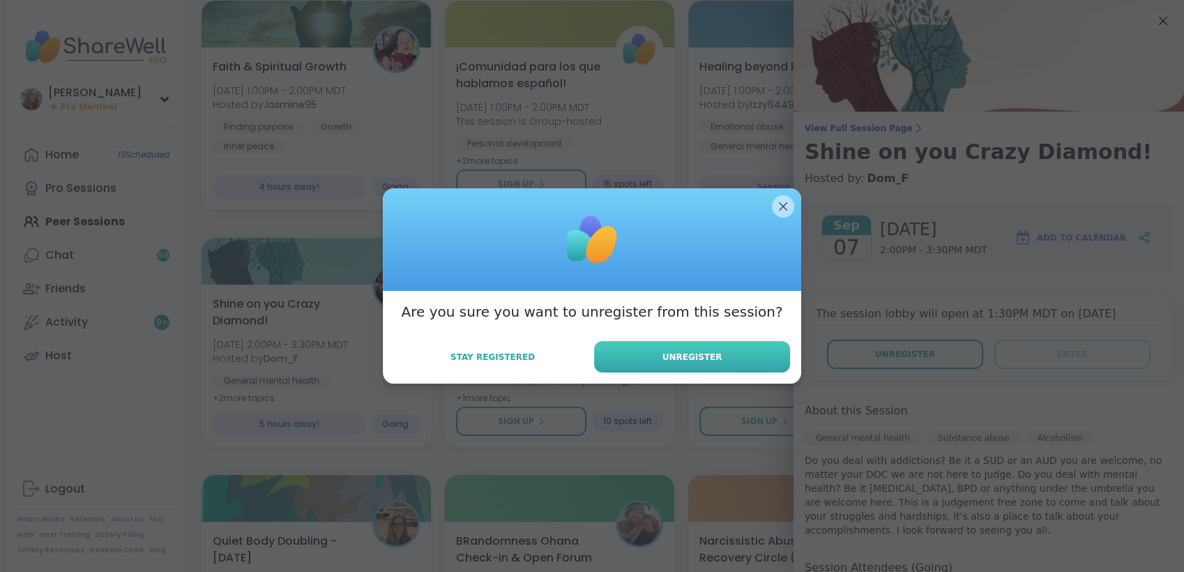
click at [761, 351] on button "Unregister" at bounding box center [692, 356] width 196 height 31
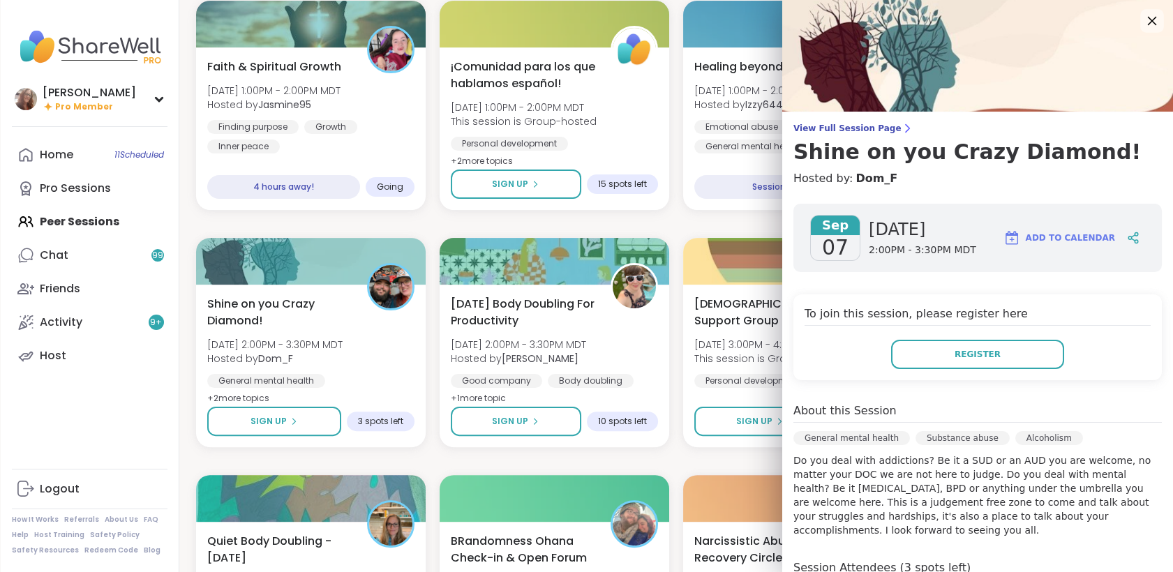
click at [1143, 20] on icon at bounding box center [1151, 20] width 17 height 17
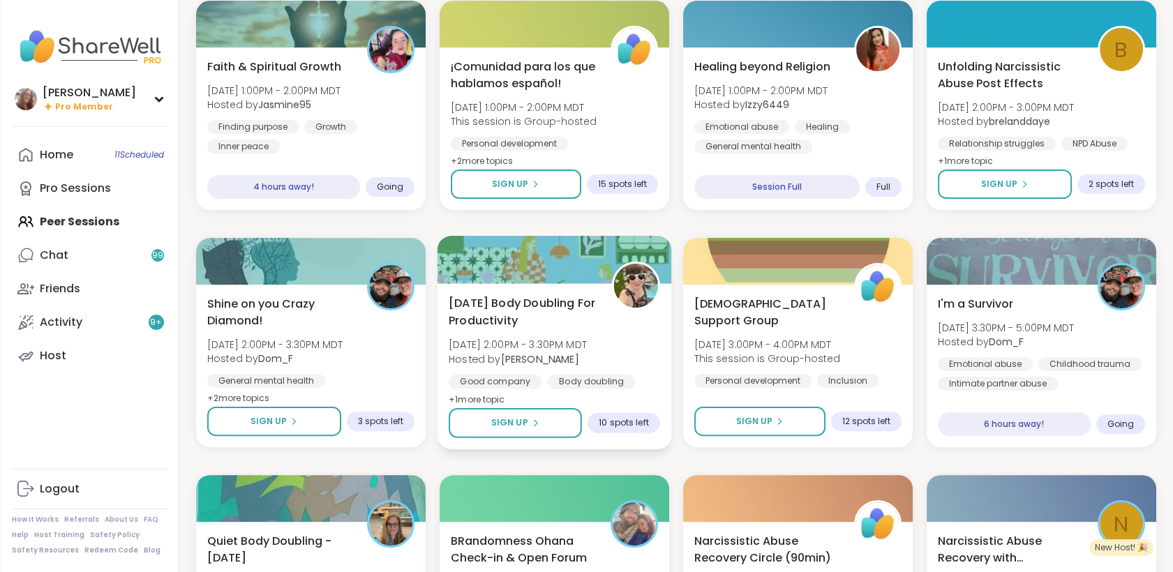
click at [587, 349] on span "[DATE] 2:00PM - 3:30PM MDT" at bounding box center [518, 345] width 138 height 14
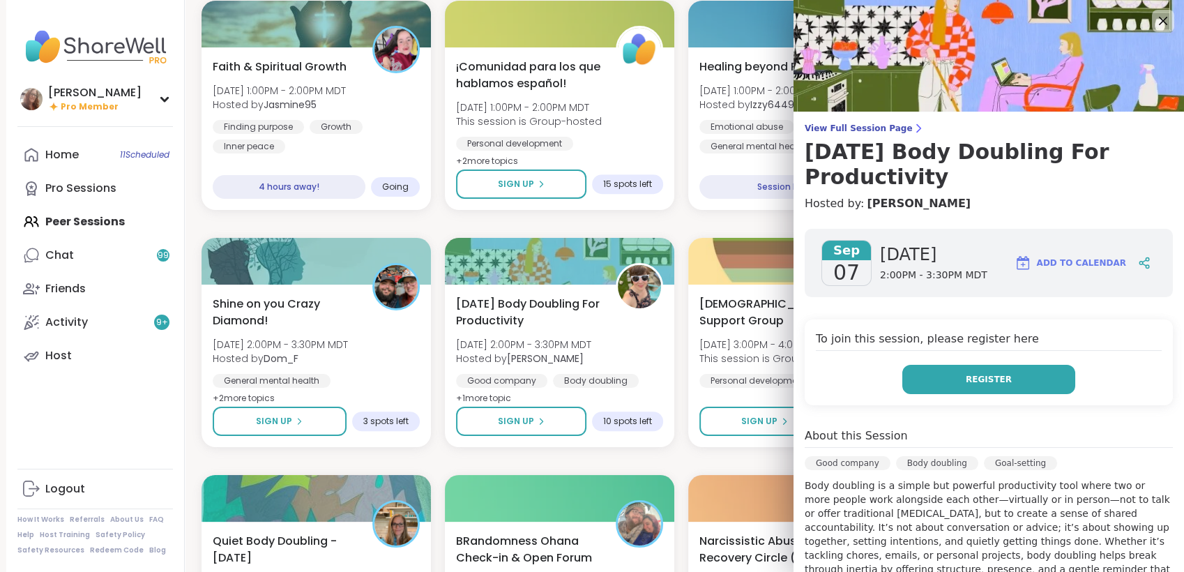
click at [941, 382] on button "Register" at bounding box center [989, 379] width 173 height 29
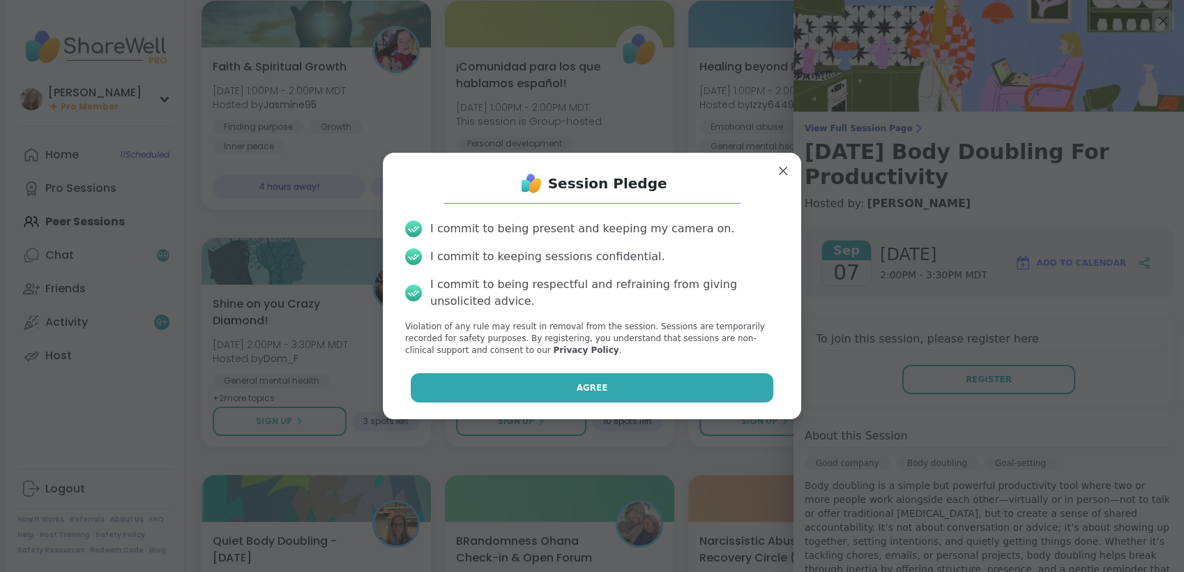
click at [746, 391] on button "Agree" at bounding box center [592, 387] width 363 height 29
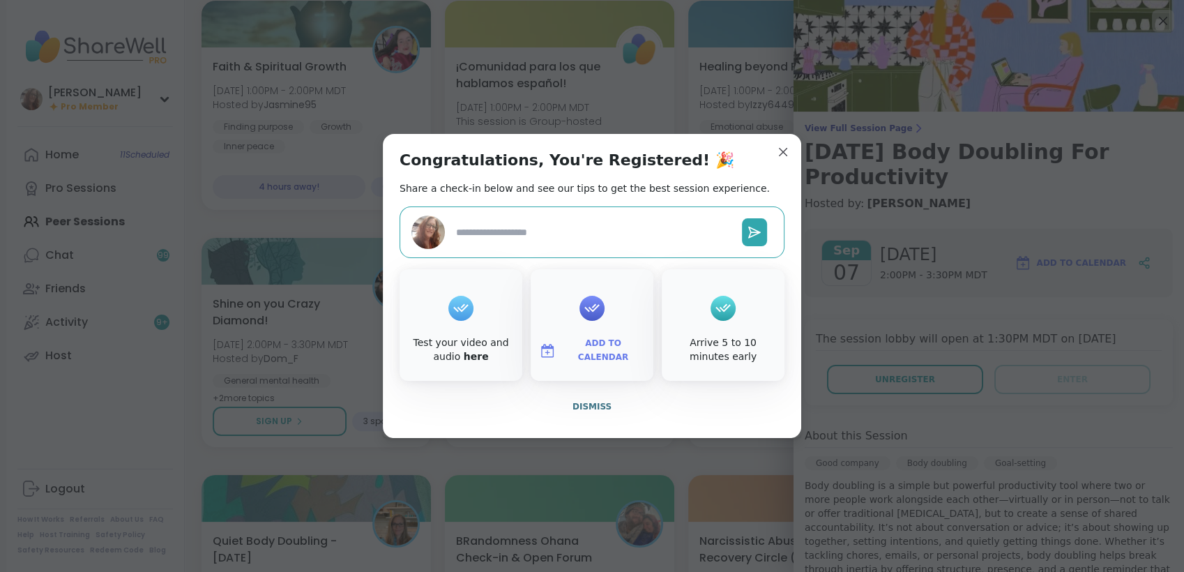
type textarea "*"
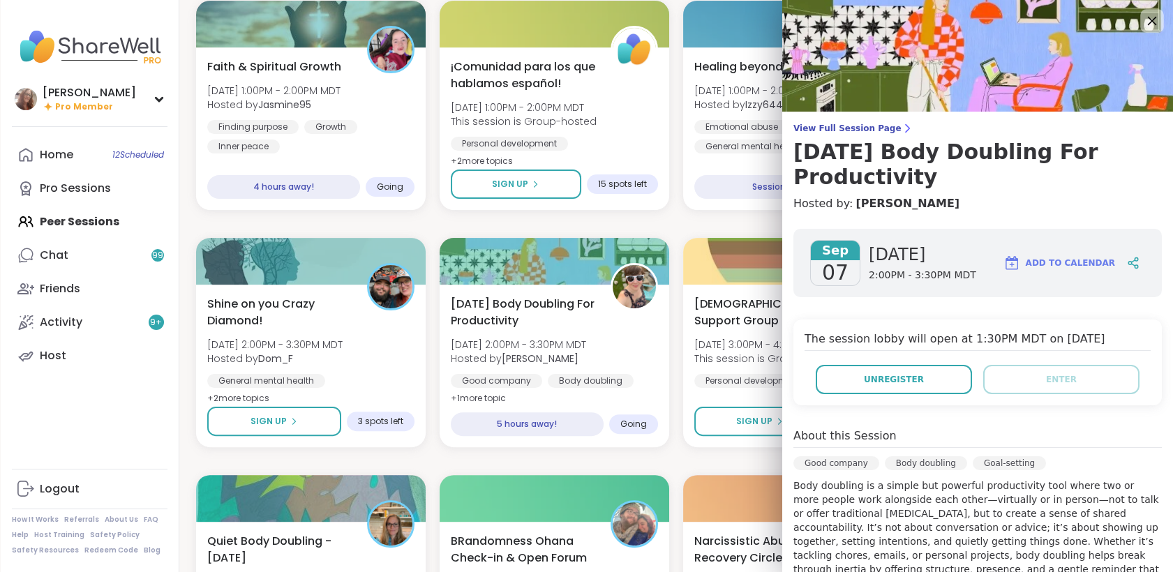
click at [1143, 20] on icon at bounding box center [1151, 20] width 17 height 17
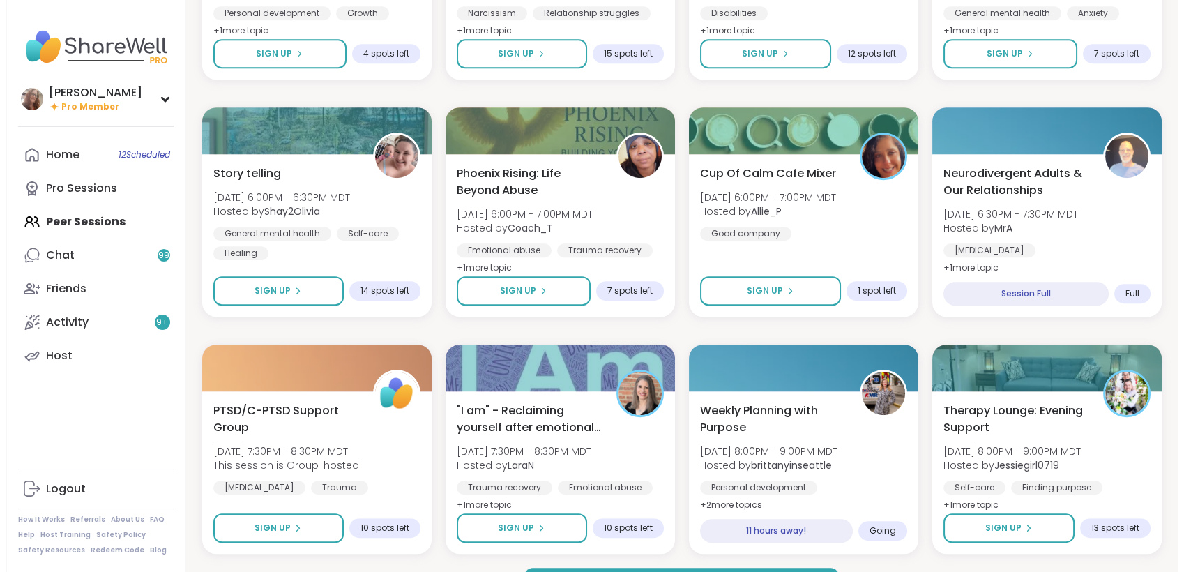
scroll to position [1788, 0]
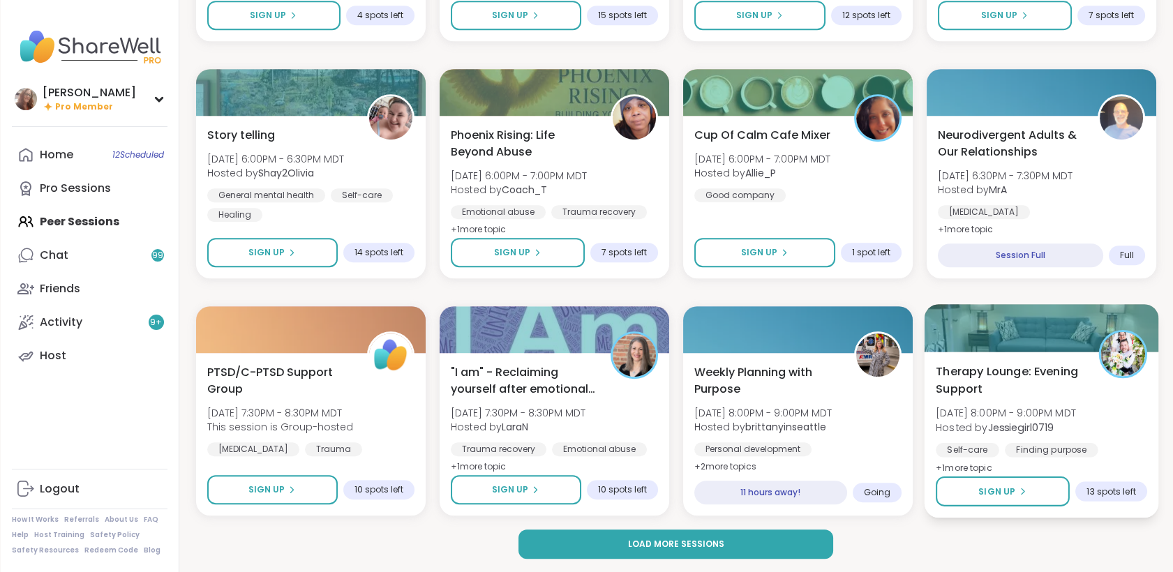
click at [1044, 449] on div "Finding purpose" at bounding box center [1050, 450] width 93 height 14
